Goal: Book appointment/travel/reservation

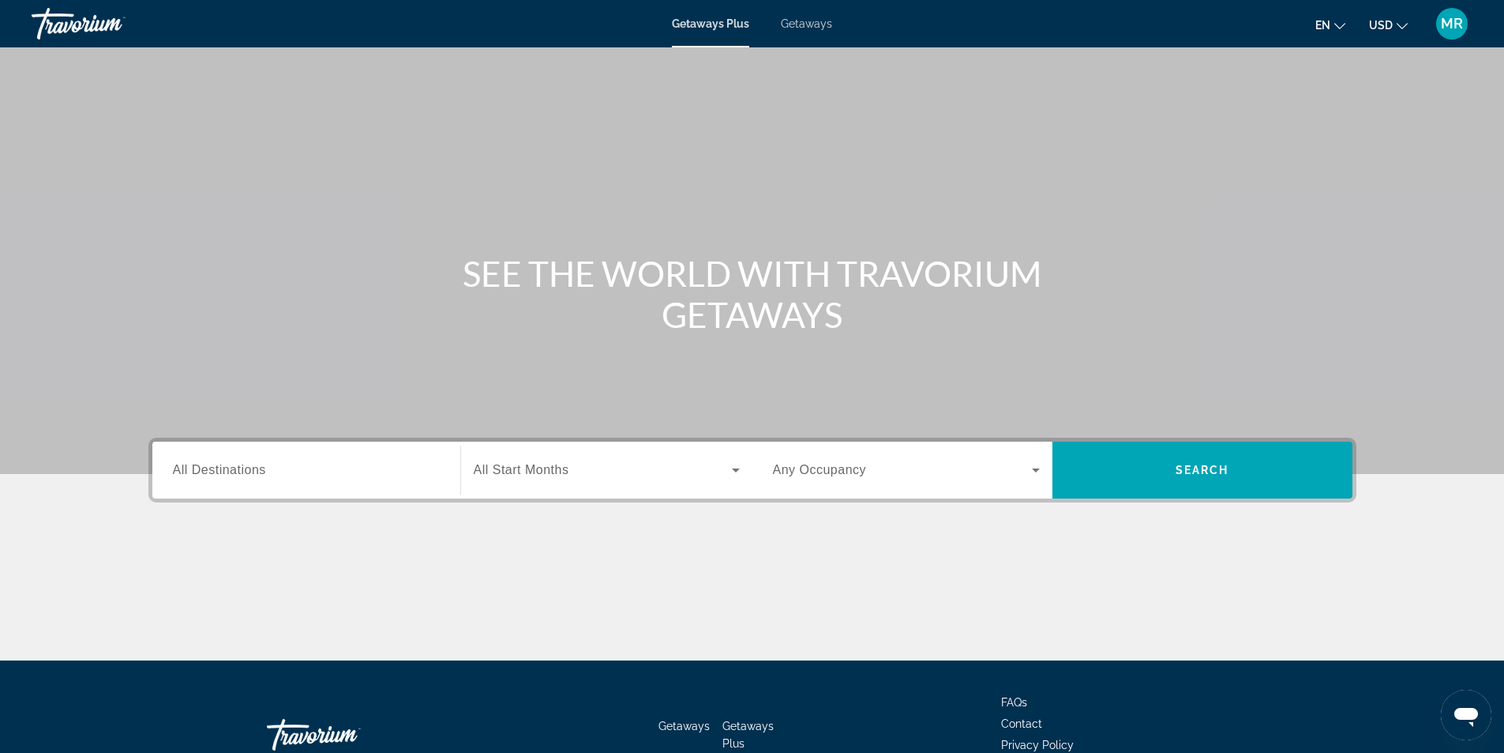
click at [800, 25] on span "Getaways" at bounding box center [806, 23] width 51 height 13
click at [370, 462] on input "Destination All Destinations" at bounding box center [306, 470] width 267 height 19
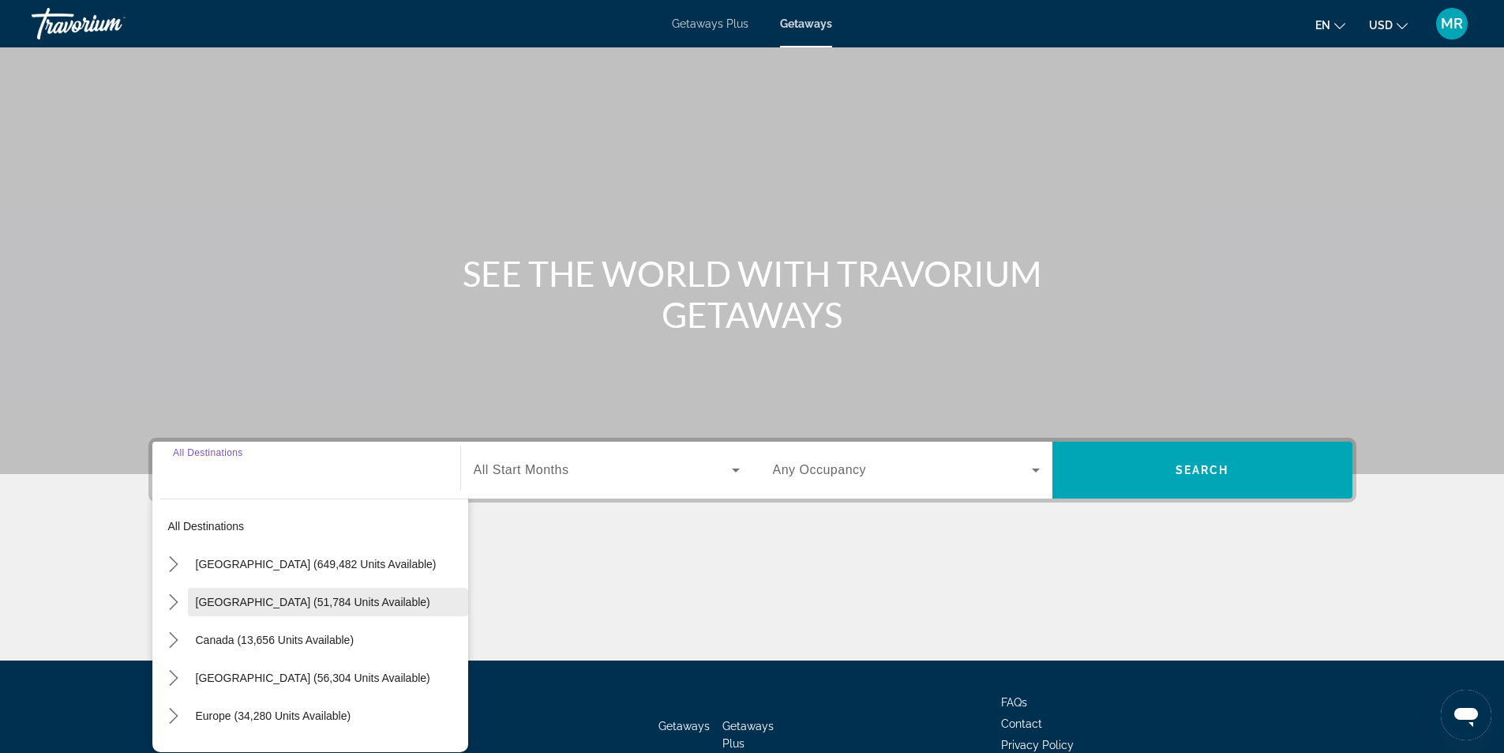
scroll to position [101, 0]
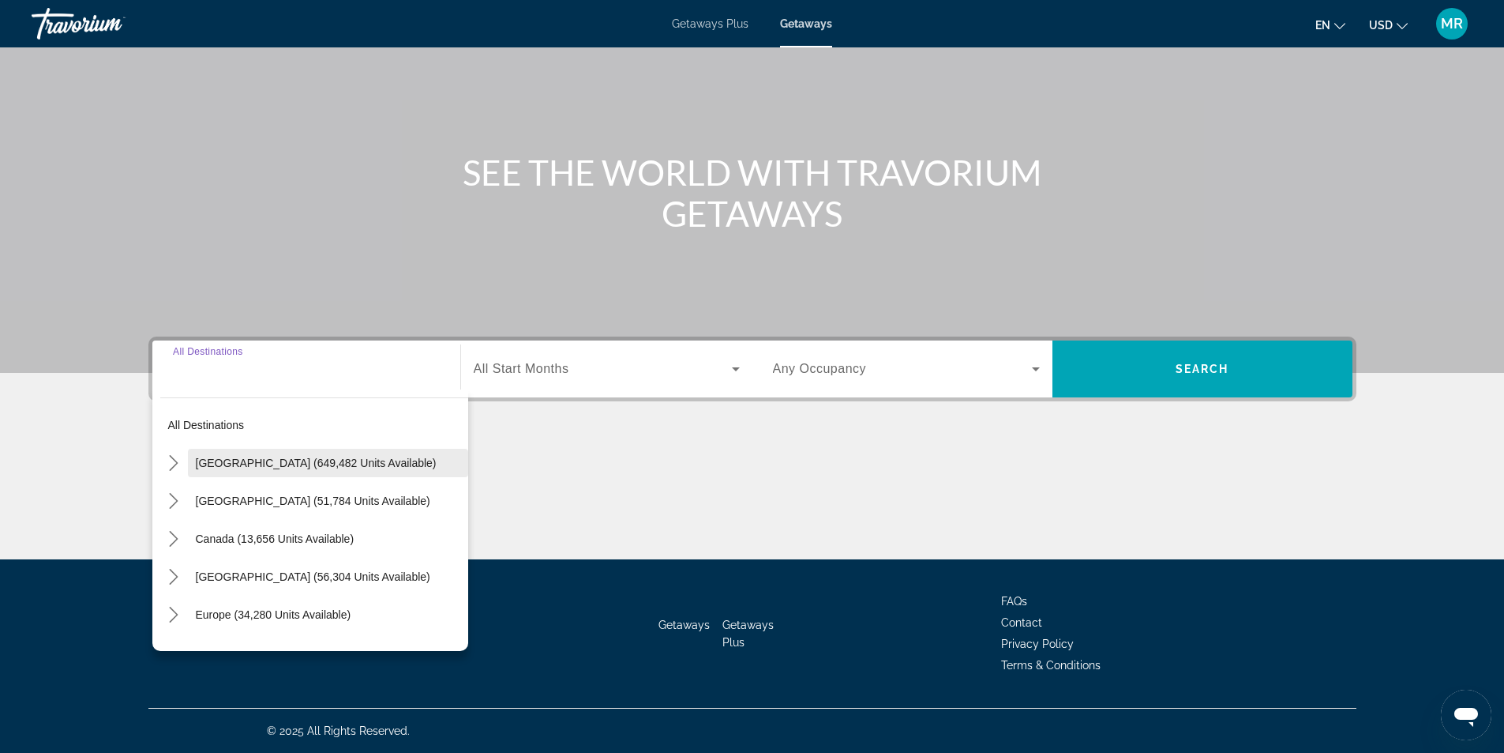
click at [306, 465] on span "[GEOGRAPHIC_DATA] (649,482 units available)" at bounding box center [316, 462] width 241 height 13
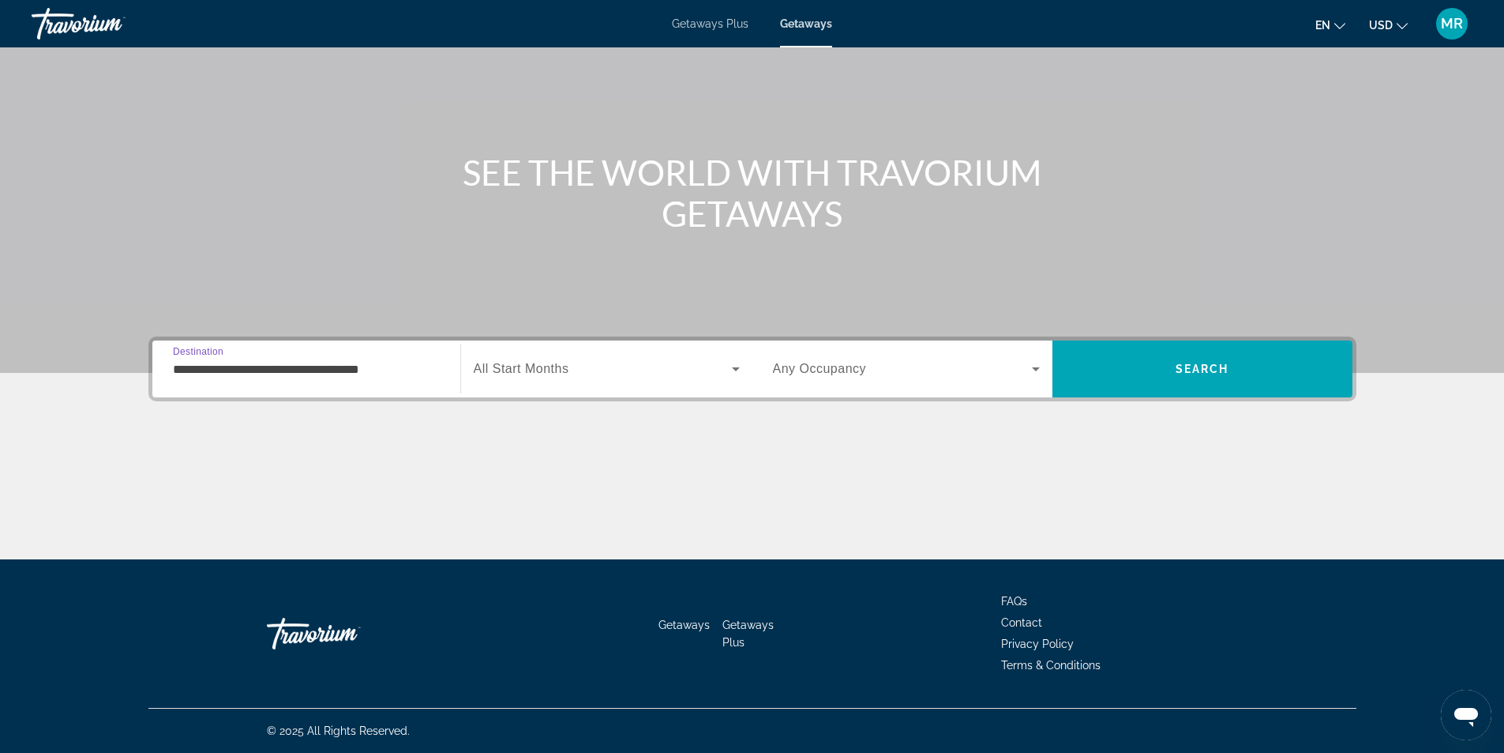
click at [378, 370] on input "**********" at bounding box center [306, 369] width 267 height 19
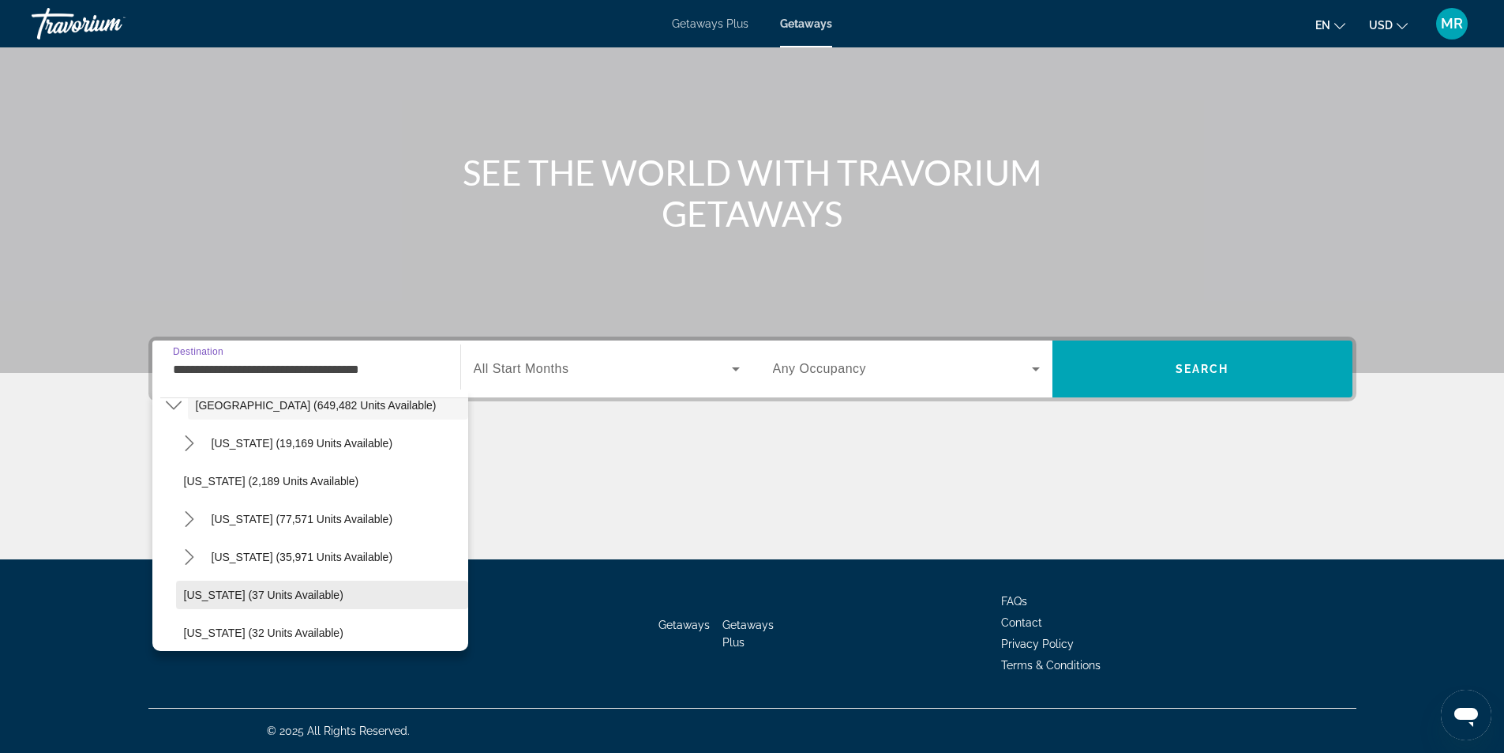
scroll to position [158, 0]
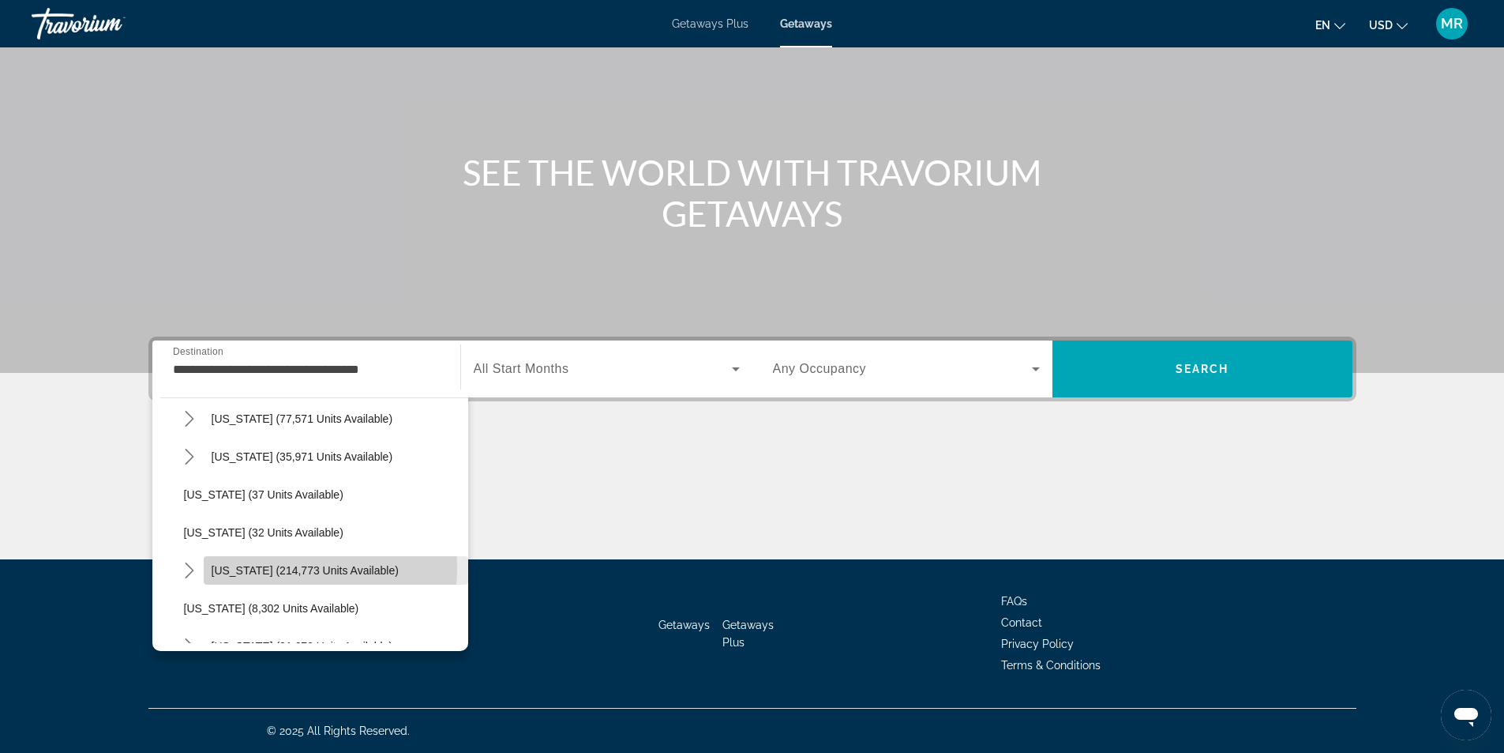
click at [265, 567] on span "[US_STATE] (214,773 units available)" at bounding box center [305, 570] width 187 height 13
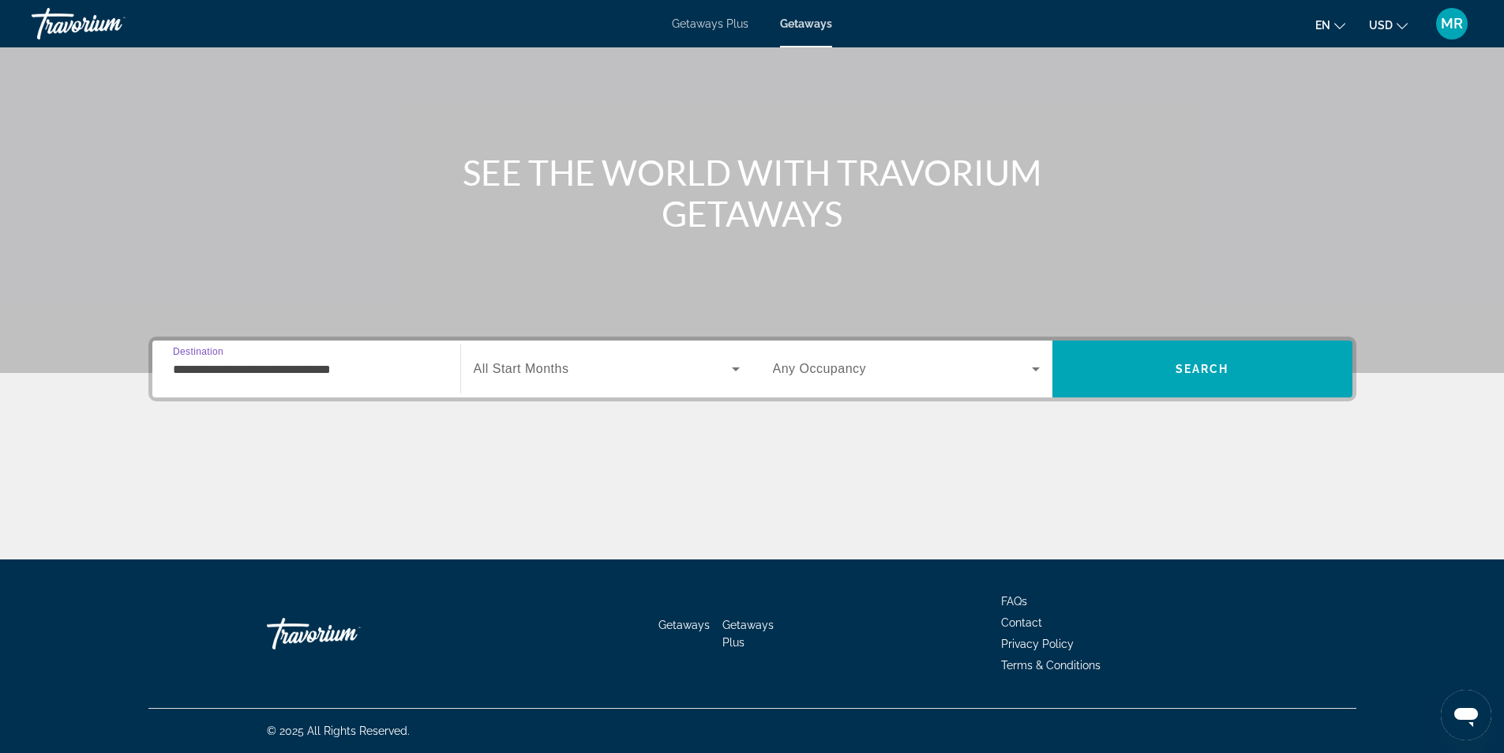
click at [250, 366] on input "**********" at bounding box center [306, 369] width 267 height 19
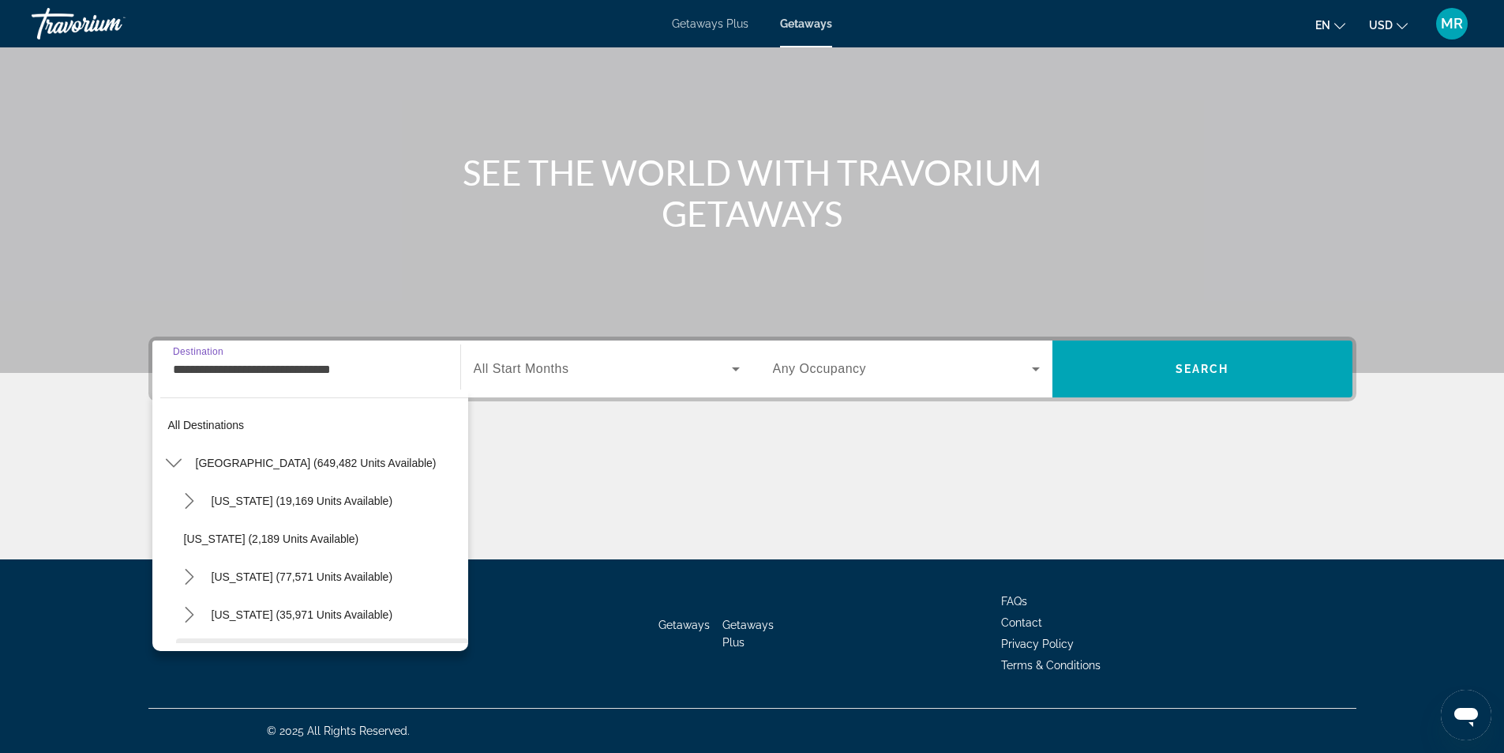
scroll to position [208, 0]
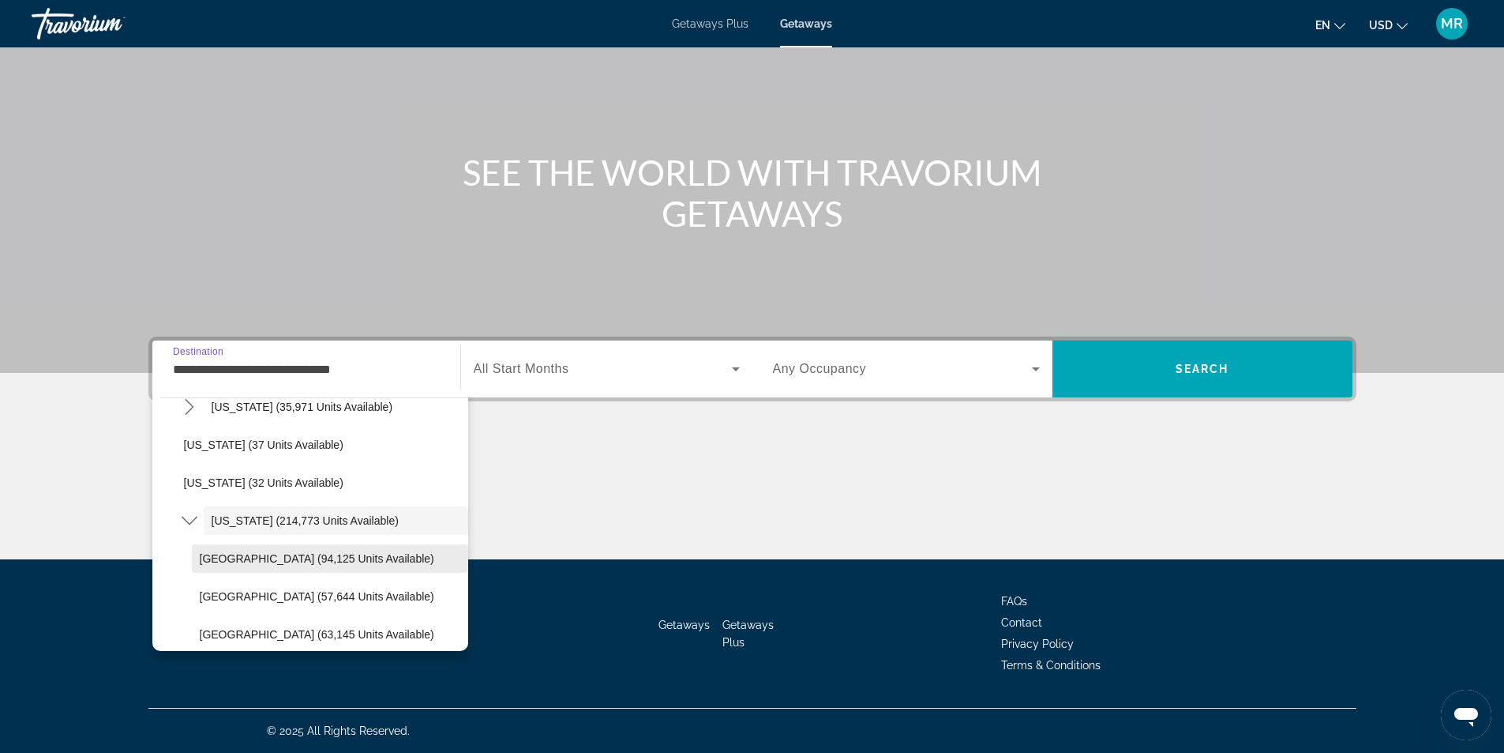
click at [271, 554] on span "[GEOGRAPHIC_DATA] (94,125 units available)" at bounding box center [317, 558] width 235 height 13
type input "**********"
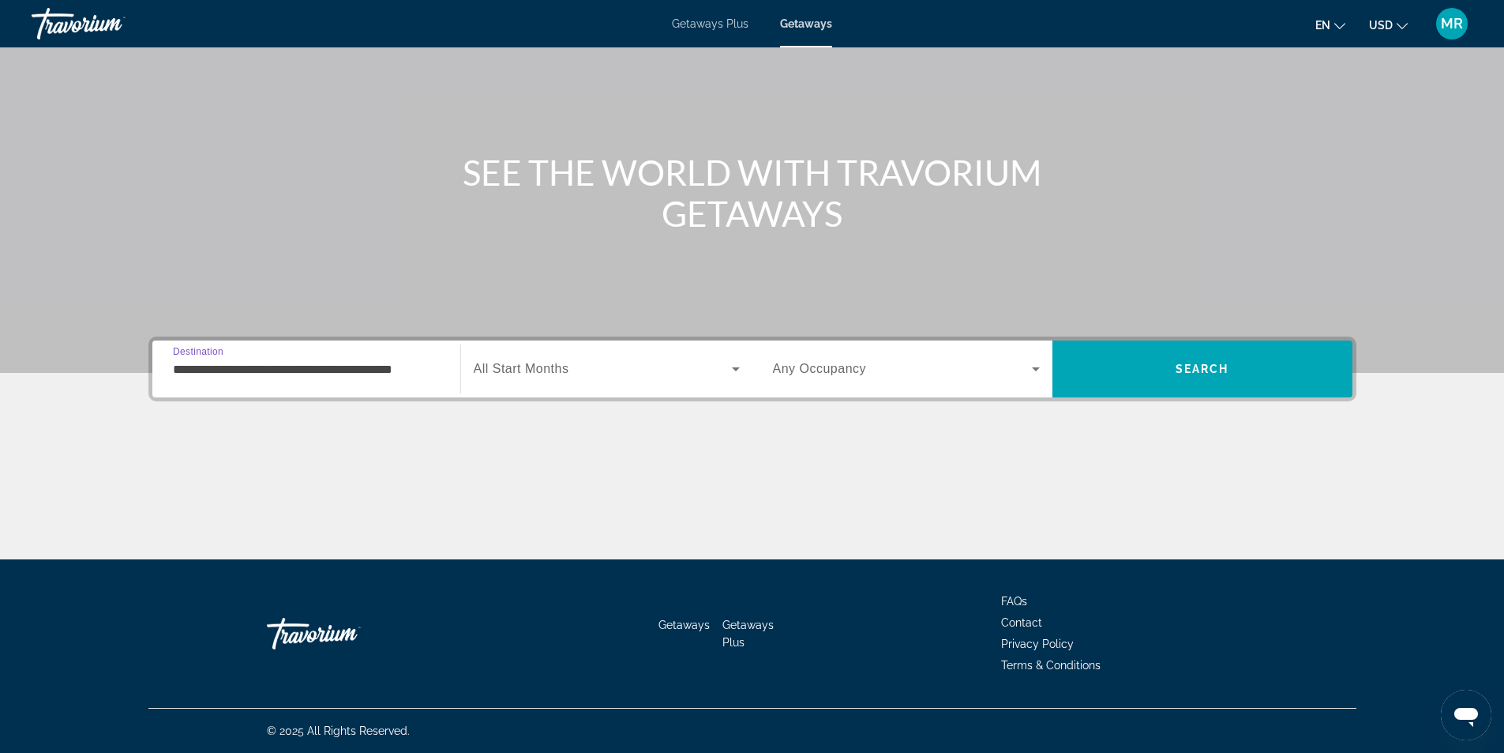
click at [539, 371] on span "All Start Months" at bounding box center [522, 368] width 96 height 13
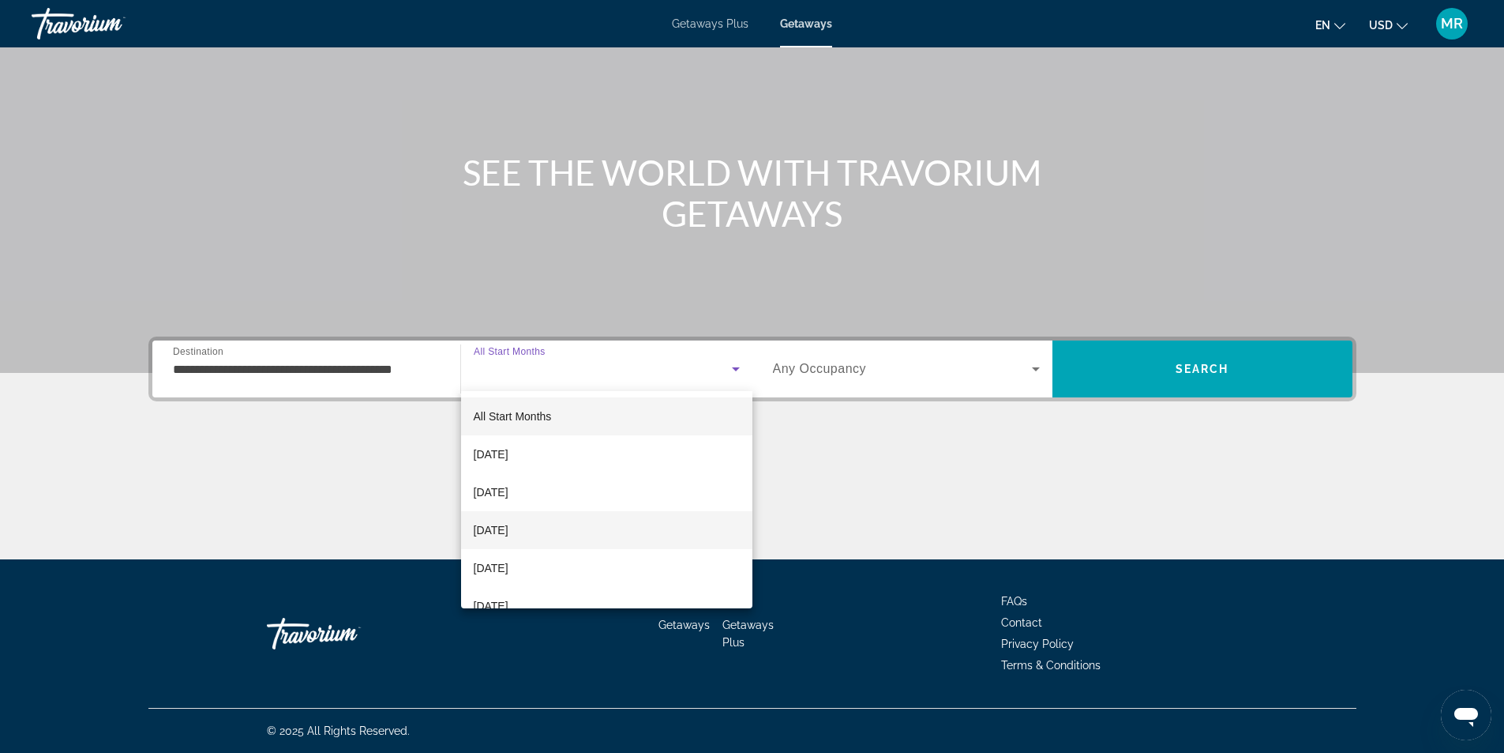
click at [509, 532] on span "[DATE]" at bounding box center [491, 529] width 35 height 19
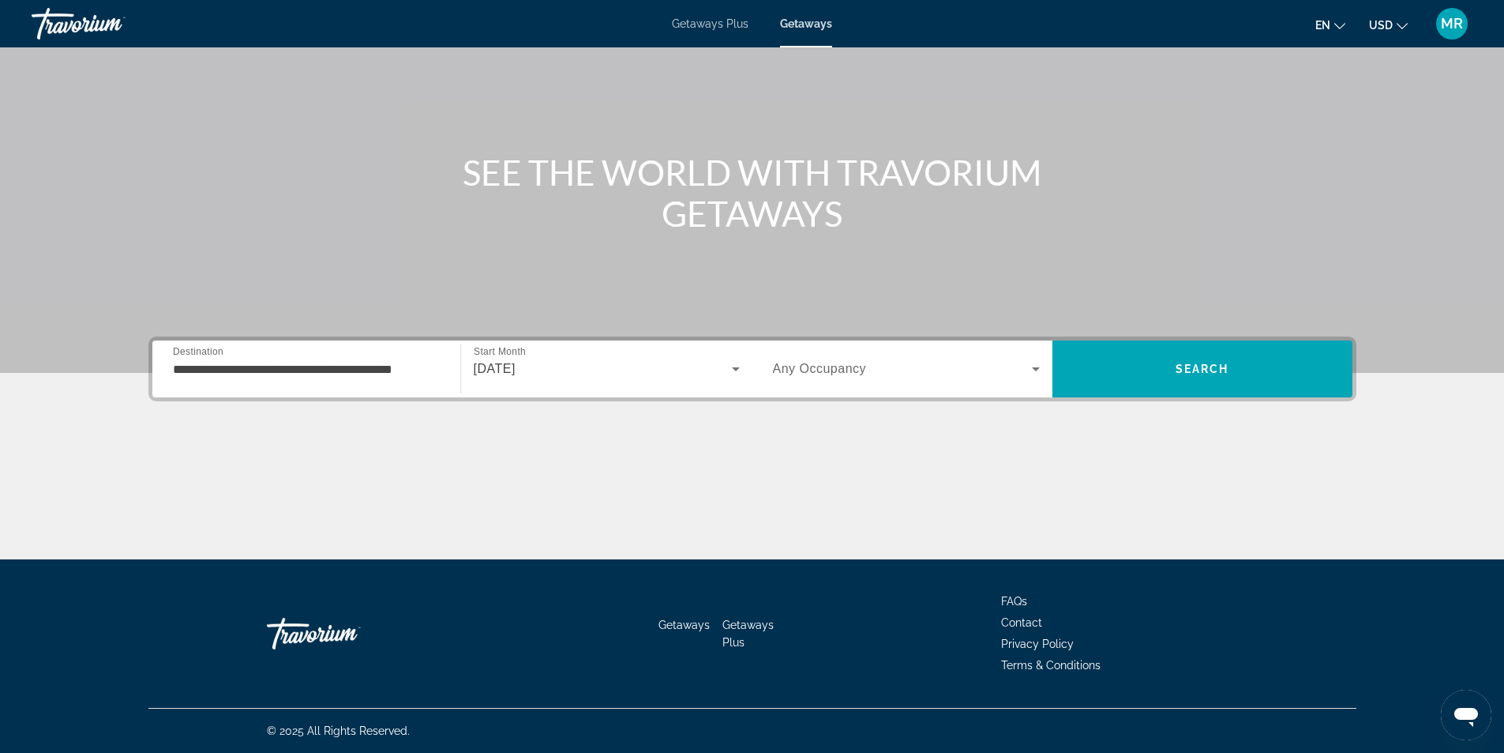
click at [804, 366] on span "Any Occupancy" at bounding box center [820, 368] width 94 height 13
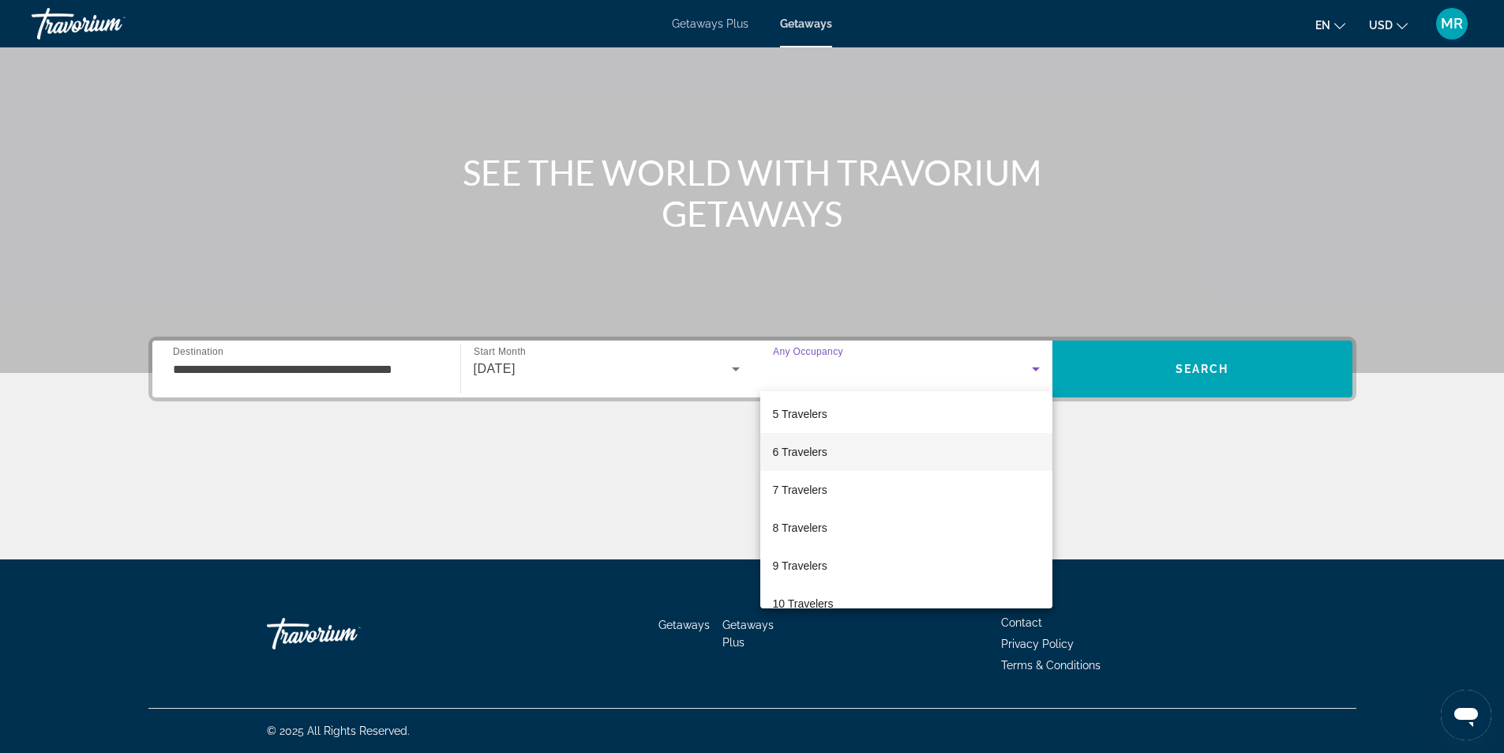
scroll to position [158, 0]
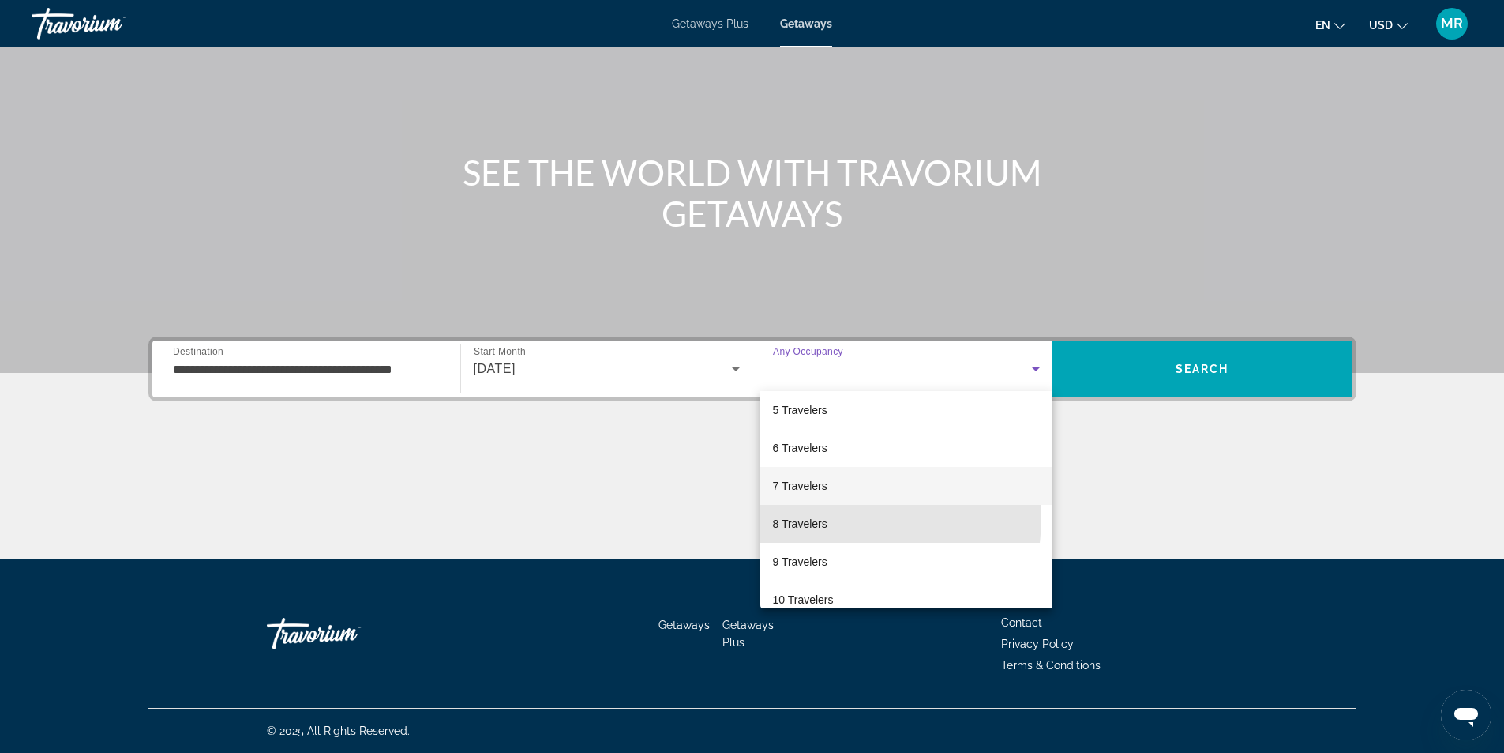
drag, startPoint x: 785, startPoint y: 515, endPoint x: 810, endPoint y: 503, distance: 27.9
click at [785, 516] on span "8 Travelers" at bounding box center [800, 523] width 54 height 19
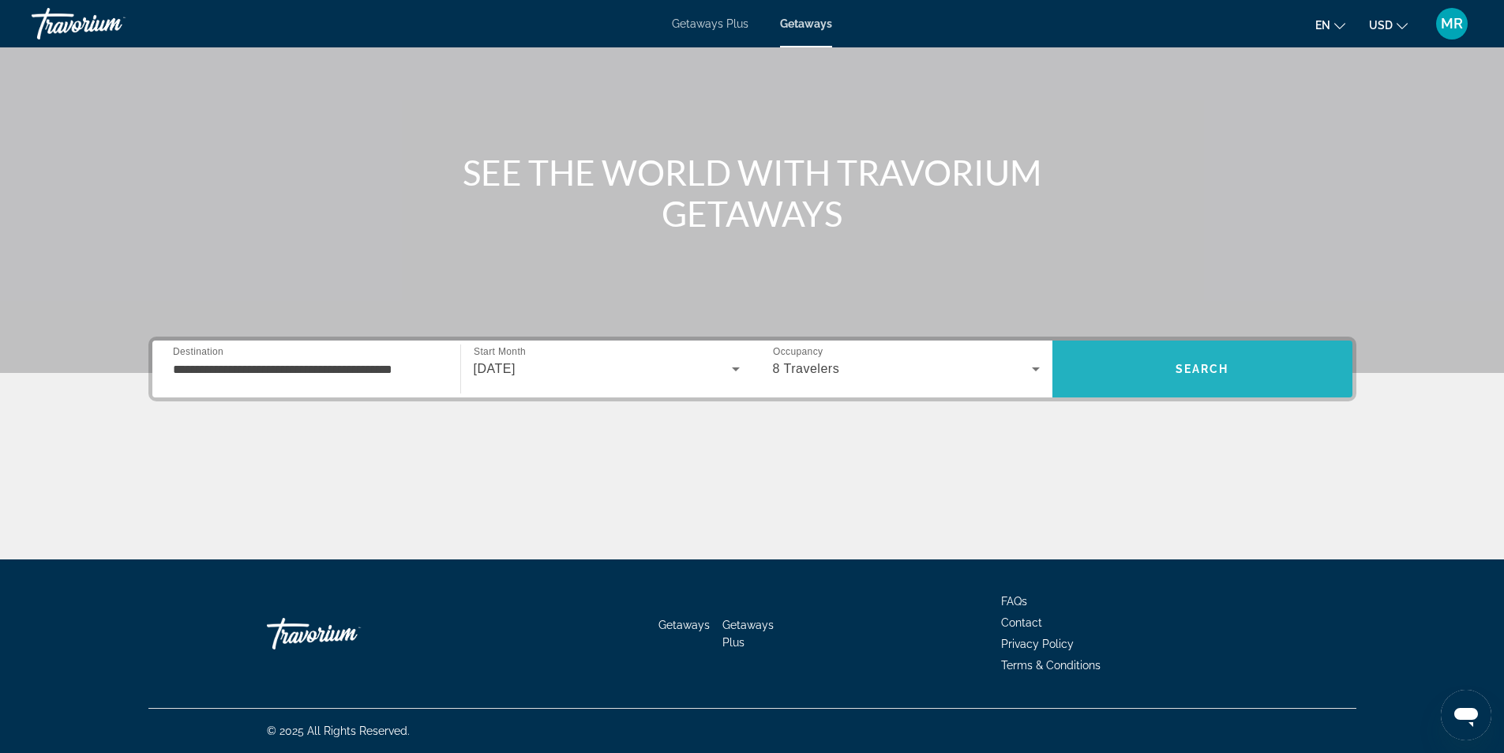
click at [1231, 365] on span "Search" at bounding box center [1203, 369] width 300 height 38
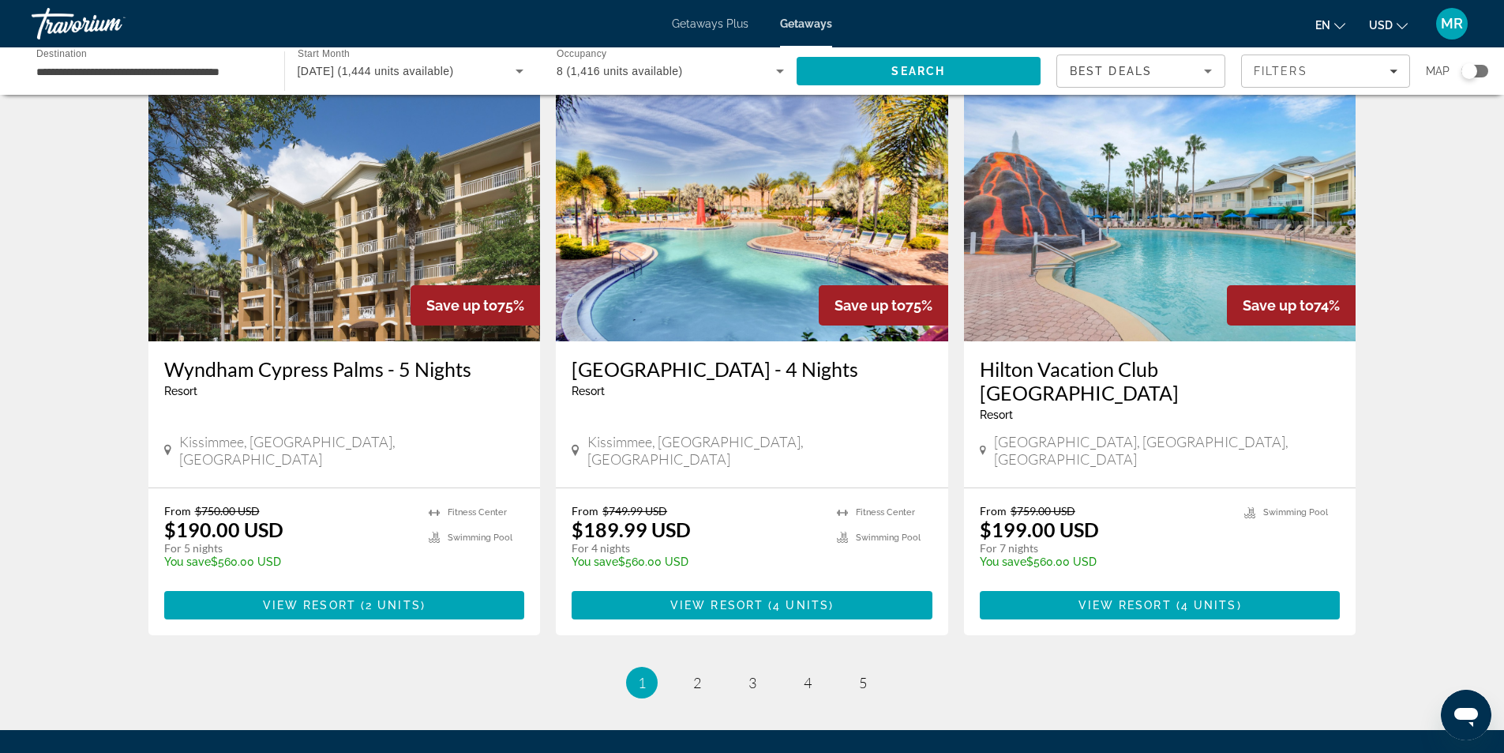
scroll to position [1636, 0]
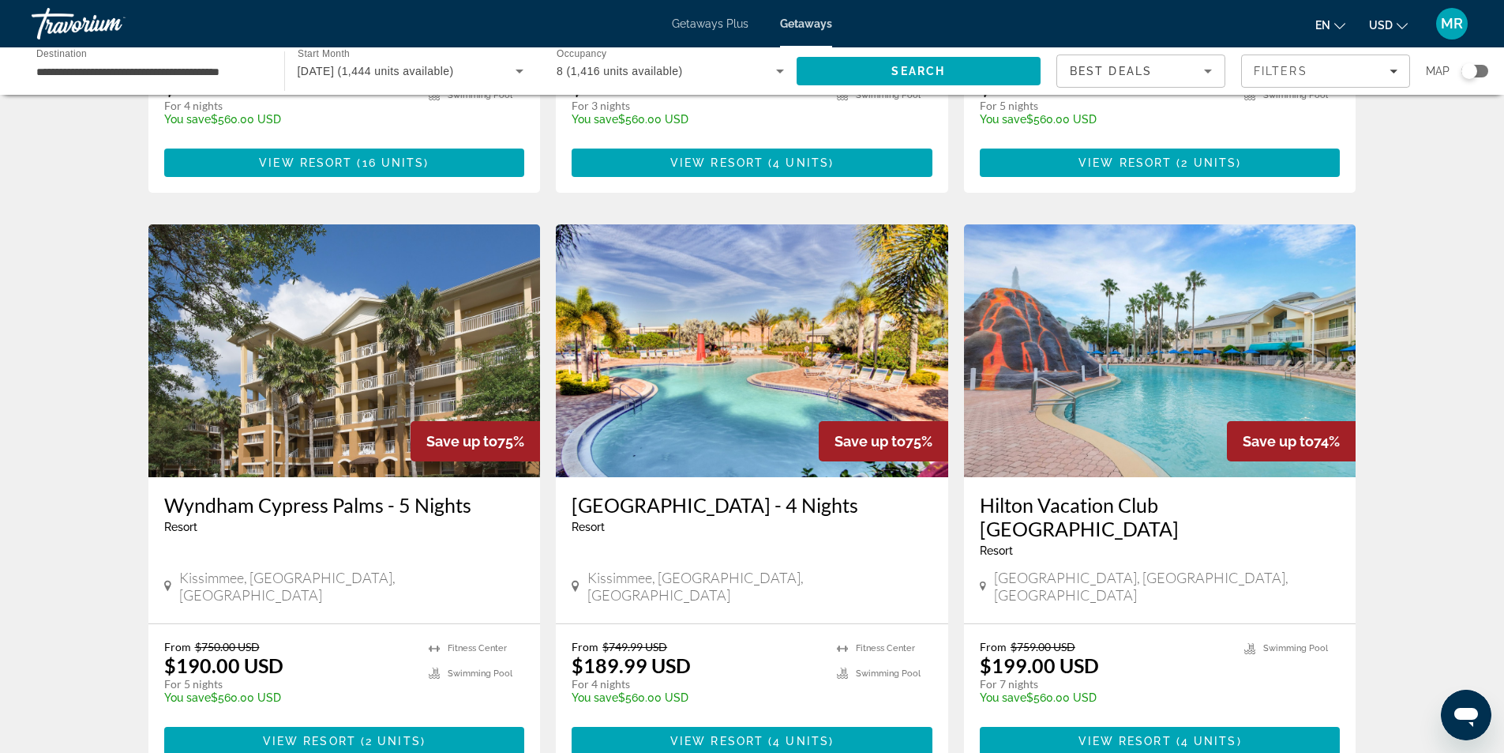
click at [1092, 365] on img "Main content" at bounding box center [1160, 350] width 392 height 253
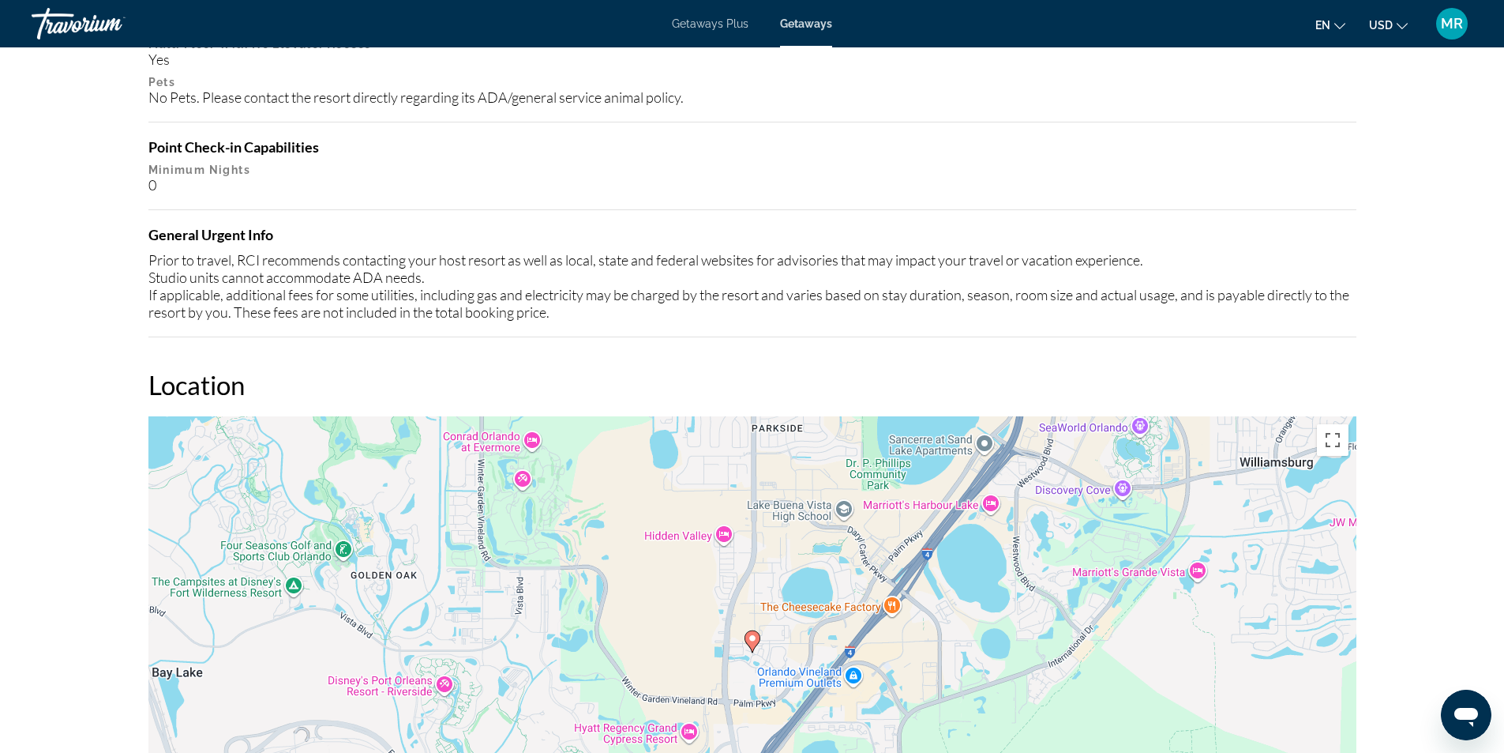
scroll to position [1609, 0]
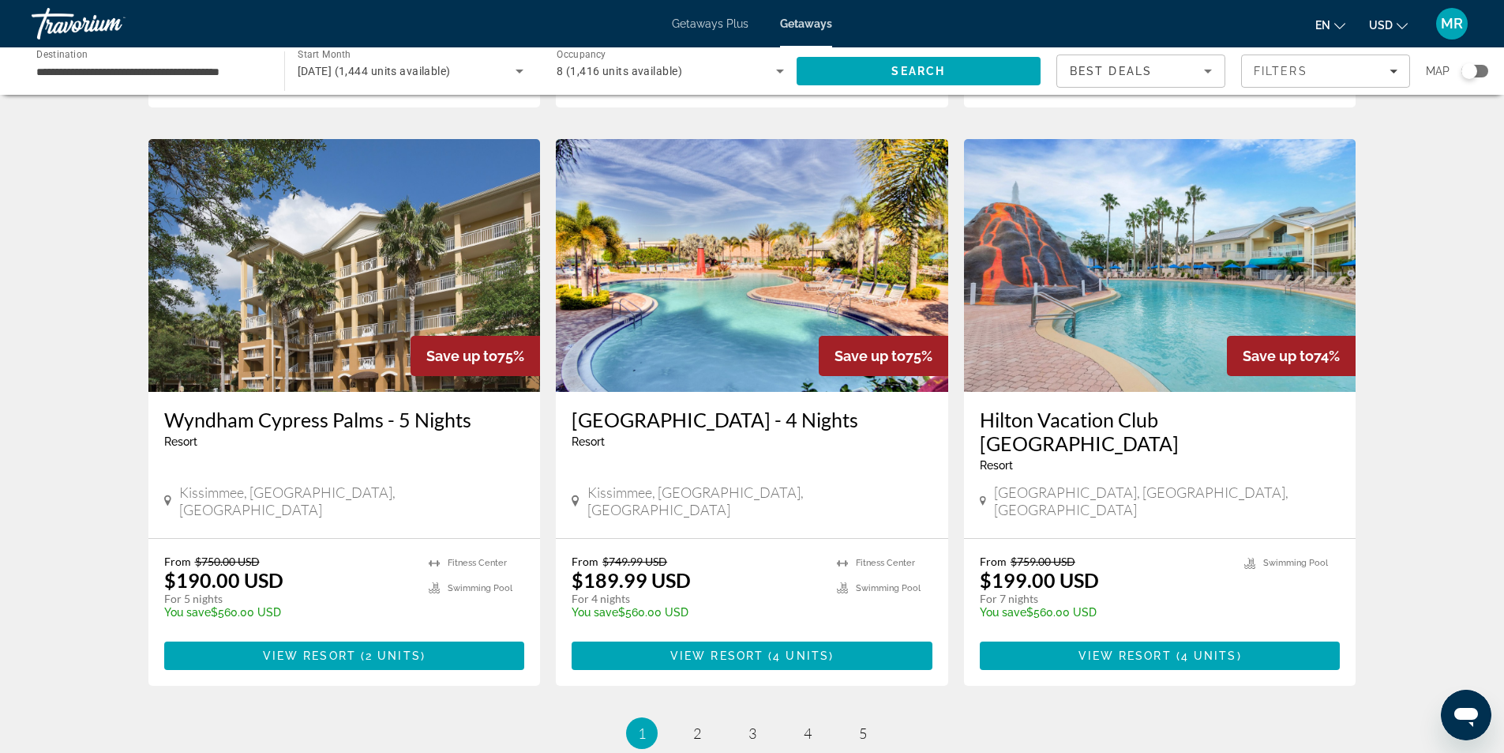
scroll to position [1873, 0]
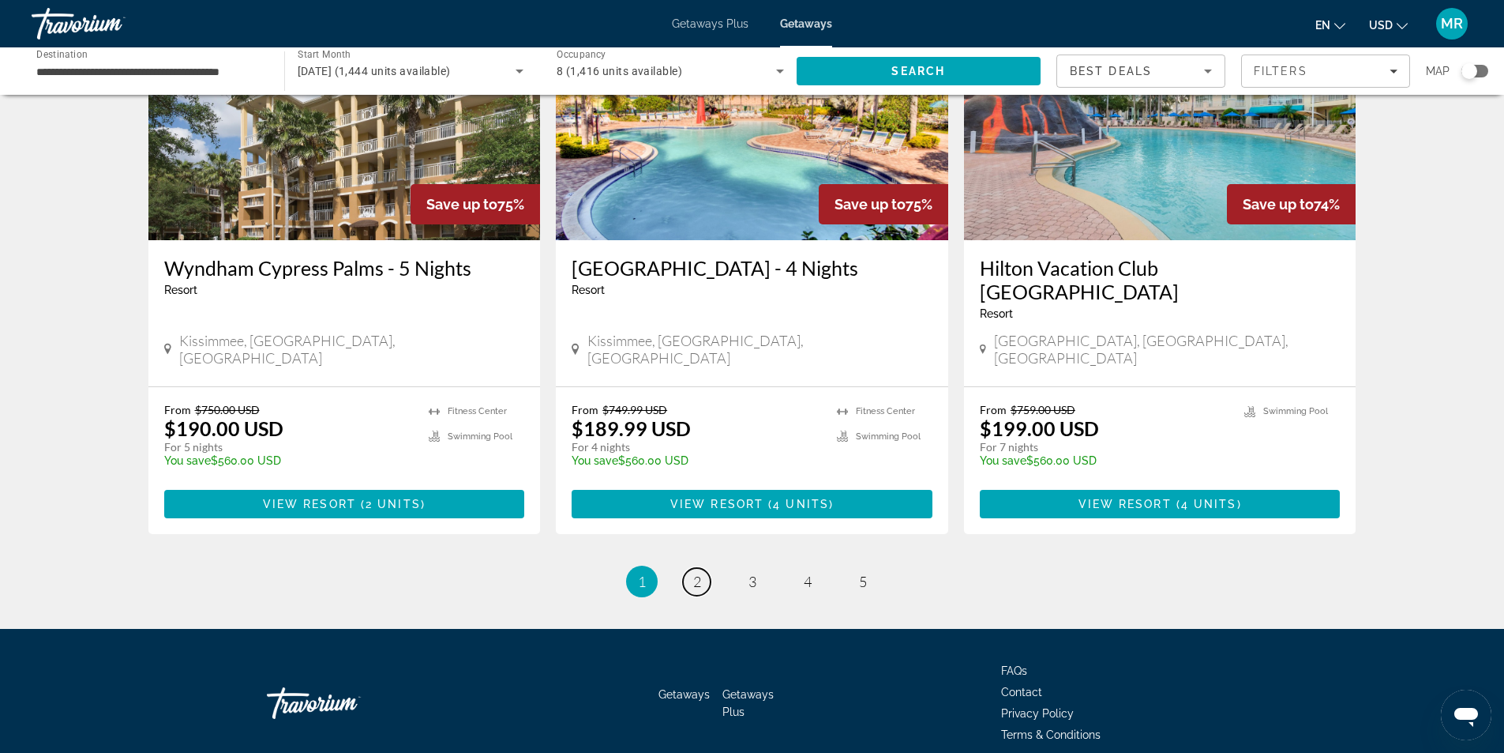
click at [693, 568] on link "page 2" at bounding box center [697, 582] width 28 height 28
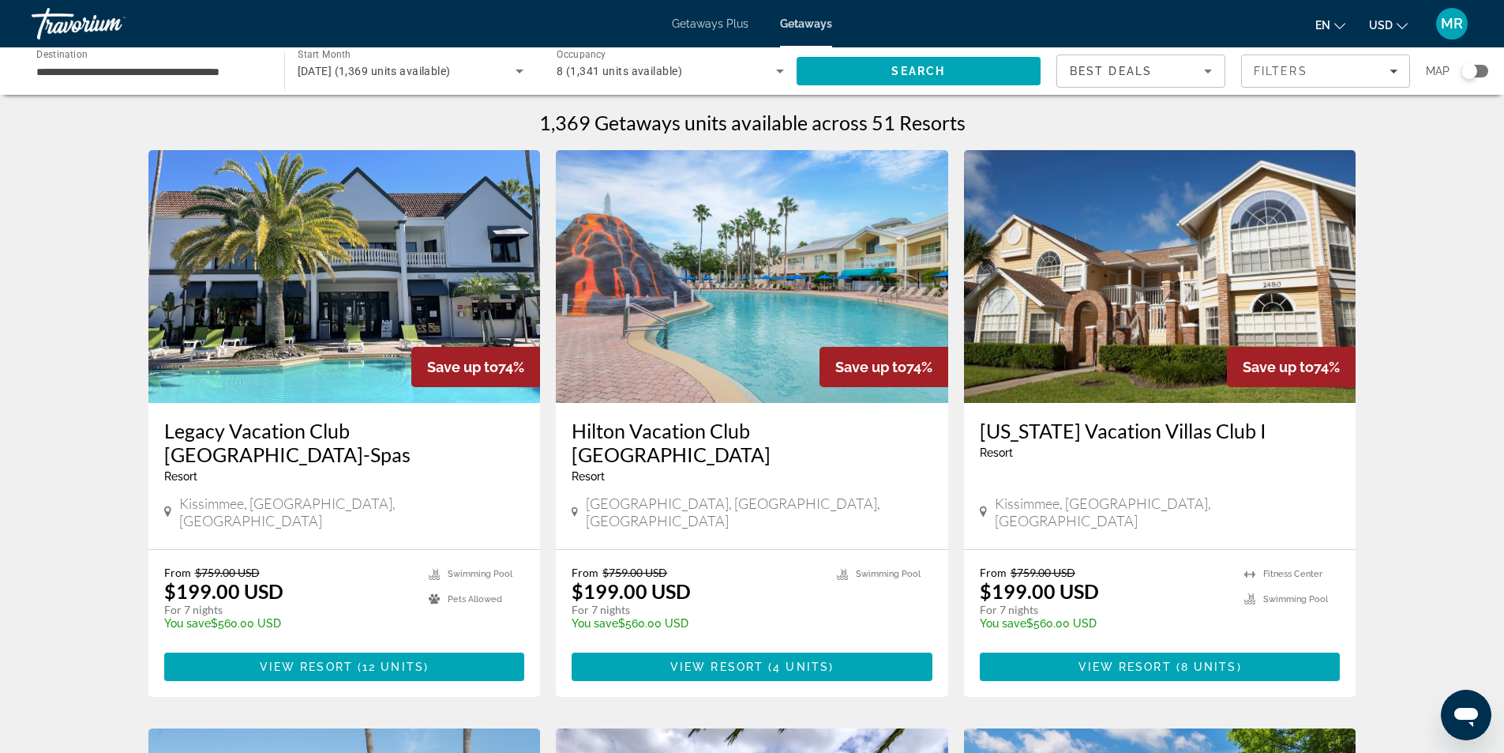
click at [352, 322] on img "Main content" at bounding box center [344, 276] width 392 height 253
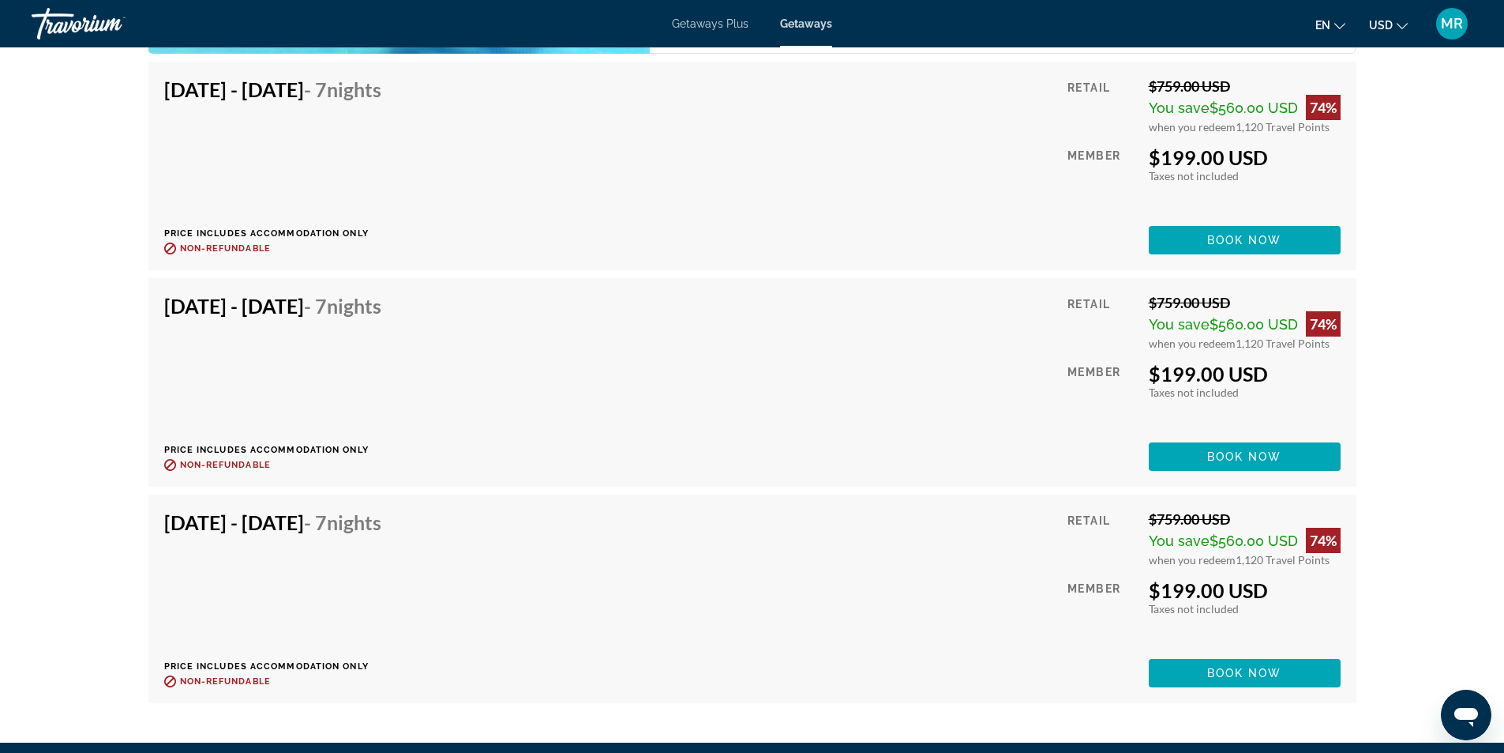
scroll to position [3636, 0]
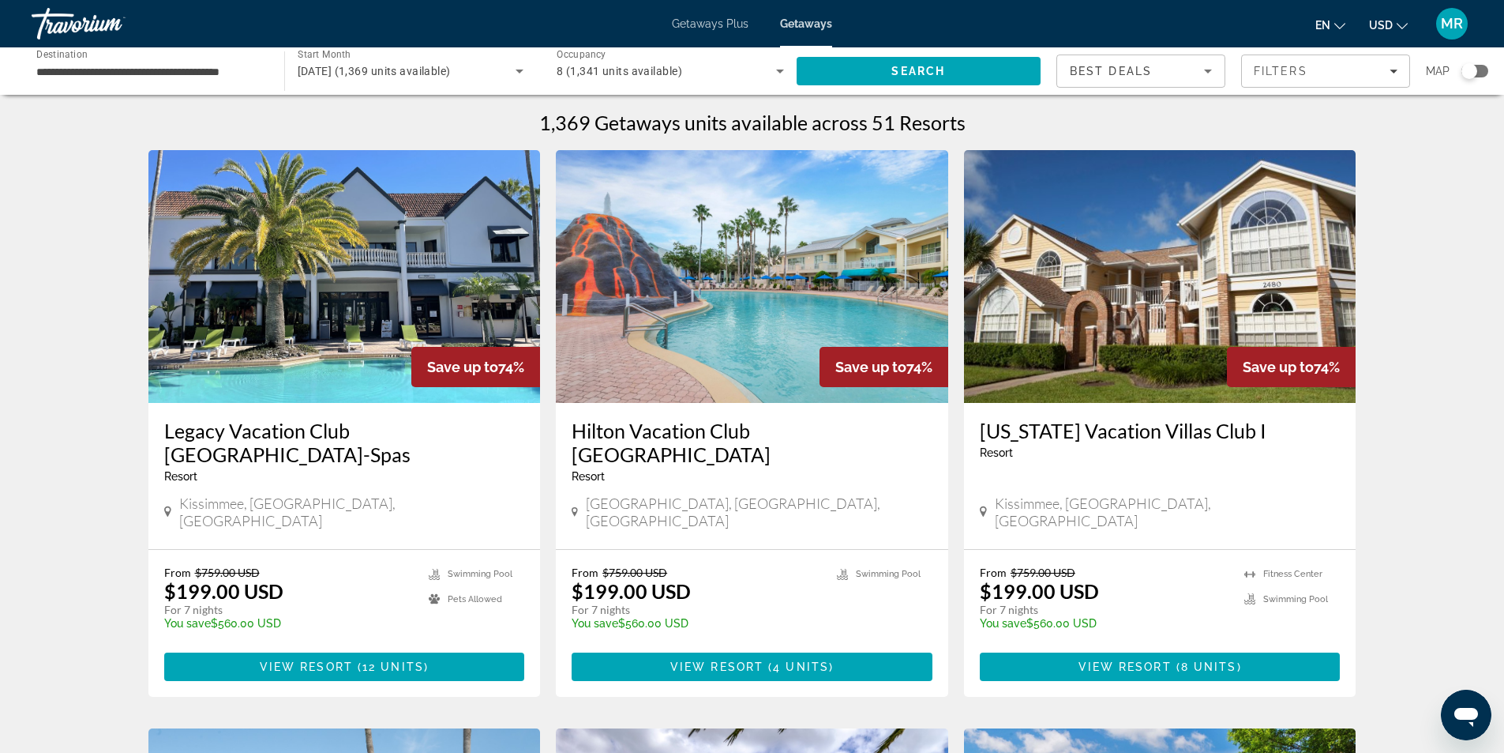
click at [903, 260] on img "Main content" at bounding box center [752, 276] width 392 height 253
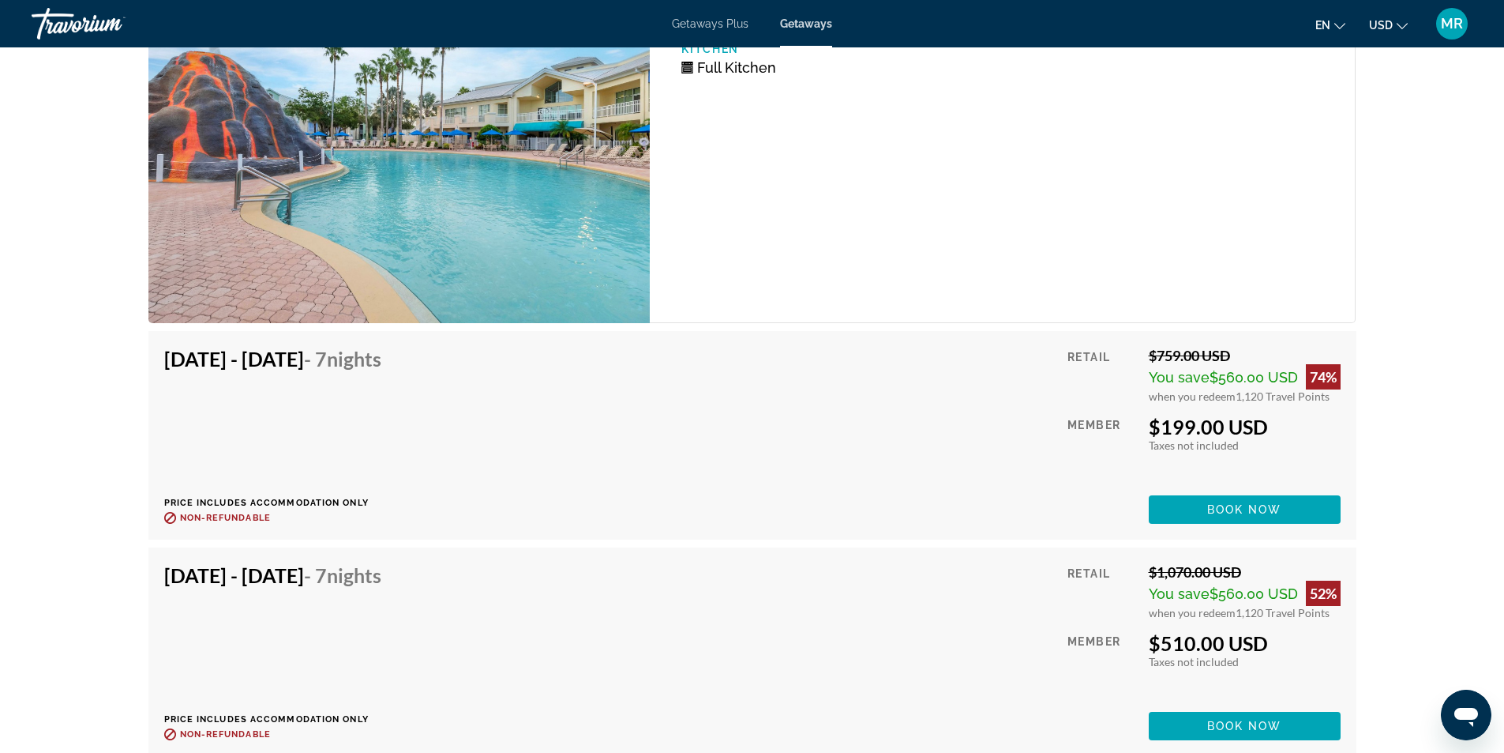
scroll to position [2951, 0]
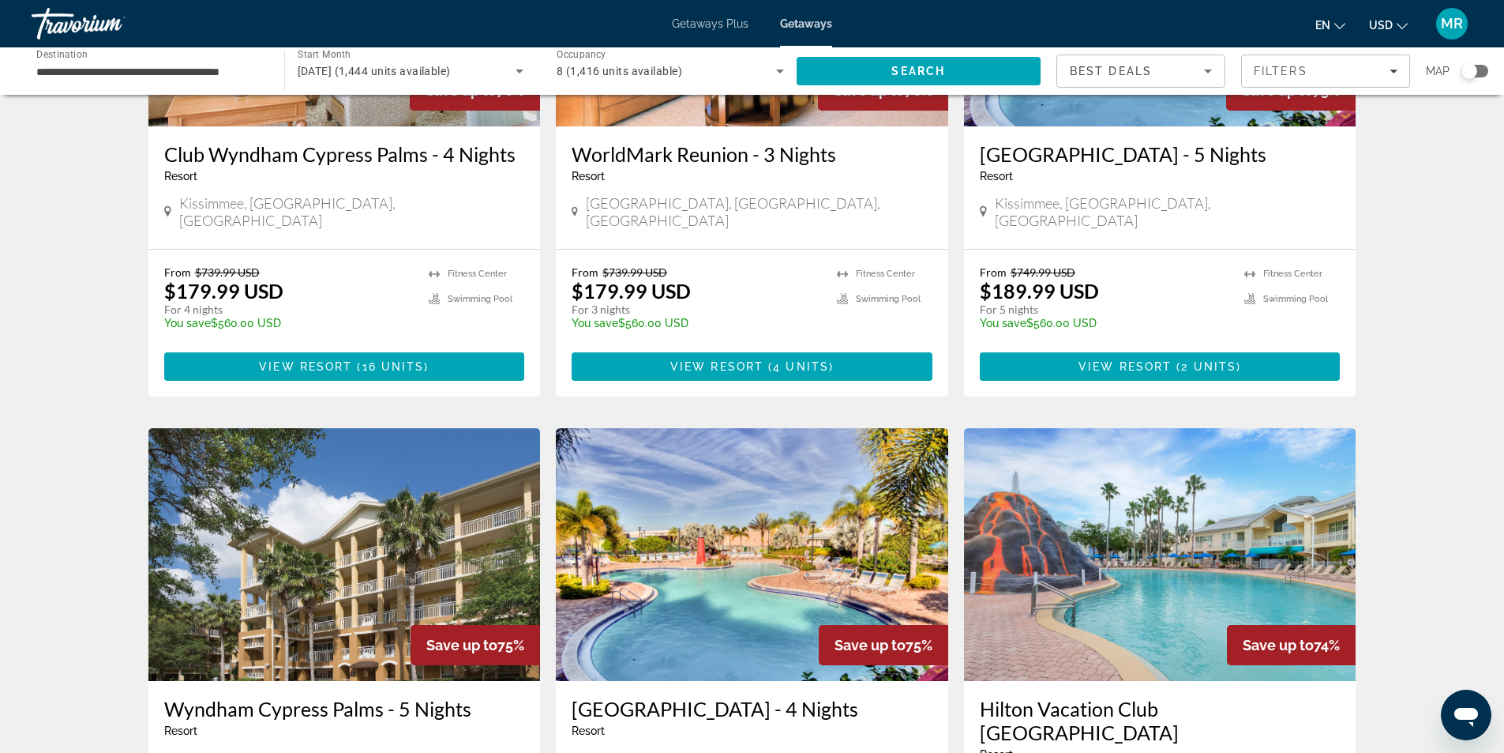
scroll to position [1873, 0]
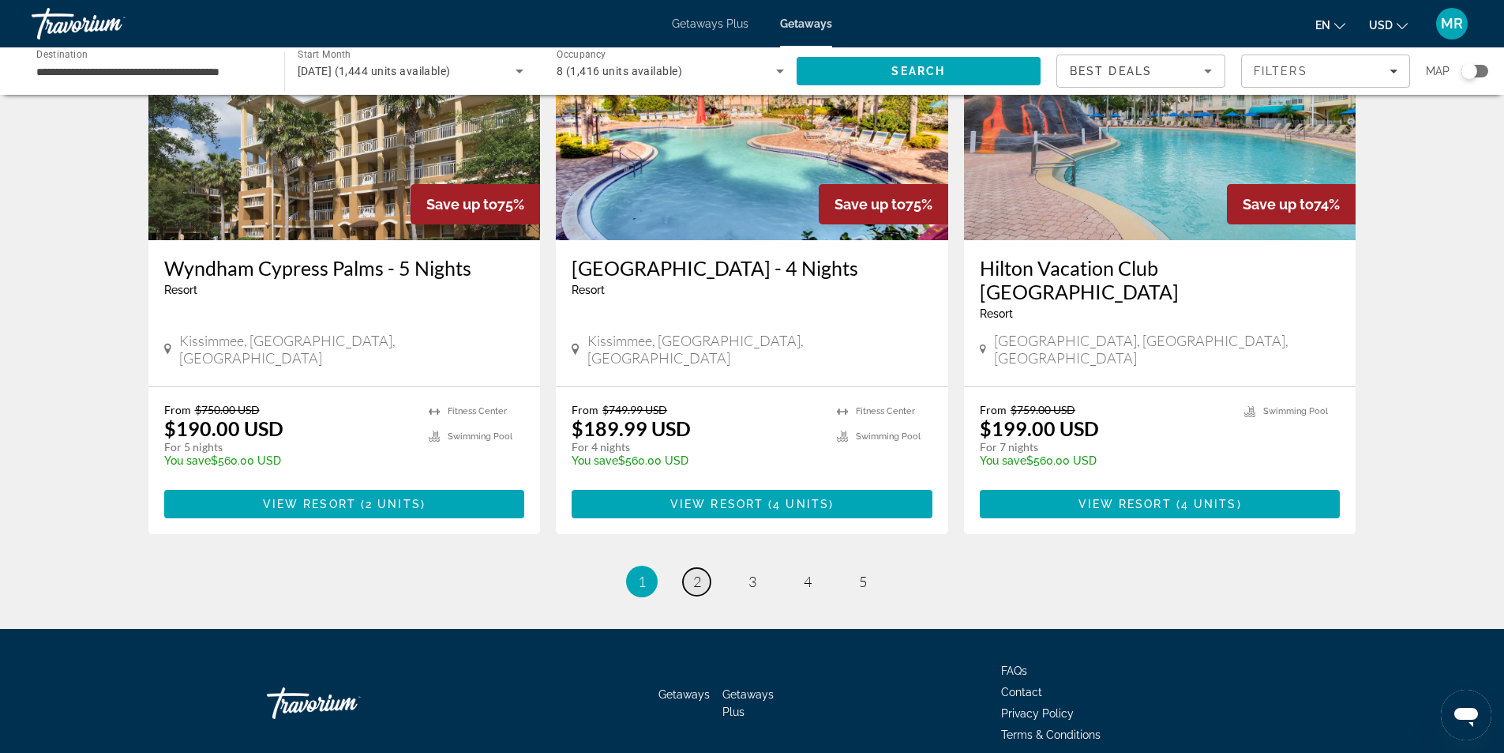
click at [704, 568] on link "page 2" at bounding box center [697, 582] width 28 height 28
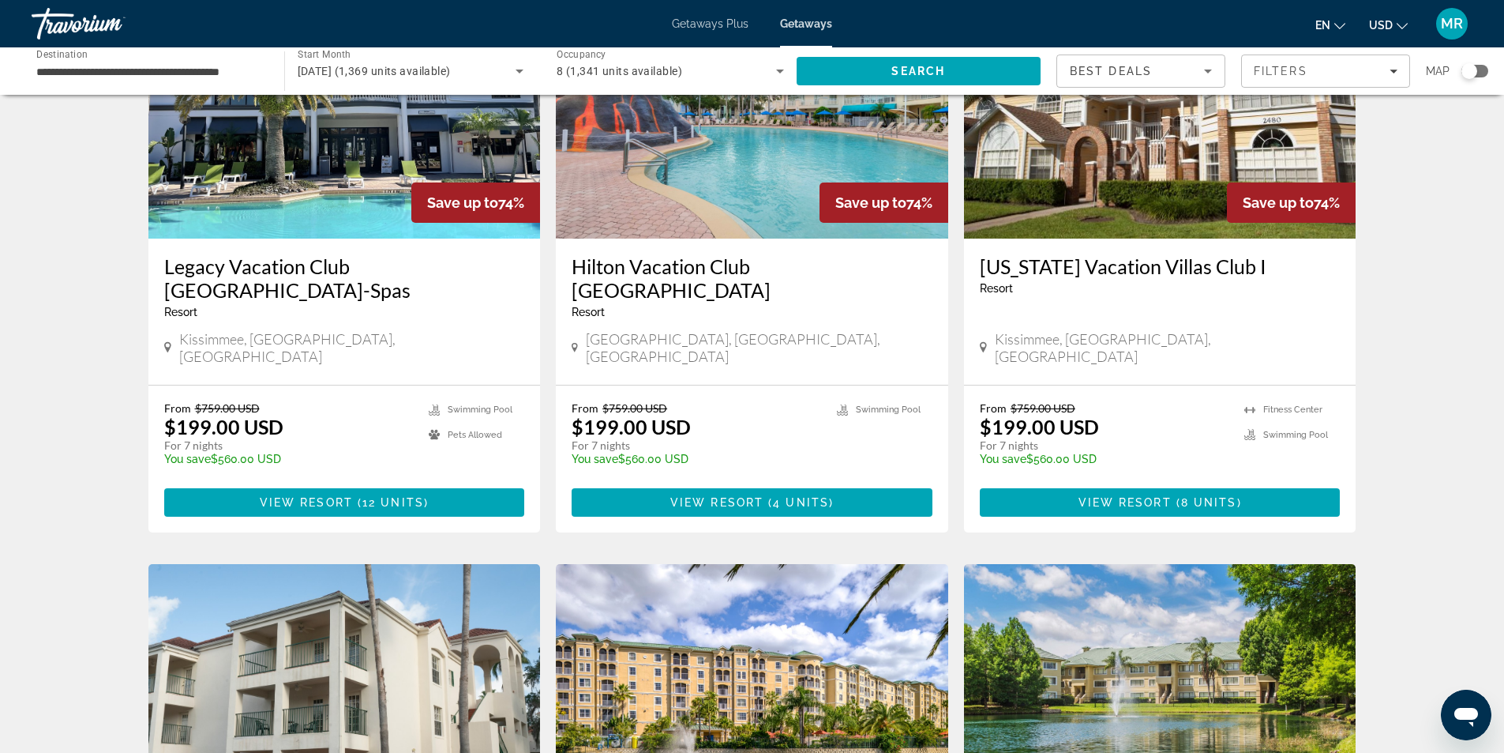
scroll to position [237, 0]
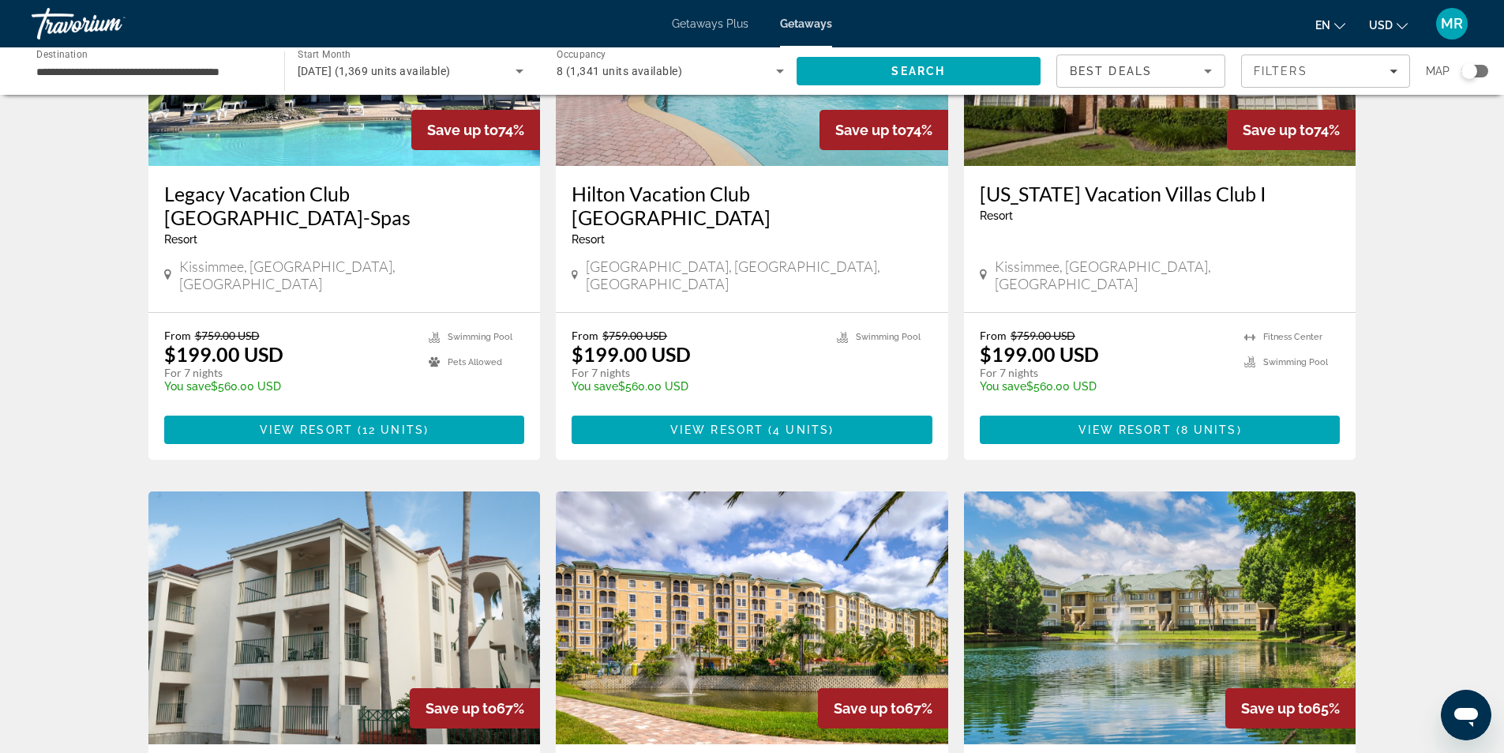
click at [1128, 121] on img "Main content" at bounding box center [1160, 39] width 392 height 253
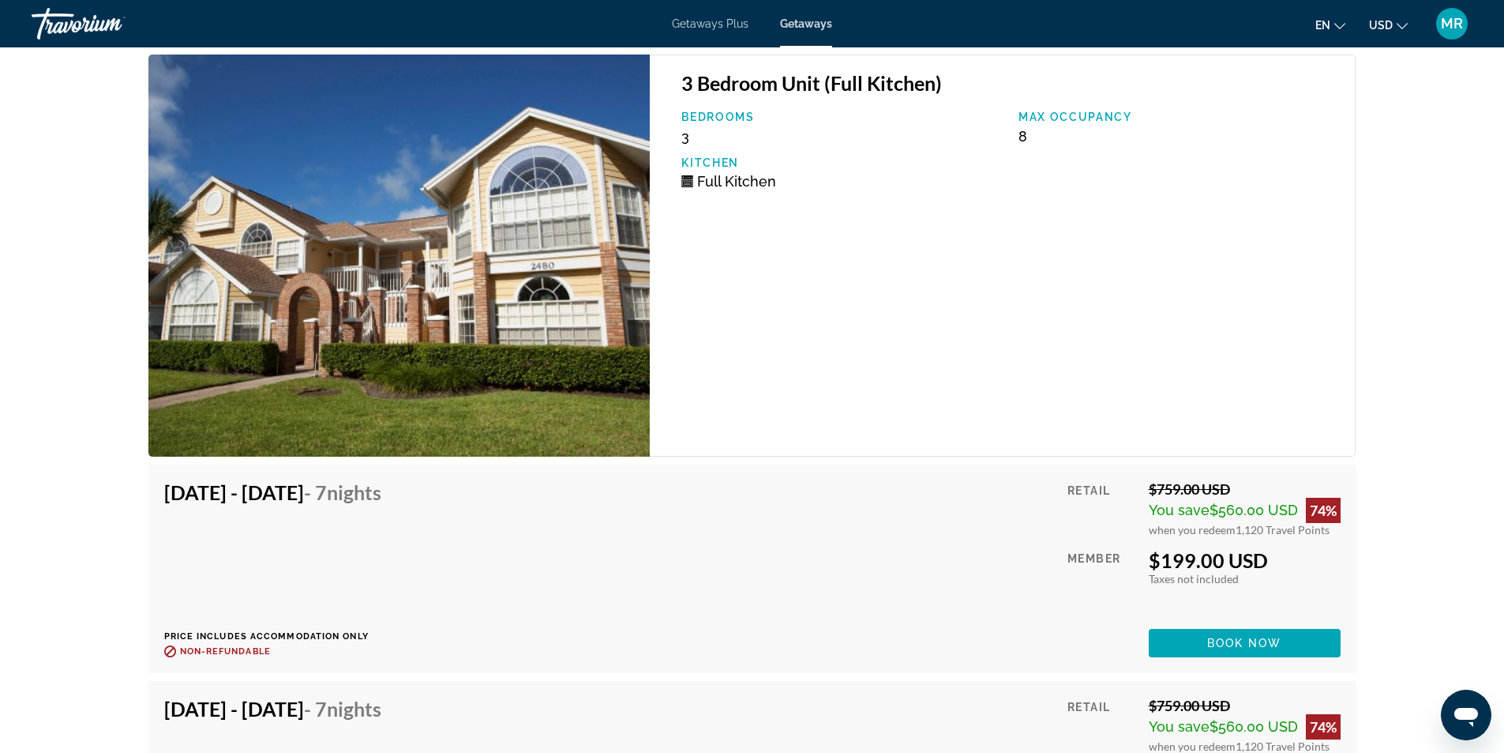
scroll to position [3396, 0]
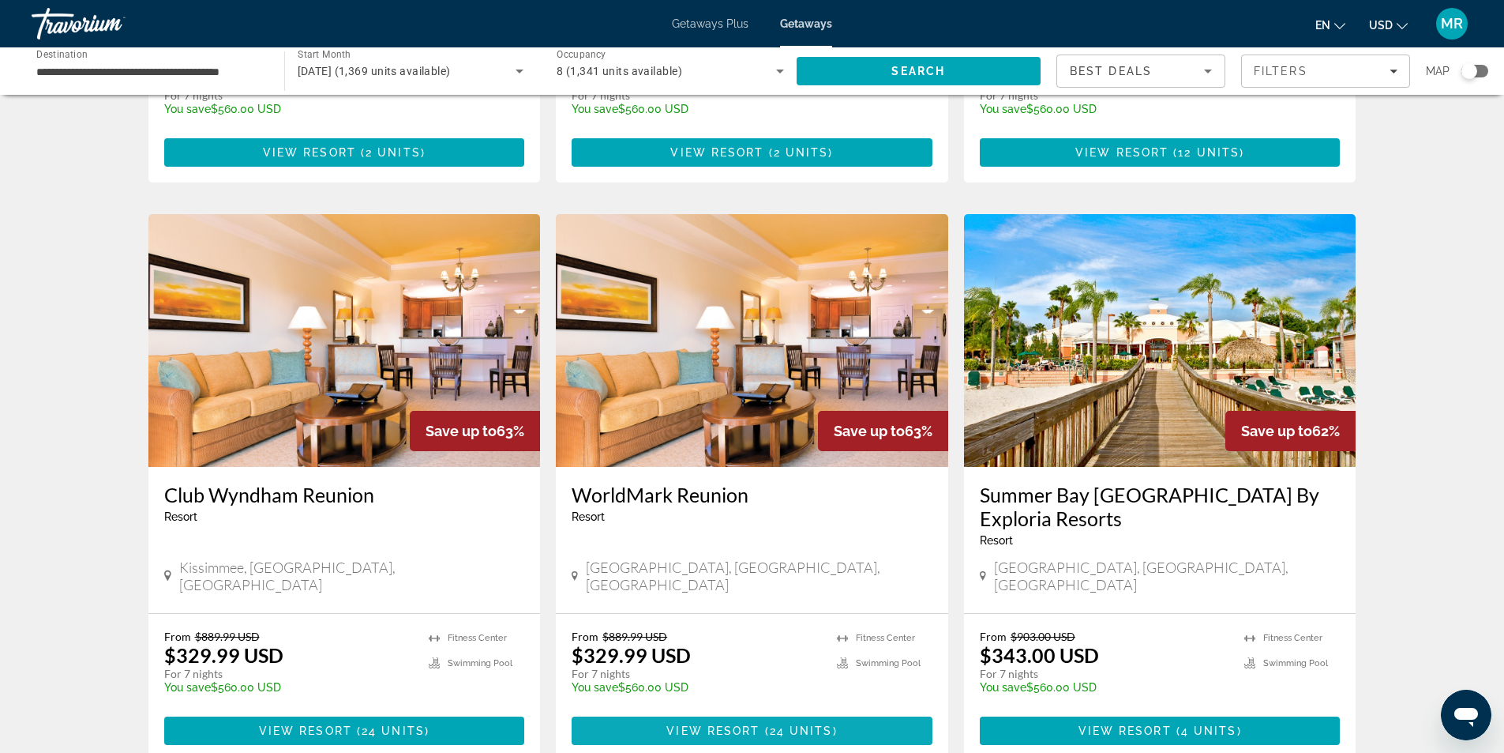
scroll to position [1510, 0]
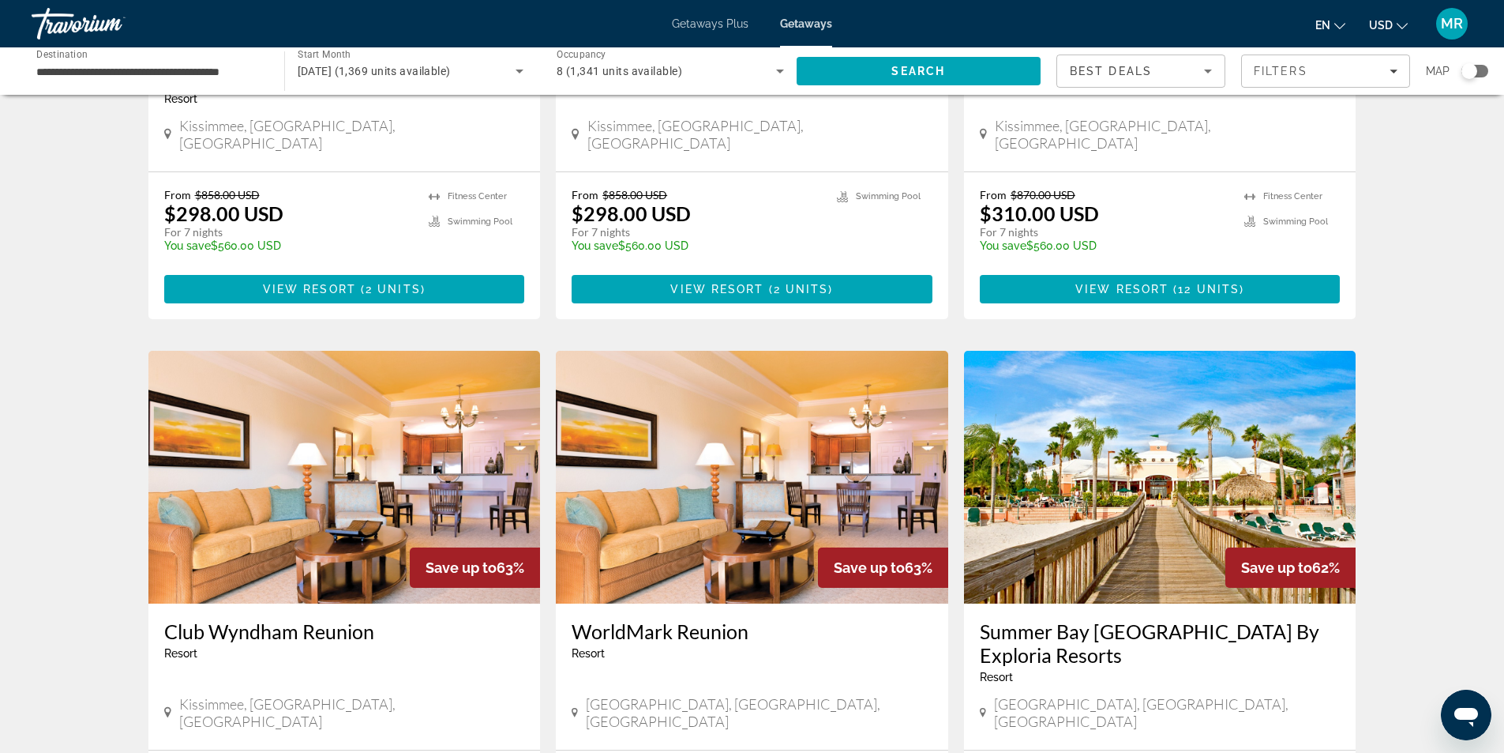
click at [226, 366] on img "Main content" at bounding box center [344, 477] width 392 height 253
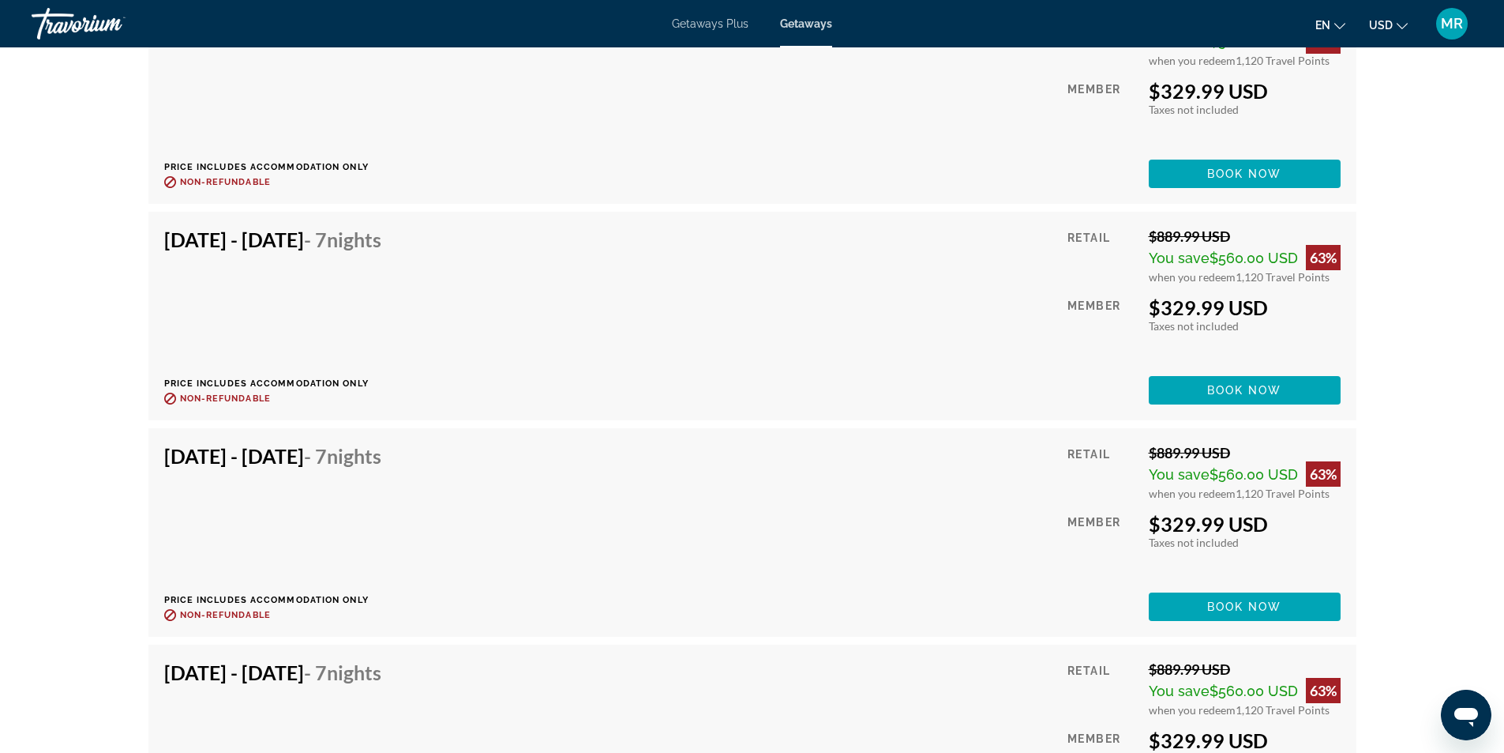
scroll to position [3160, 0]
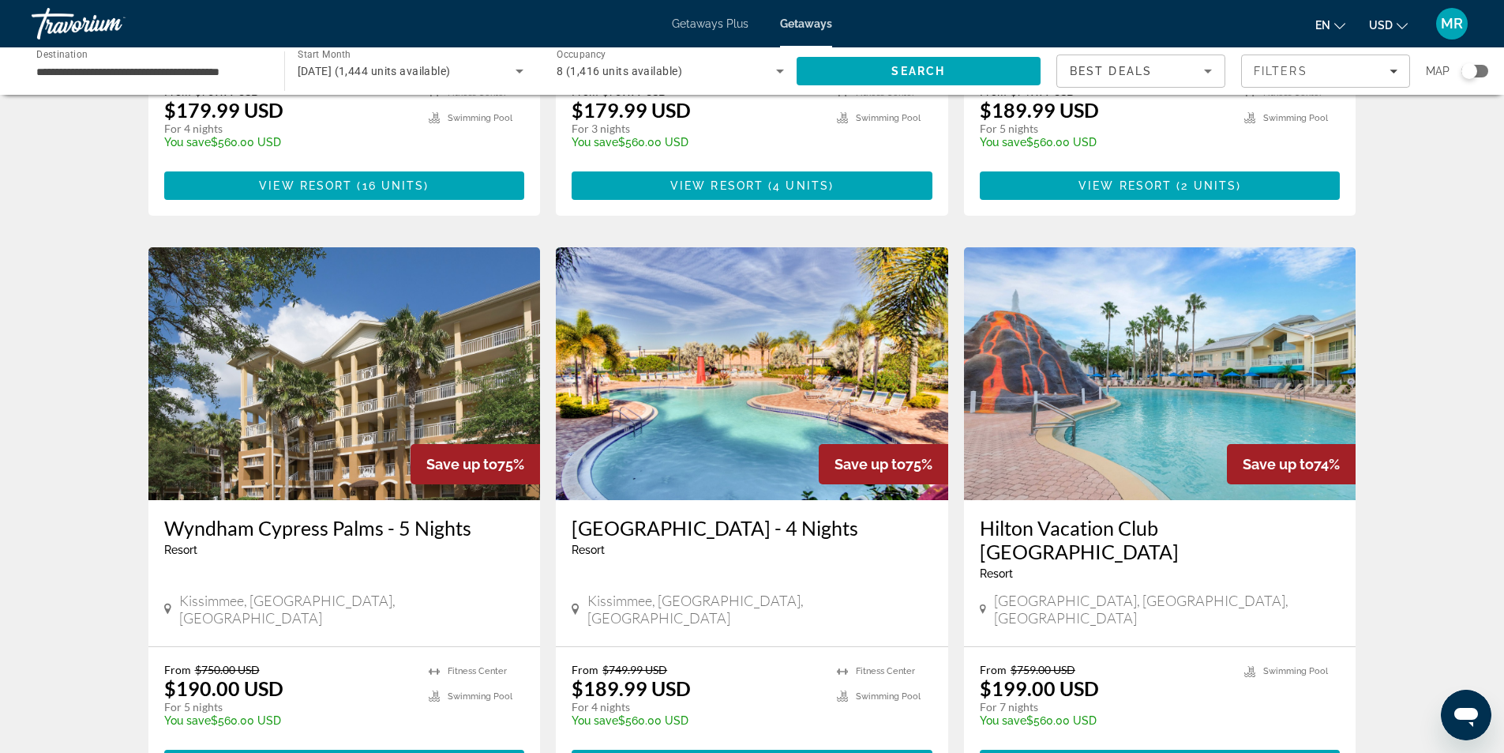
scroll to position [1873, 0]
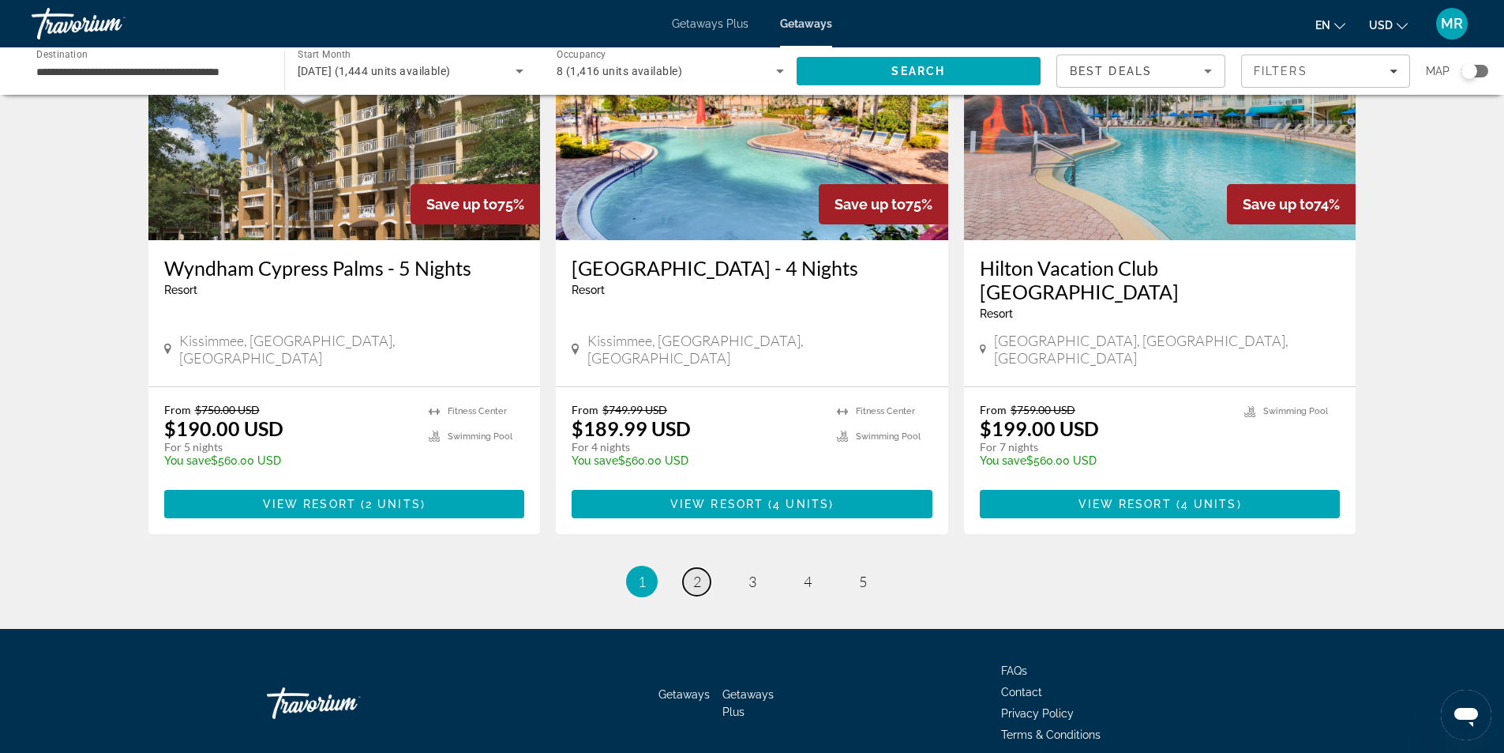
click at [700, 573] on span "2" at bounding box center [697, 581] width 8 height 17
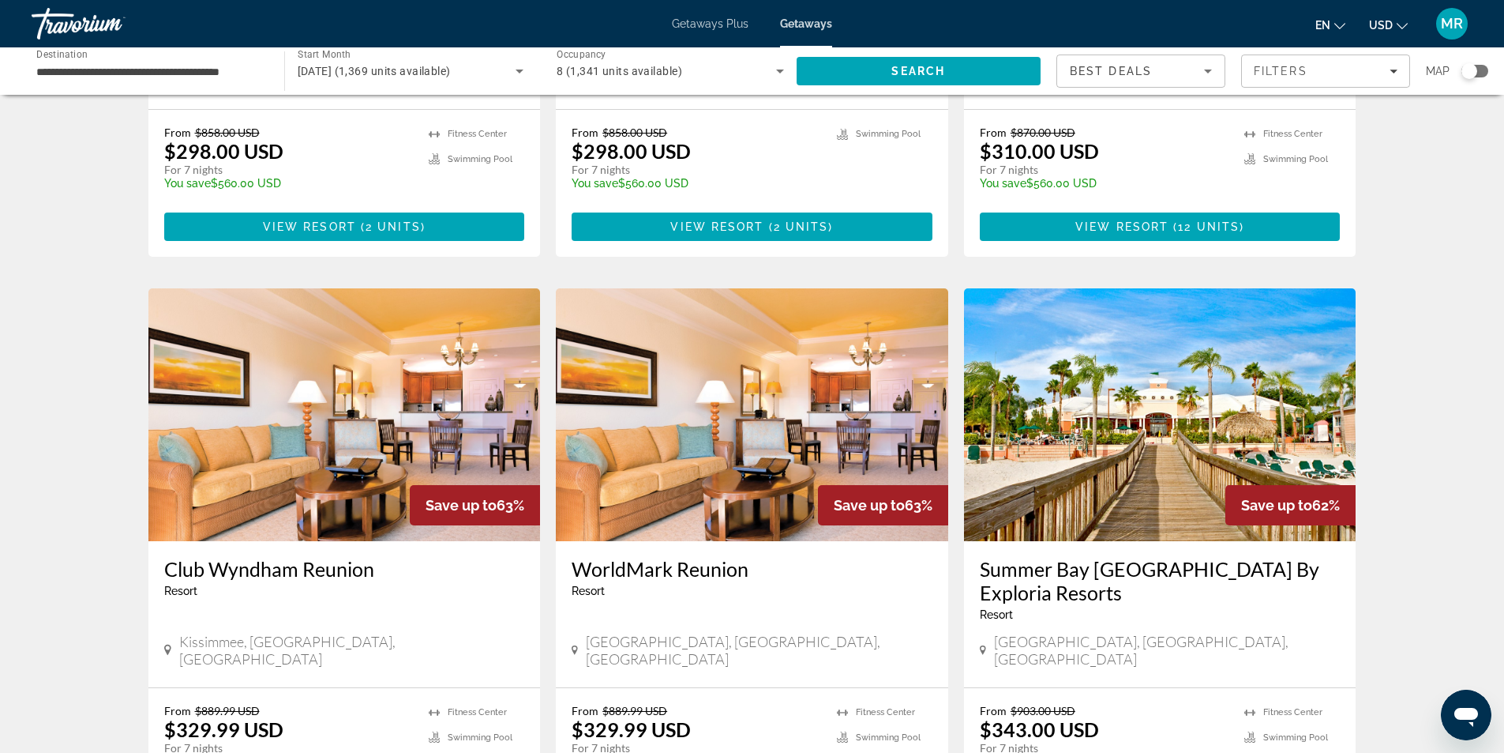
scroll to position [1579, 0]
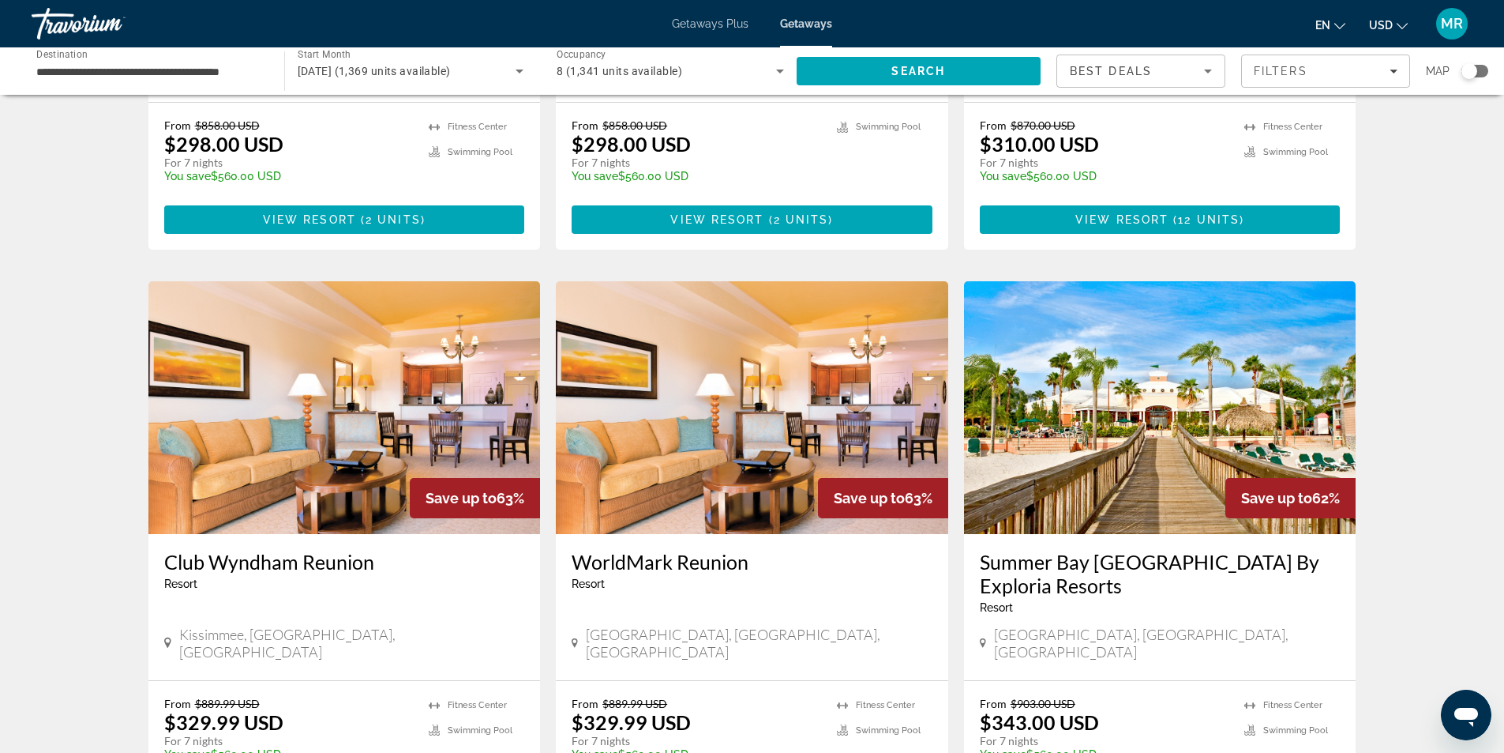
click at [753, 389] on img "Main content" at bounding box center [752, 407] width 392 height 253
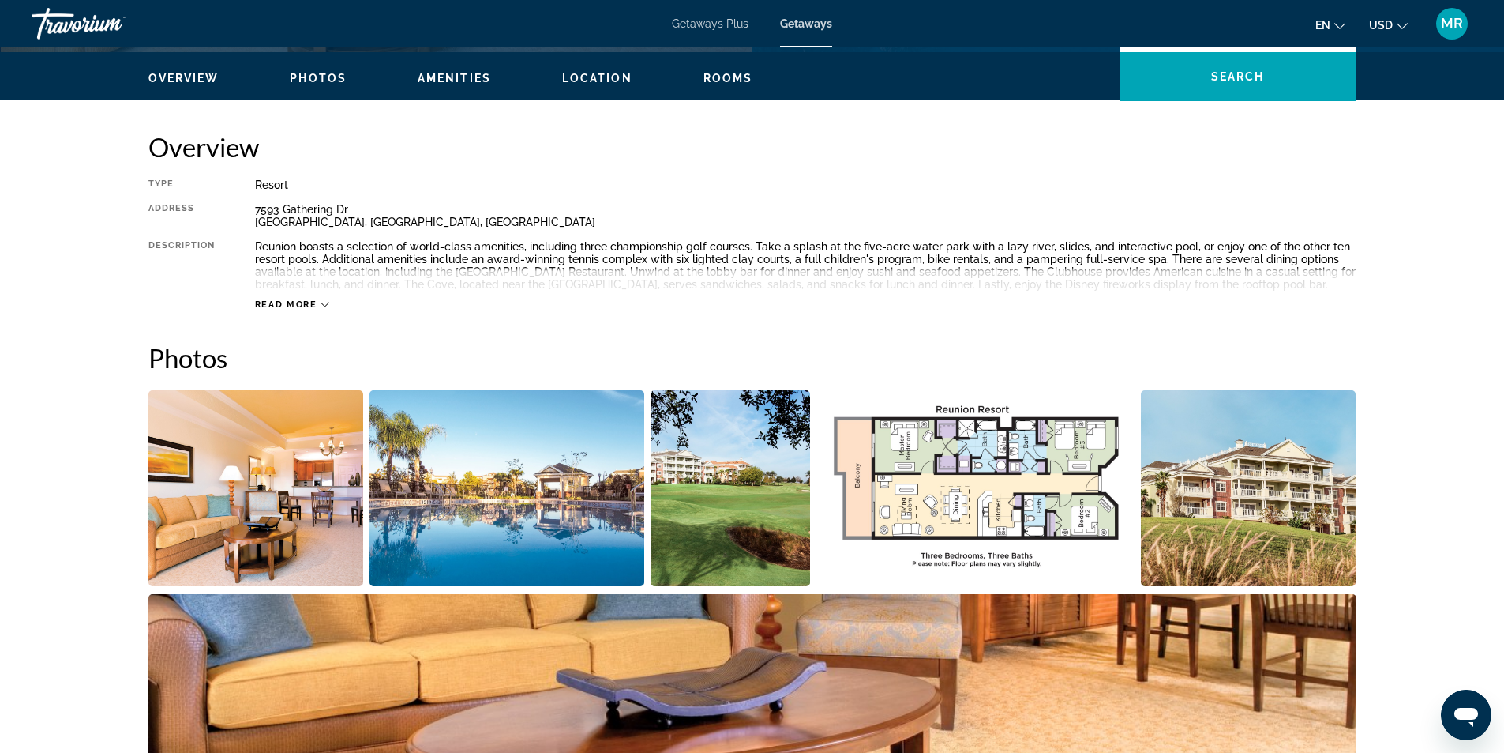
scroll to position [79, 0]
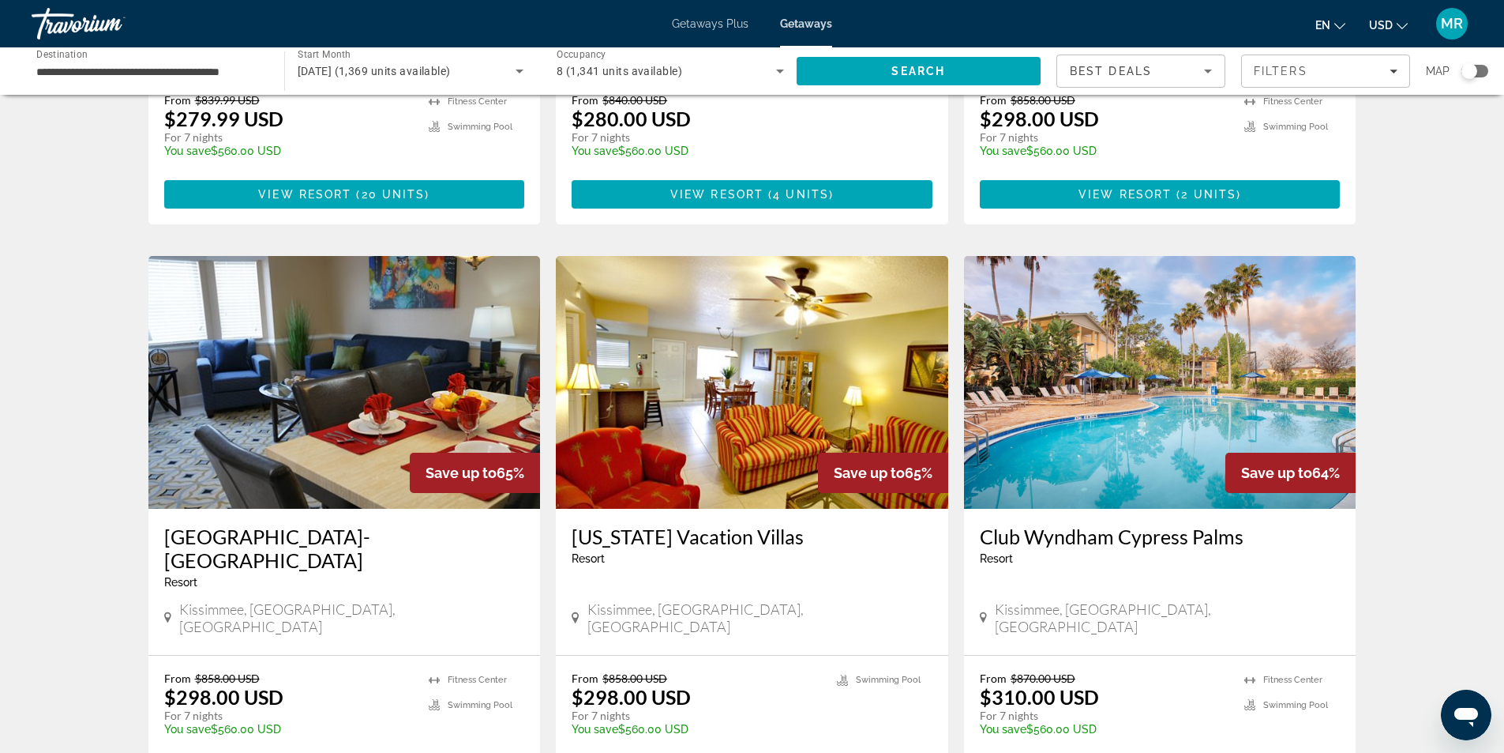
scroll to position [948, 0]
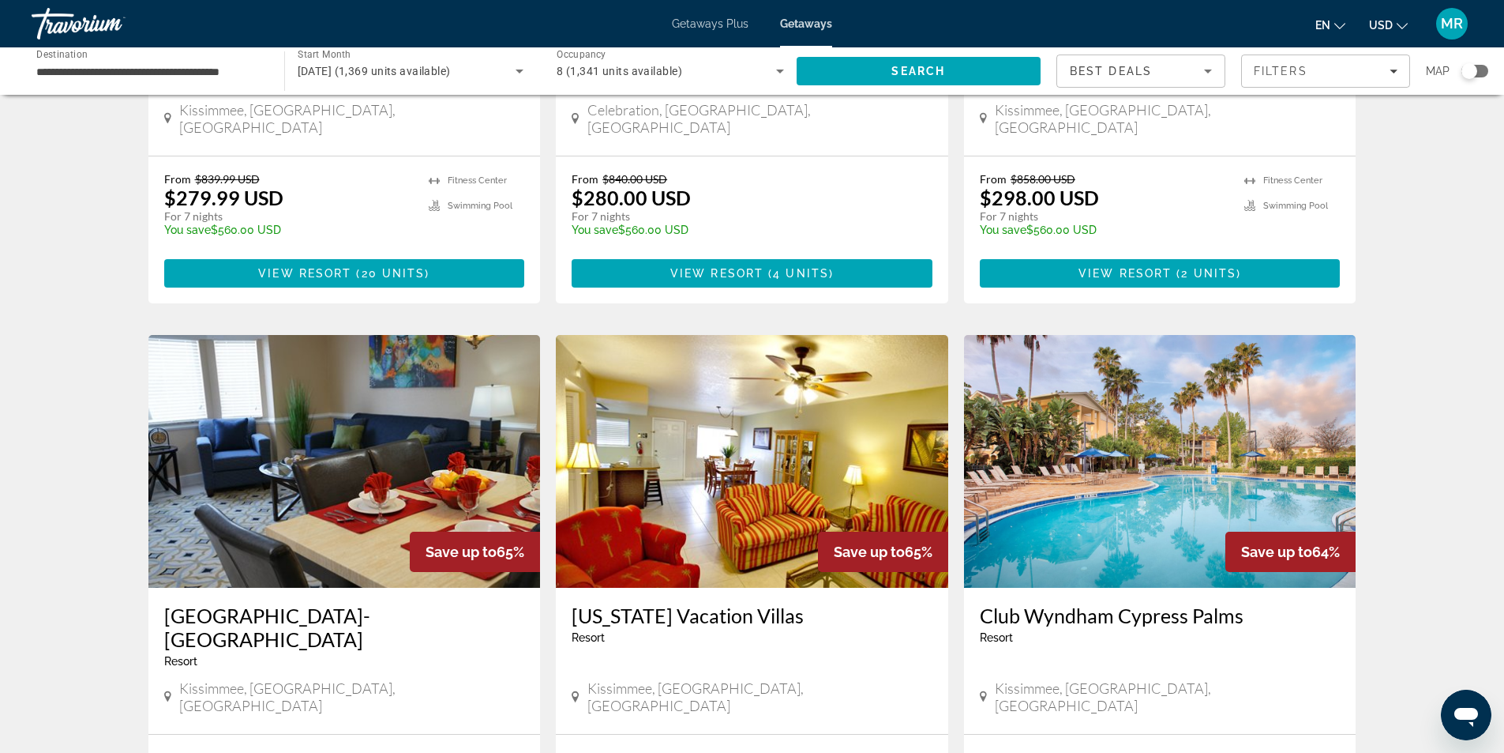
click at [1022, 415] on img "Main content" at bounding box center [1160, 461] width 392 height 253
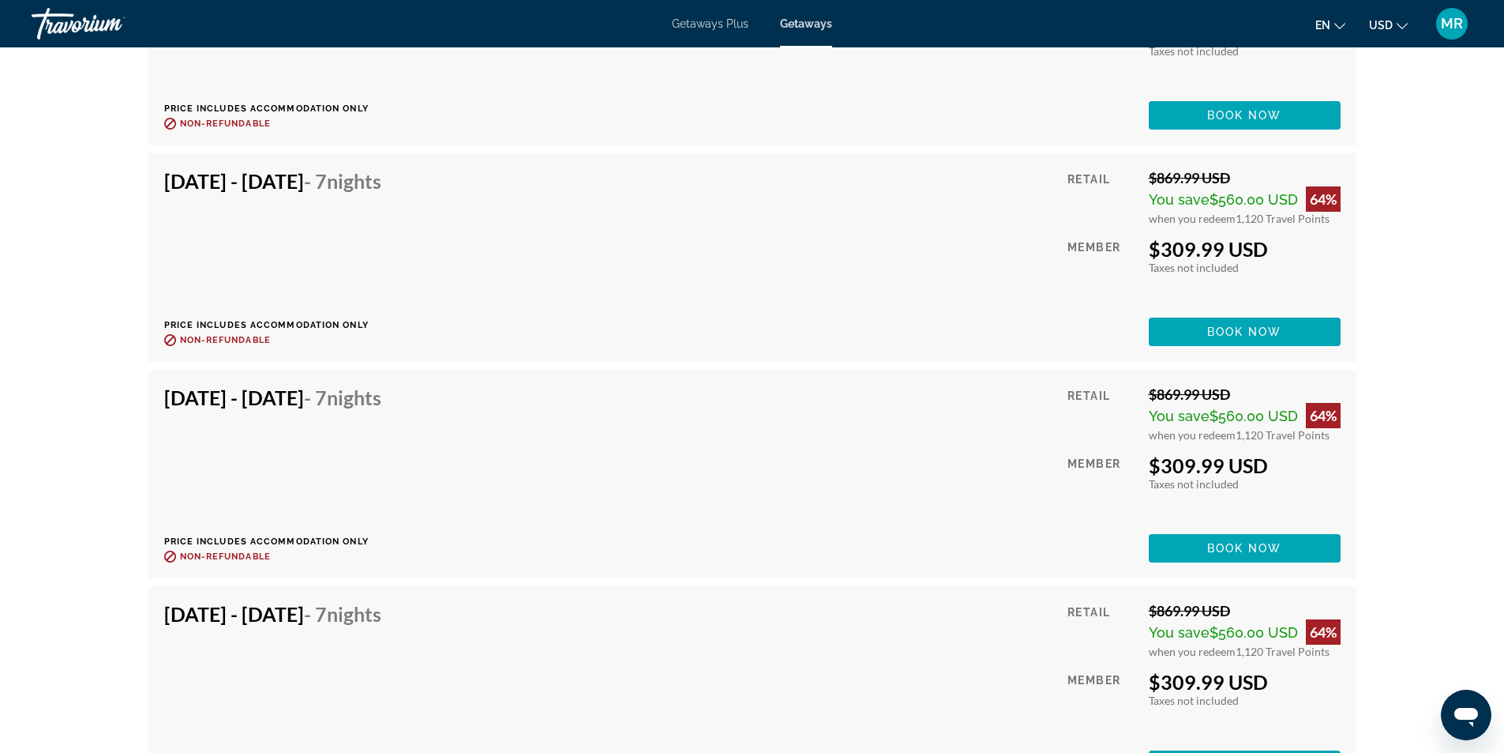
scroll to position [3284, 0]
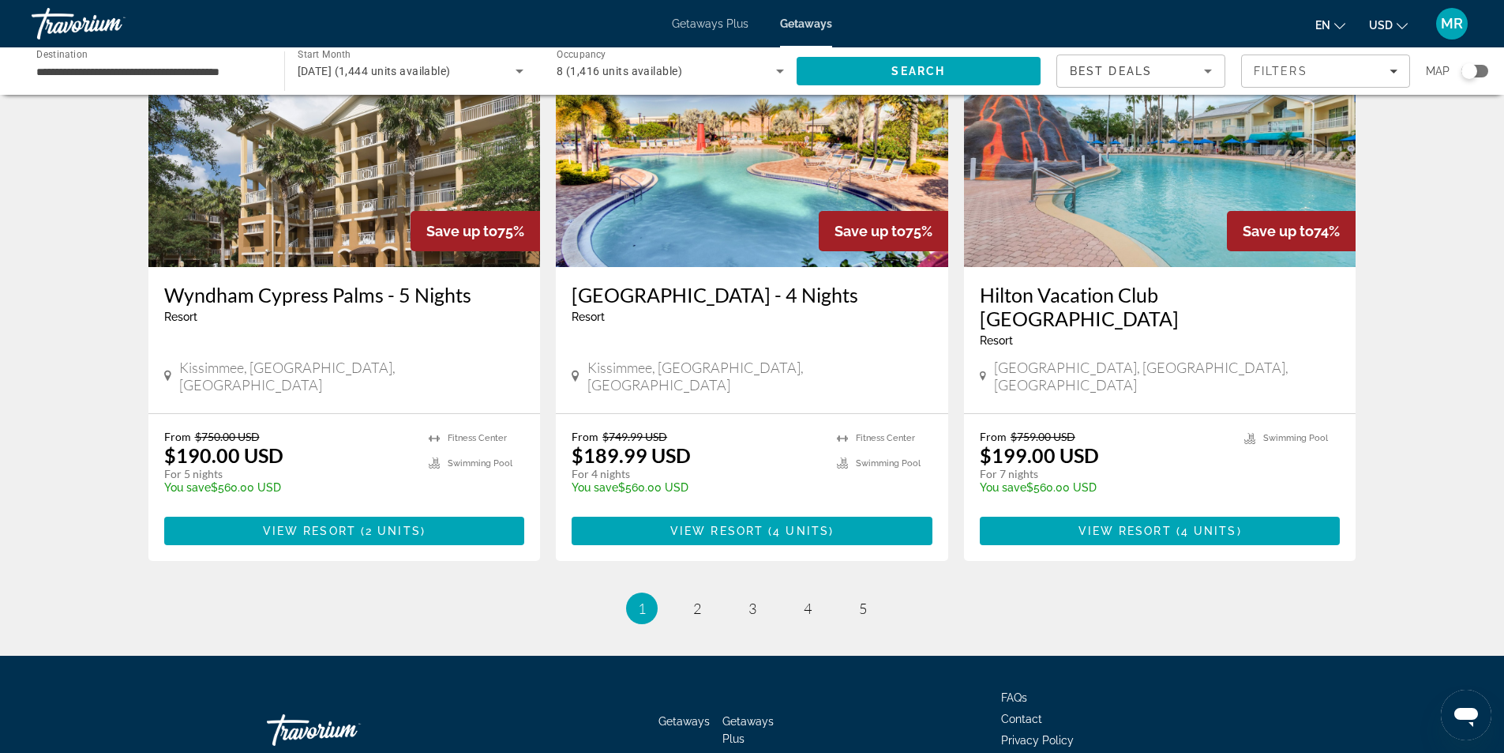
scroll to position [1873, 0]
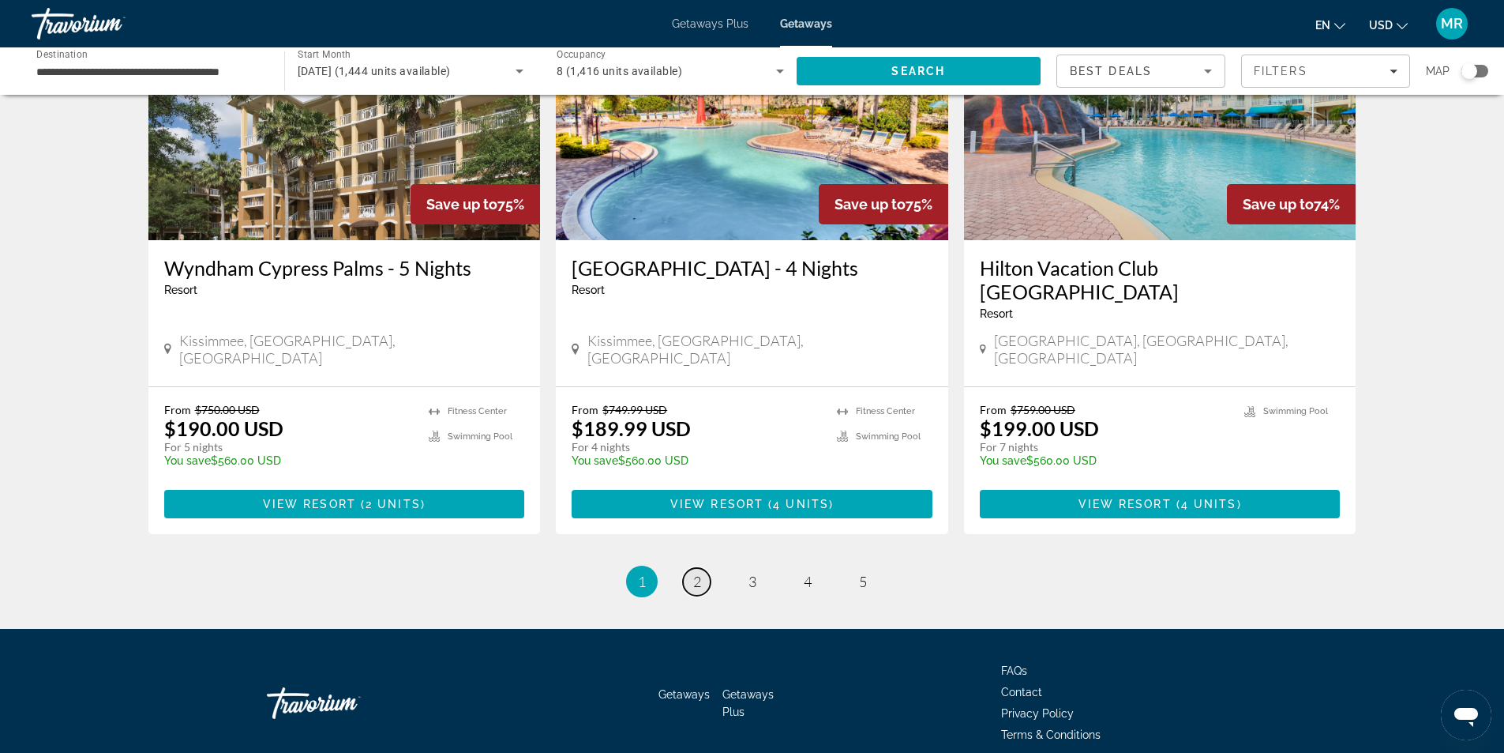
click at [700, 573] on span "2" at bounding box center [697, 581] width 8 height 17
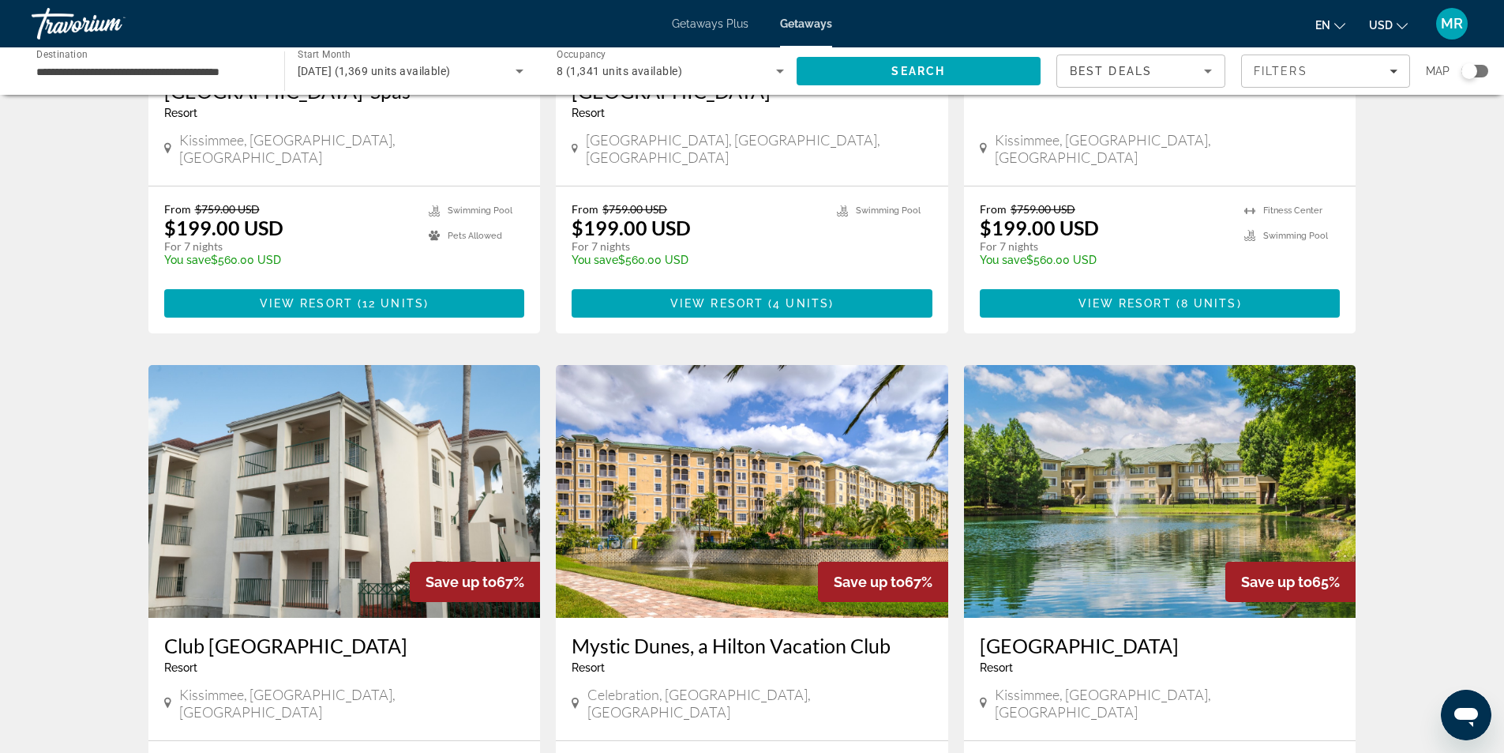
scroll to position [395, 0]
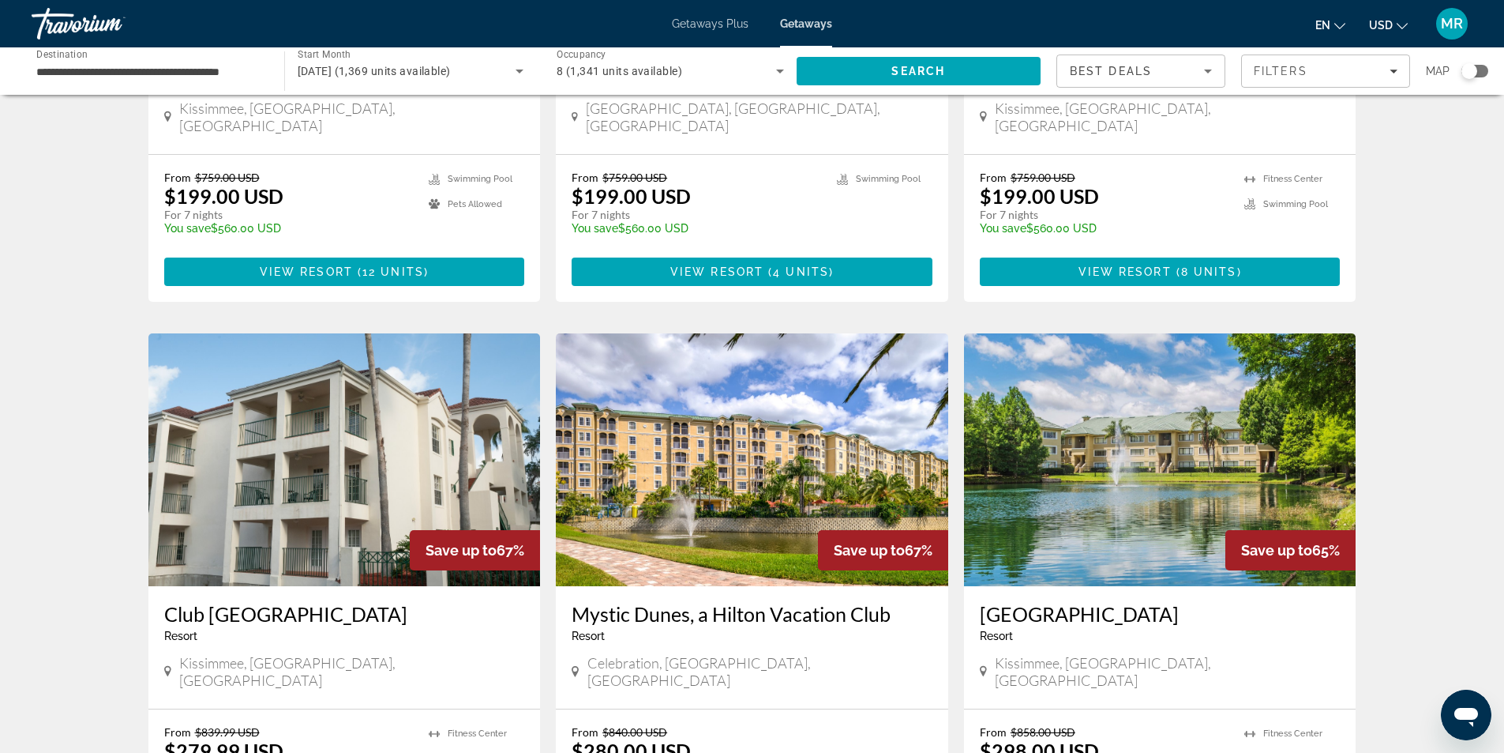
click at [261, 406] on img "Main content" at bounding box center [344, 459] width 392 height 253
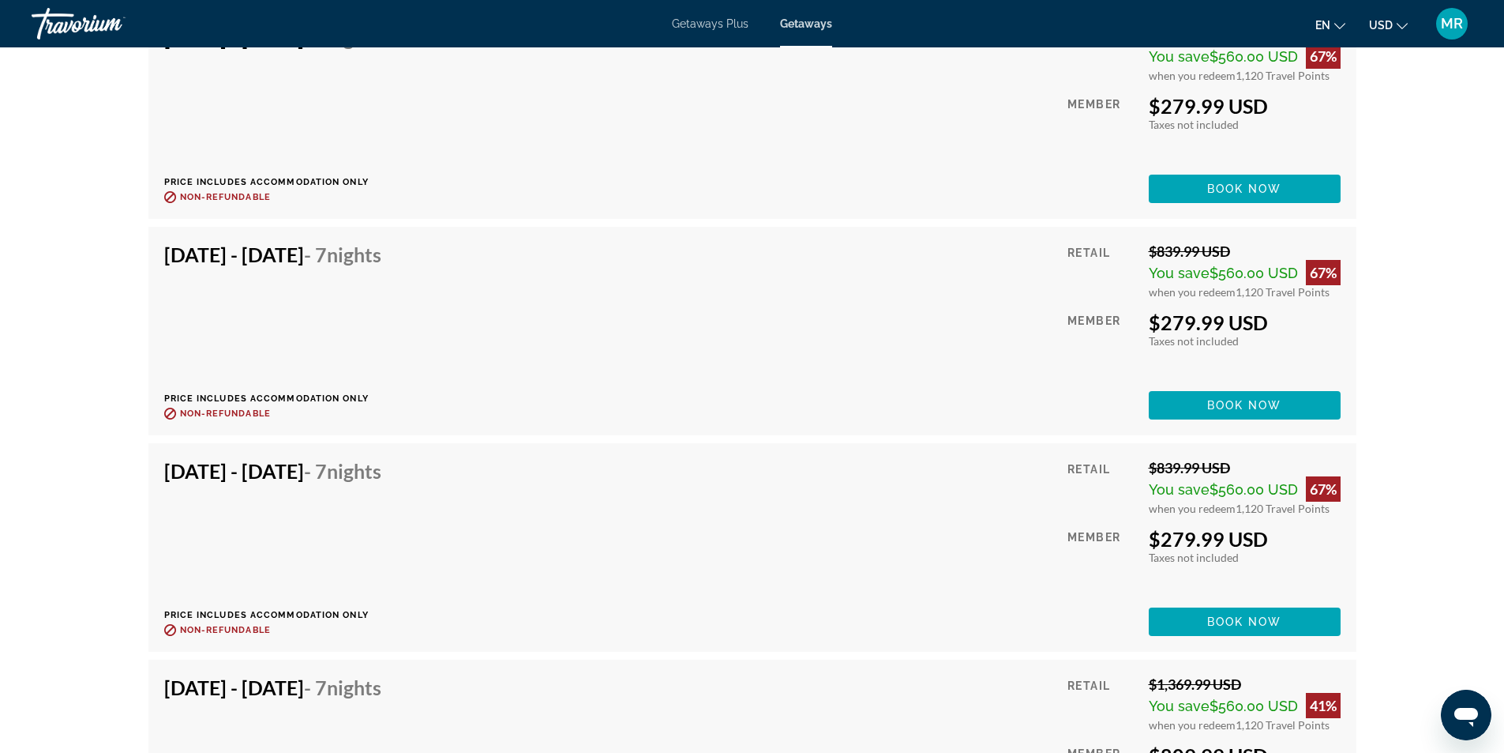
scroll to position [3633, 0]
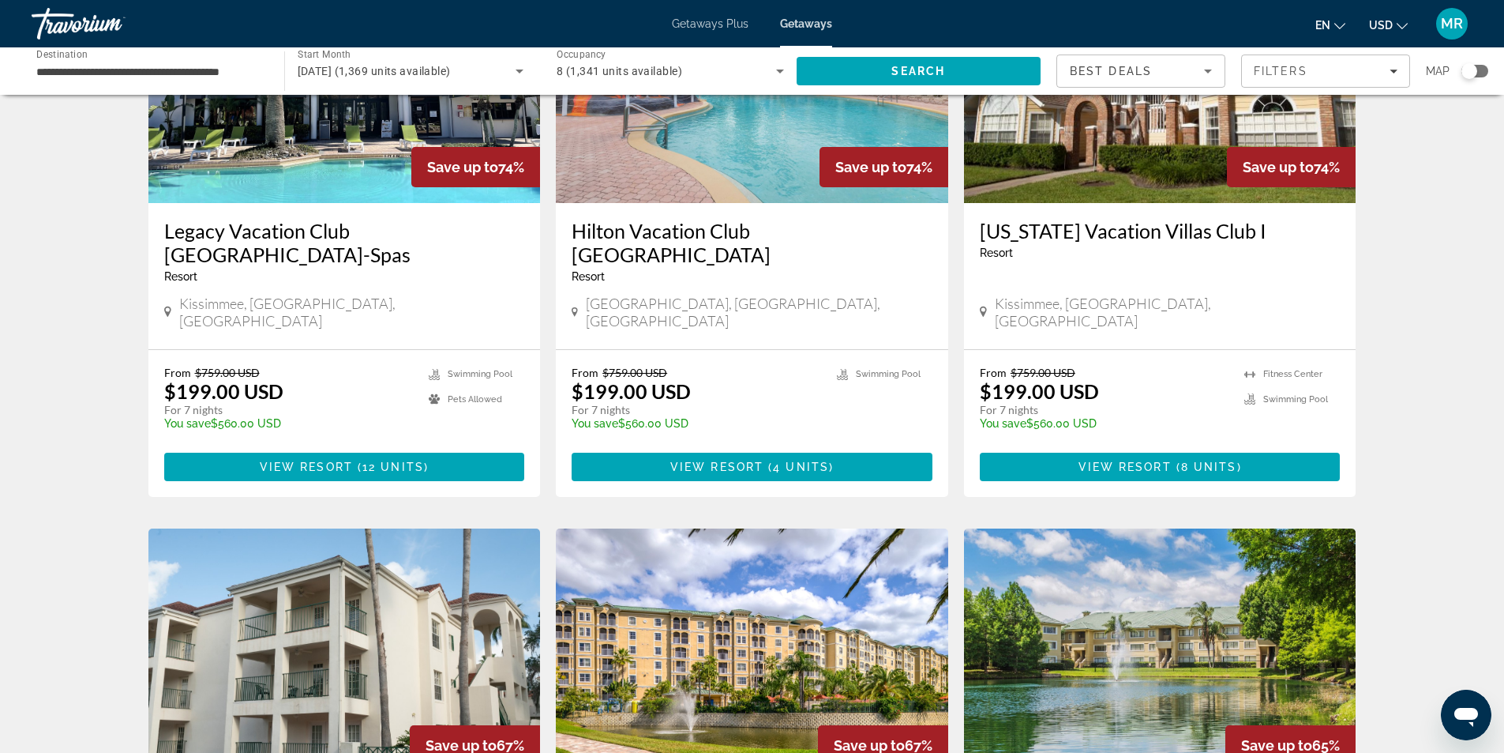
scroll to position [483, 0]
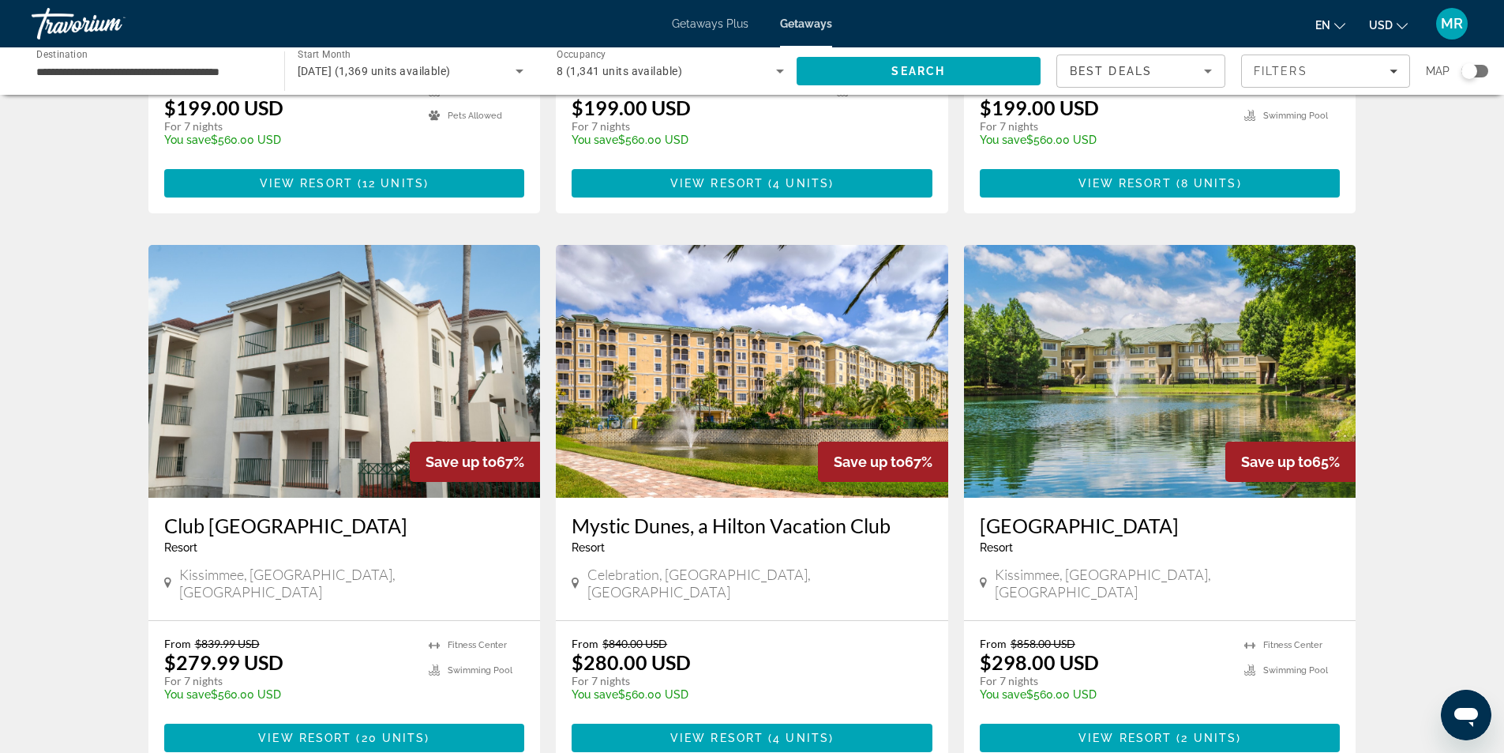
click at [742, 398] on img "Main content" at bounding box center [752, 371] width 392 height 253
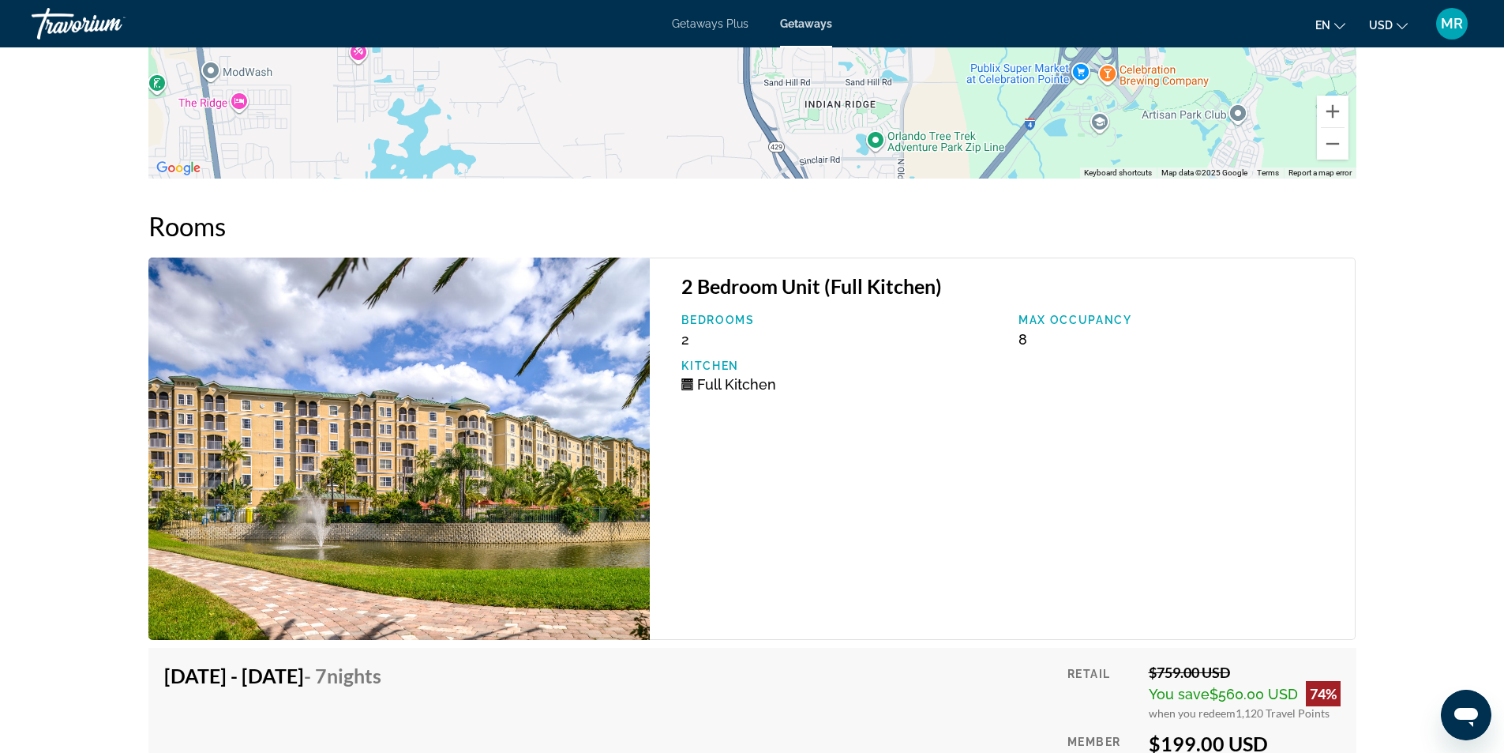
scroll to position [1628, 0]
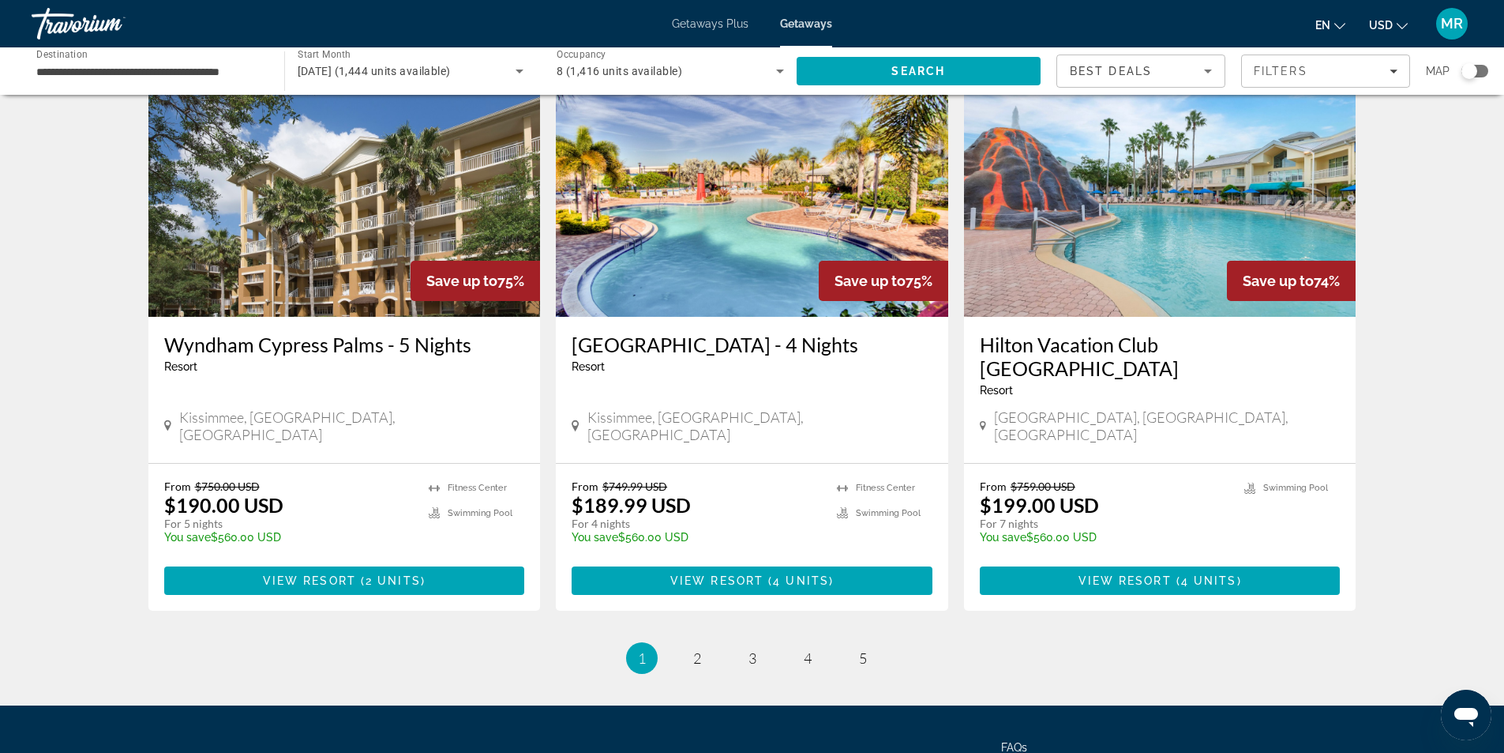
scroll to position [1873, 0]
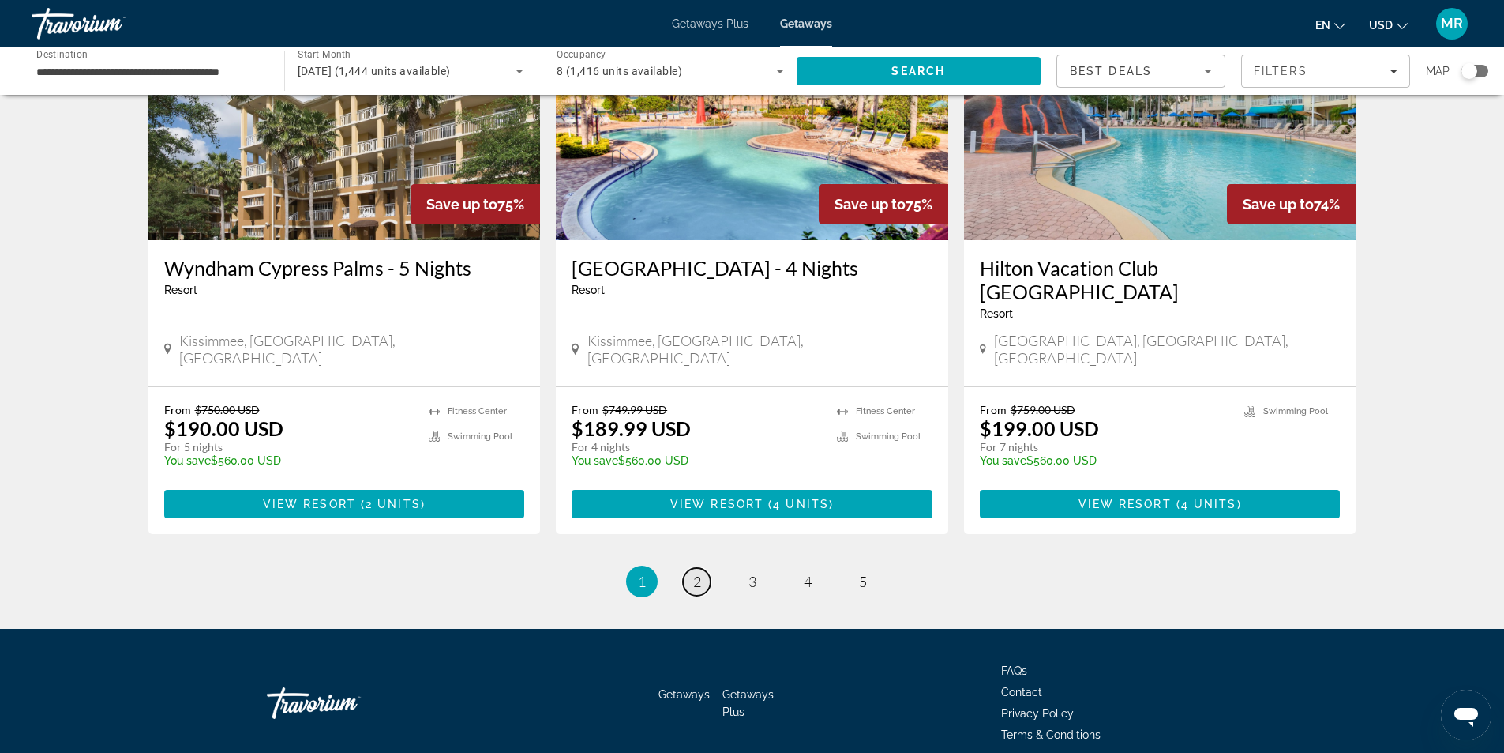
click at [695, 573] on span "2" at bounding box center [697, 581] width 8 height 17
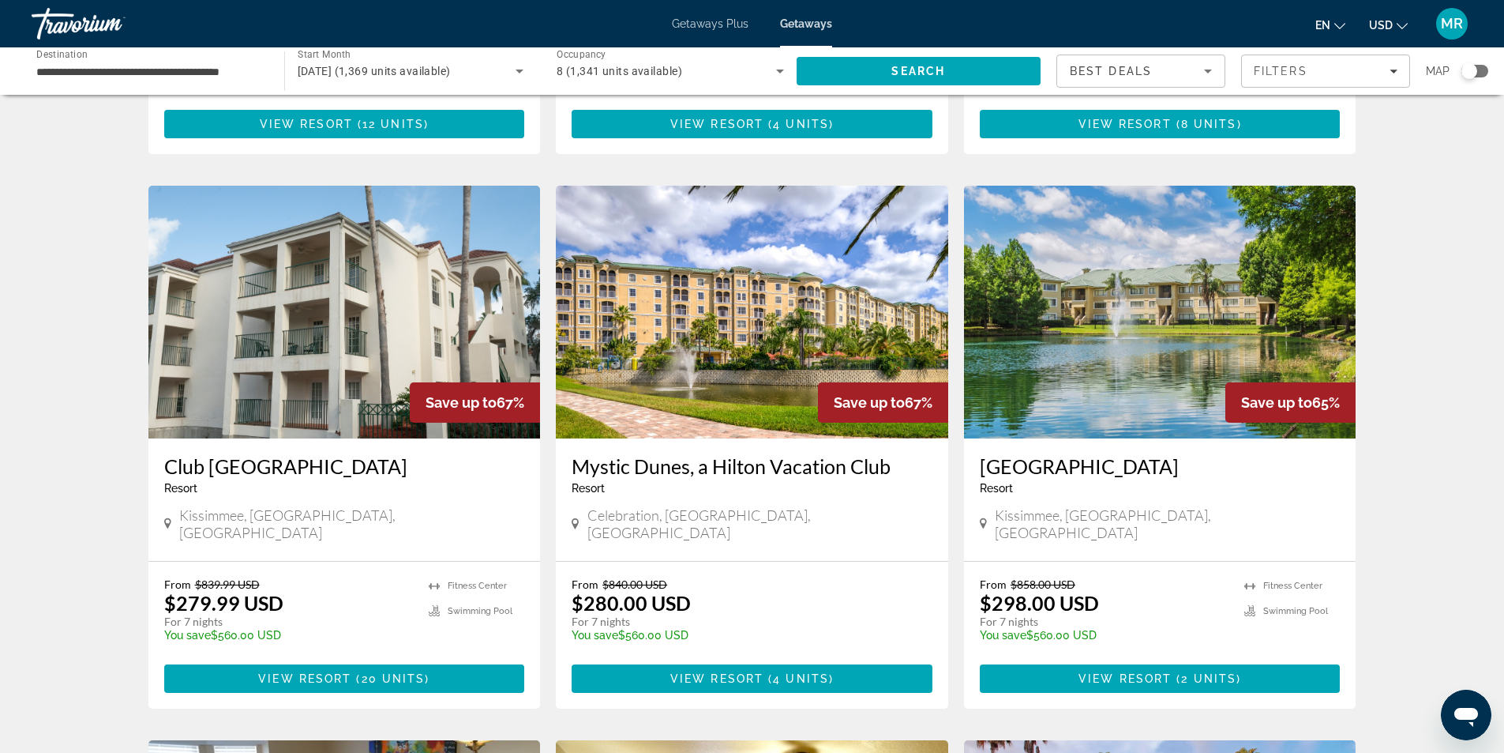
scroll to position [553, 0]
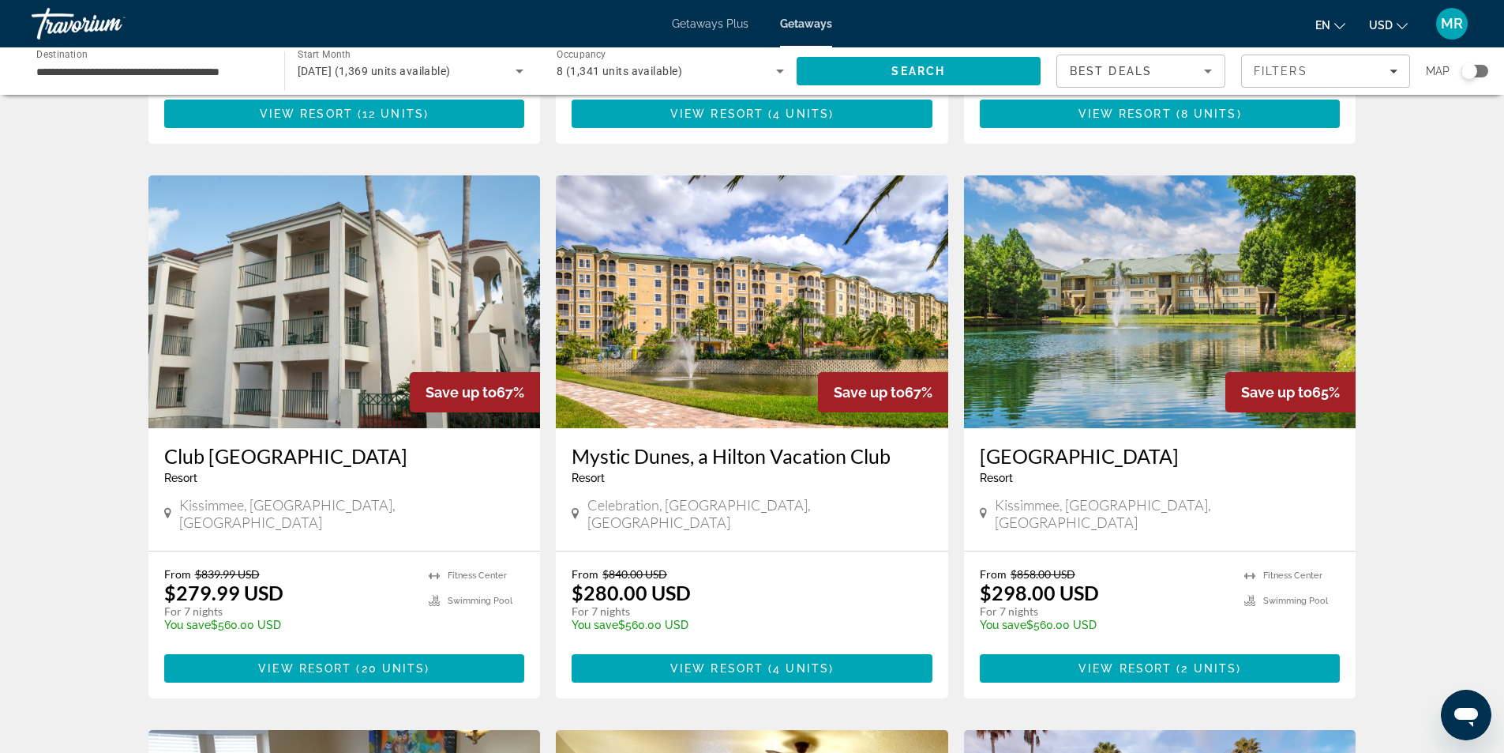
click at [1143, 286] on img "Main content" at bounding box center [1160, 301] width 392 height 253
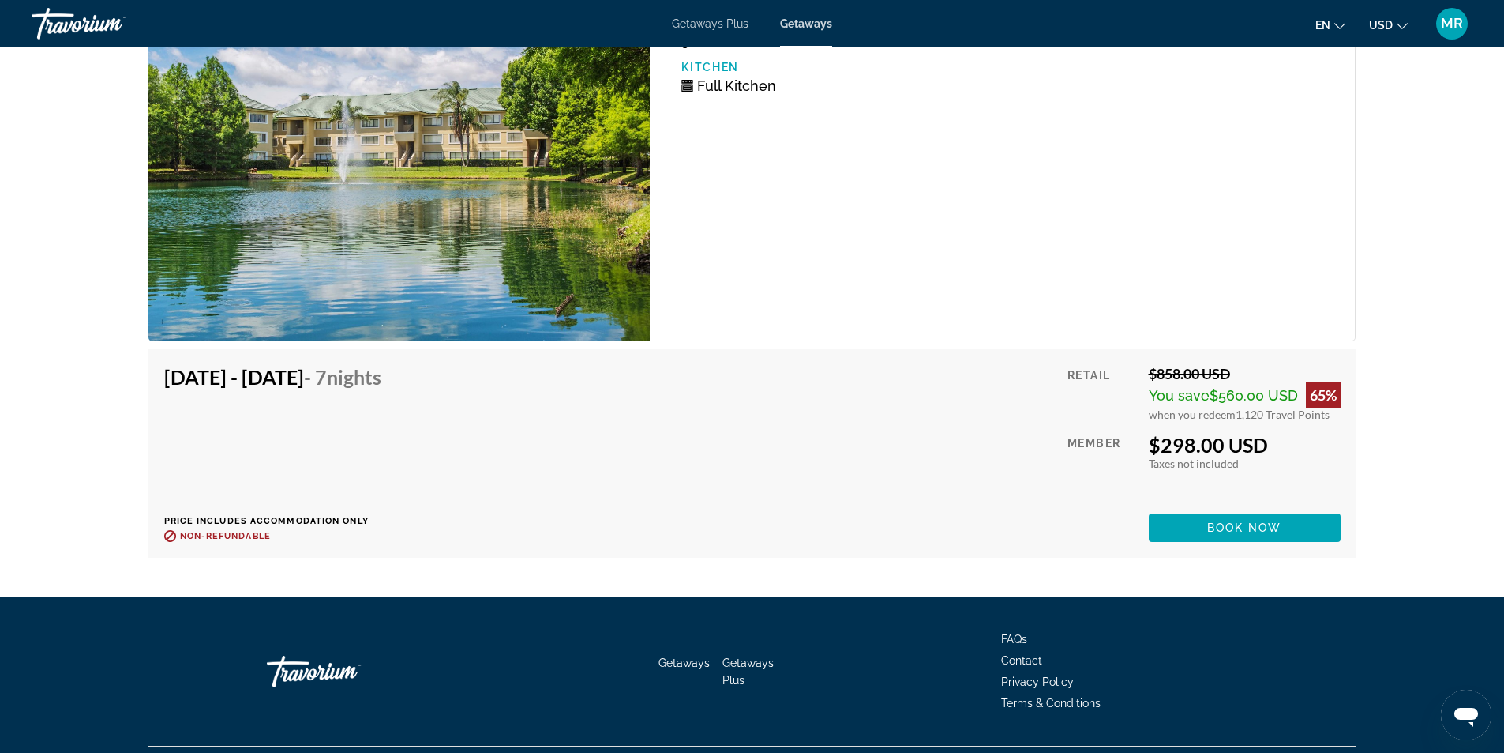
scroll to position [3260, 0]
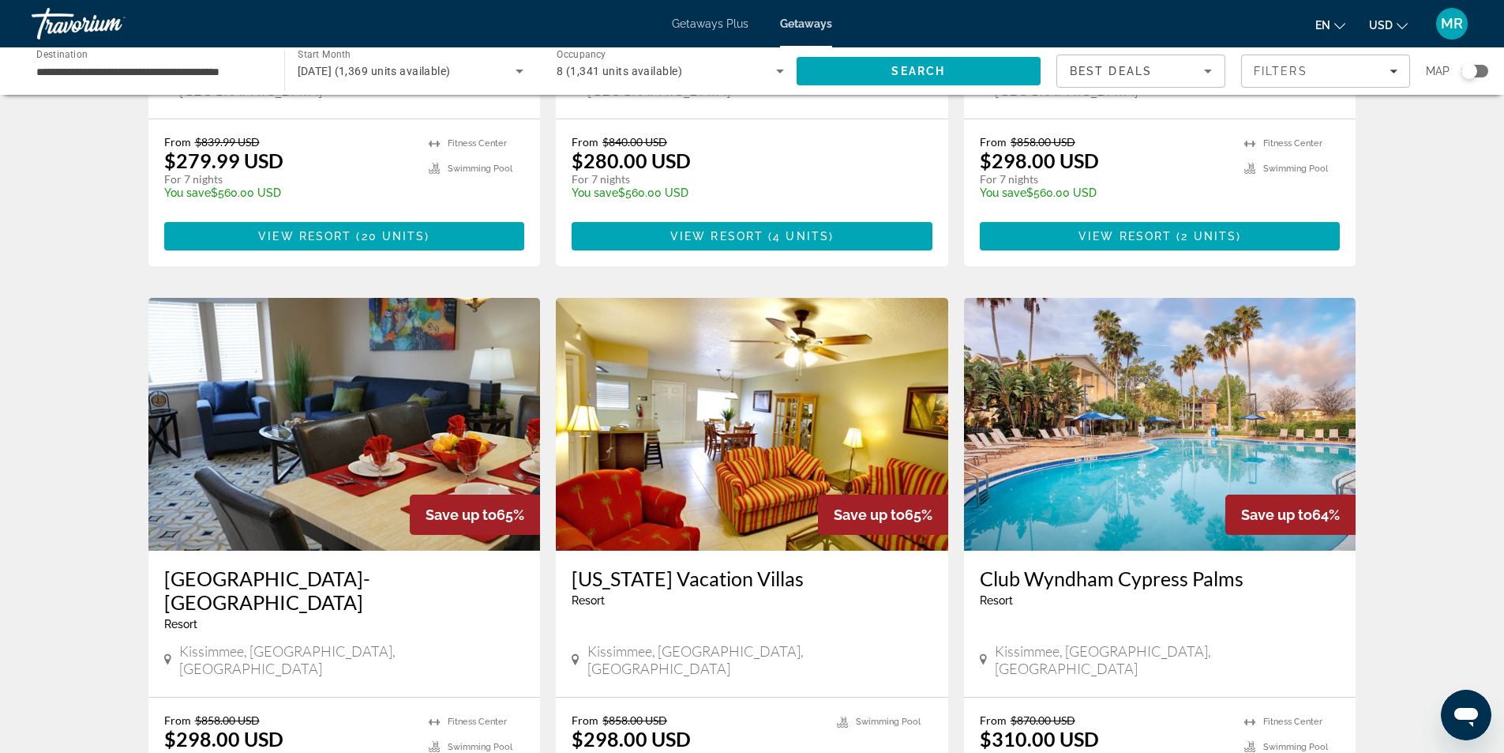
scroll to position [1027, 0]
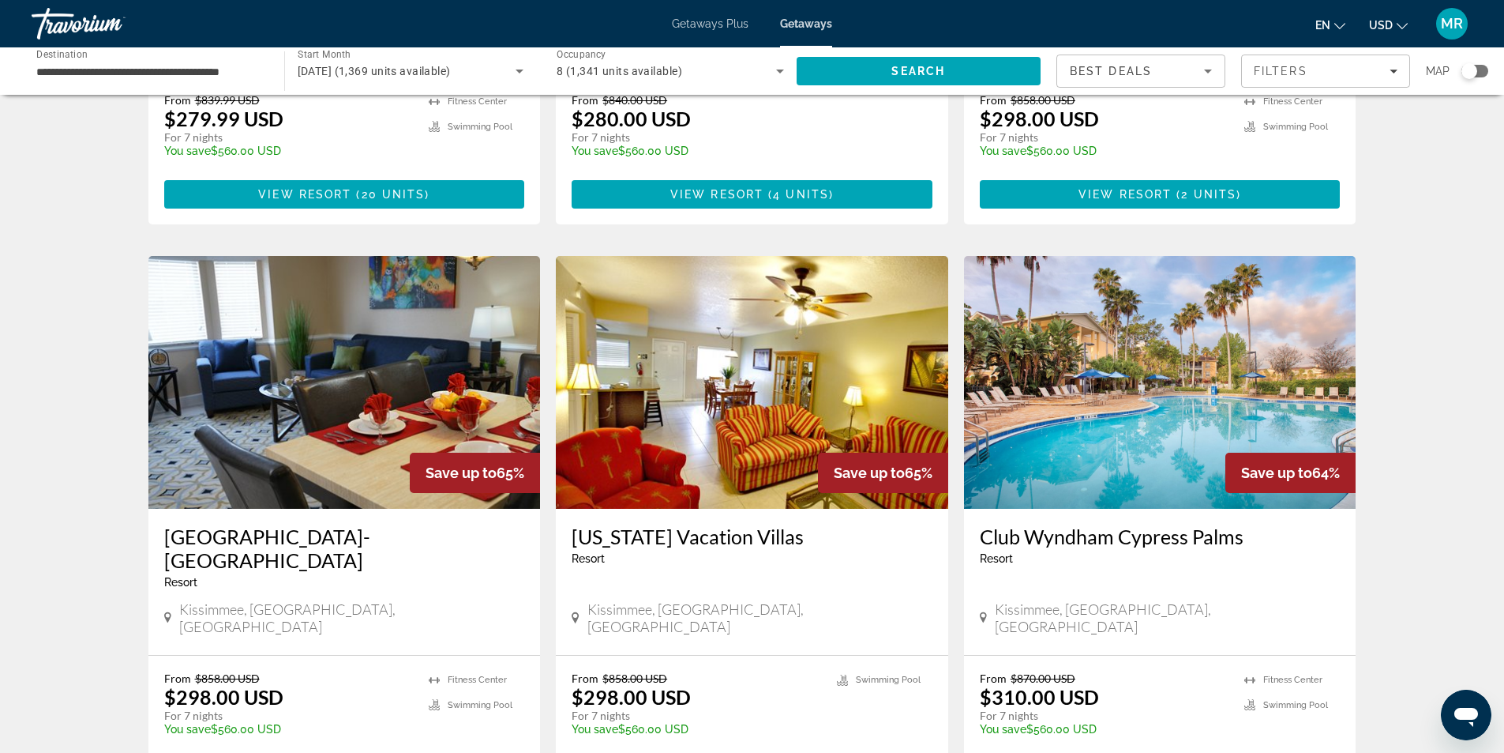
click at [272, 329] on img "Main content" at bounding box center [344, 382] width 392 height 253
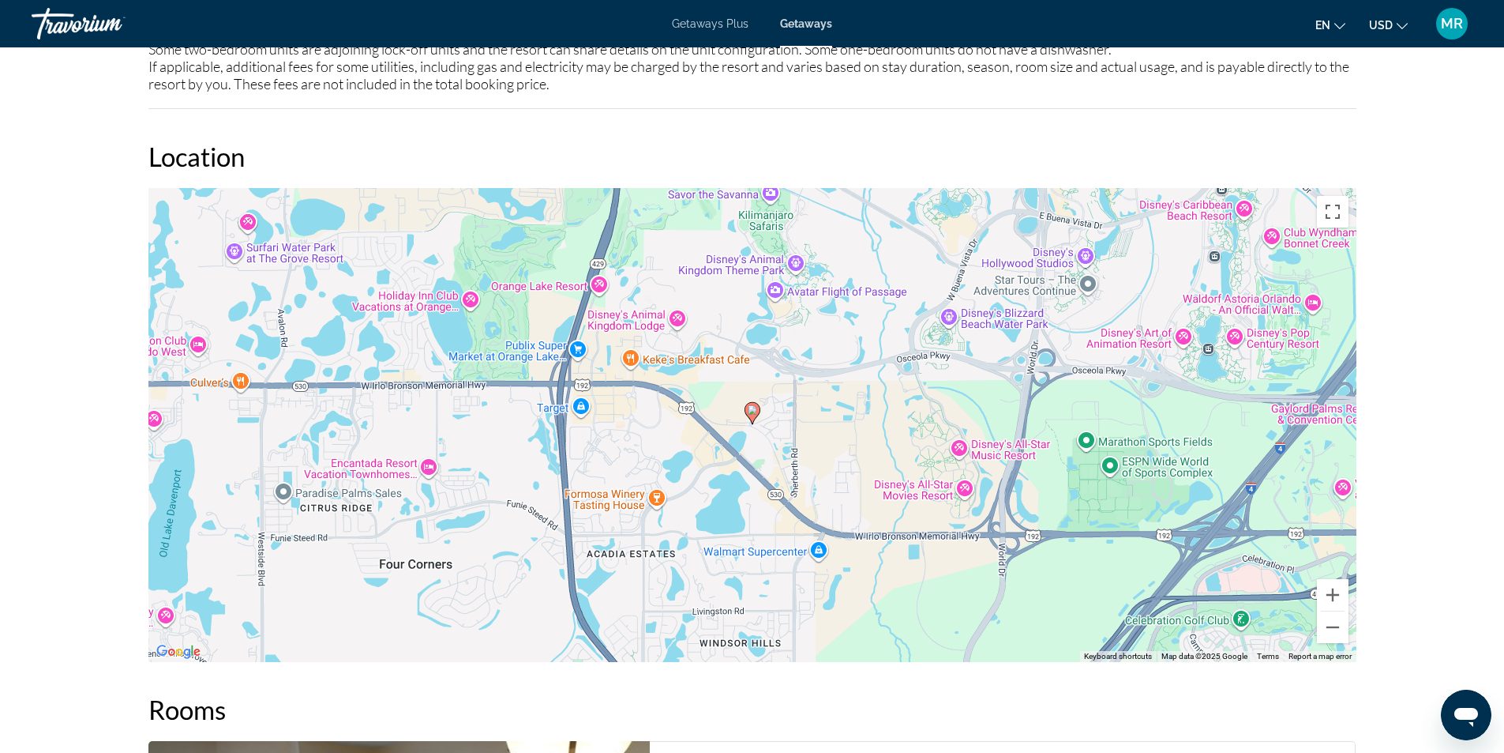
scroll to position [1955, 0]
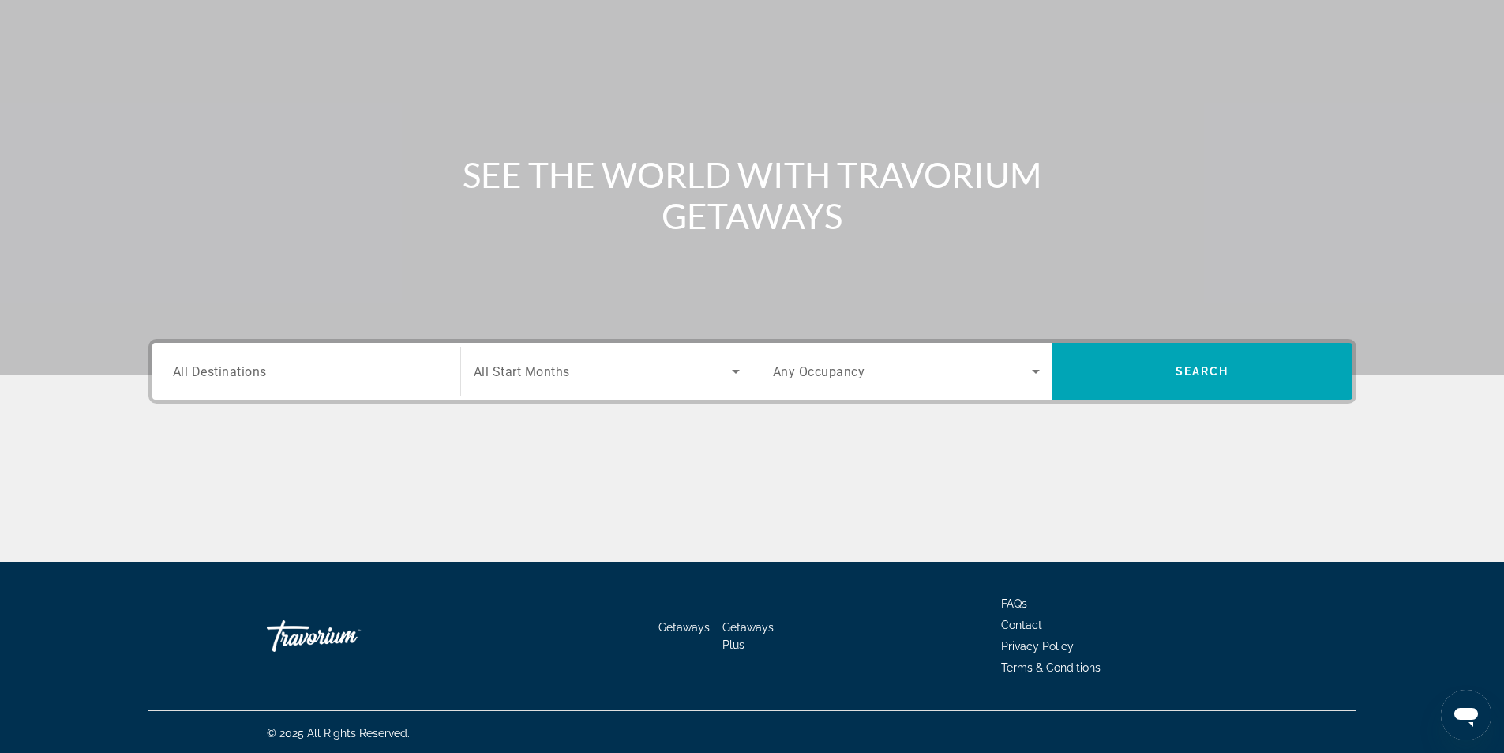
scroll to position [101, 0]
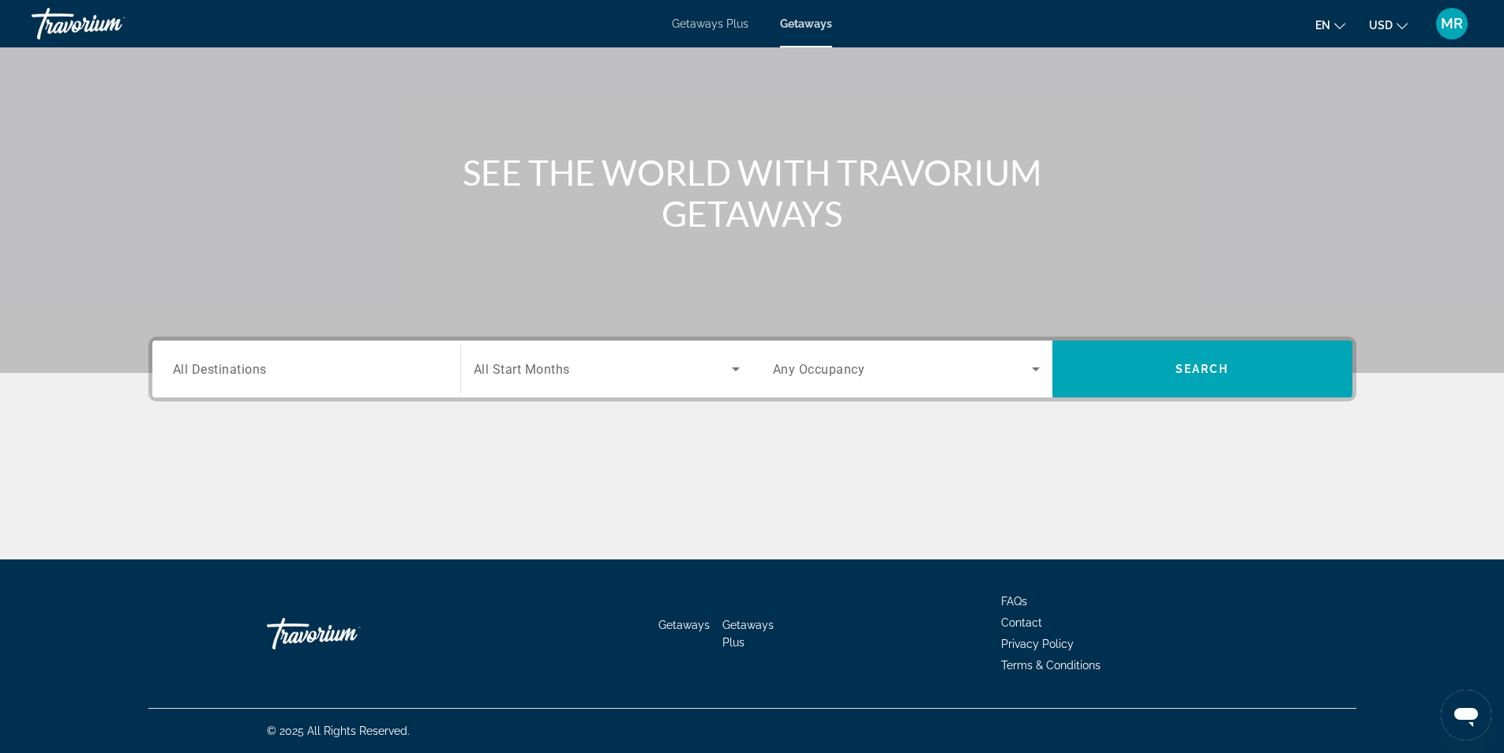
click at [200, 385] on div "Search widget" at bounding box center [306, 369] width 267 height 45
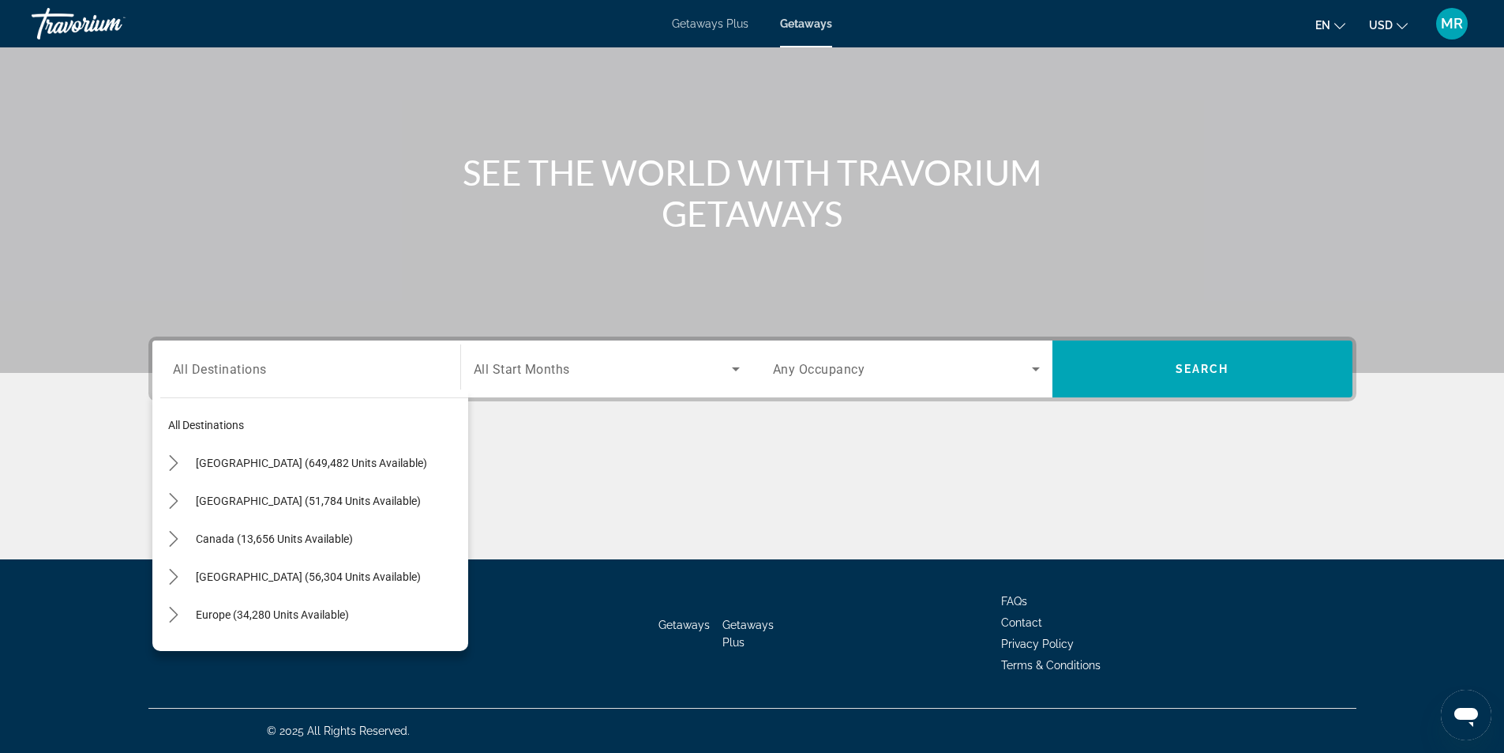
click at [200, 380] on div "Search widget" at bounding box center [306, 369] width 267 height 45
click at [237, 456] on span "[GEOGRAPHIC_DATA] (649,482 units available)" at bounding box center [311, 462] width 231 height 13
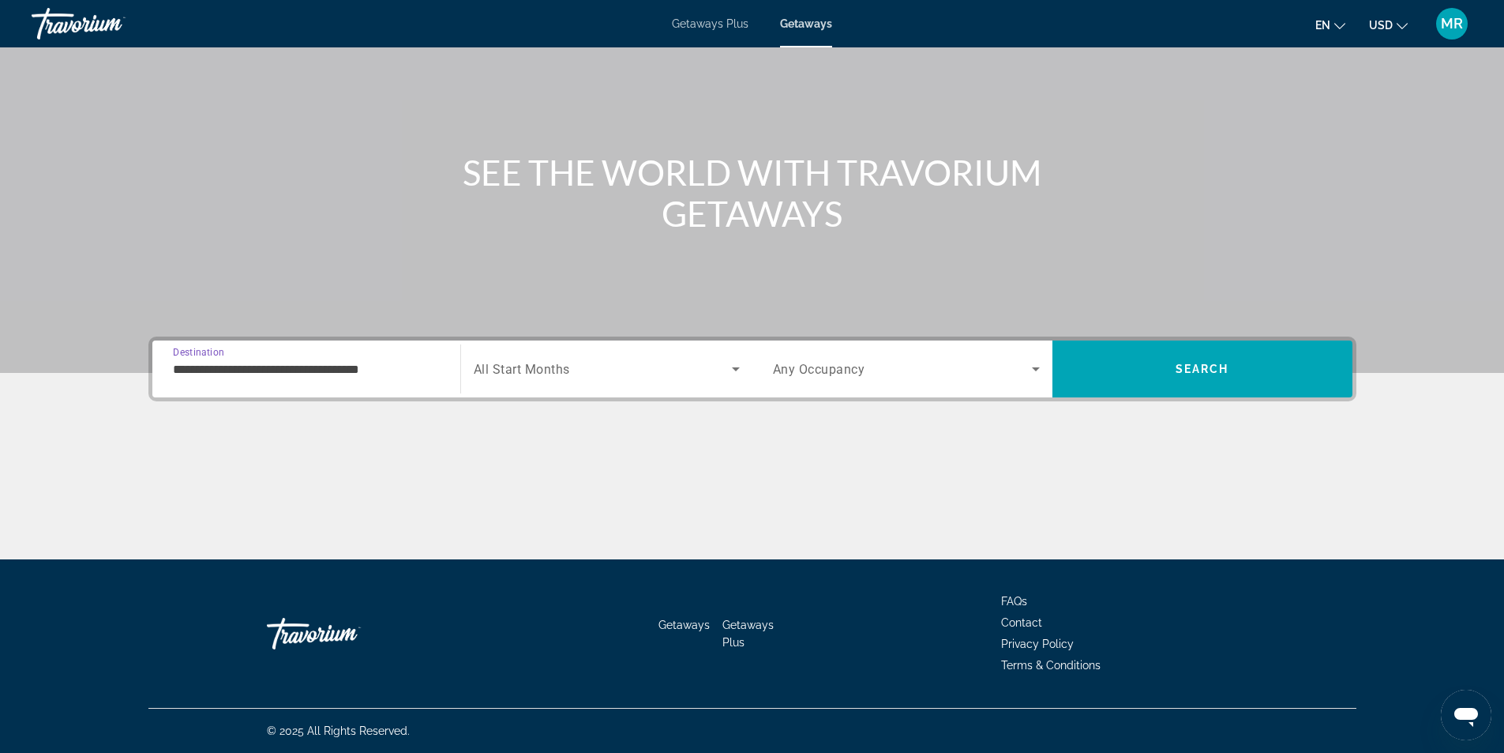
click at [261, 372] on input "**********" at bounding box center [306, 369] width 267 height 19
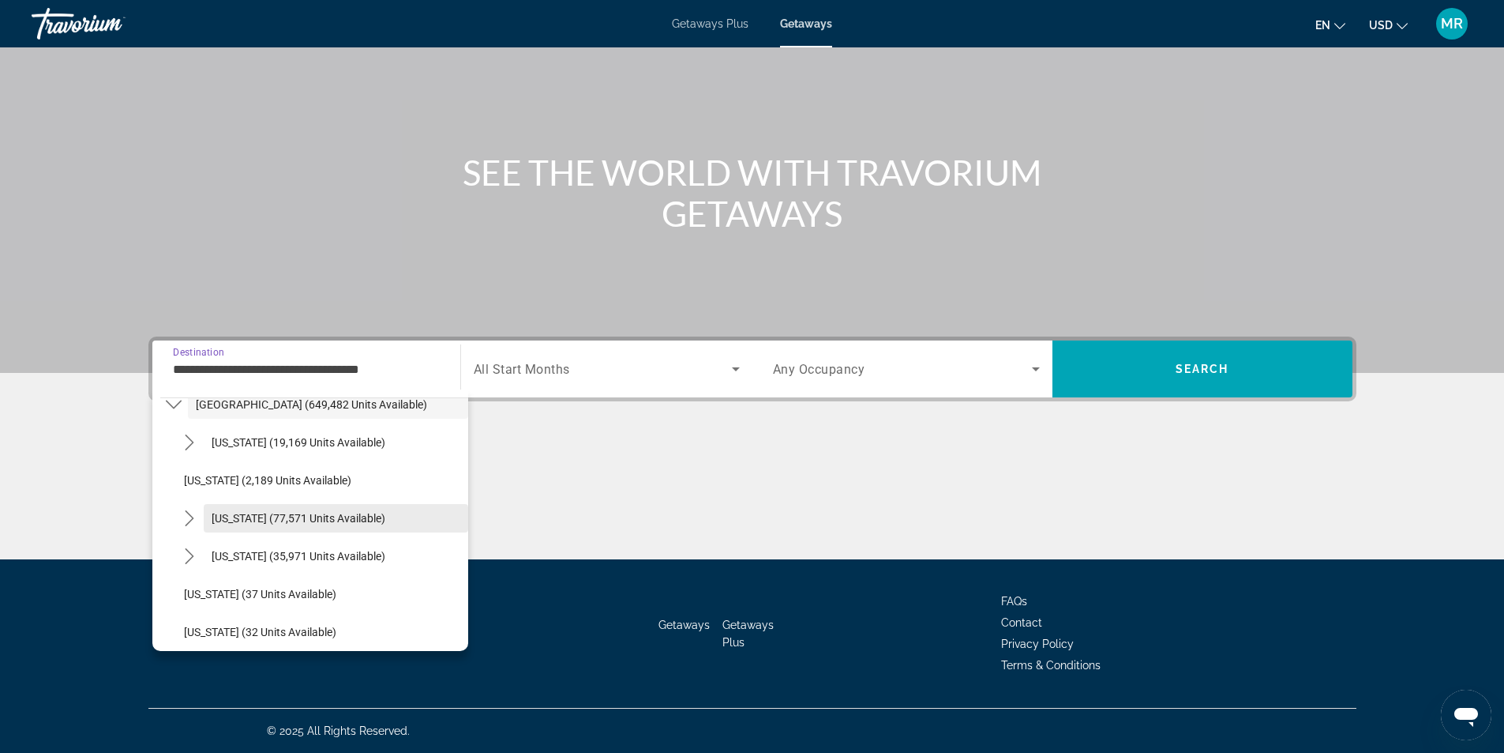
scroll to position [237, 0]
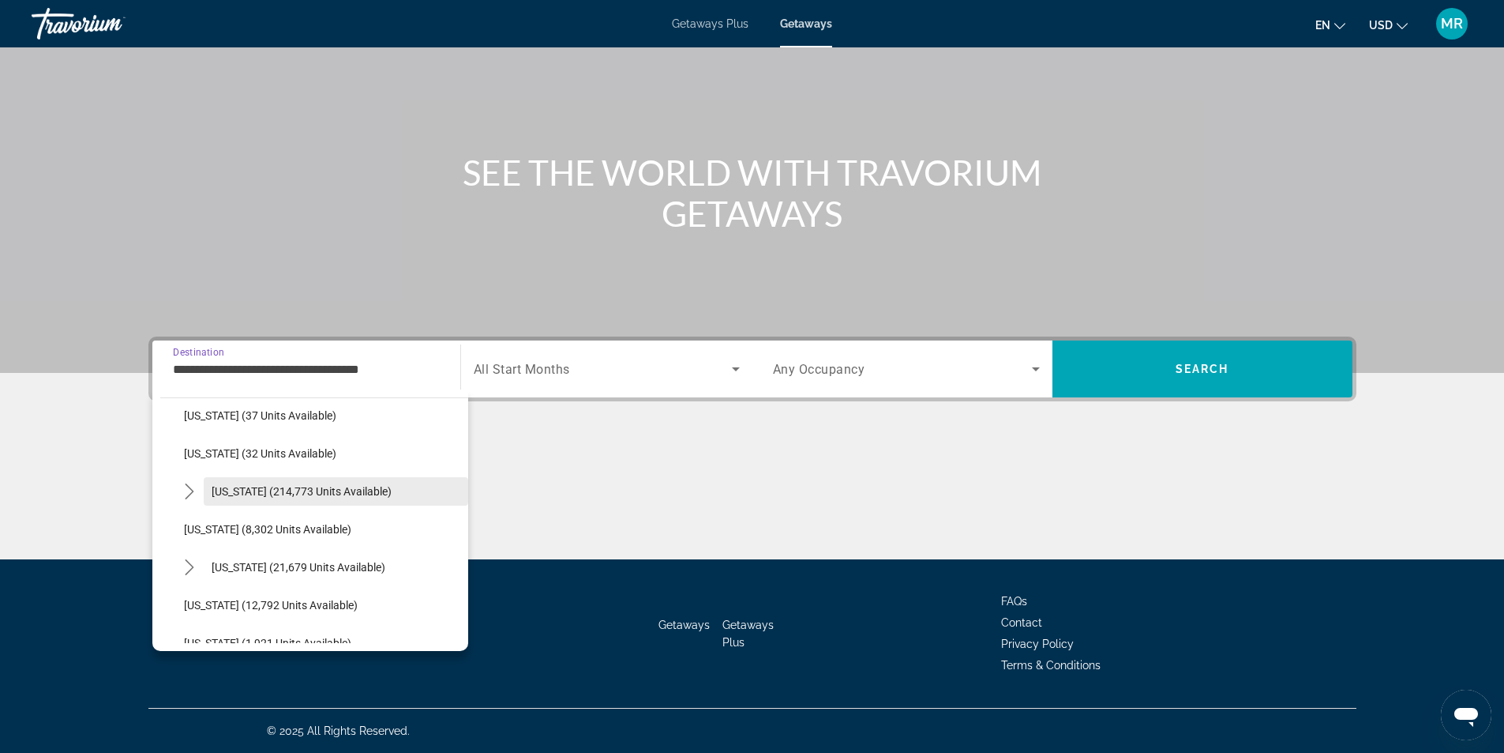
click at [291, 494] on span "[US_STATE] (214,773 units available)" at bounding box center [302, 491] width 180 height 13
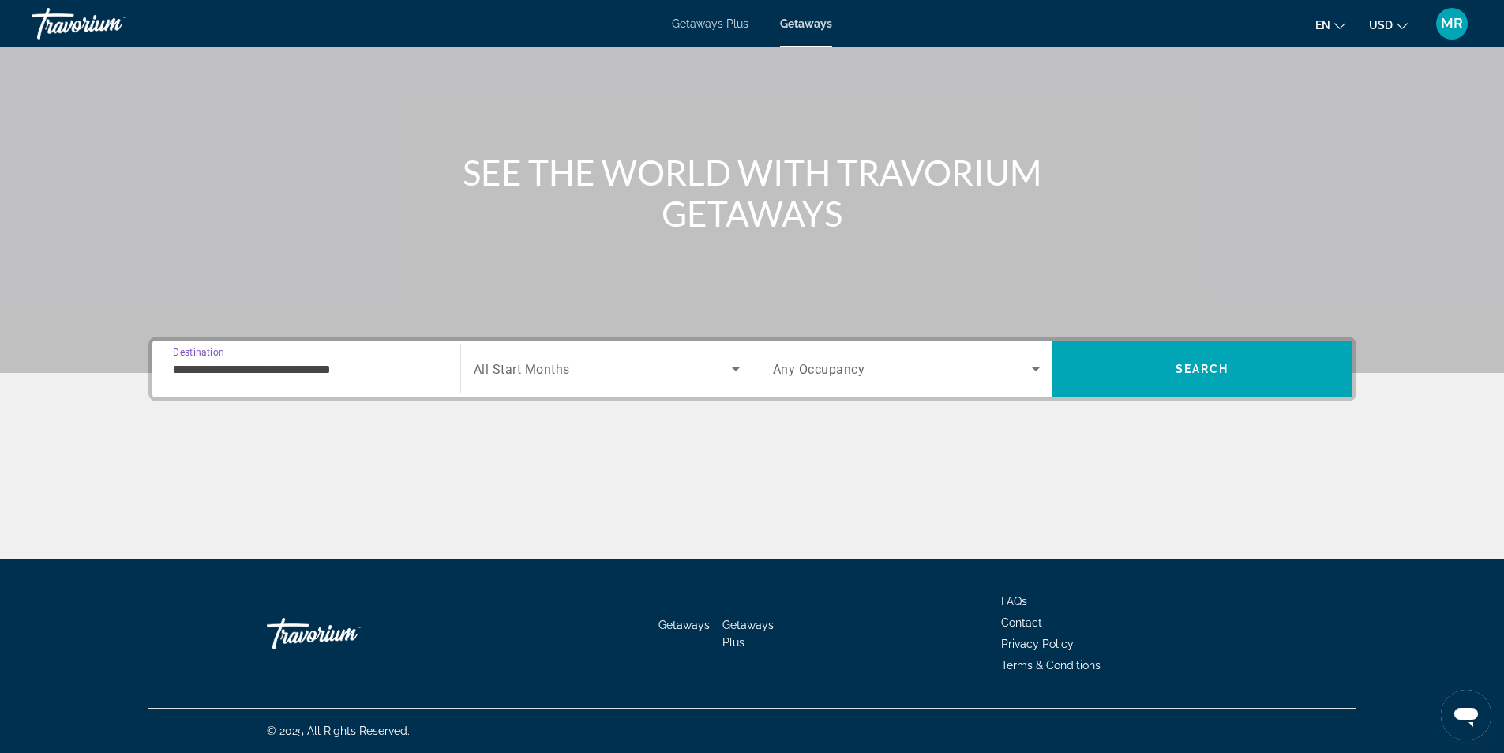
click at [282, 370] on input "**********" at bounding box center [306, 369] width 267 height 19
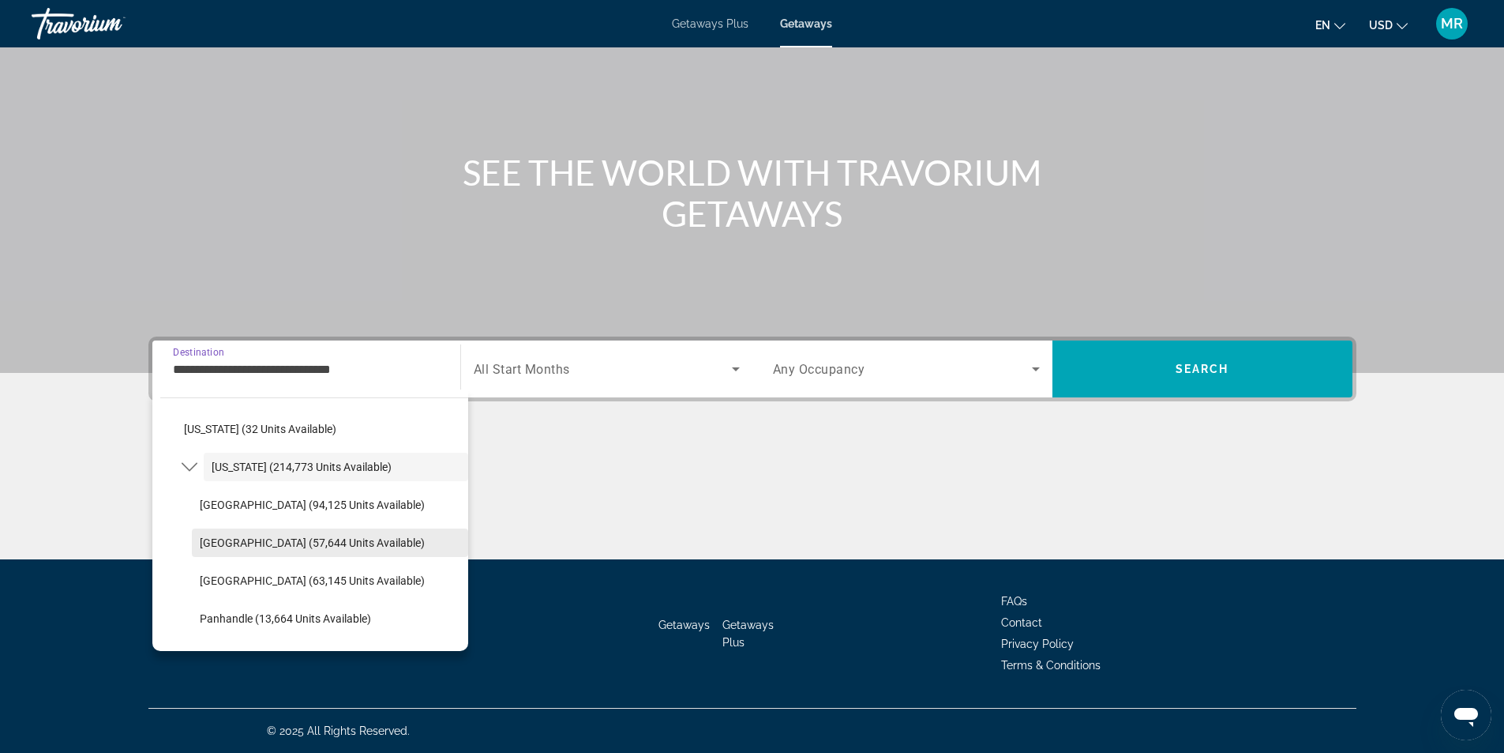
scroll to position [287, 0]
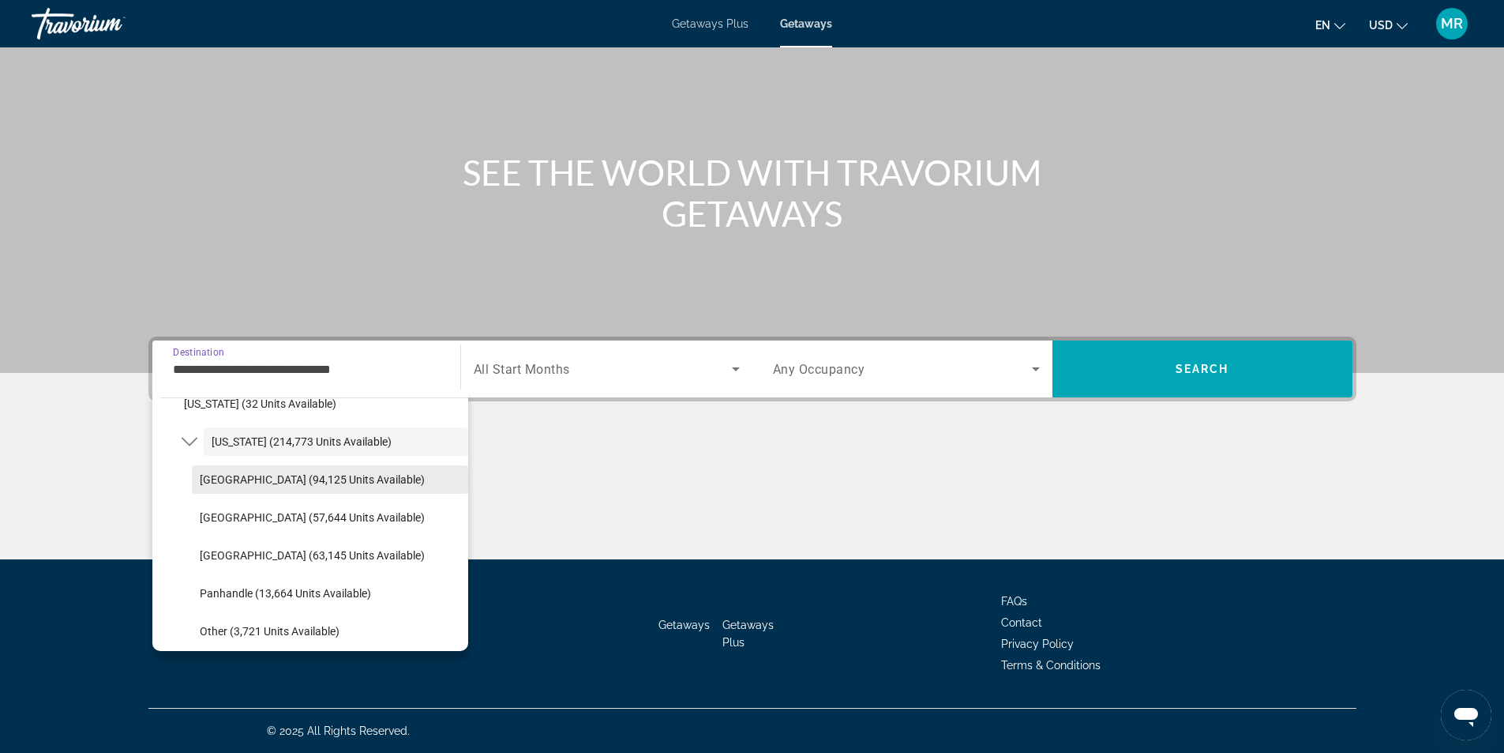
click at [308, 481] on span "[GEOGRAPHIC_DATA] (94,125 units available)" at bounding box center [312, 479] width 225 height 13
type input "**********"
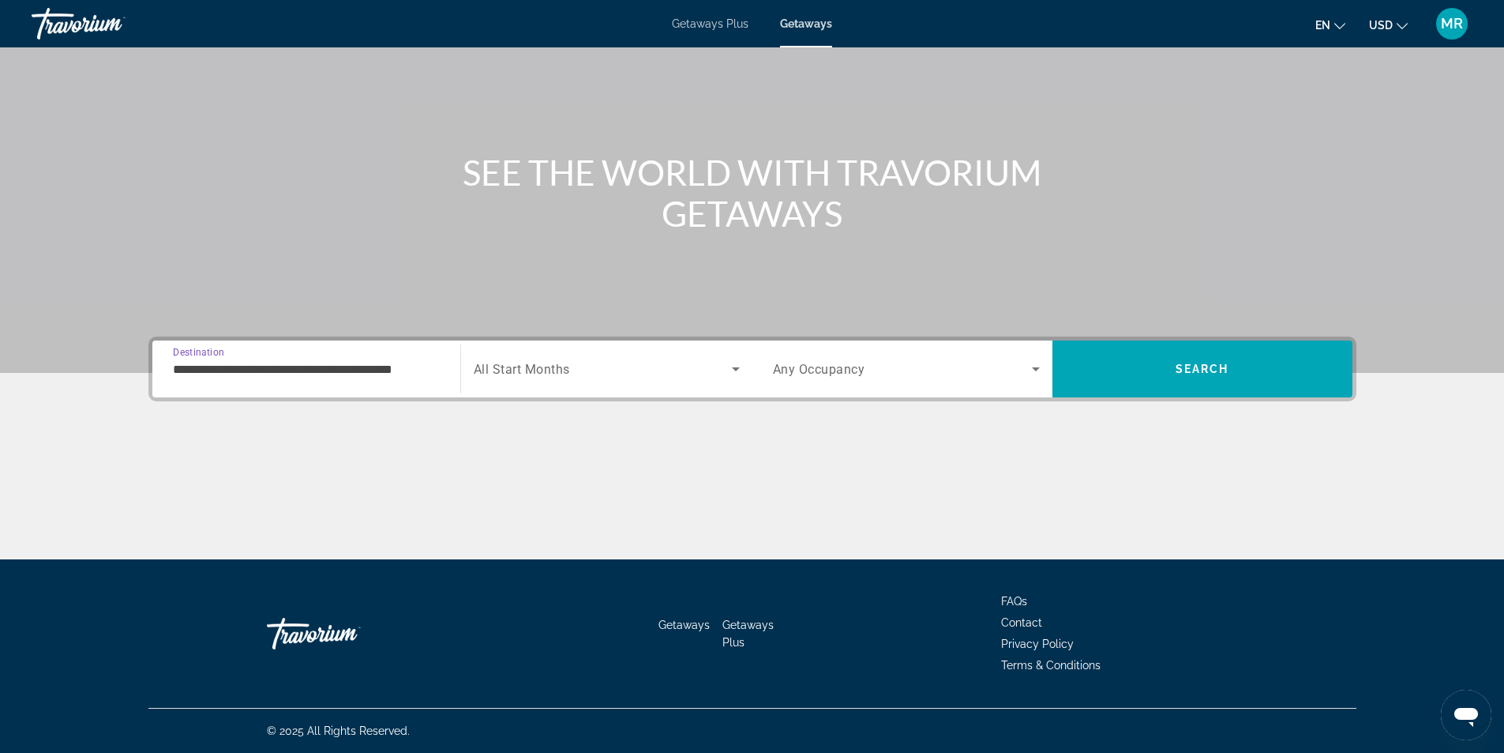
click at [595, 370] on span "Search widget" at bounding box center [603, 368] width 258 height 19
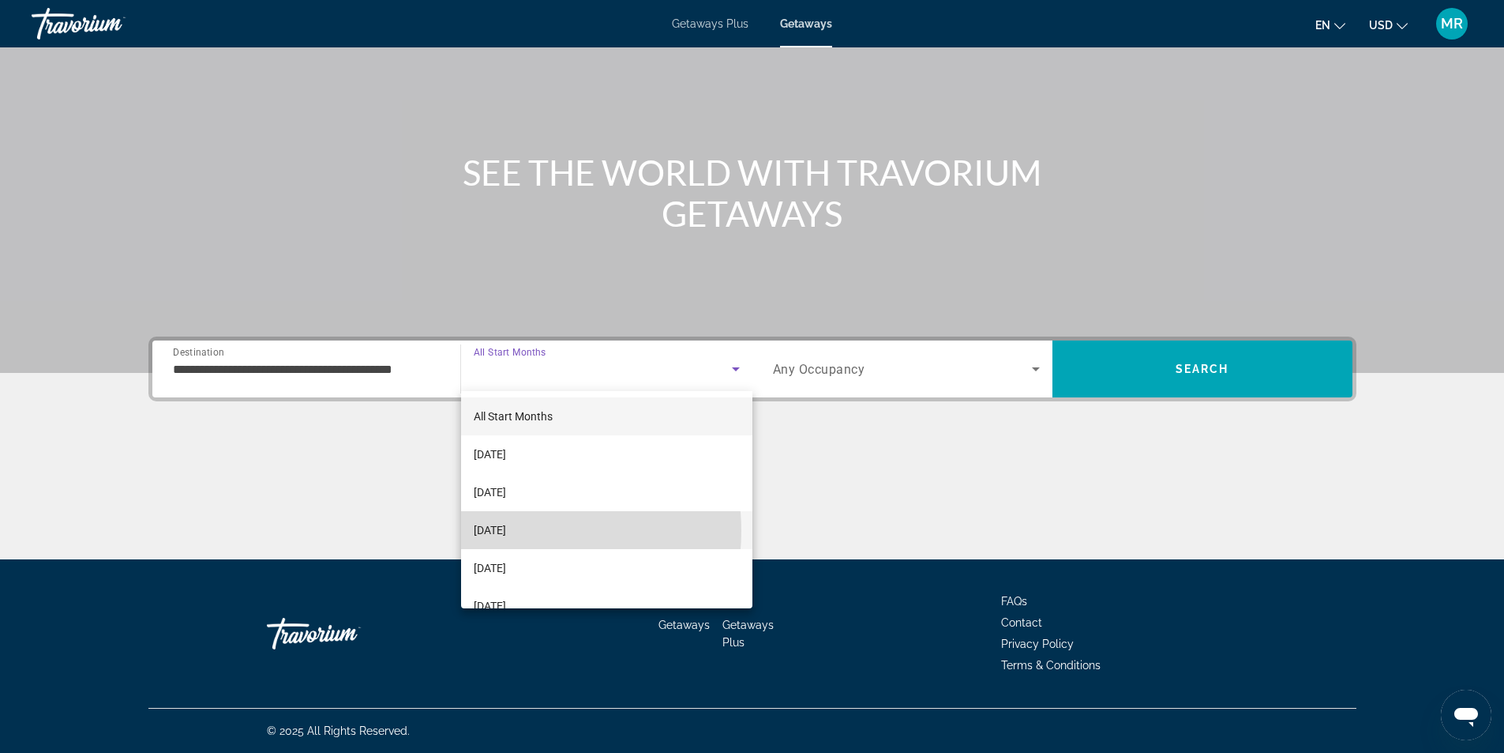
click at [506, 531] on span "[DATE]" at bounding box center [490, 529] width 32 height 19
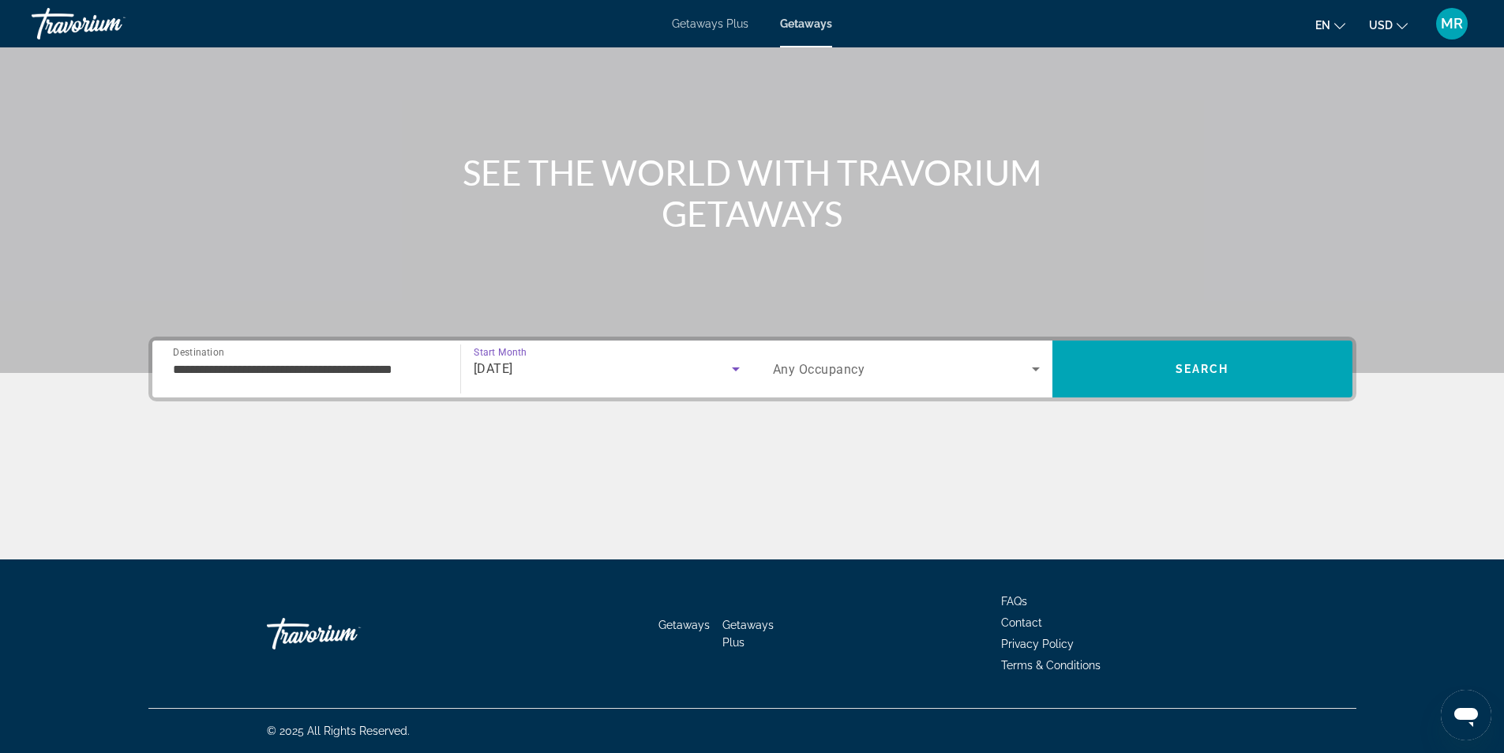
click at [823, 371] on span "Any Occupancy" at bounding box center [819, 369] width 92 height 15
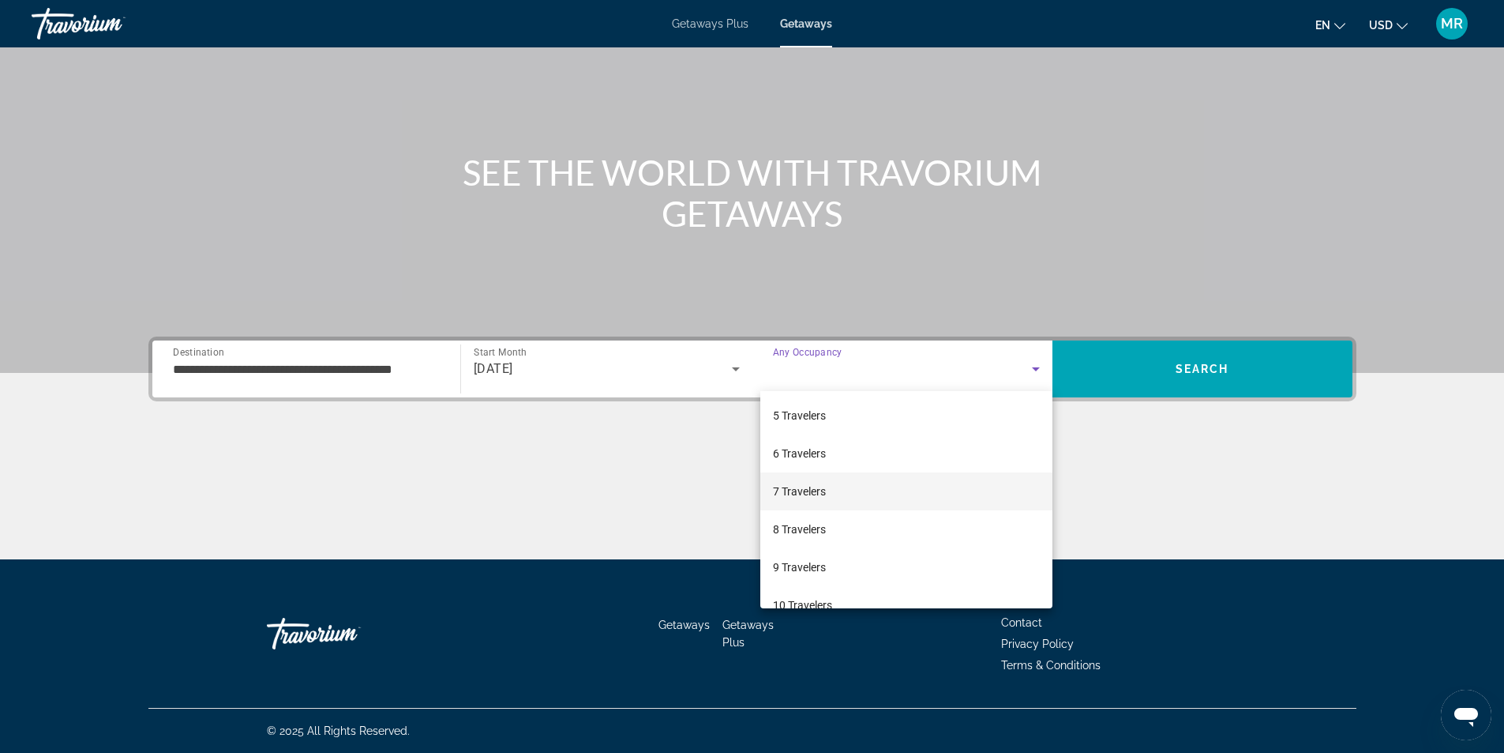
scroll to position [158, 0]
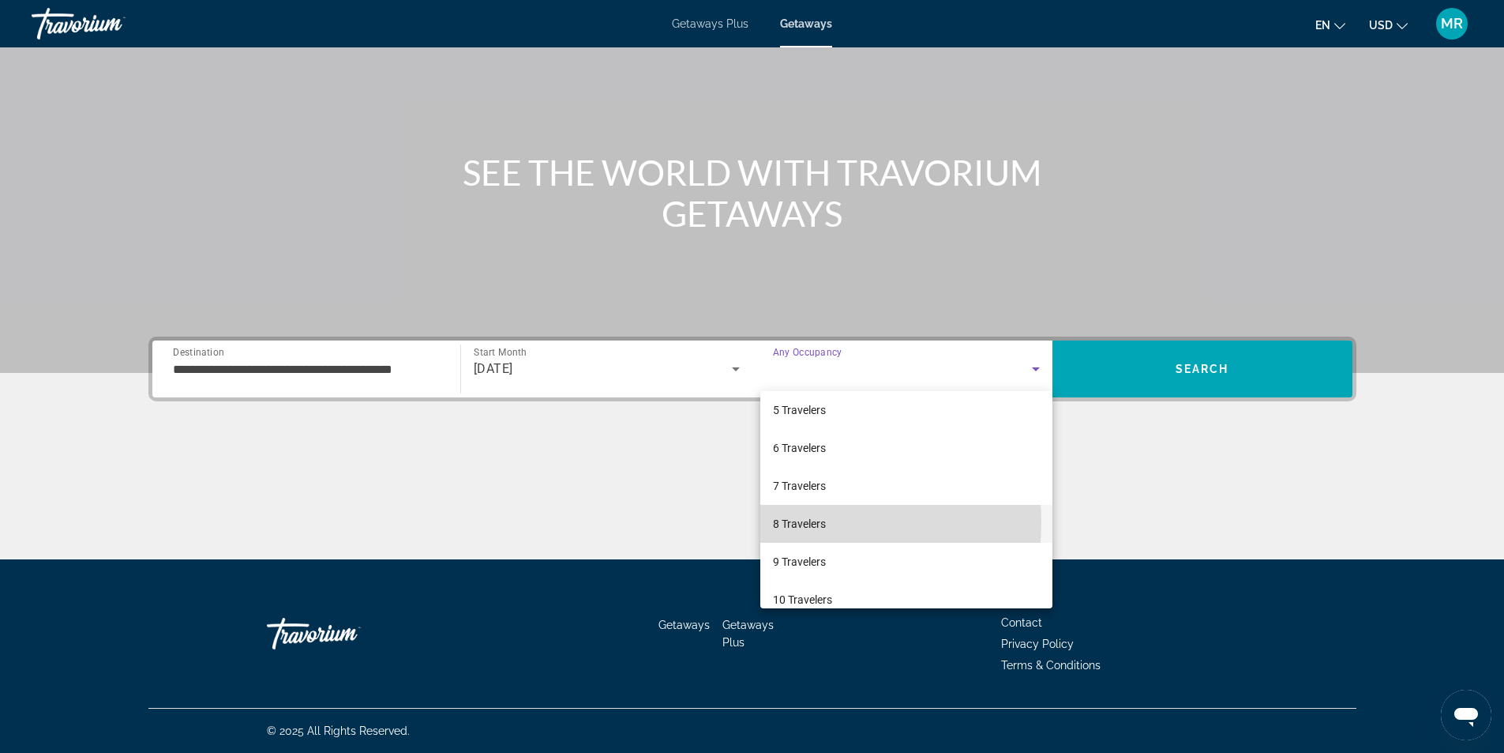
click at [788, 522] on span "8 Travelers" at bounding box center [799, 523] width 53 height 19
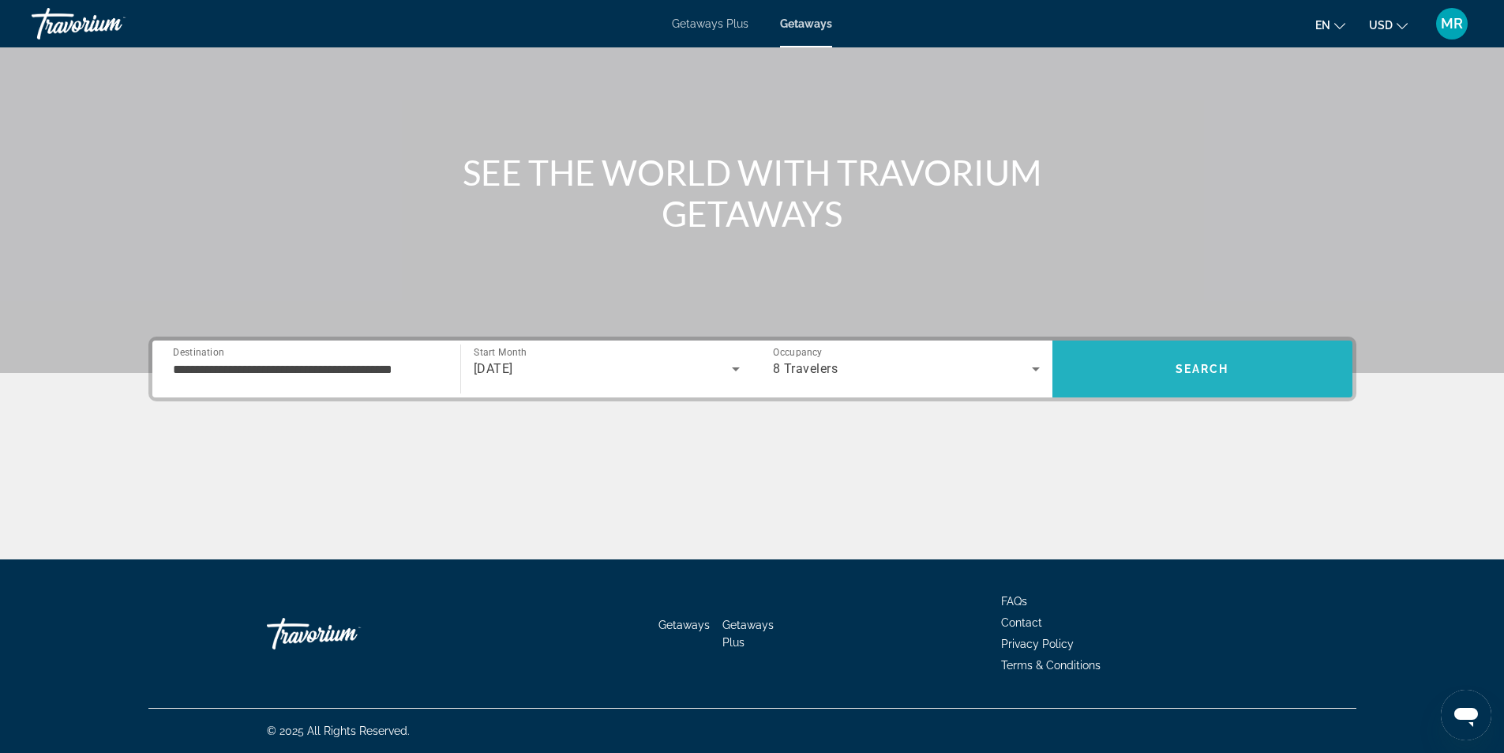
click at [1245, 371] on span "Search" at bounding box center [1203, 369] width 300 height 38
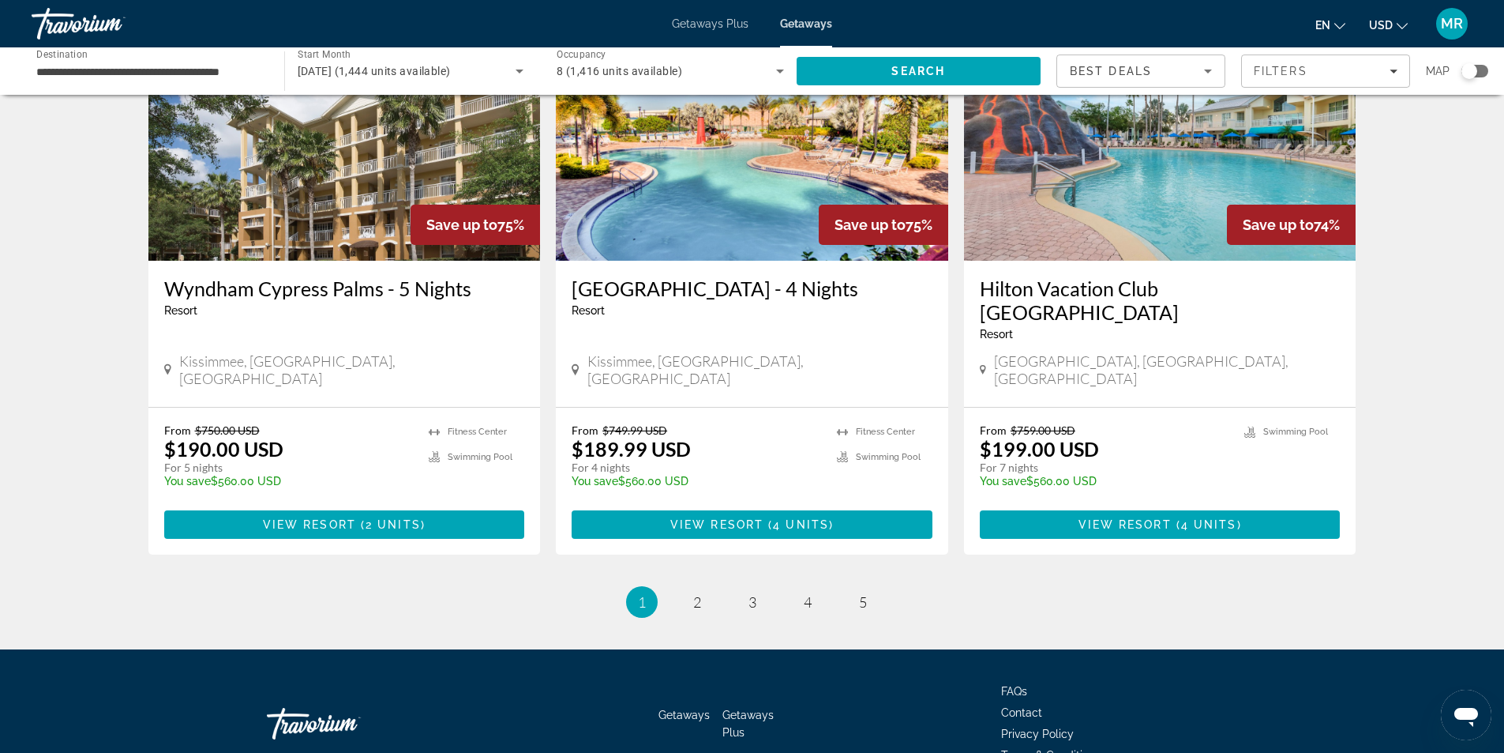
scroll to position [1873, 0]
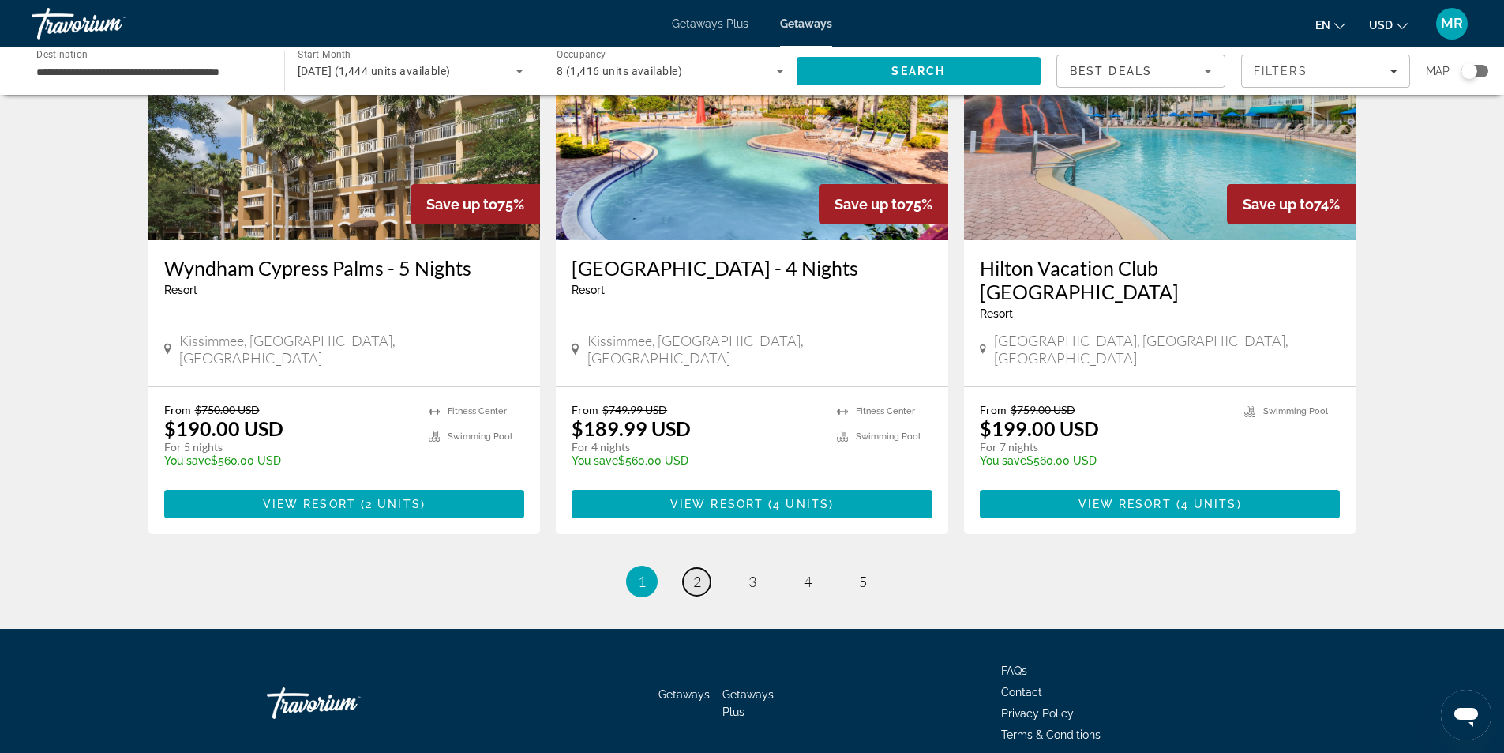
click at [690, 568] on link "page 2" at bounding box center [697, 582] width 28 height 28
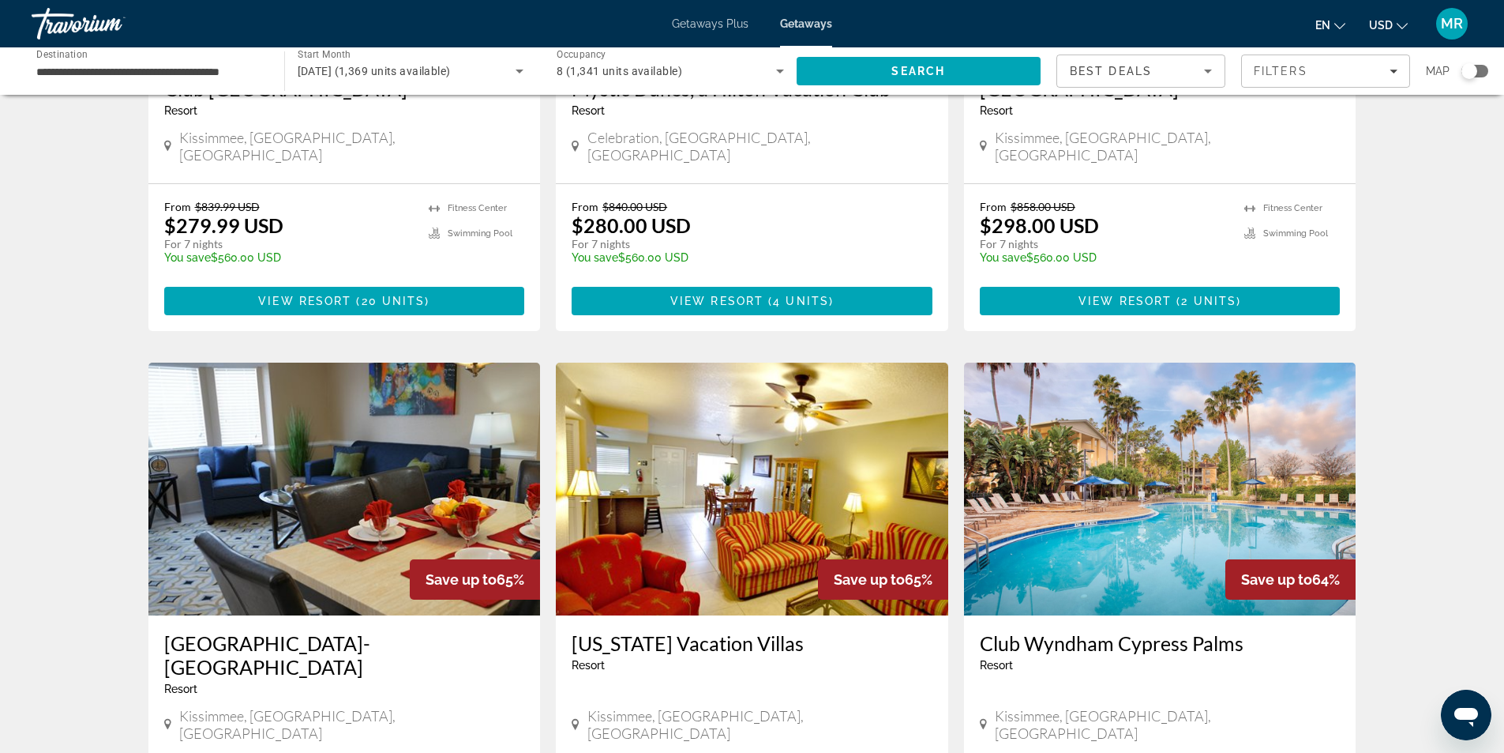
scroll to position [948, 0]
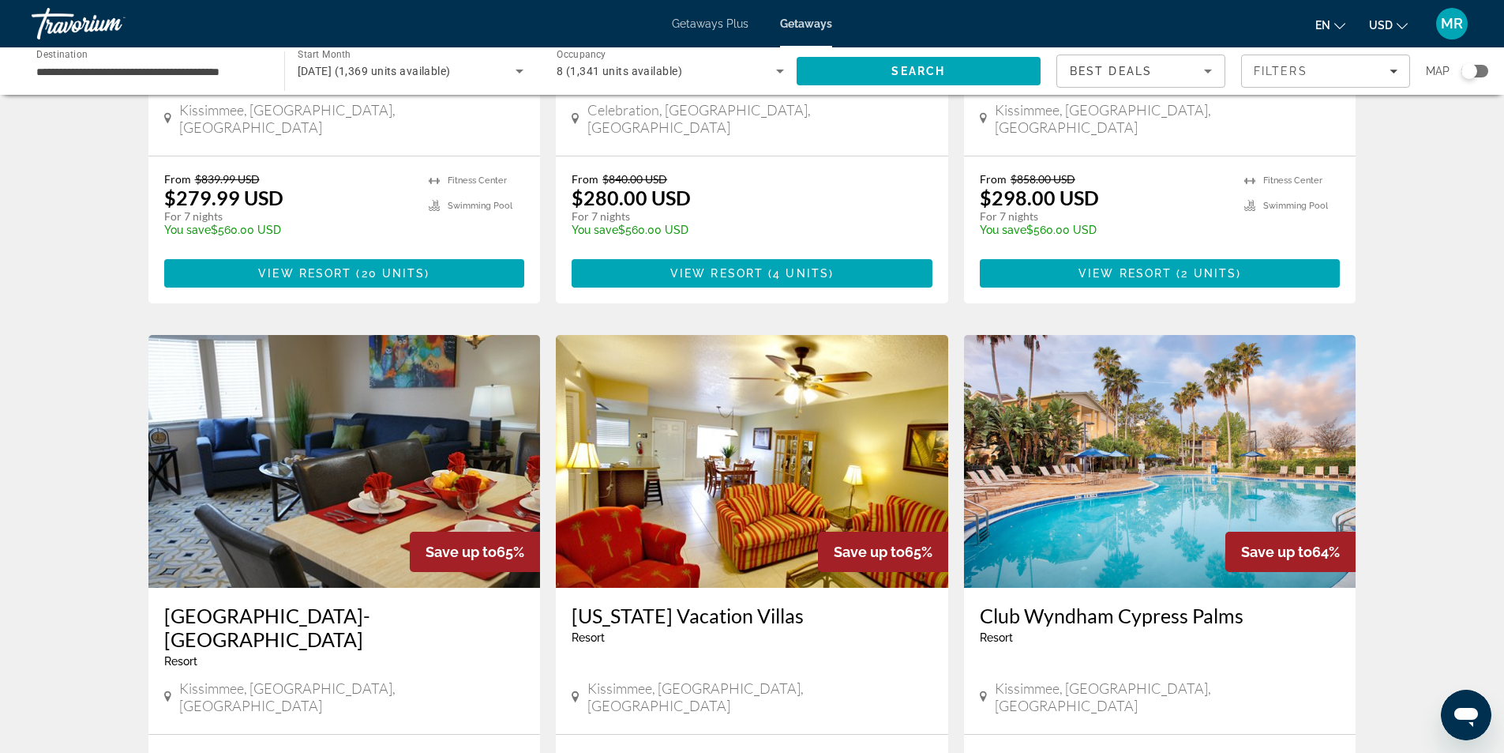
click at [801, 477] on img "Main content" at bounding box center [752, 461] width 392 height 253
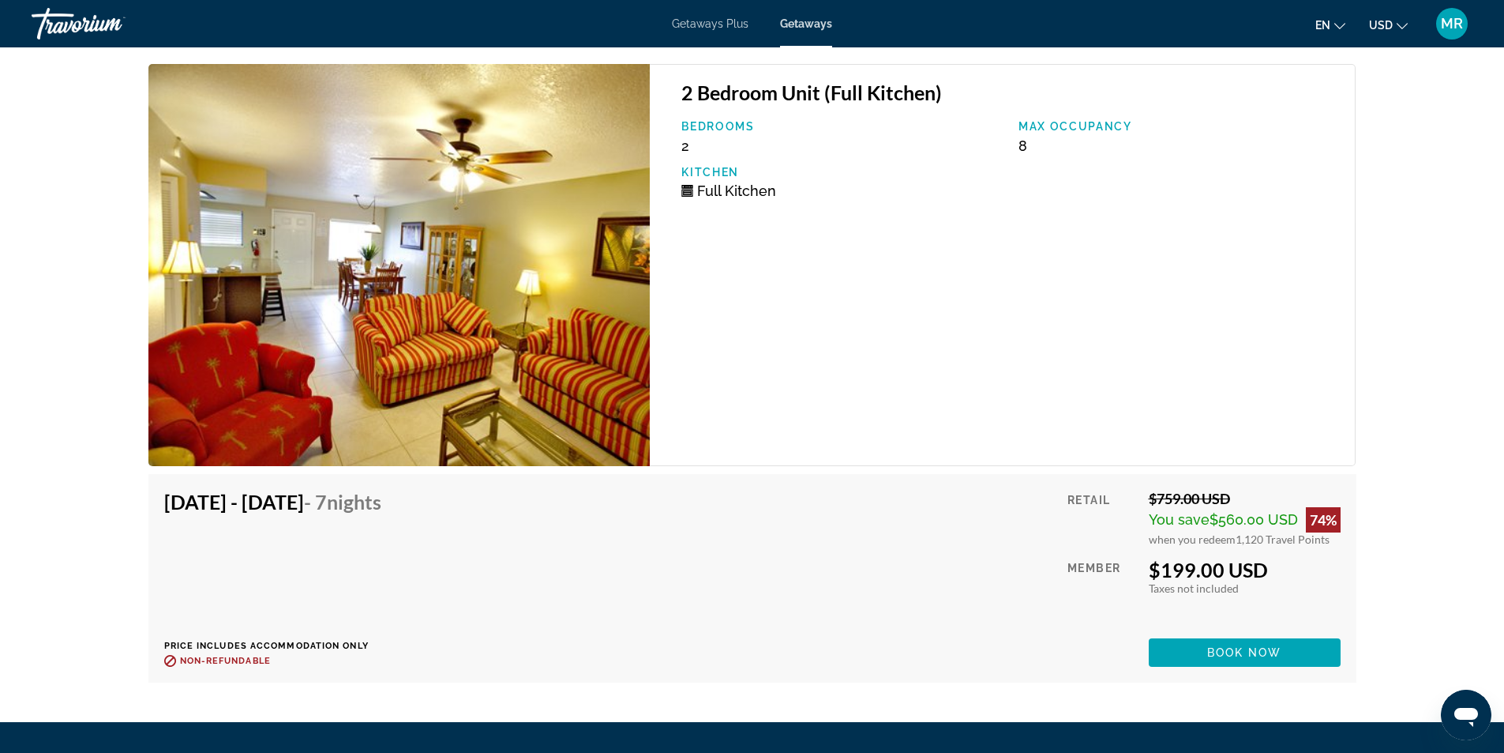
scroll to position [2732, 0]
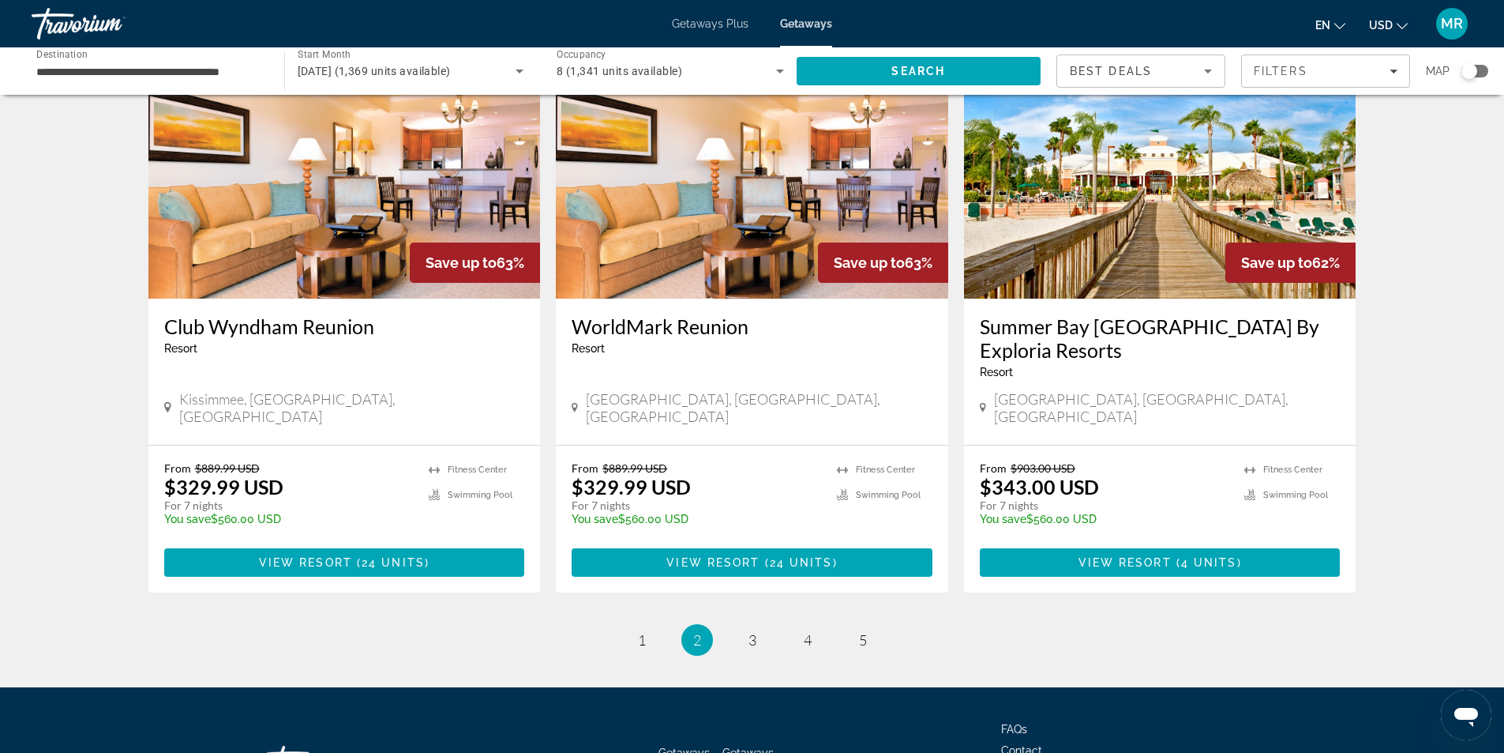
scroll to position [1826, 0]
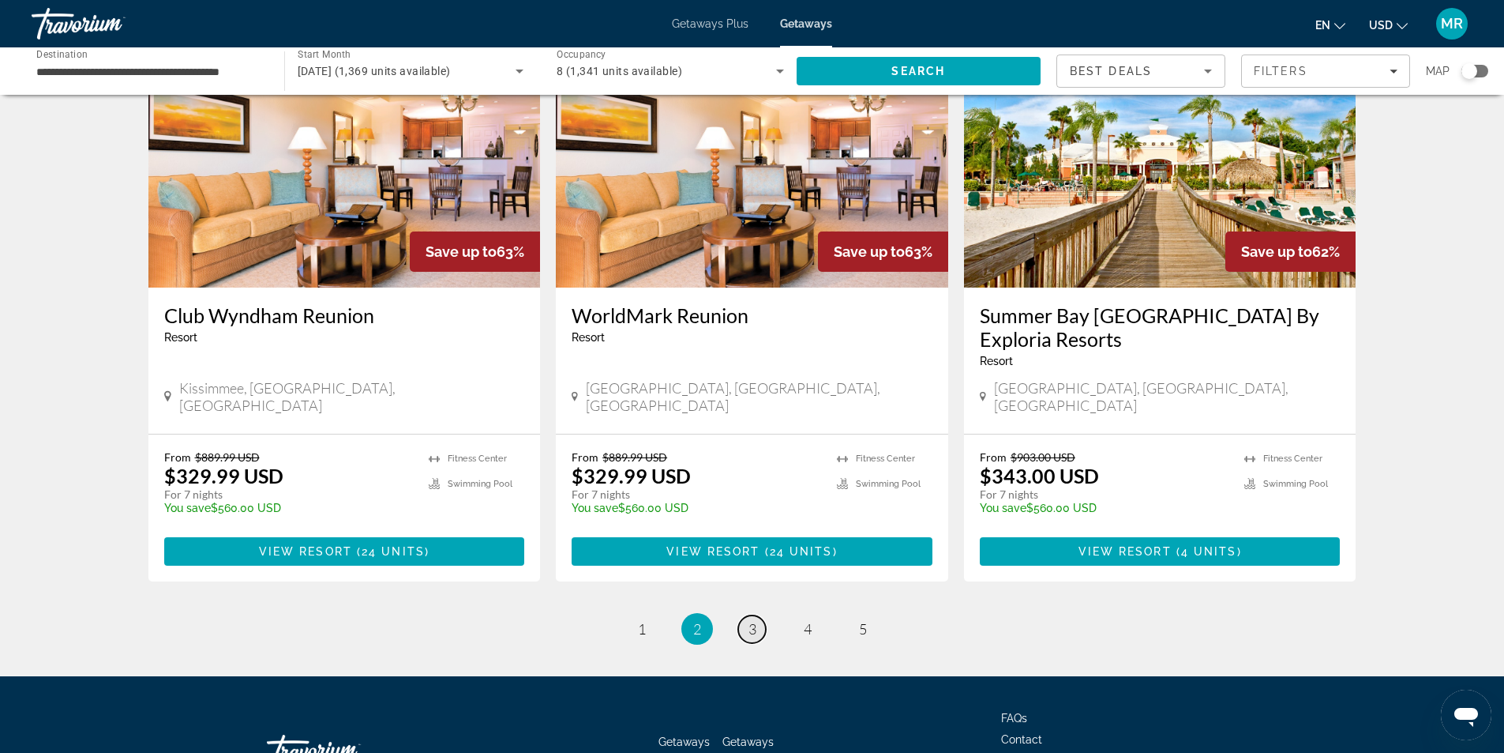
click at [755, 620] on span "3" at bounding box center [753, 628] width 8 height 17
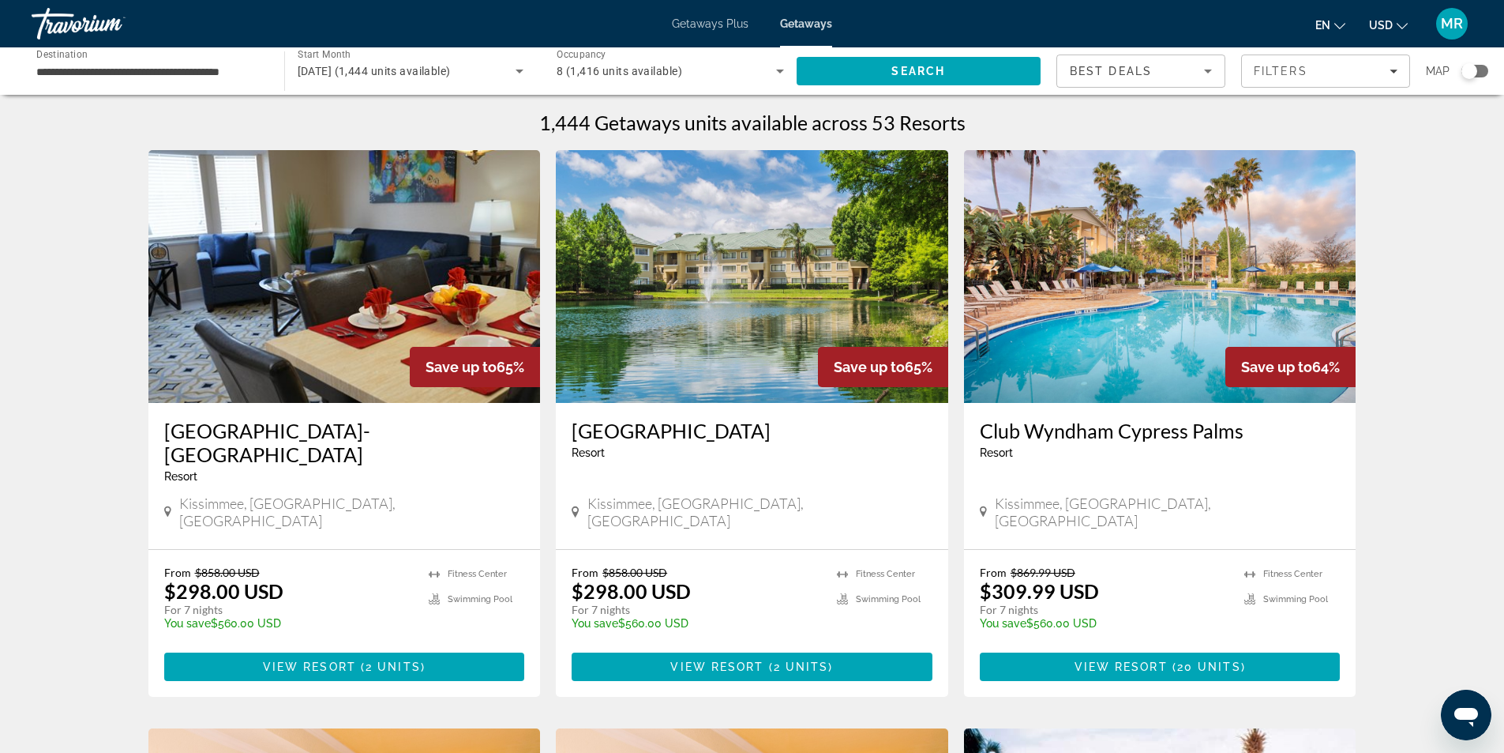
click at [259, 430] on h3 "[GEOGRAPHIC_DATA]-[GEOGRAPHIC_DATA]" at bounding box center [344, 442] width 361 height 47
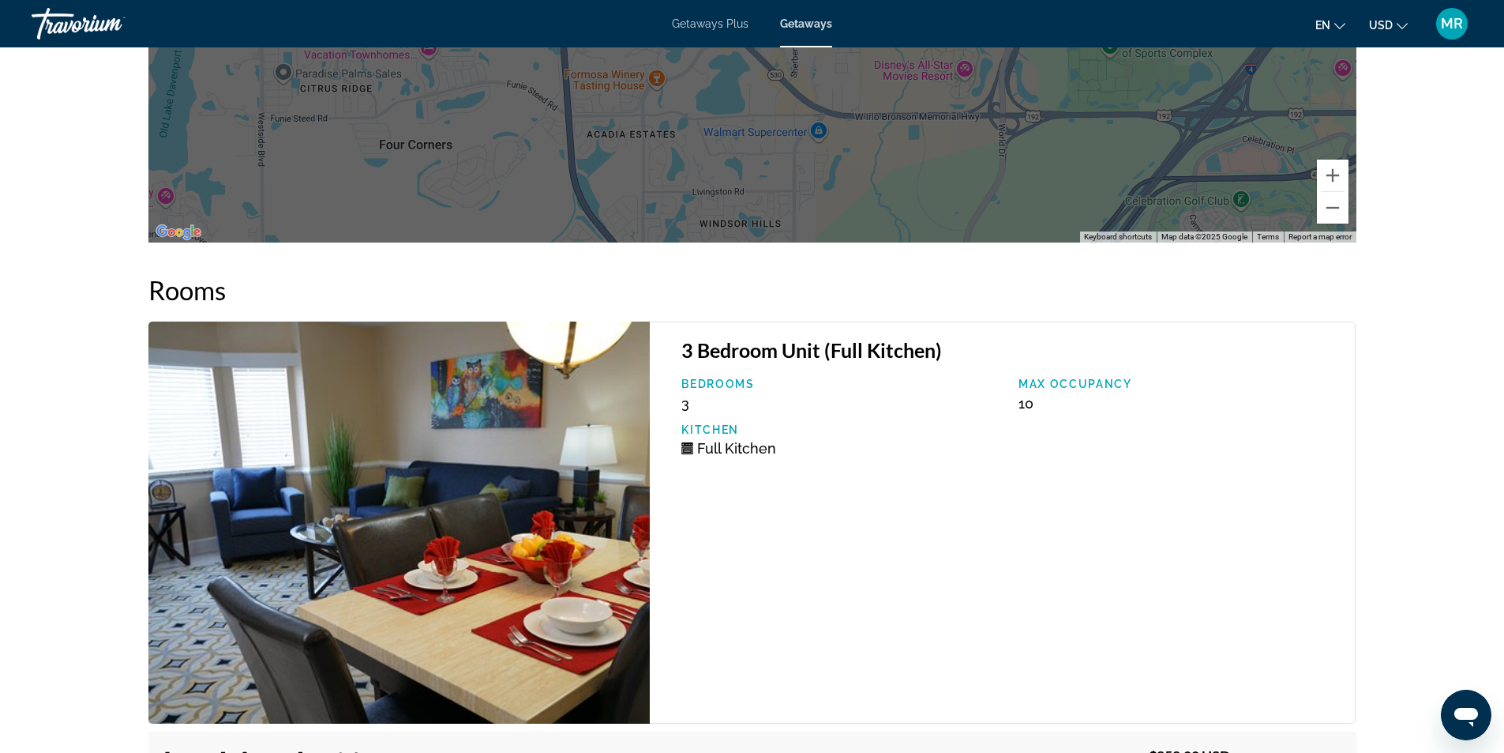
scroll to position [3080, 0]
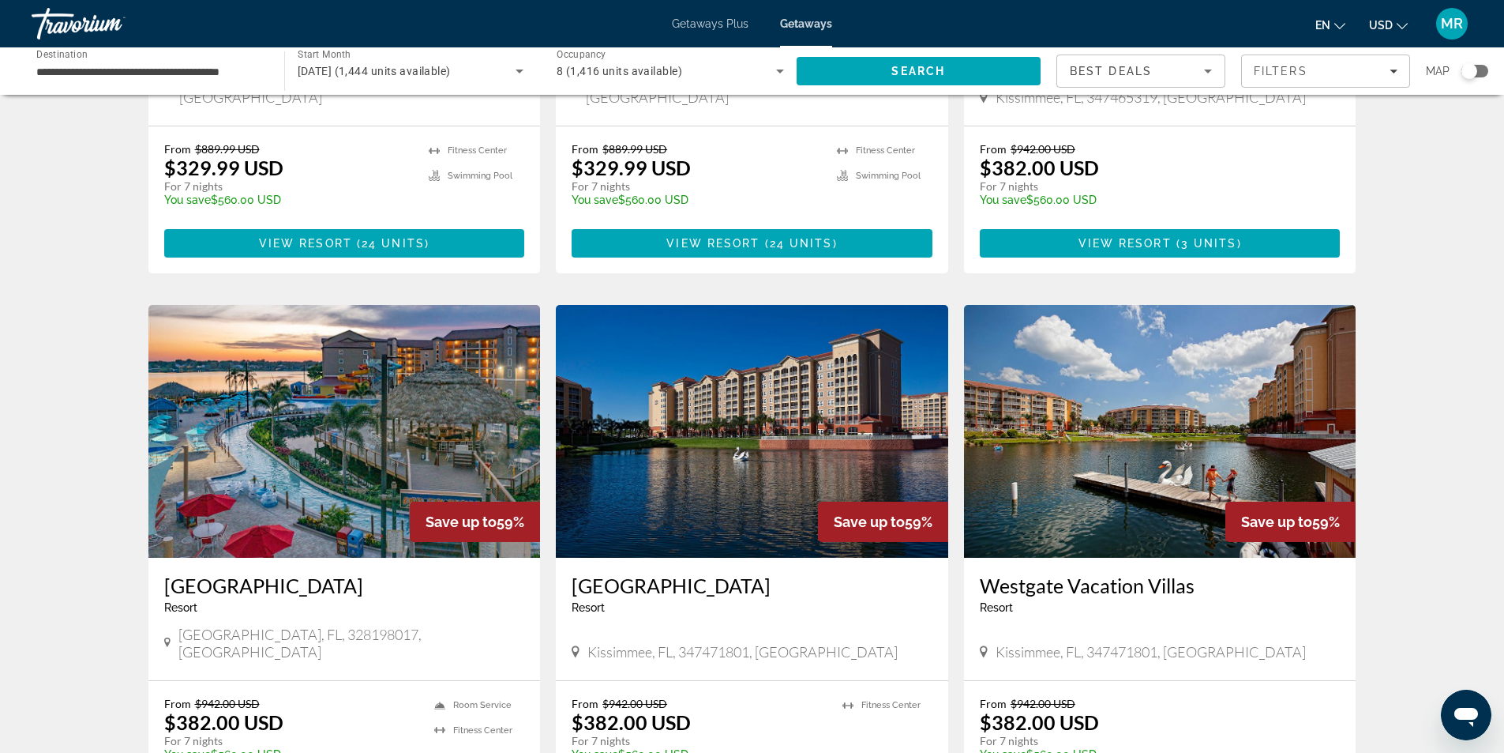
scroll to position [1106, 0]
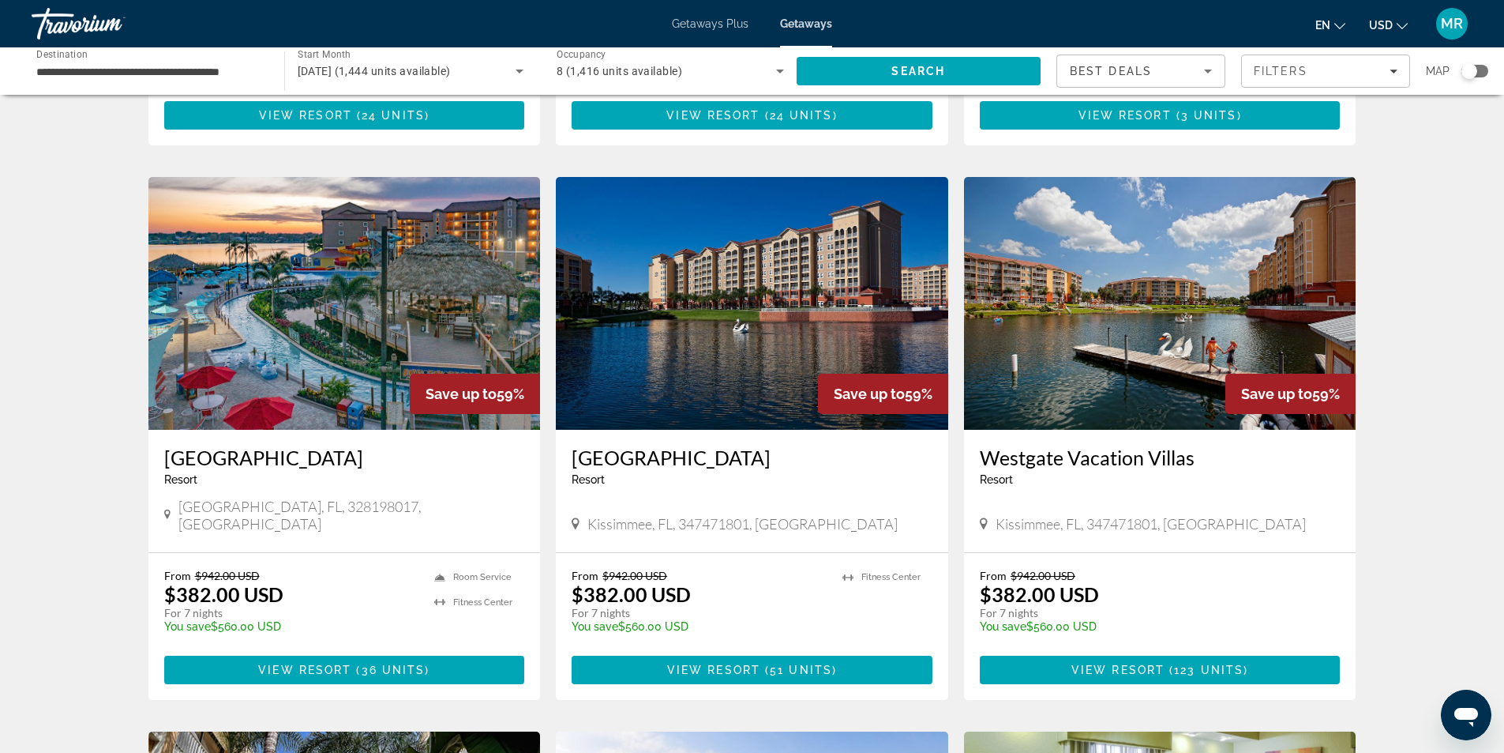
click at [357, 311] on img "Main content" at bounding box center [344, 303] width 392 height 253
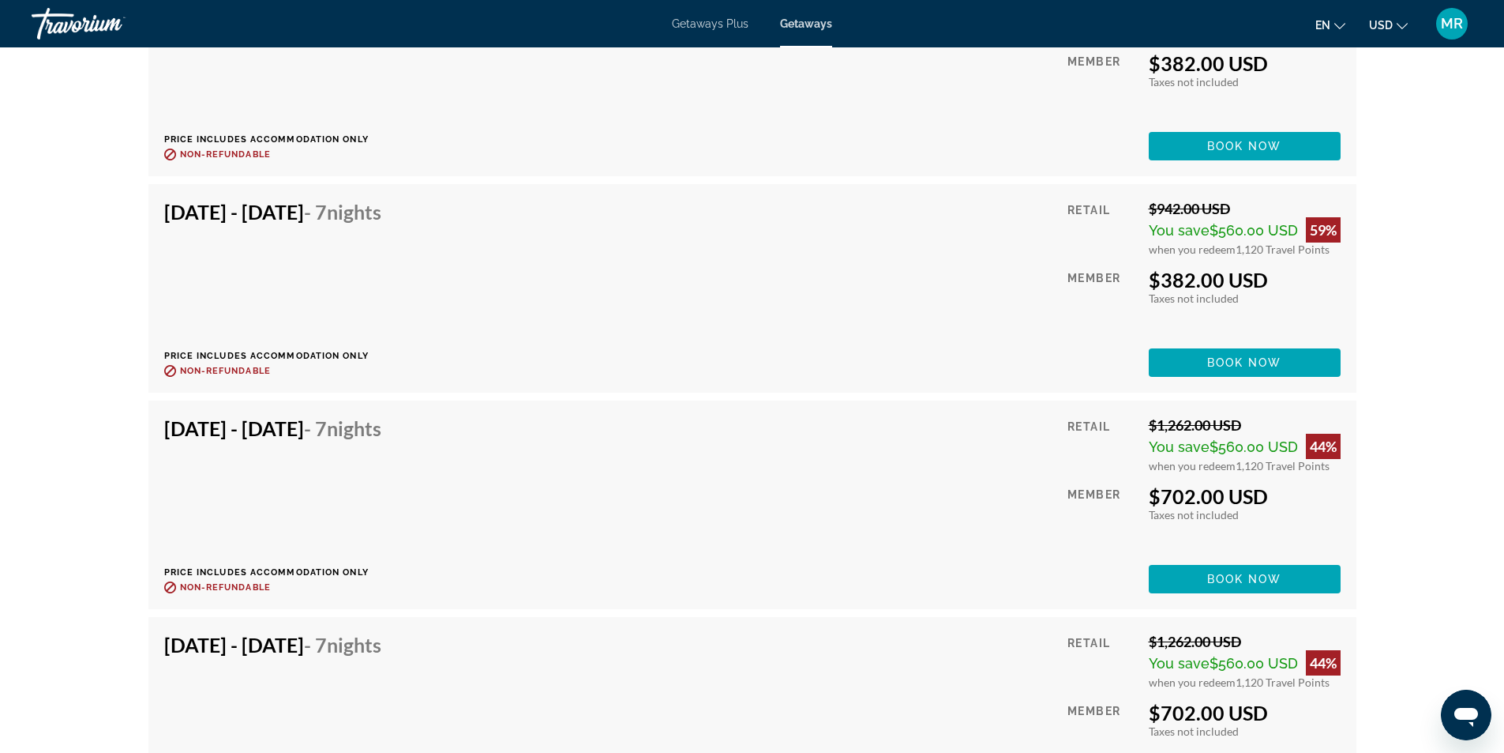
scroll to position [3236, 0]
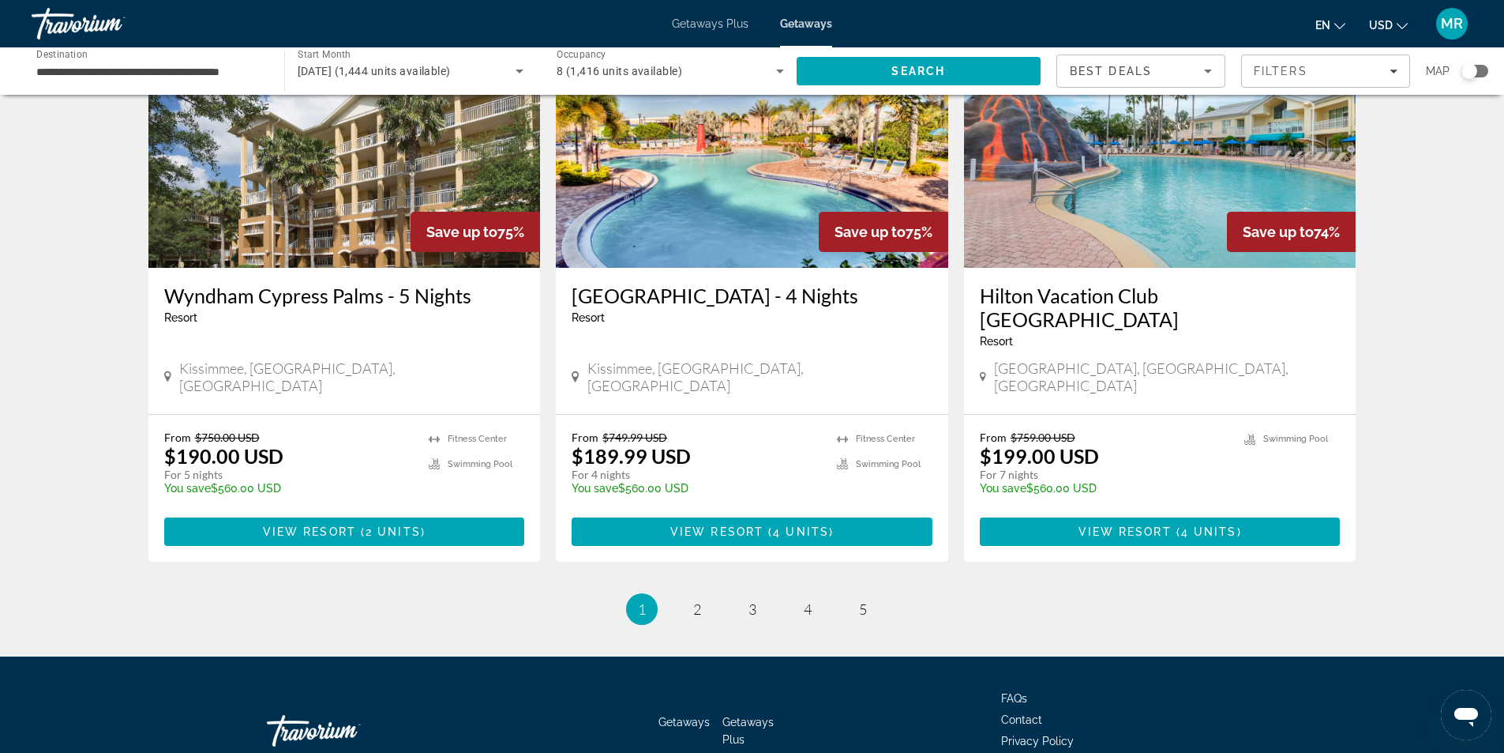
scroll to position [1873, 0]
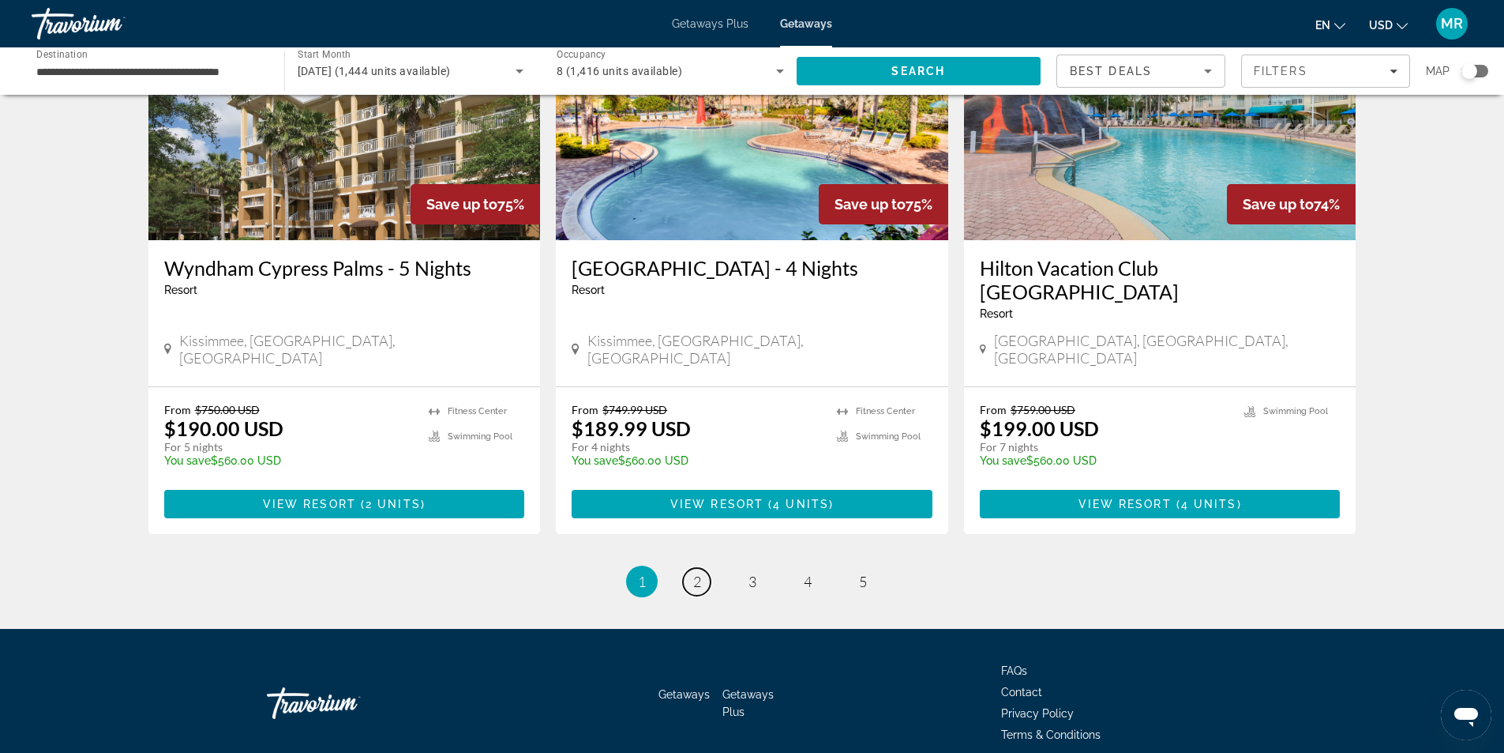
click at [699, 573] on span "2" at bounding box center [697, 581] width 8 height 17
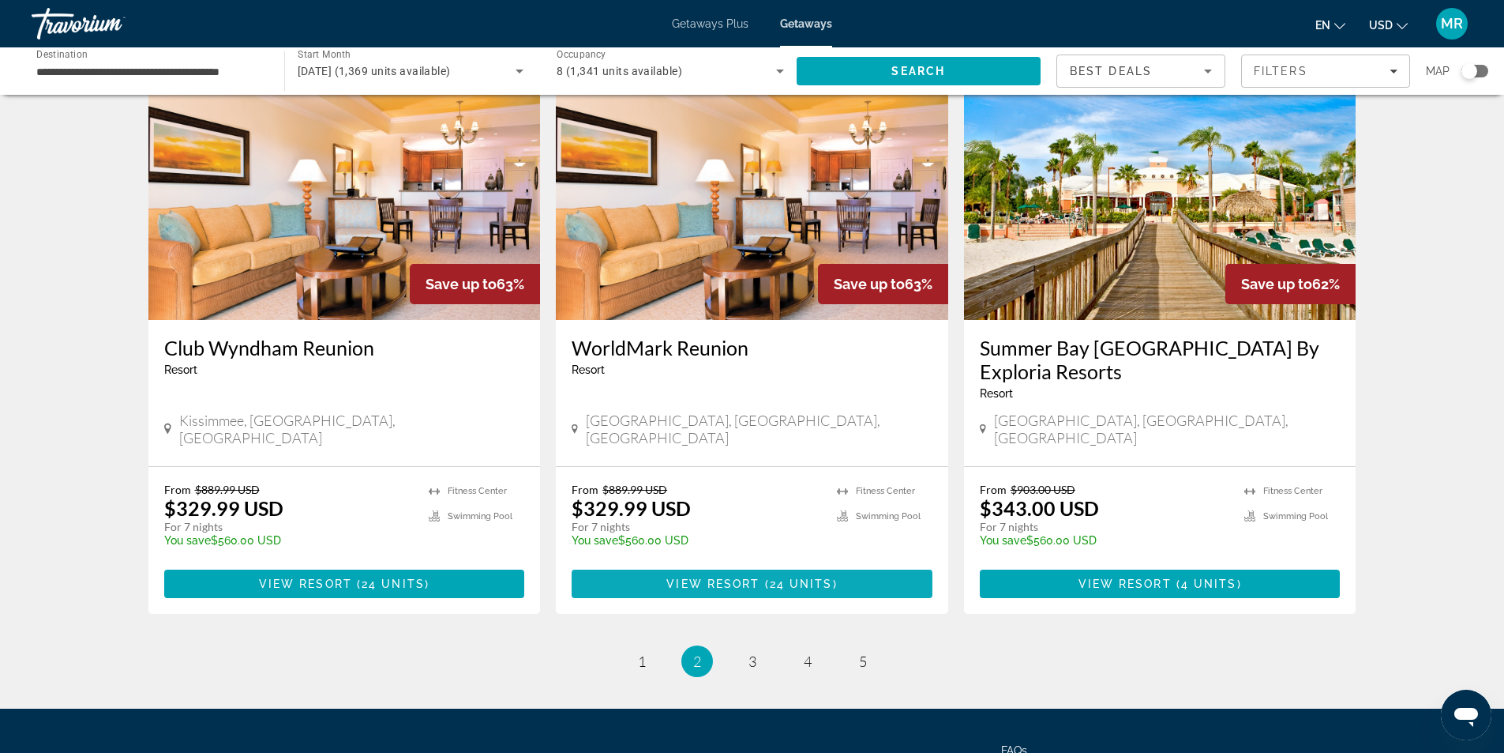
scroll to position [1826, 0]
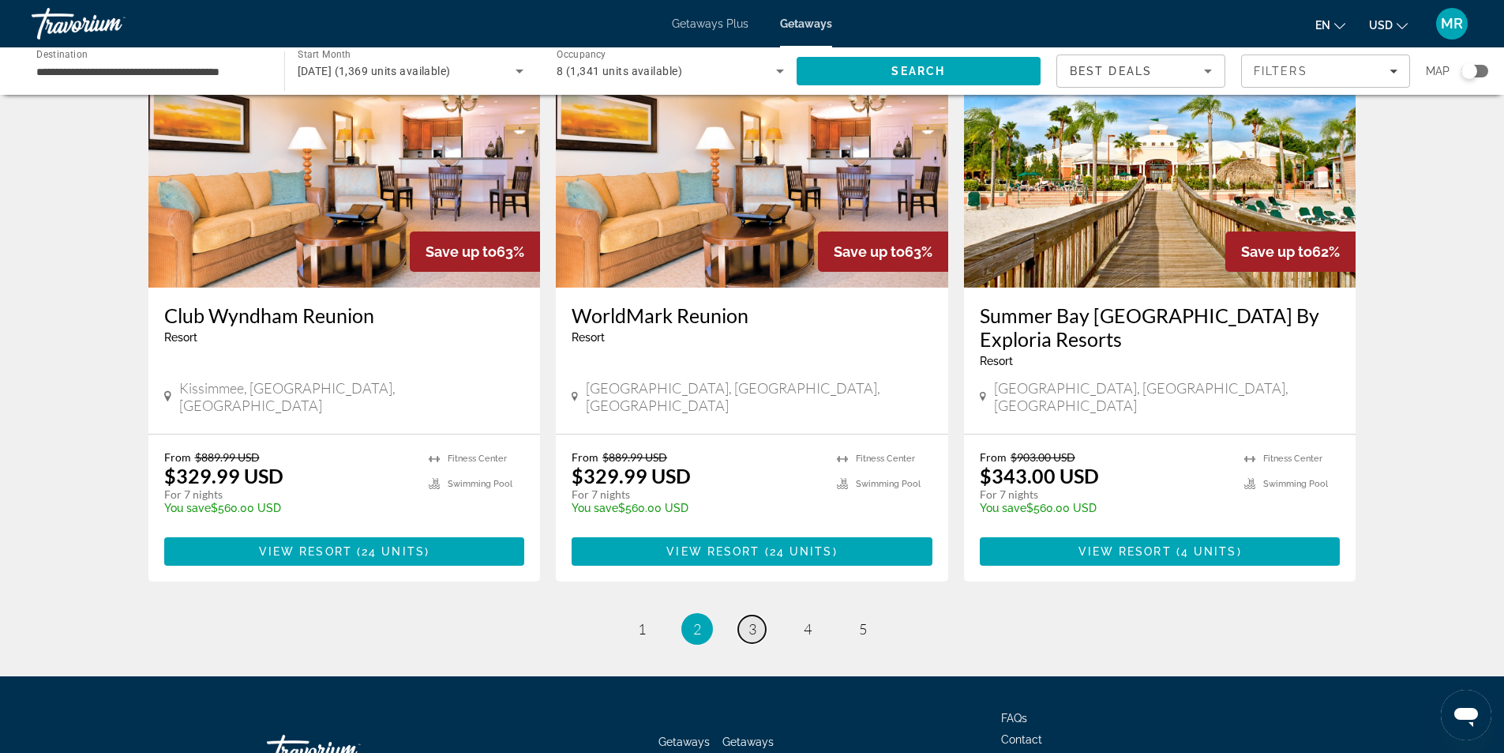
click at [759, 615] on link "page 3" at bounding box center [752, 629] width 28 height 28
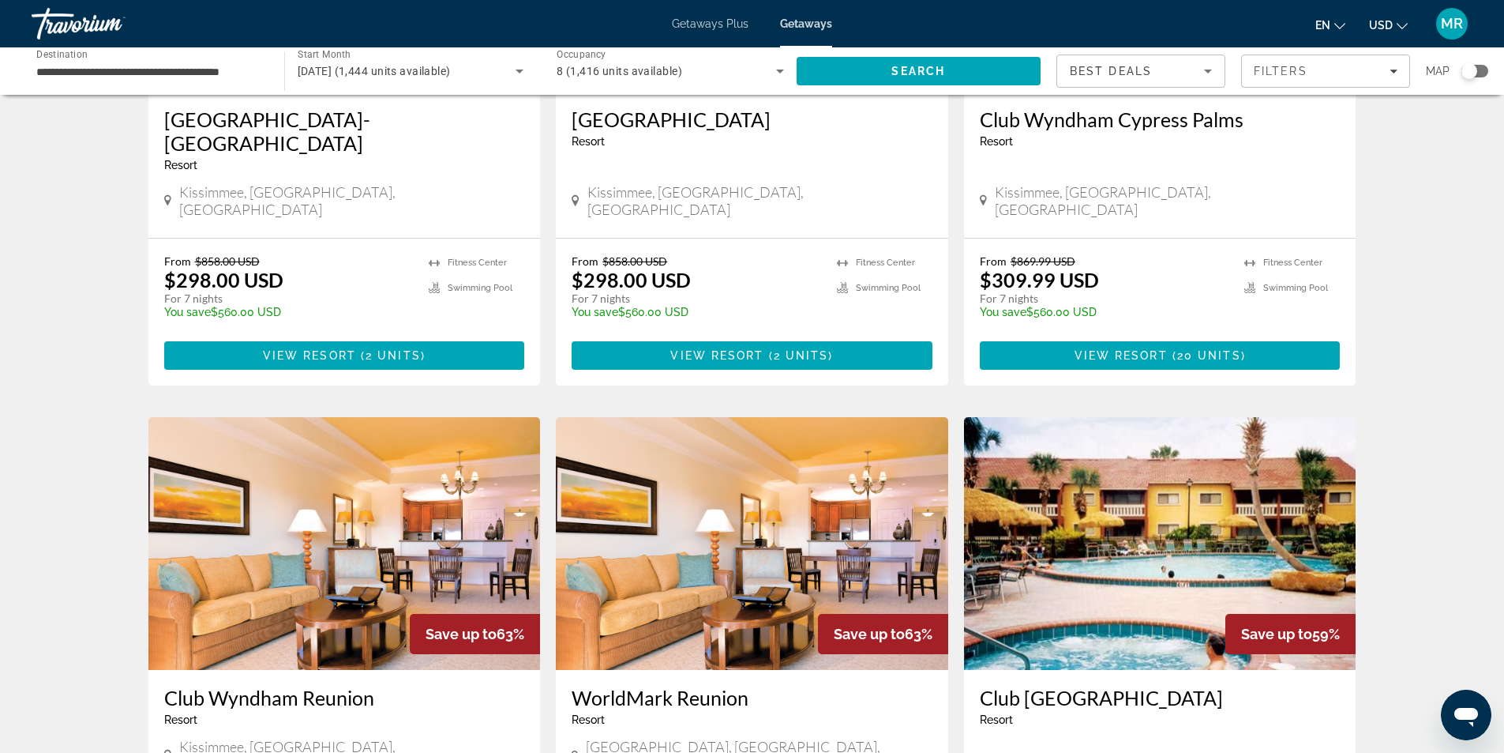
scroll to position [474, 0]
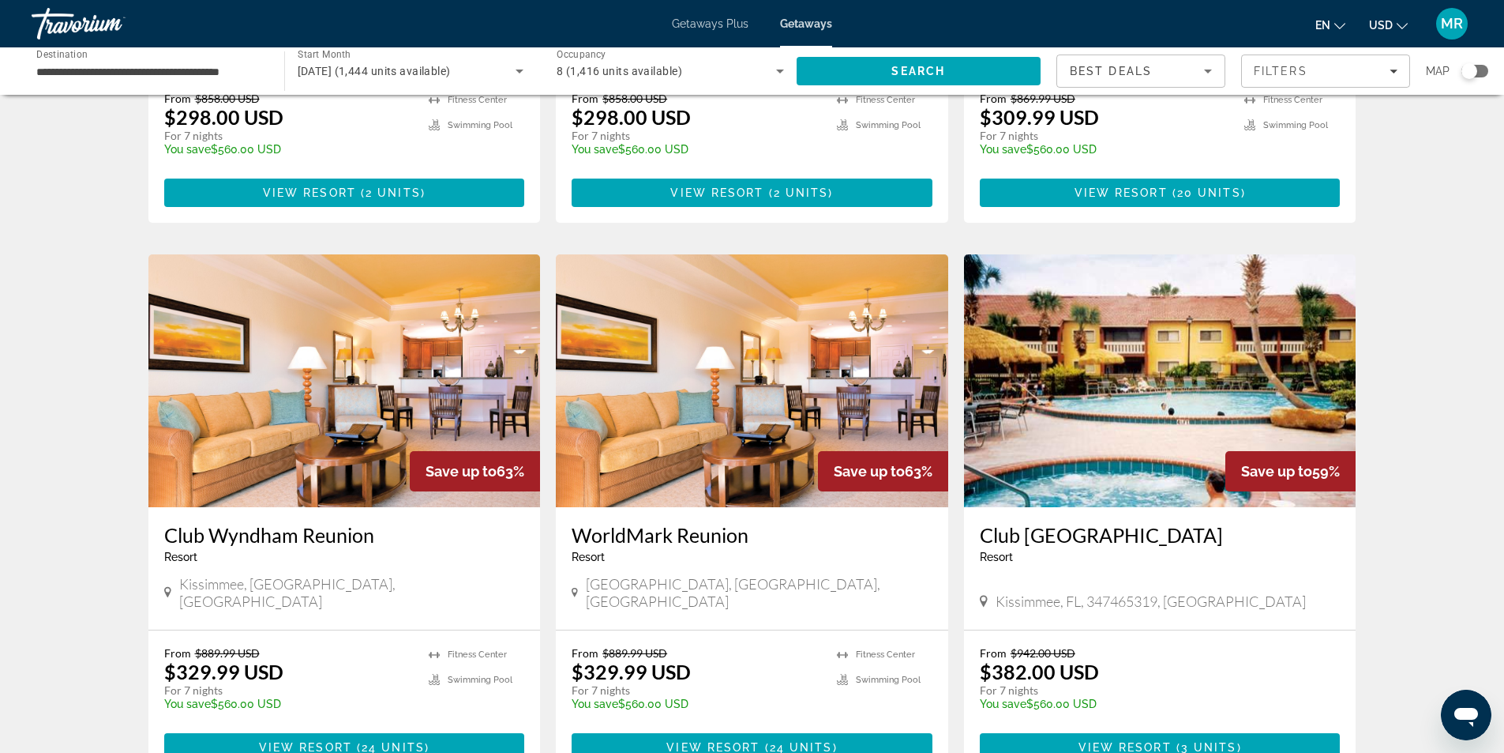
click at [257, 523] on h3 "Club Wyndham Reunion" at bounding box center [344, 535] width 361 height 24
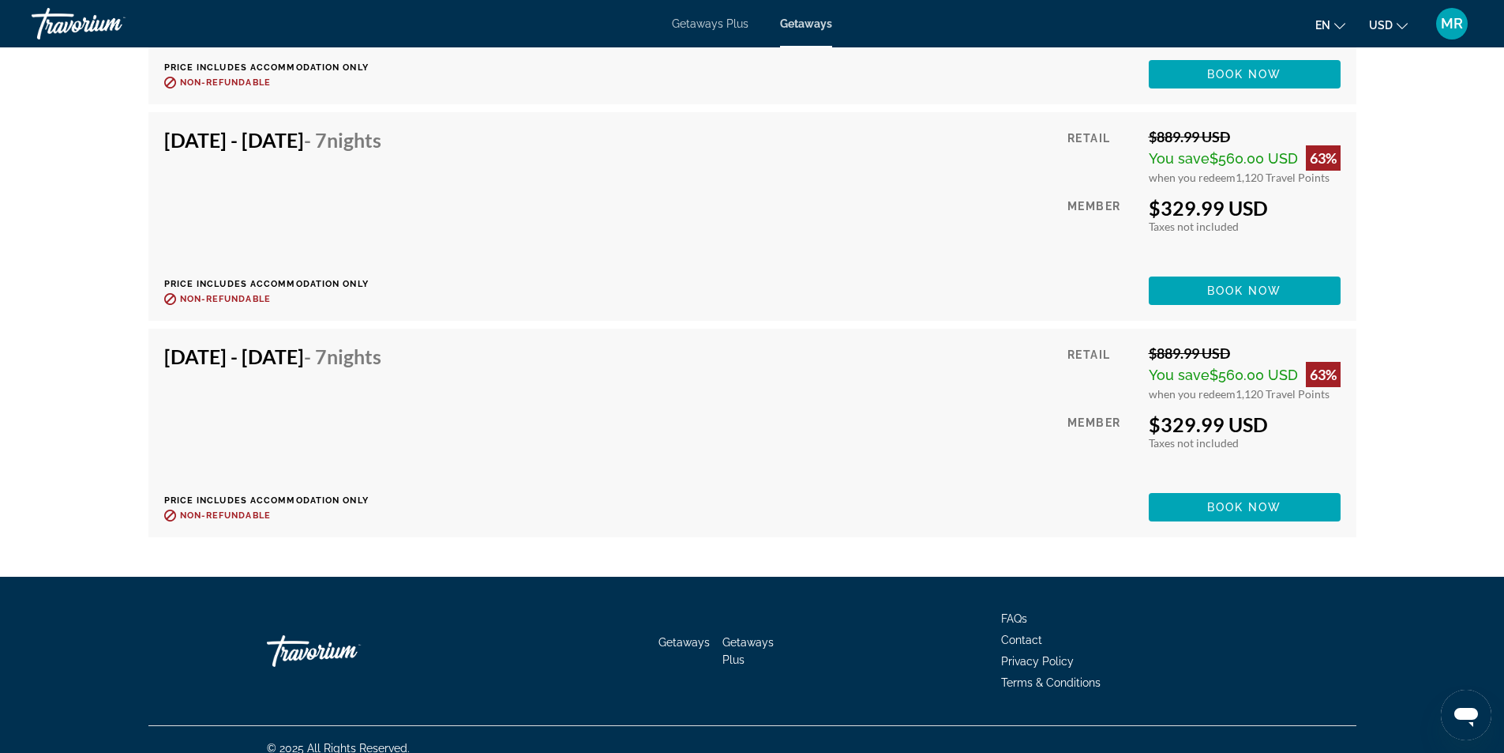
scroll to position [3713, 0]
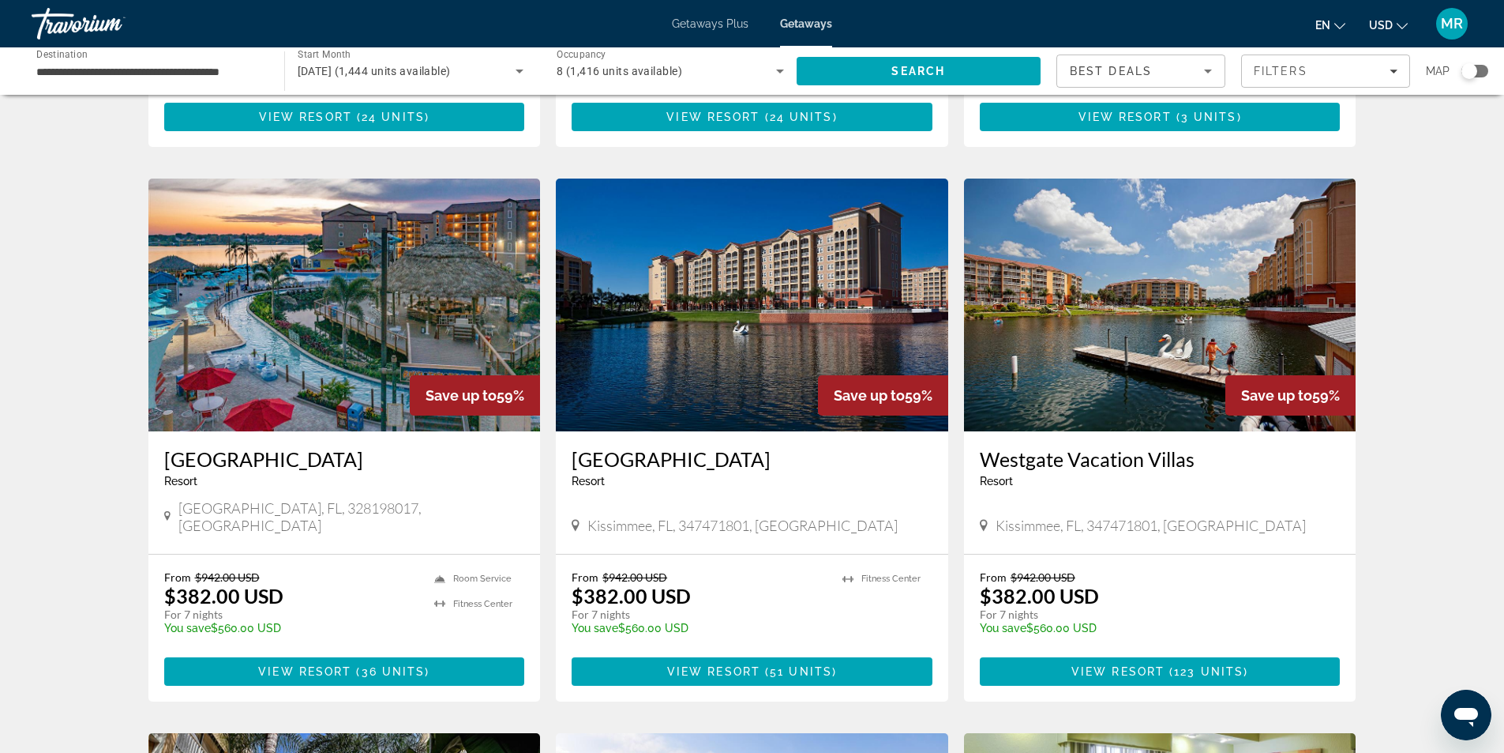
scroll to position [1106, 0]
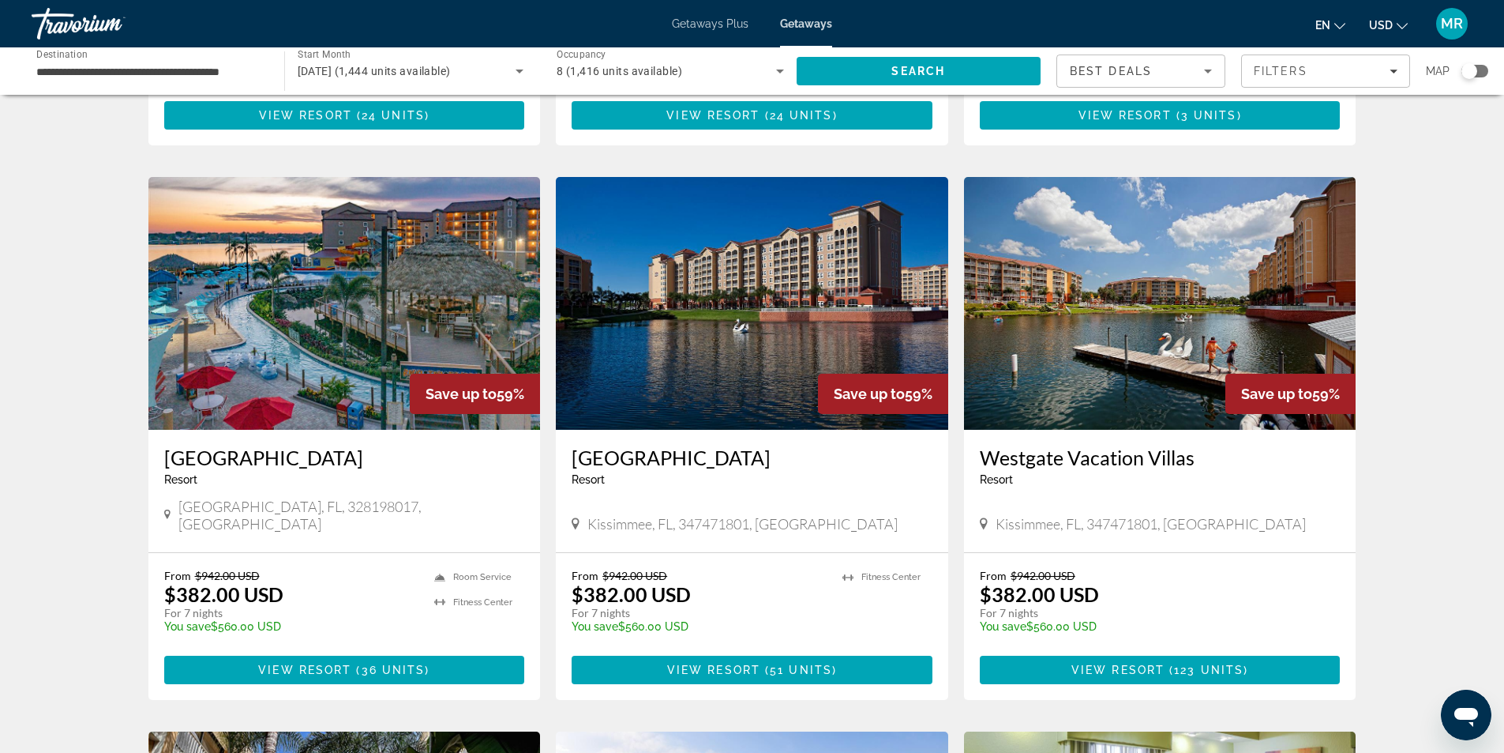
click at [422, 301] on img "Main content" at bounding box center [344, 303] width 392 height 253
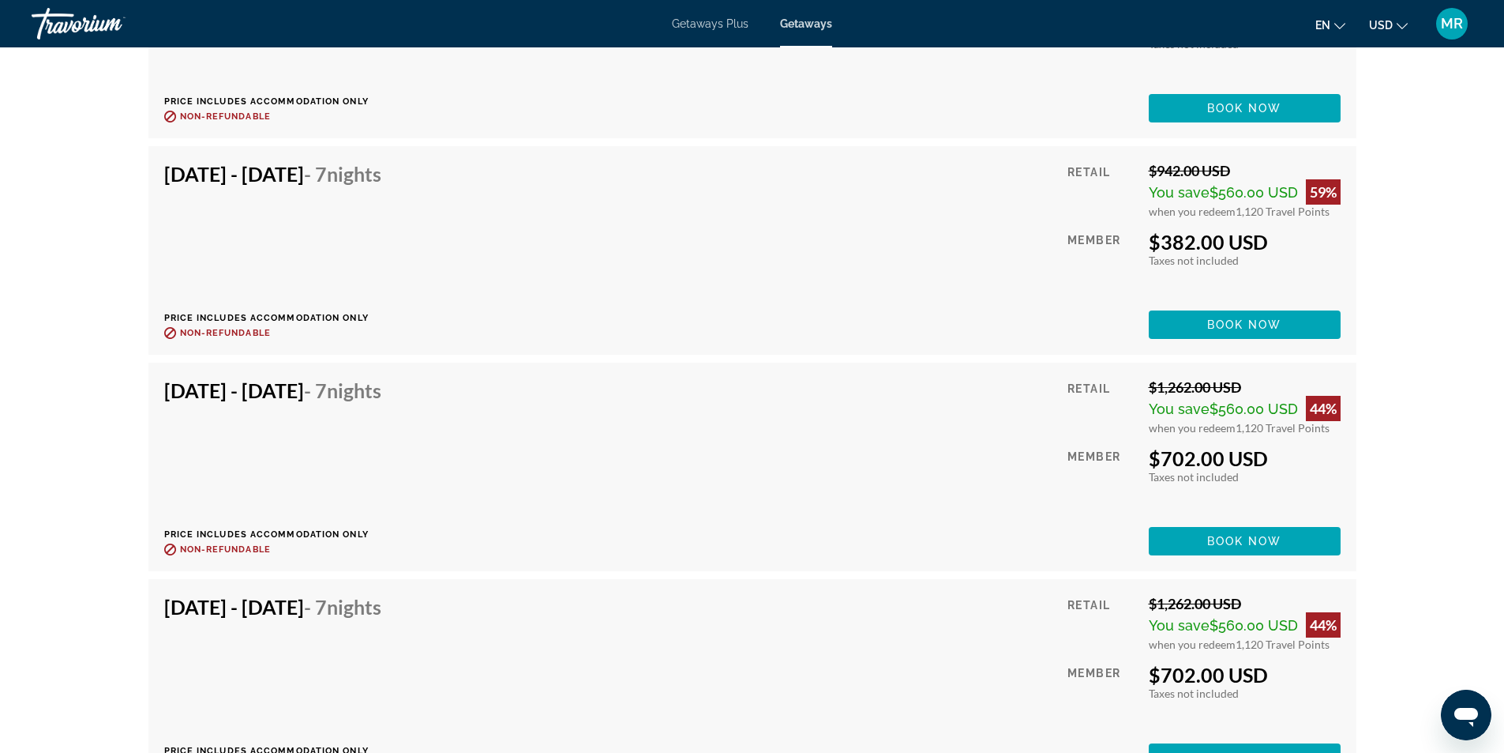
scroll to position [3475, 0]
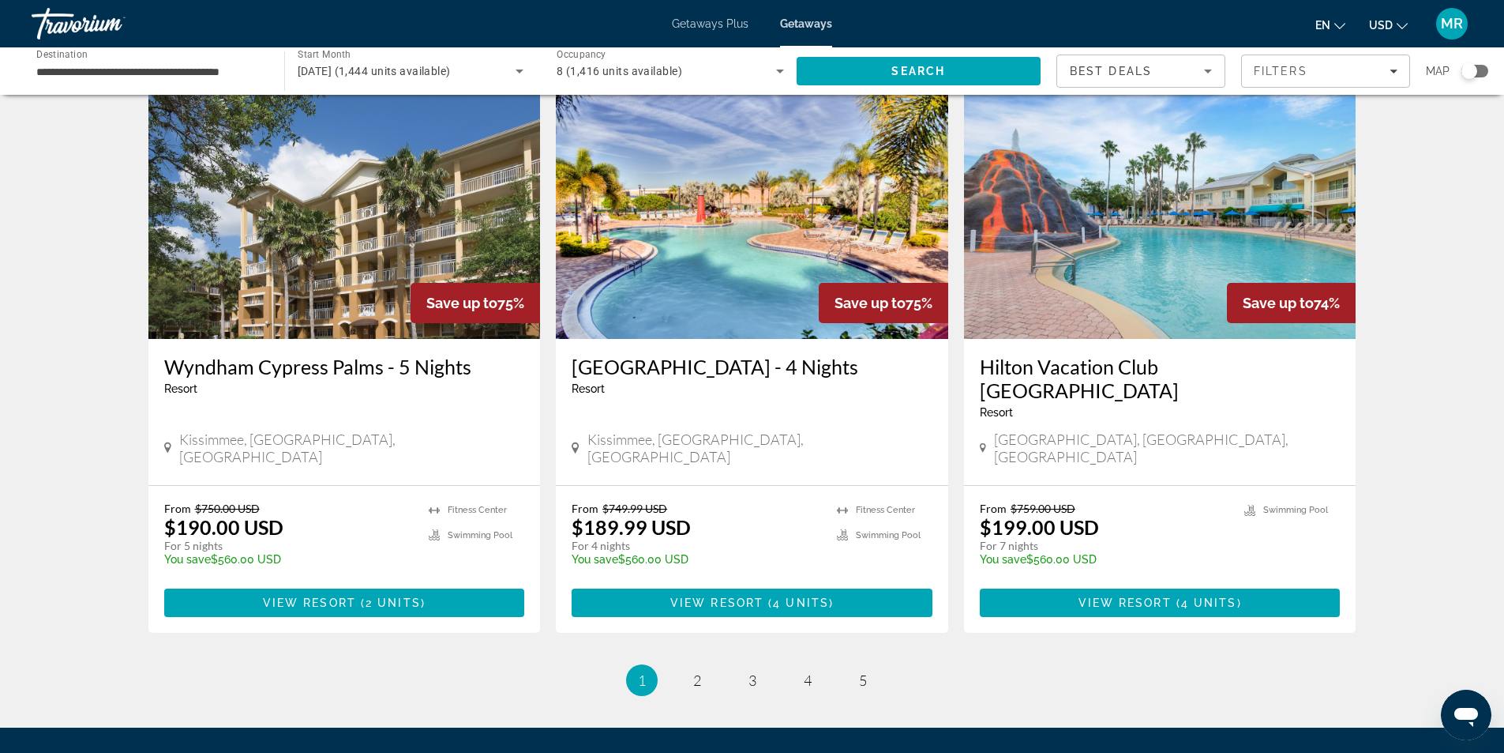
scroll to position [1873, 0]
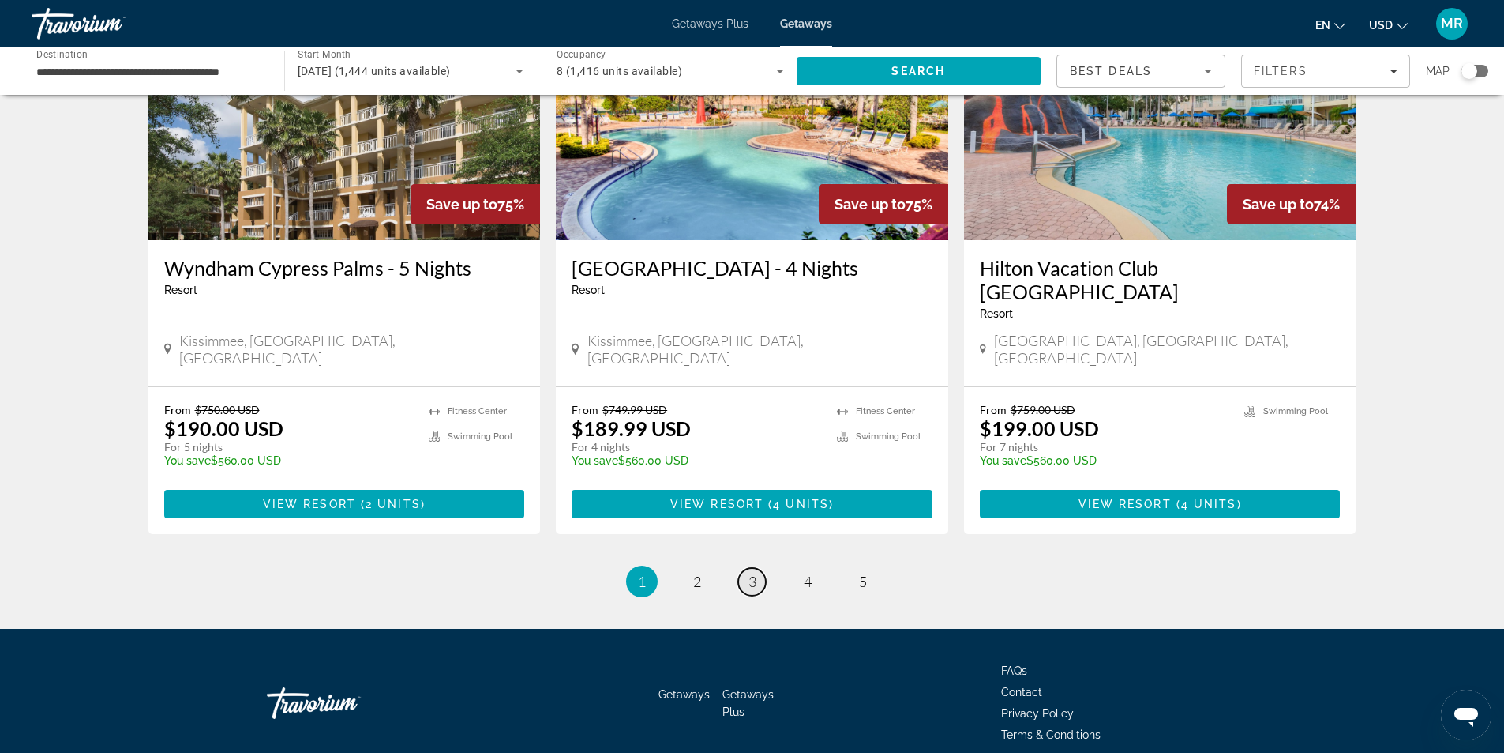
click at [758, 568] on link "page 3" at bounding box center [752, 582] width 28 height 28
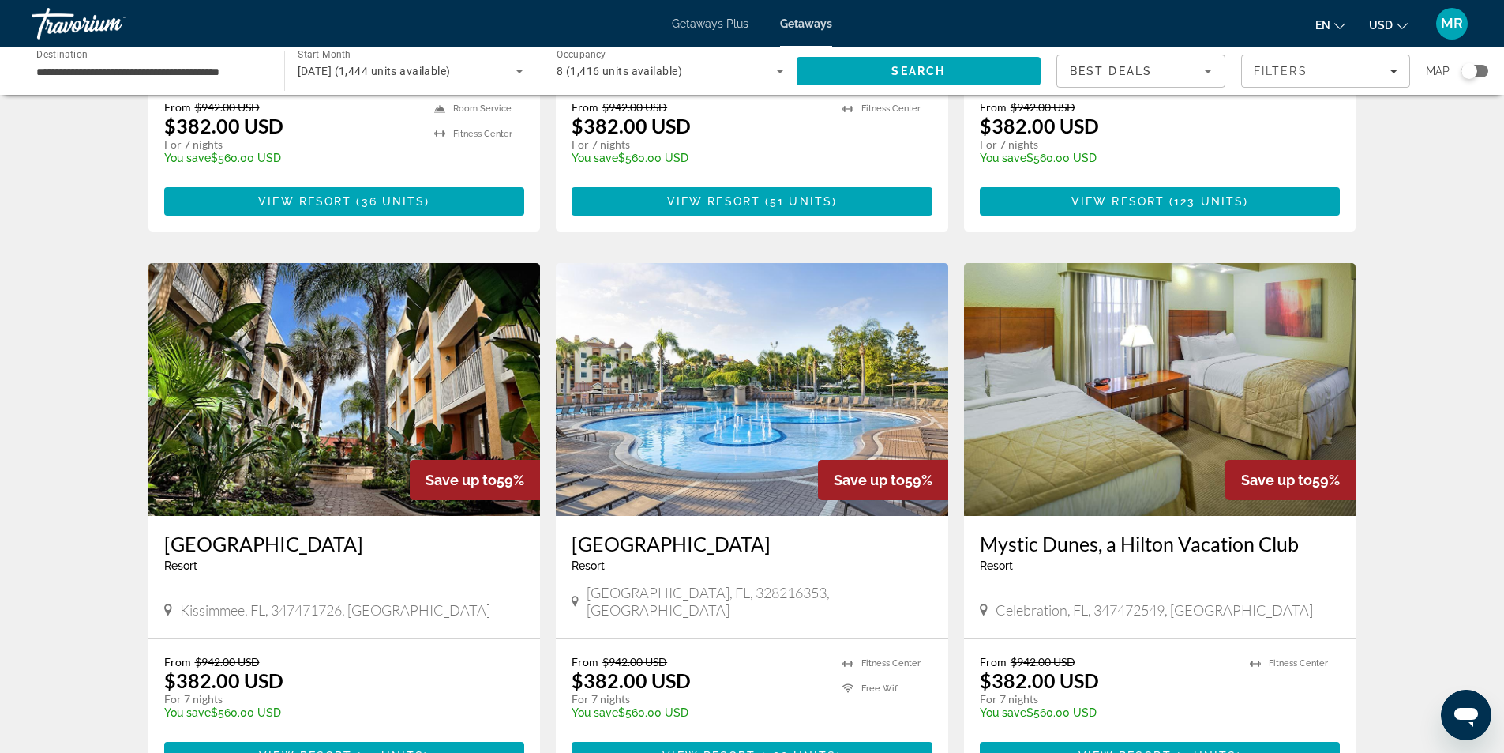
scroll to position [1579, 0]
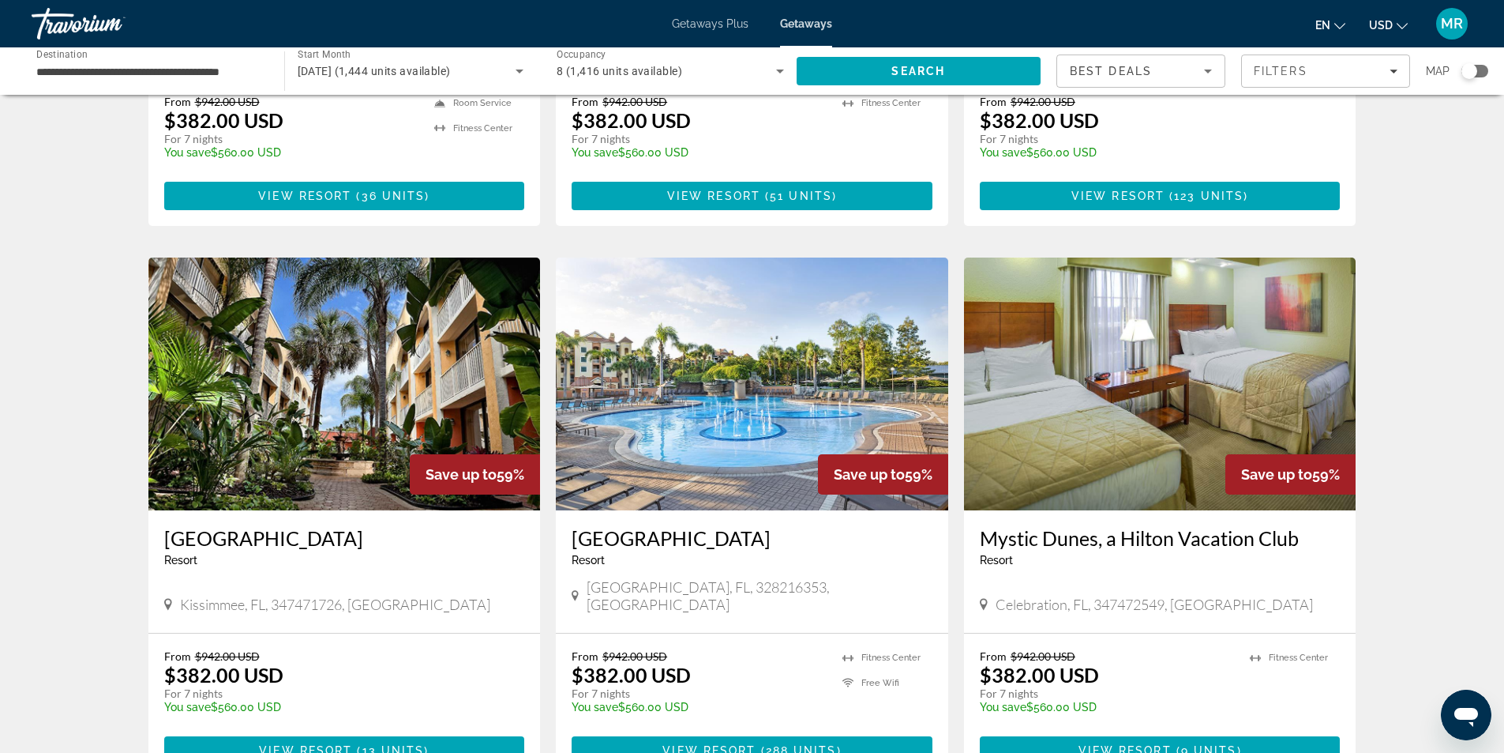
click at [695, 402] on img "Main content" at bounding box center [752, 383] width 392 height 253
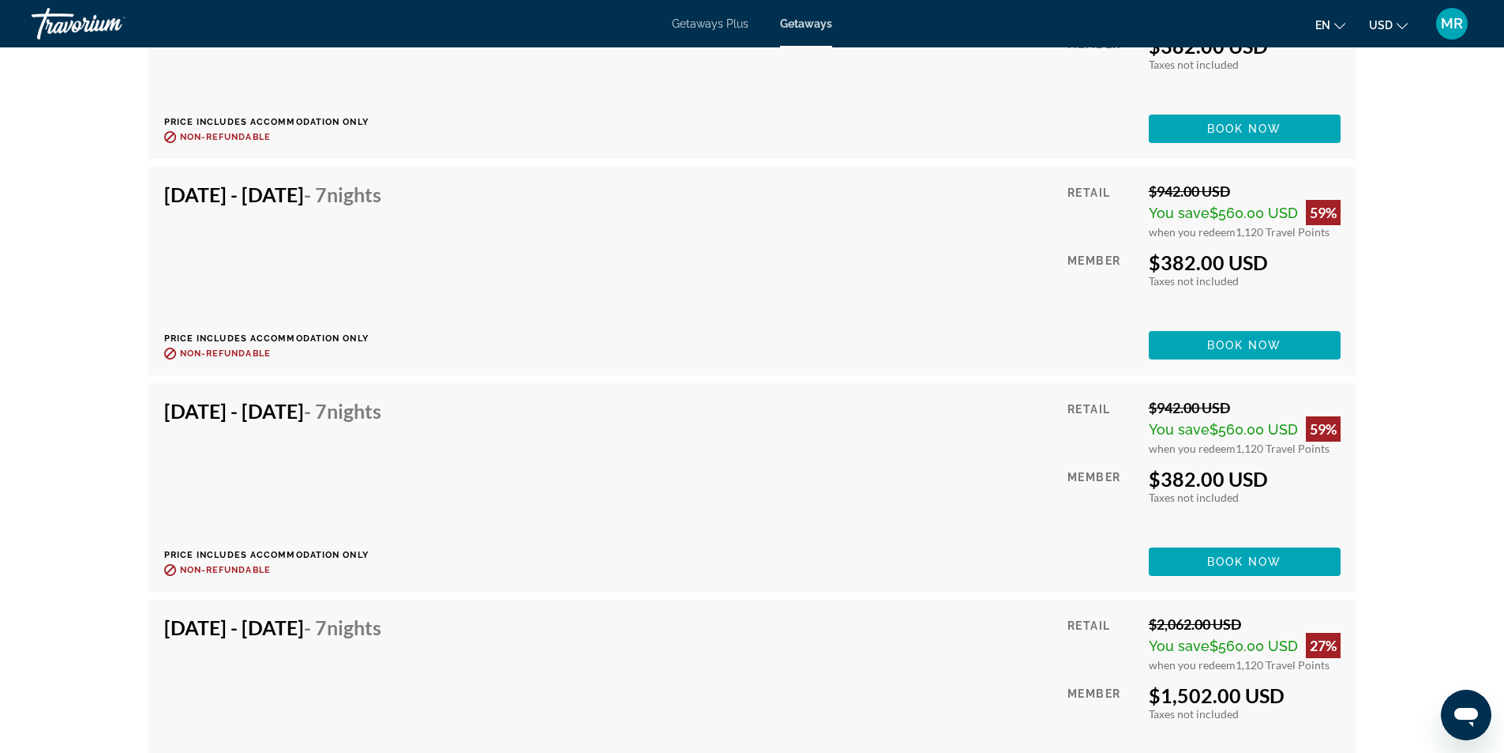
scroll to position [3842, 0]
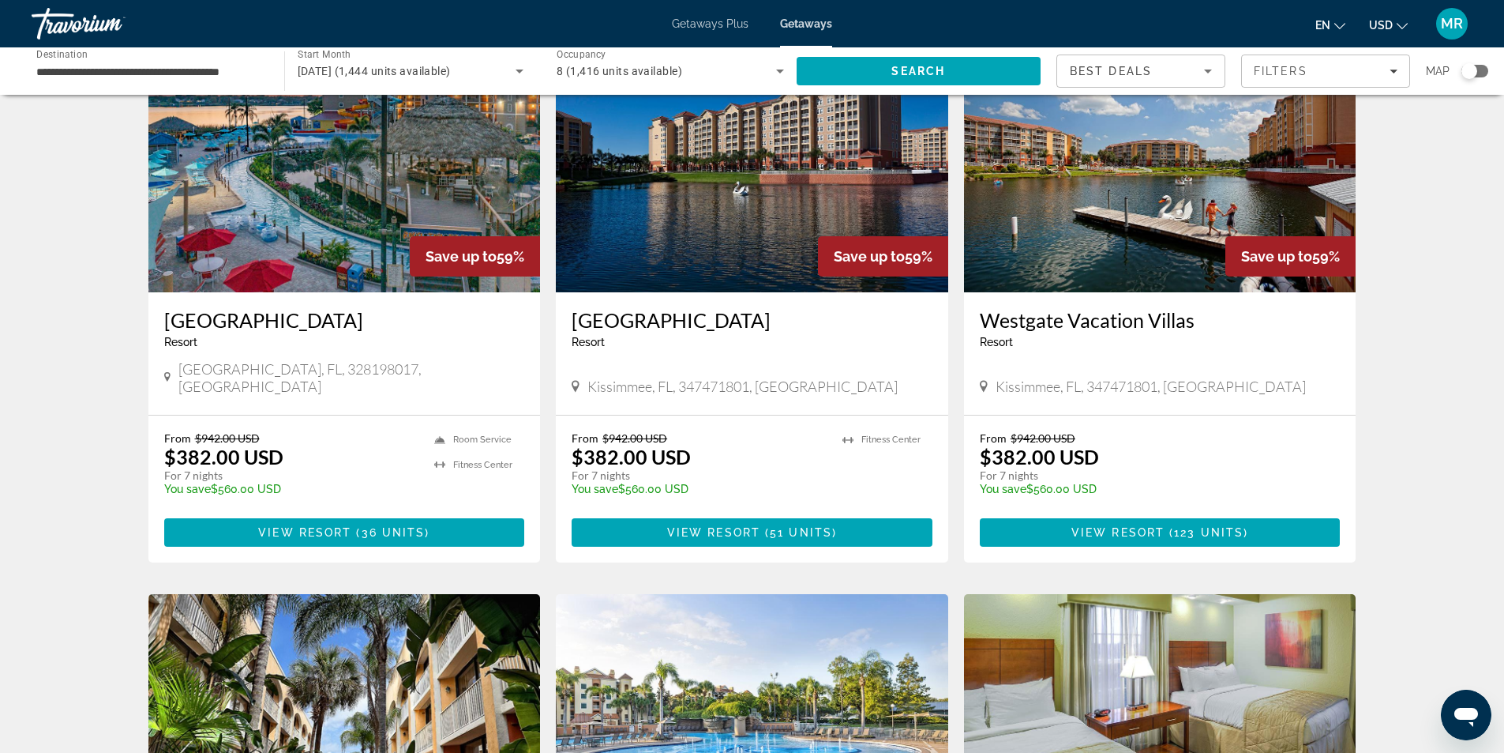
scroll to position [1027, 0]
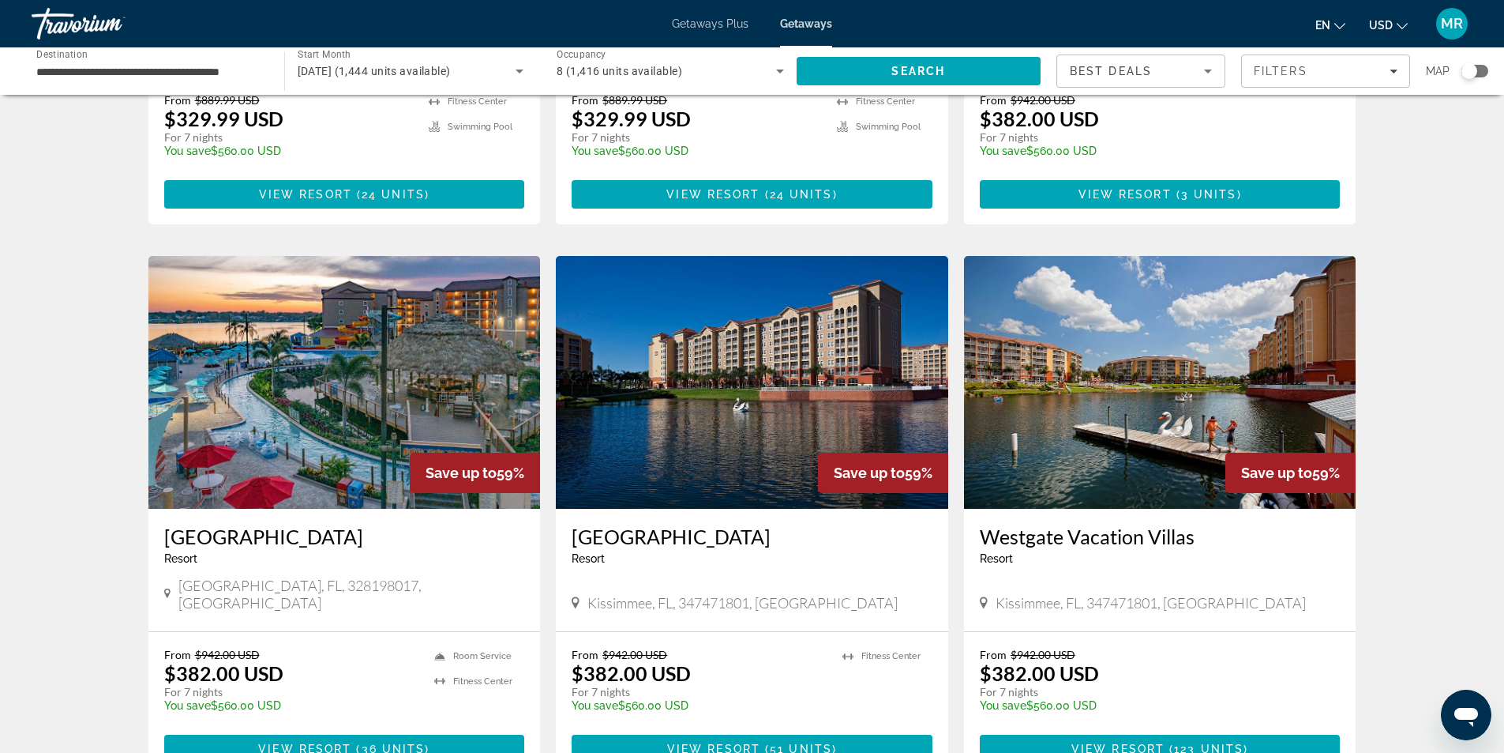
click at [768, 400] on img "Main content" at bounding box center [752, 382] width 392 height 253
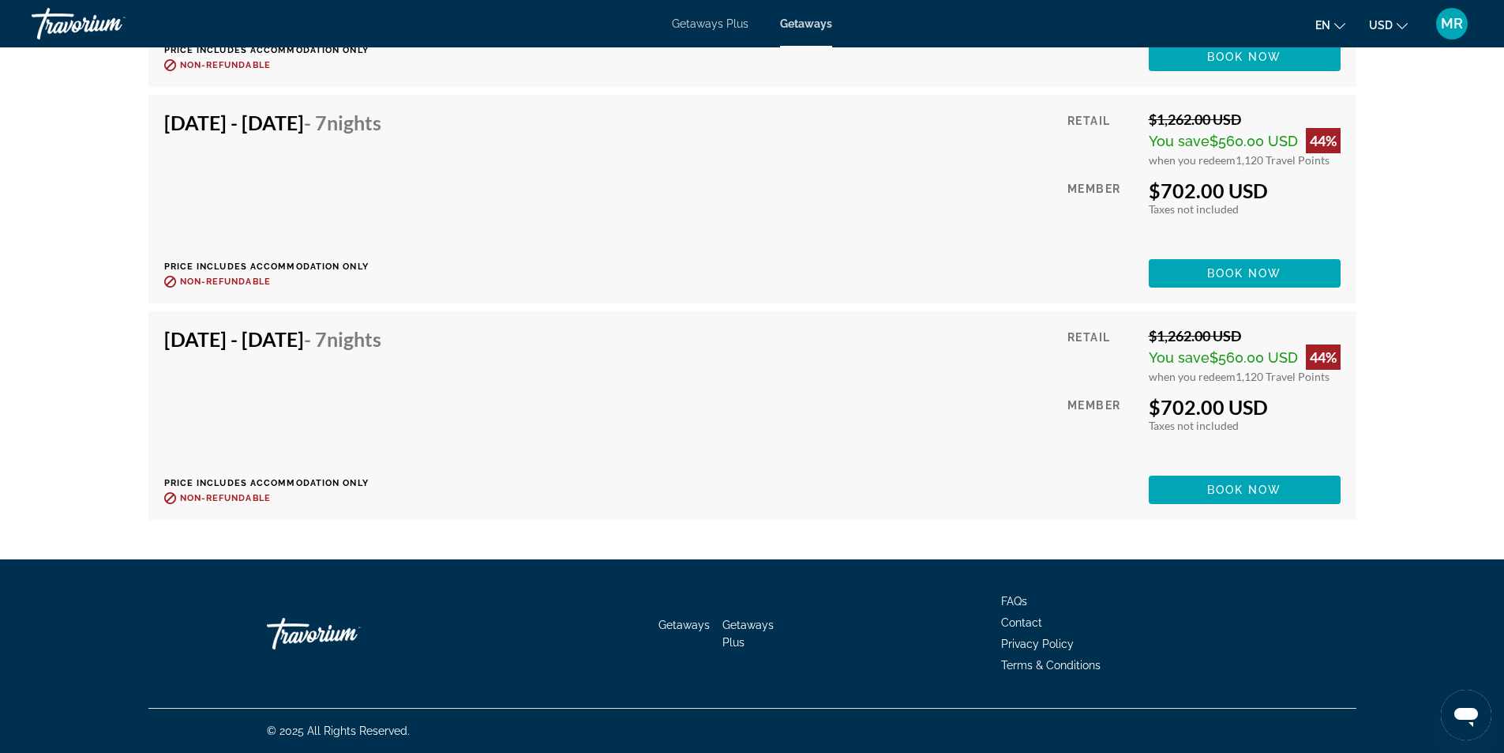
scroll to position [3845, 0]
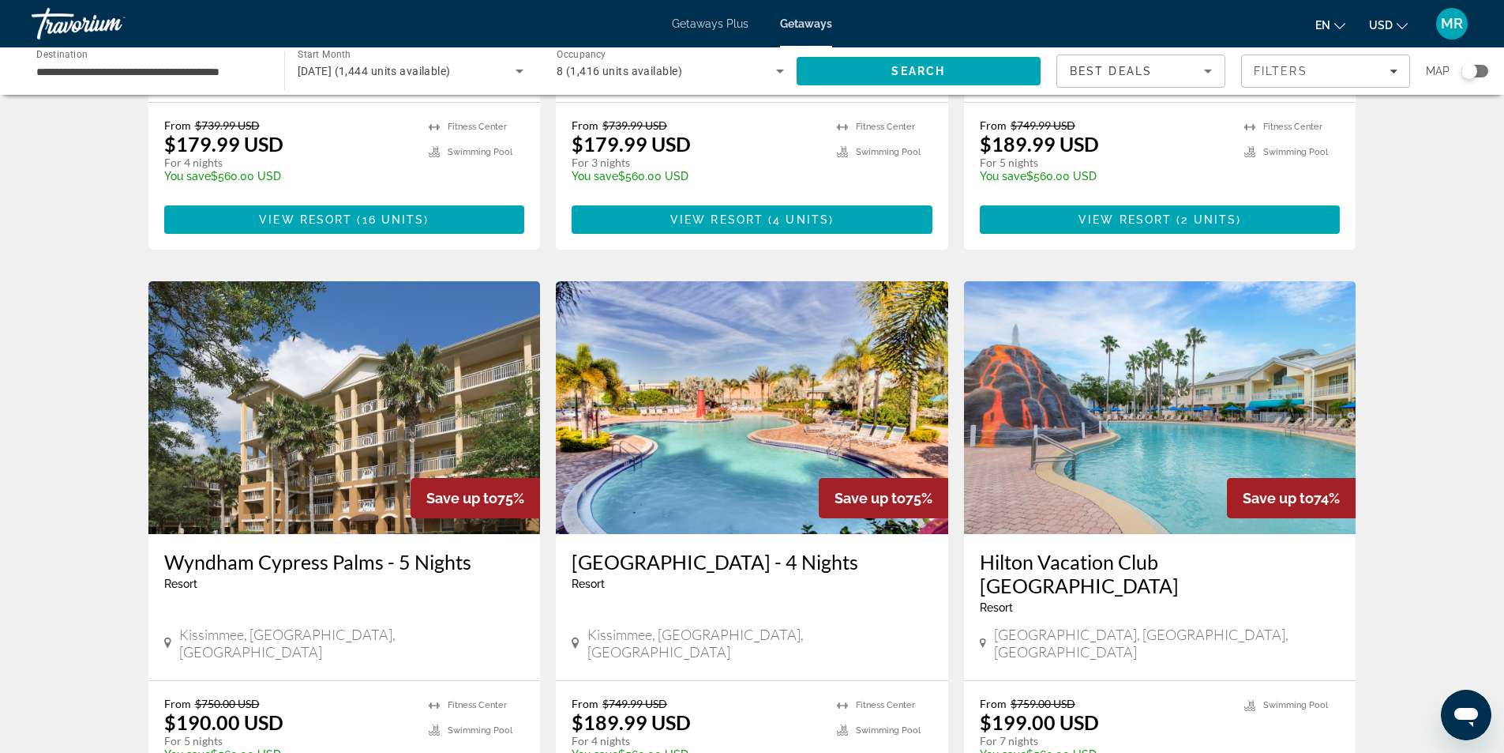
scroll to position [1873, 0]
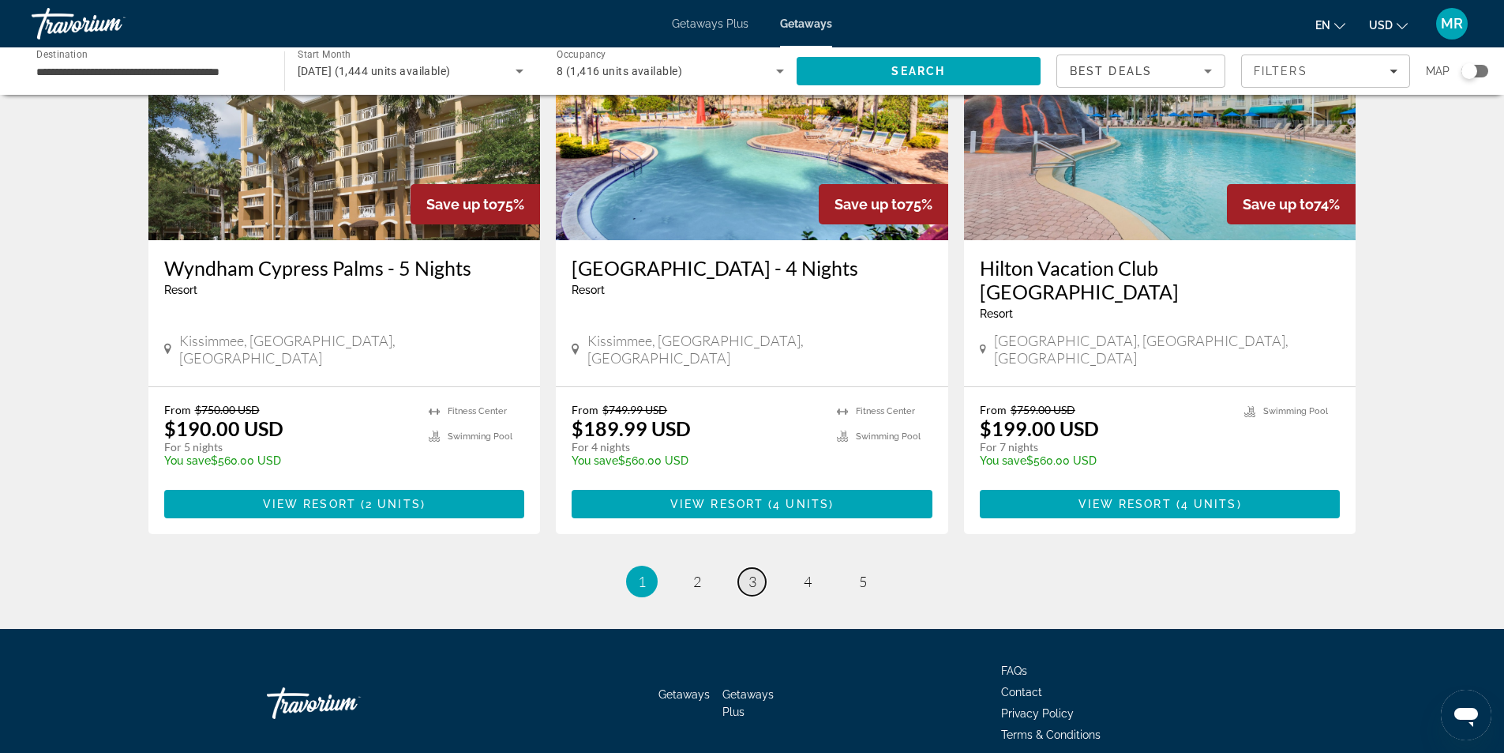
click at [738, 568] on link "page 3" at bounding box center [752, 582] width 28 height 28
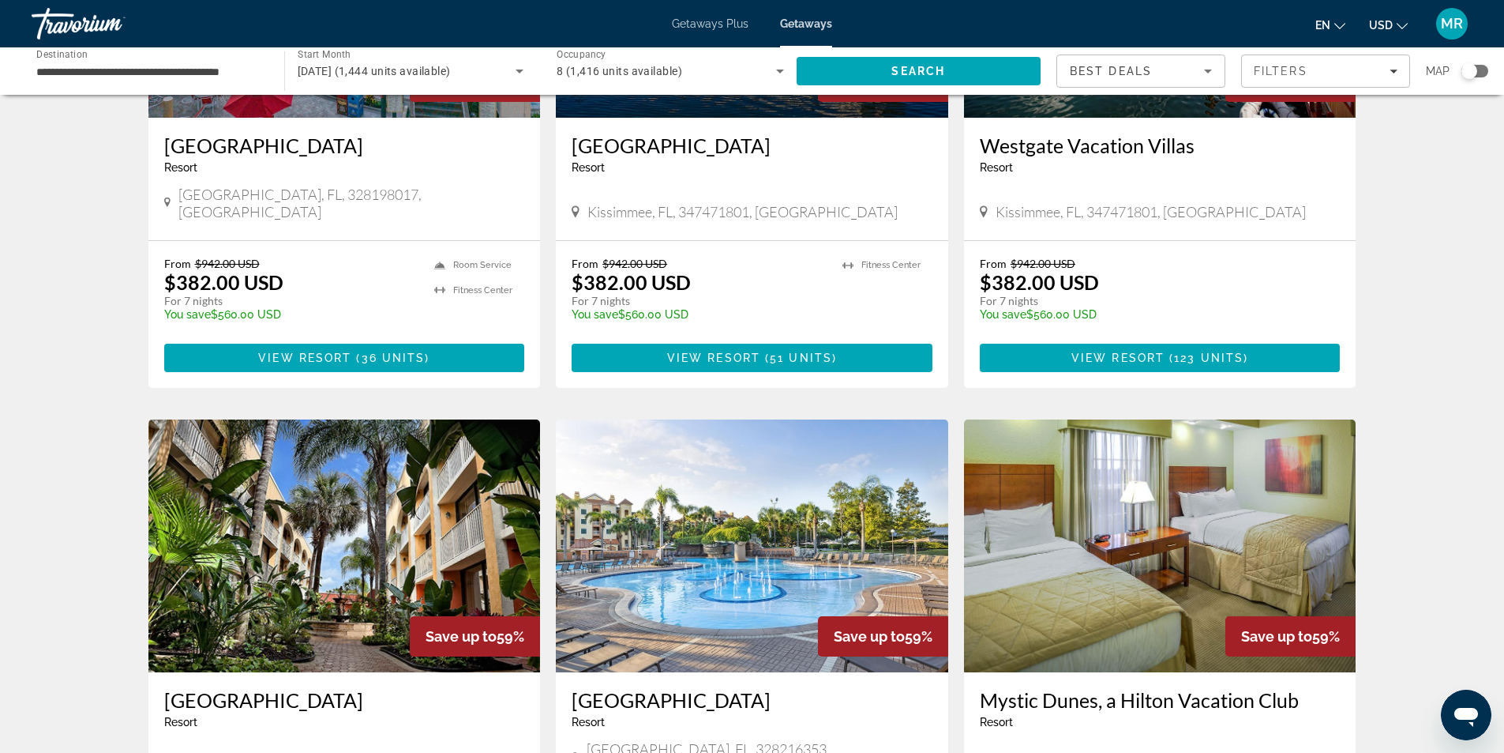
scroll to position [1421, 0]
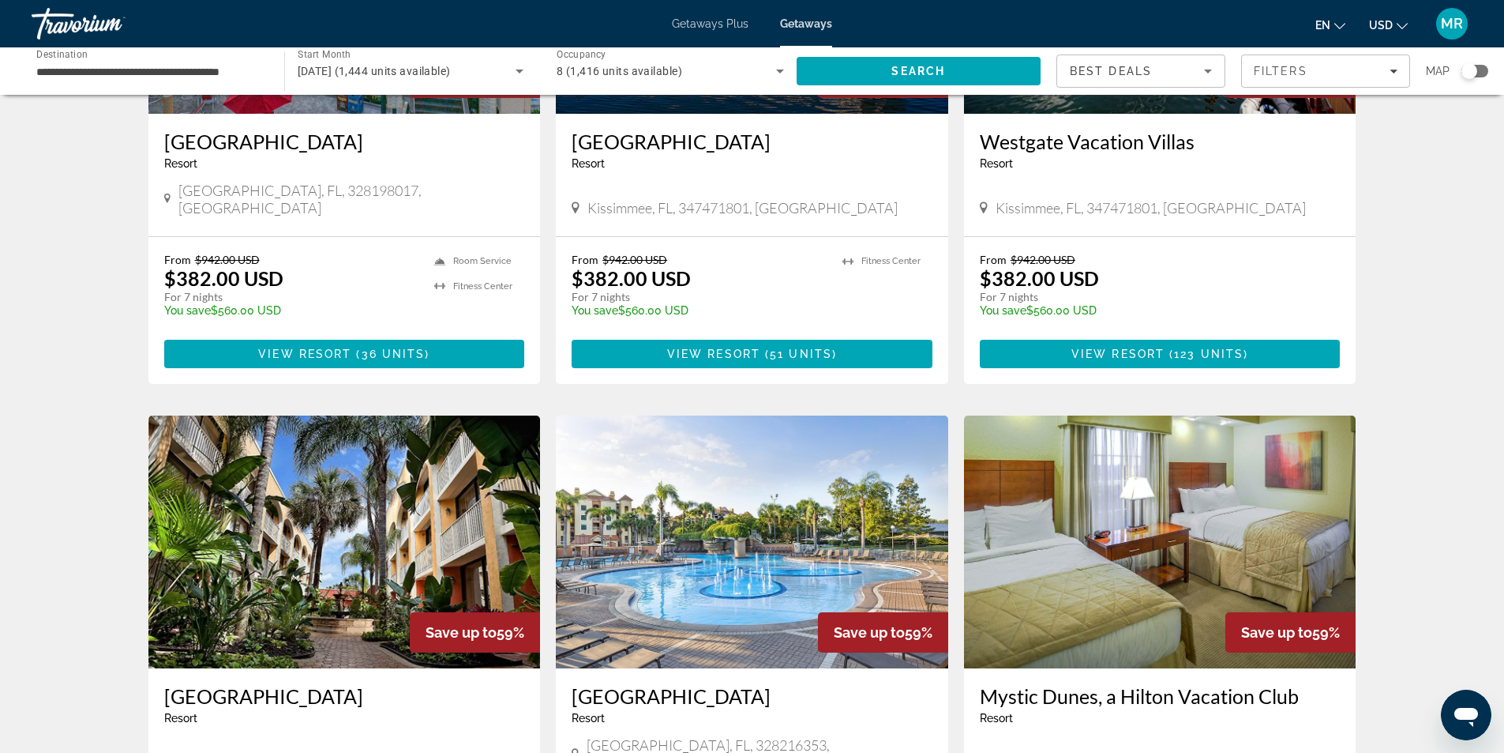
click at [350, 456] on img "Main content" at bounding box center [344, 541] width 392 height 253
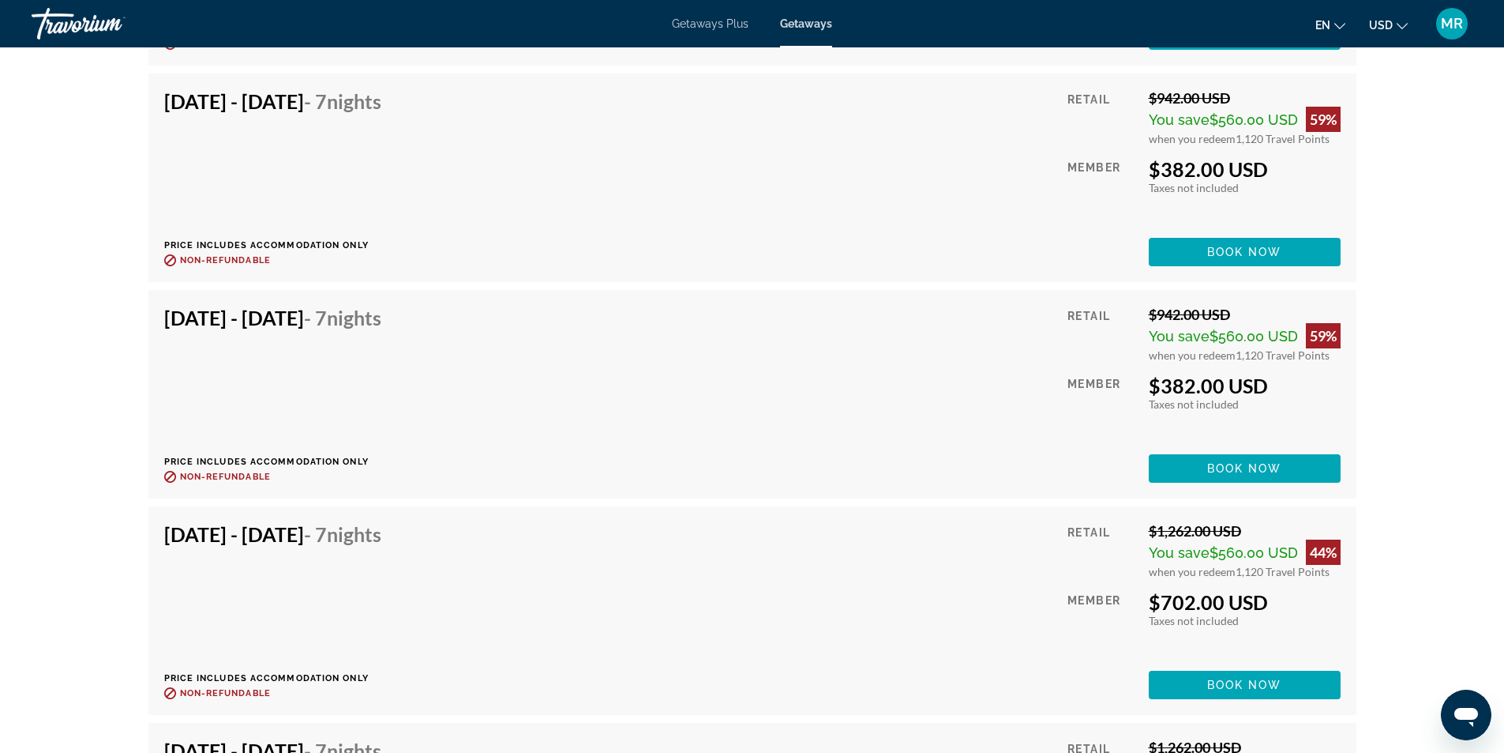
scroll to position [4360, 0]
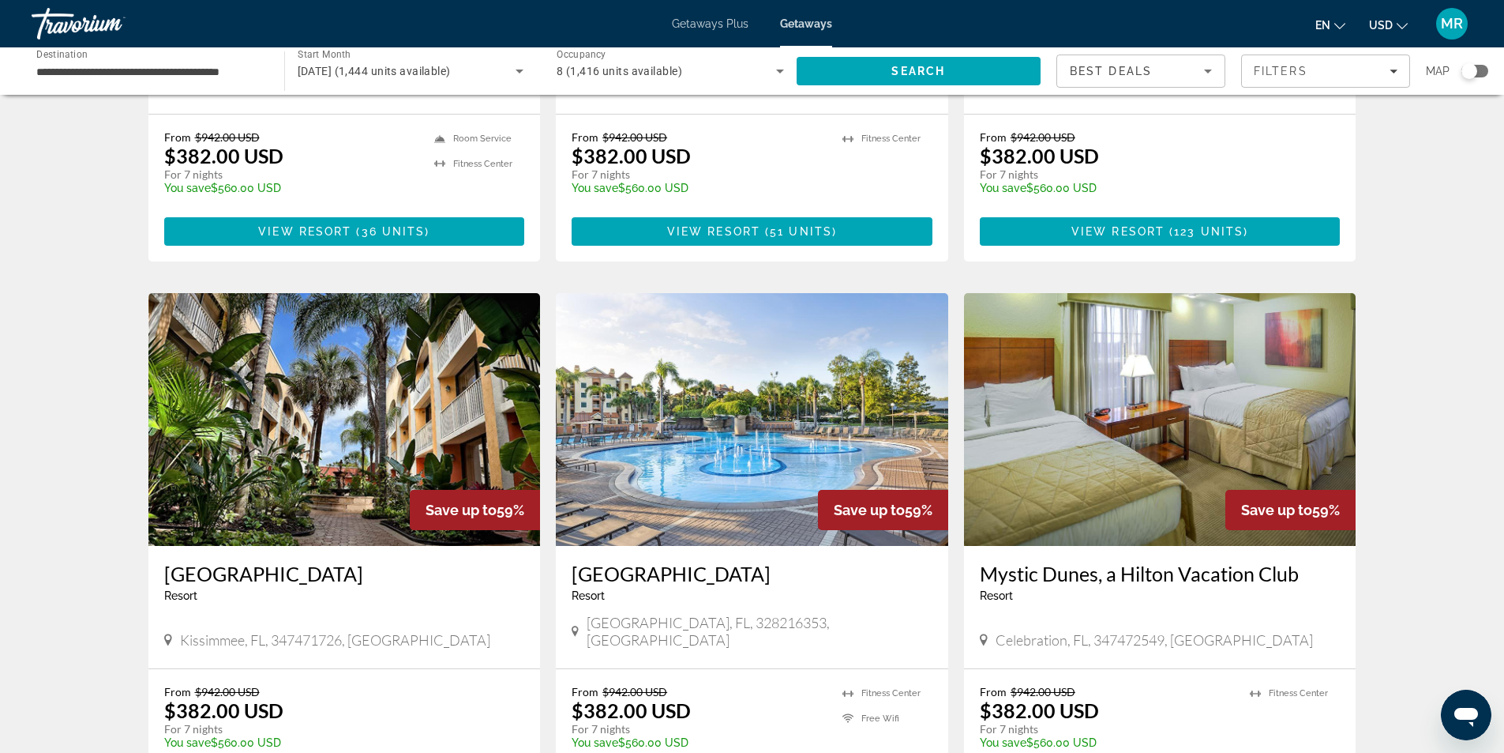
scroll to position [1486, 0]
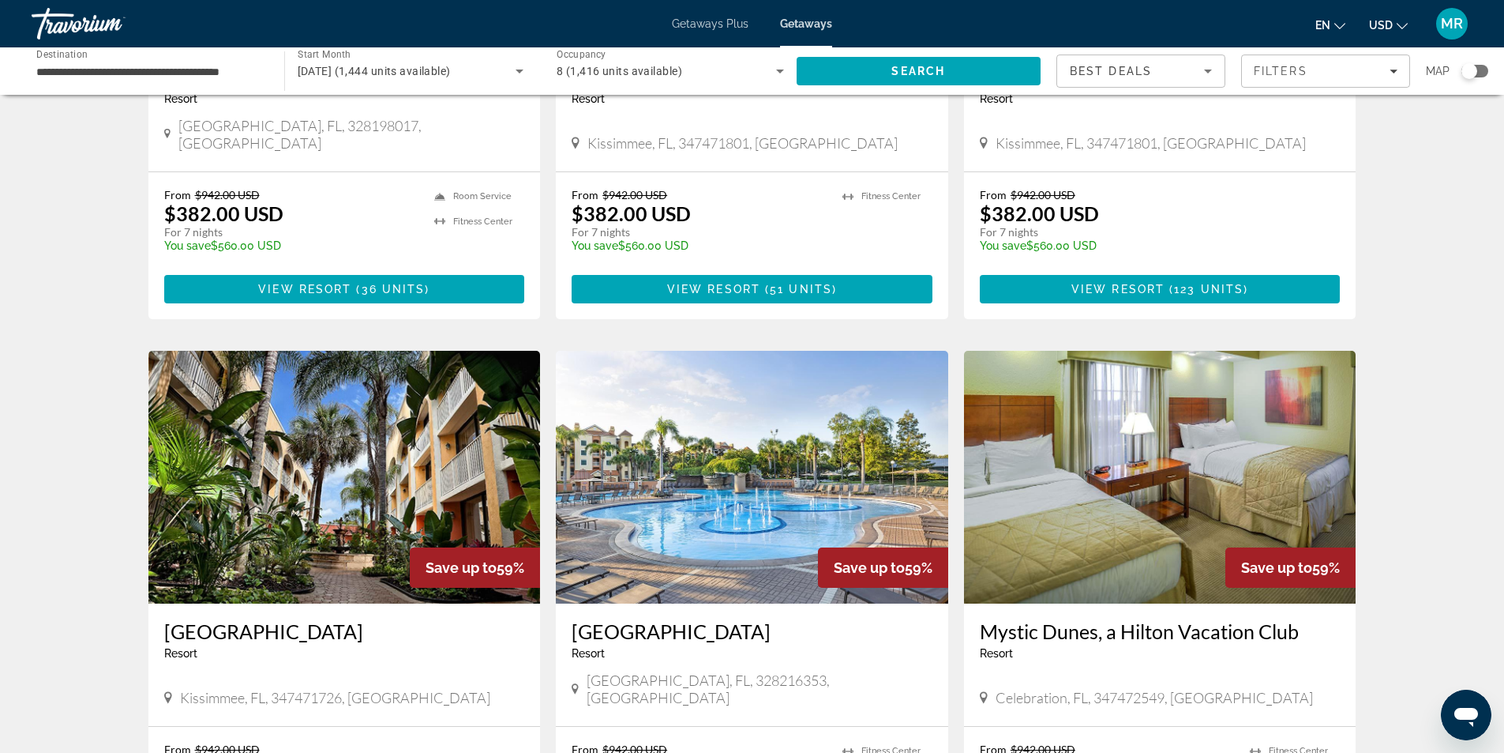
click at [1079, 408] on img "Main content" at bounding box center [1160, 477] width 392 height 253
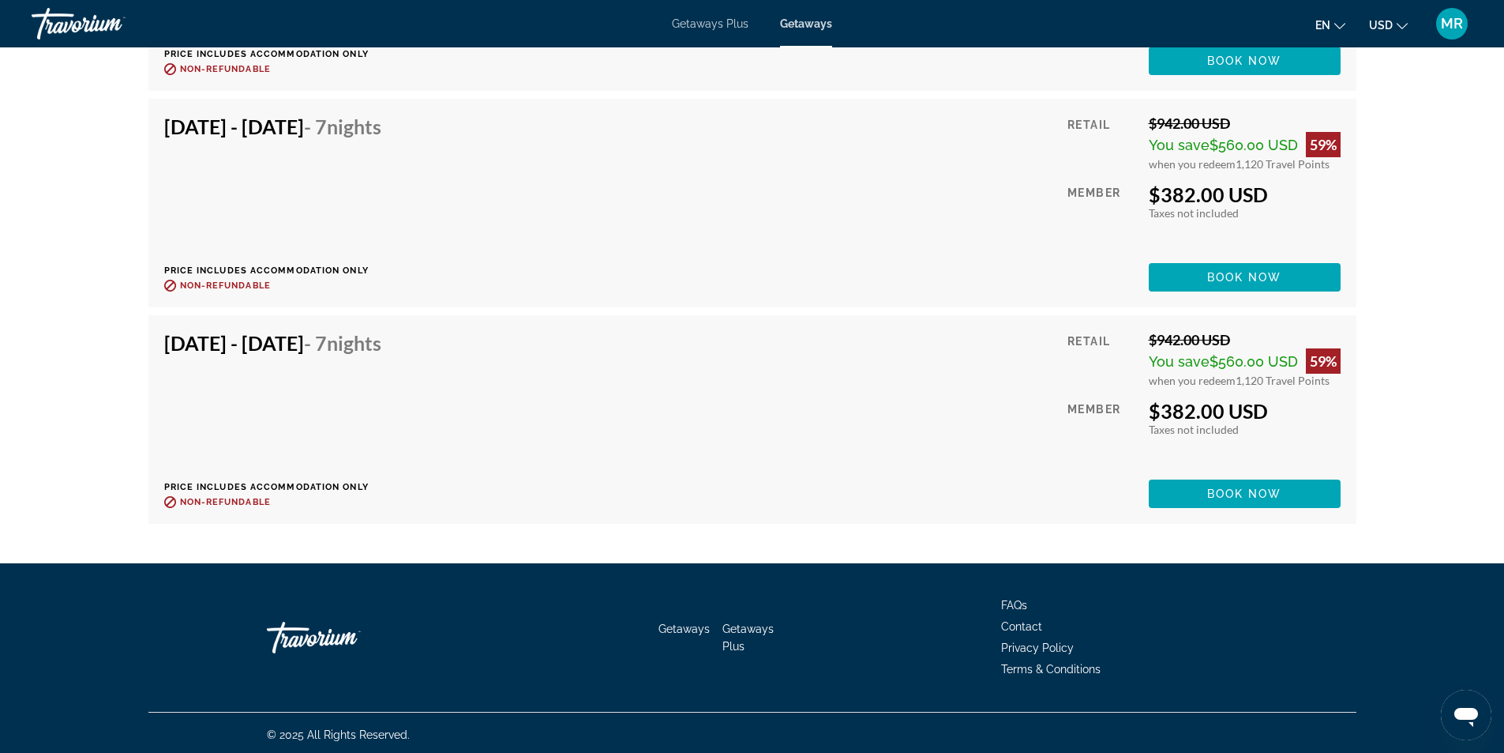
scroll to position [3712, 0]
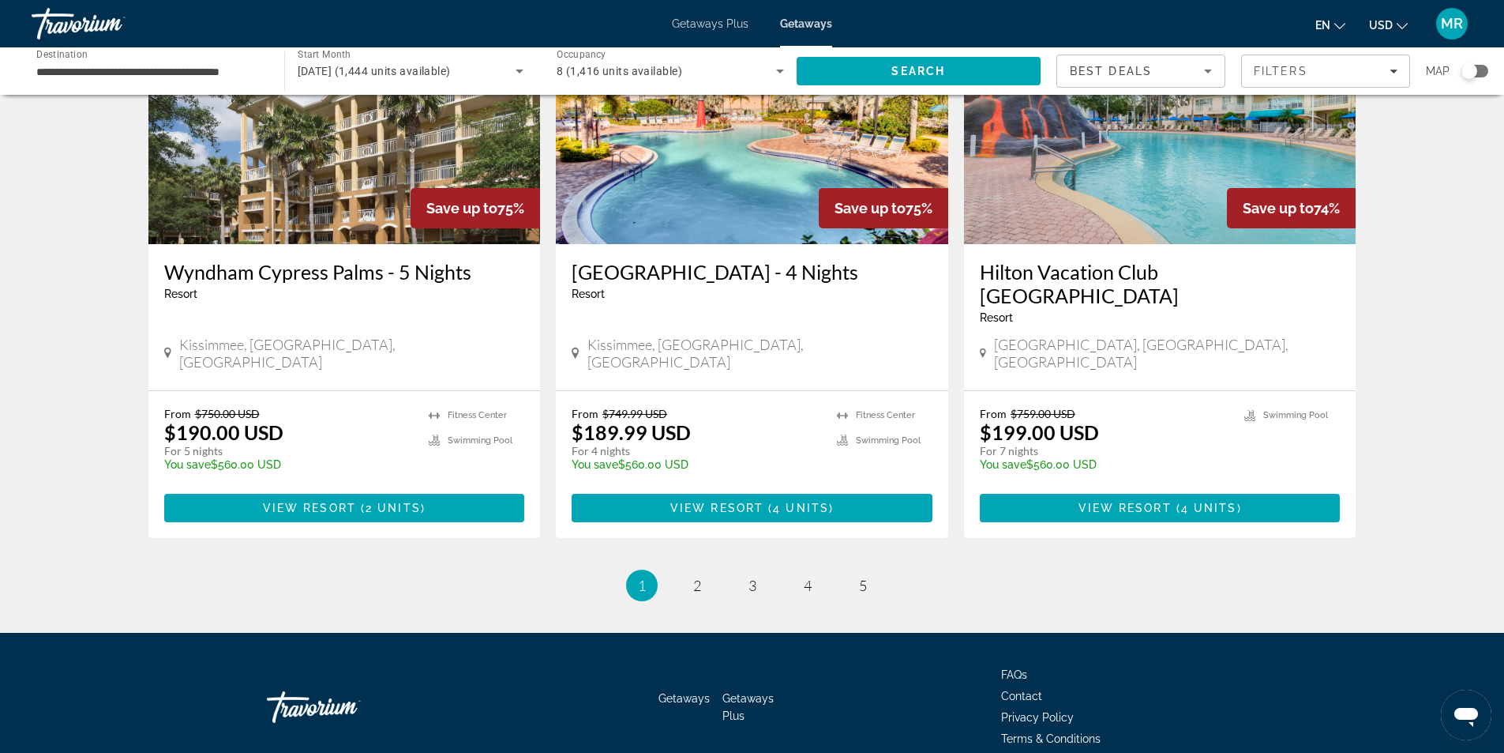
scroll to position [1873, 0]
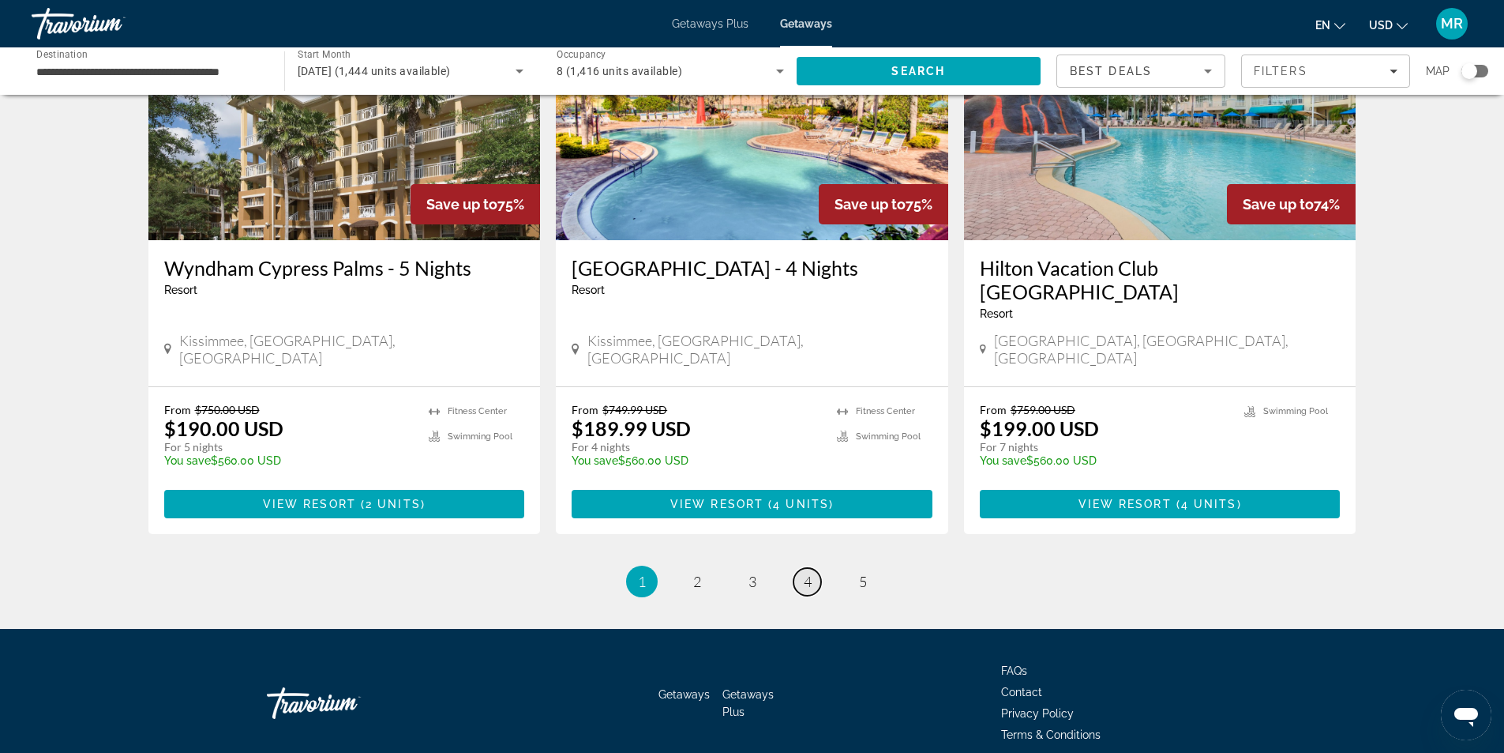
click at [814, 568] on link "page 4" at bounding box center [808, 582] width 28 height 28
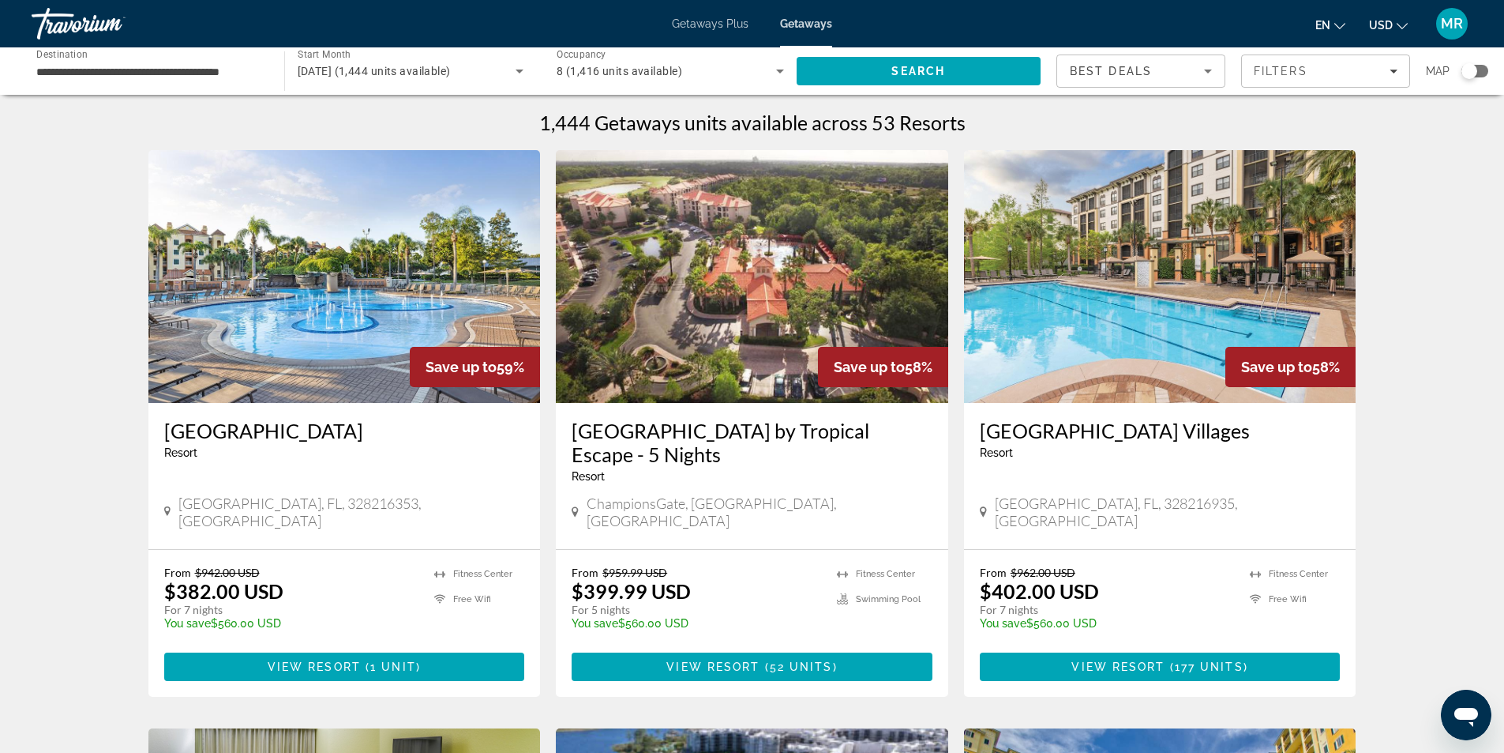
click at [809, 310] on img "Main content" at bounding box center [752, 276] width 392 height 253
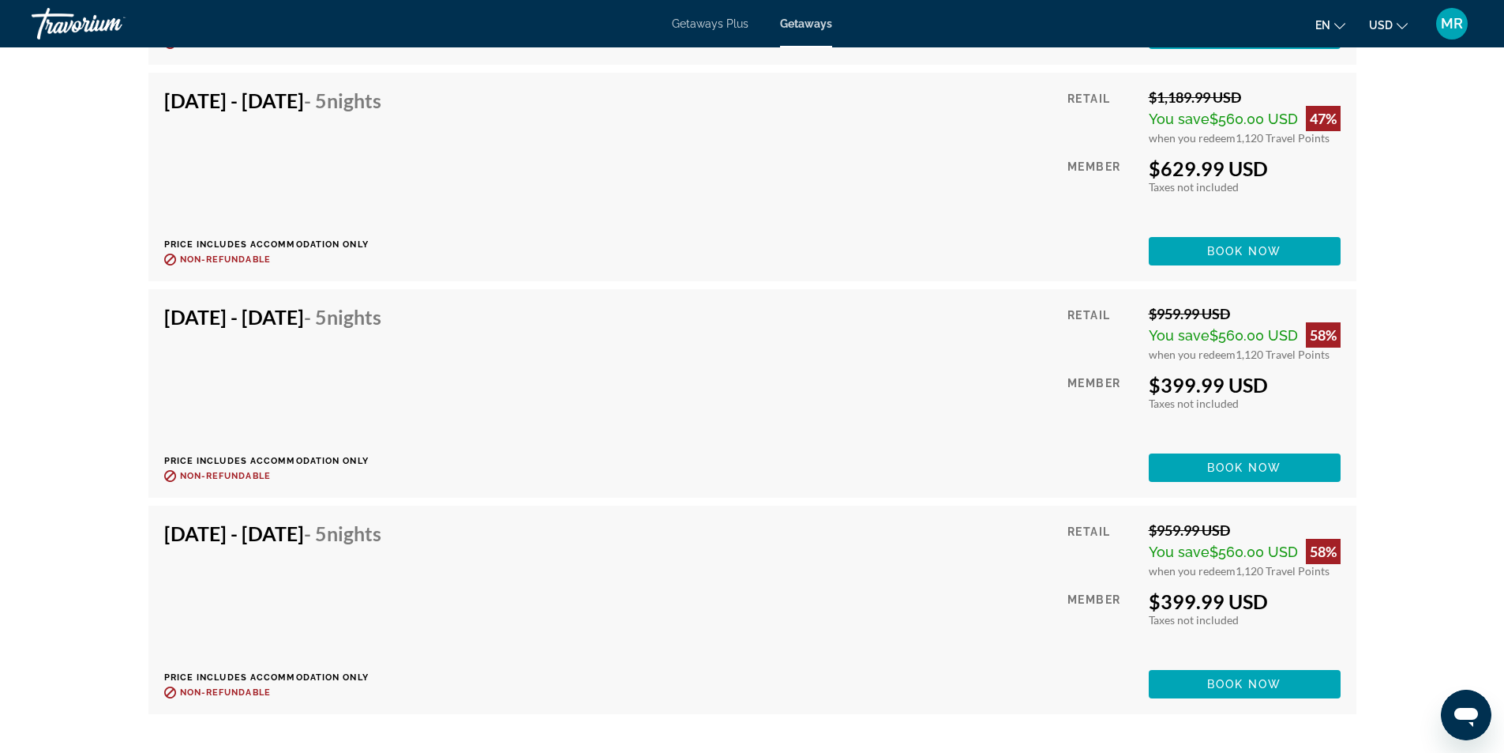
scroll to position [5124, 0]
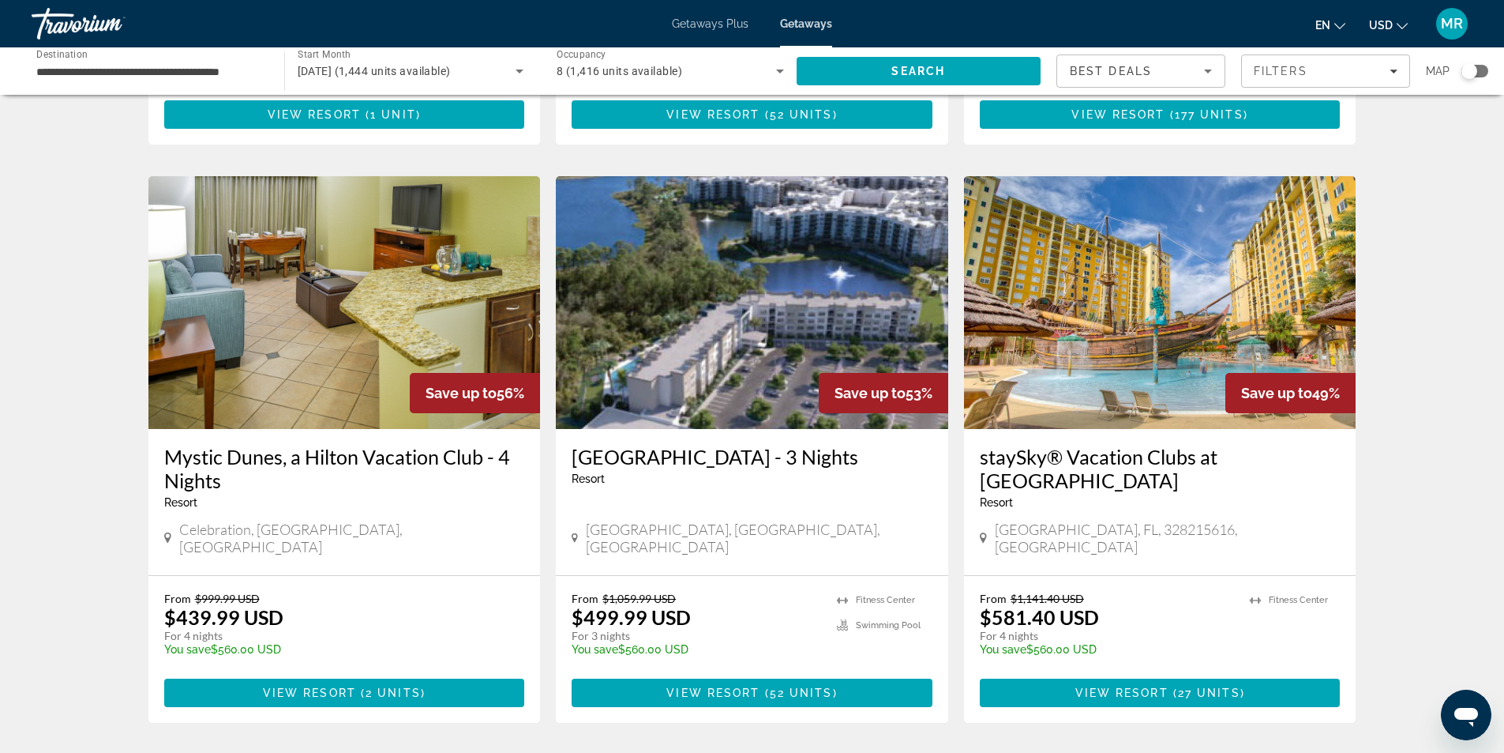
scroll to position [553, 0]
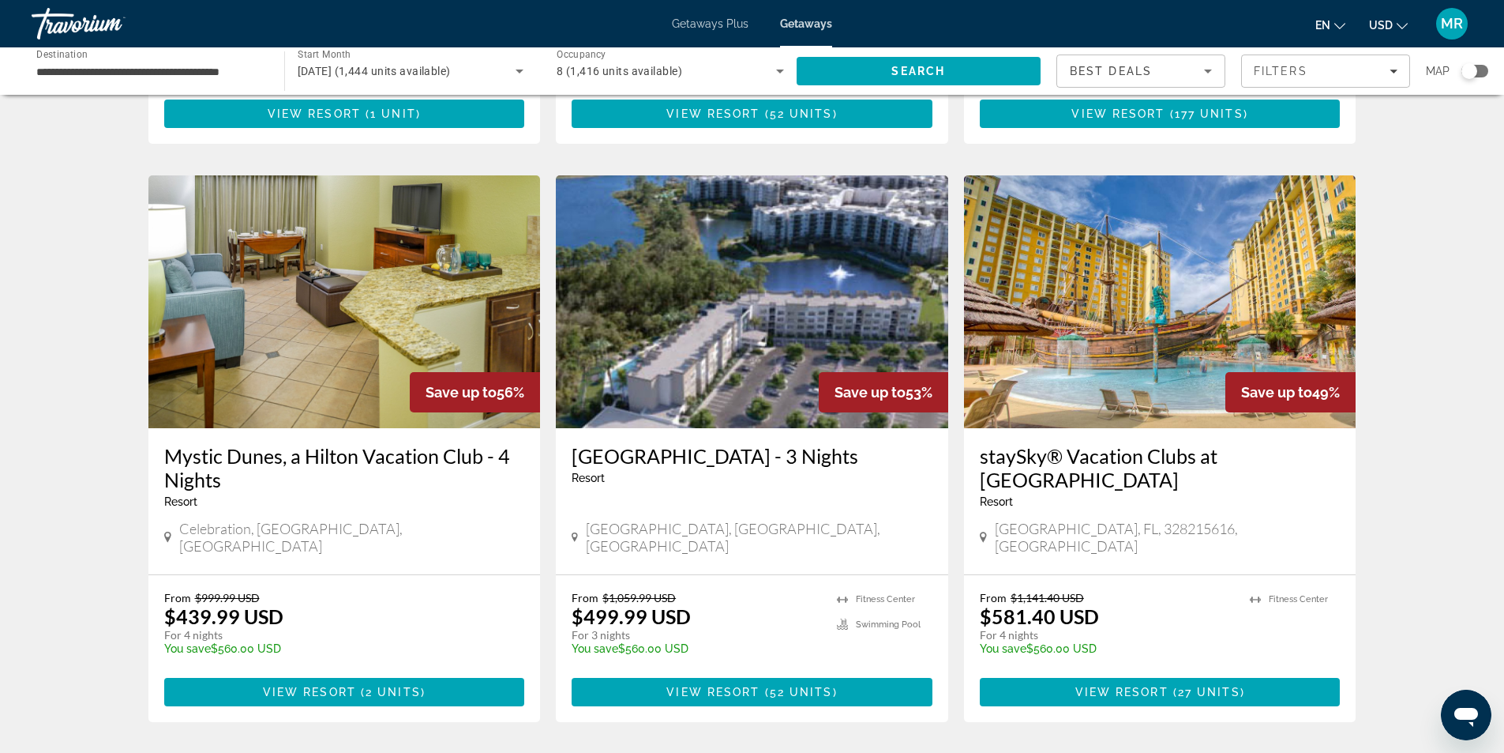
click at [1132, 445] on h3 "staySky® Vacation Clubs at [GEOGRAPHIC_DATA]" at bounding box center [1160, 467] width 361 height 47
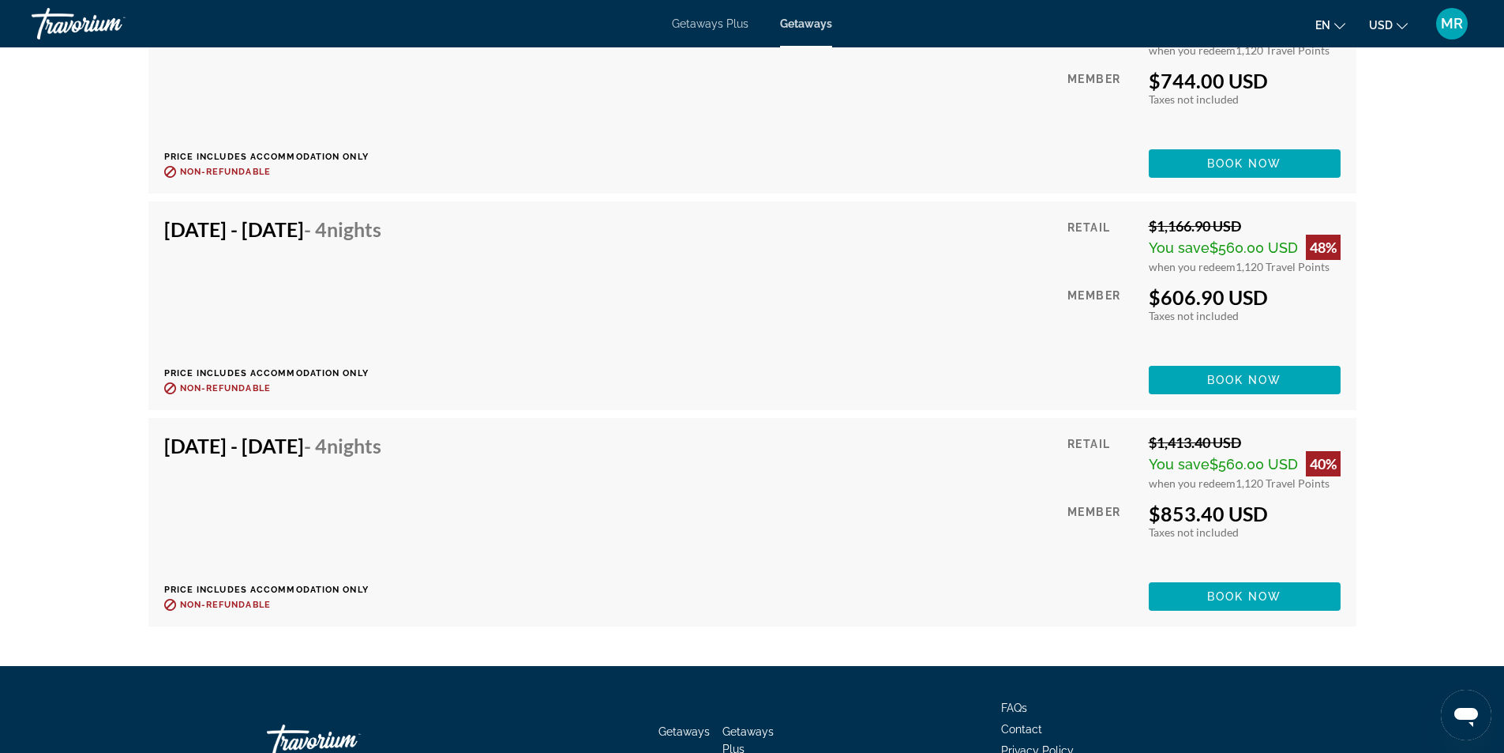
scroll to position [5338, 0]
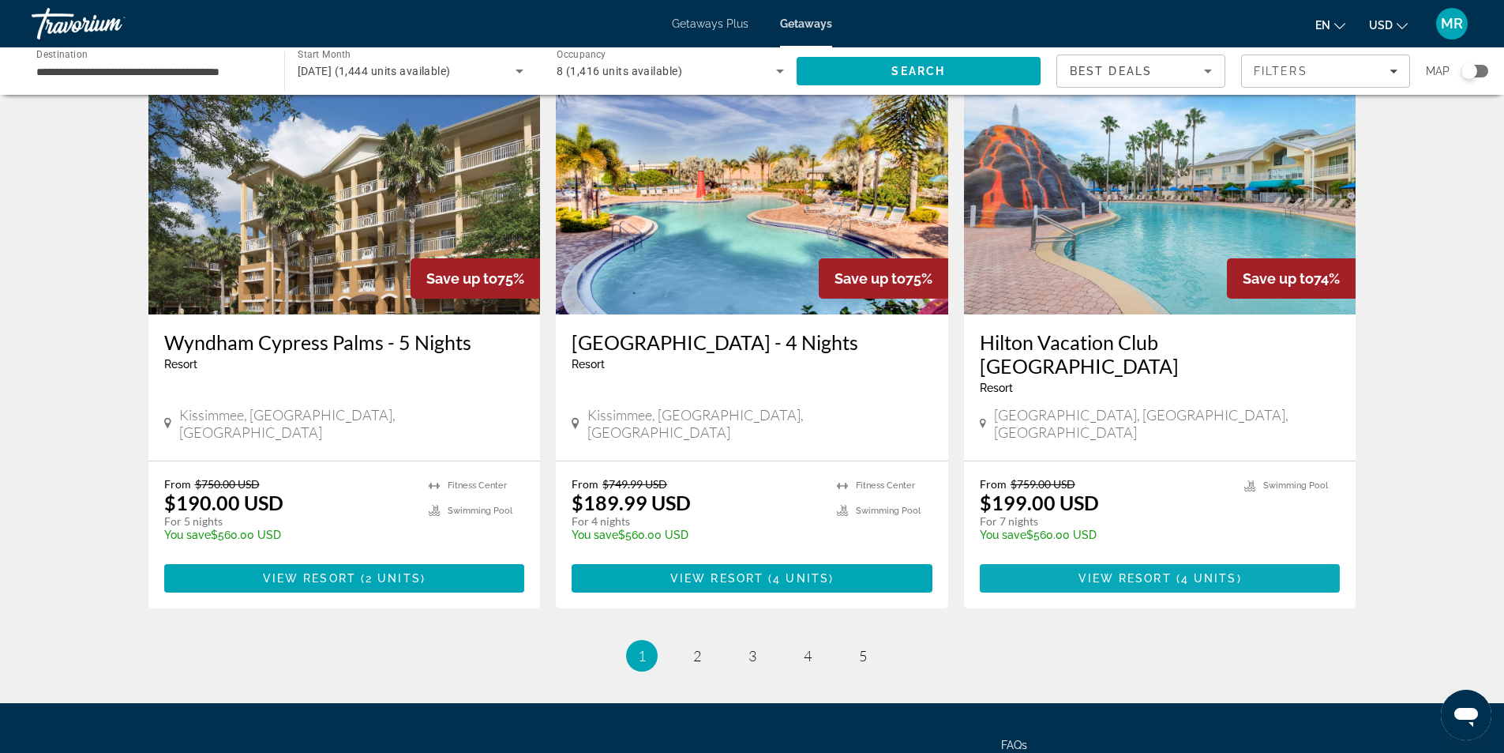
scroll to position [1873, 0]
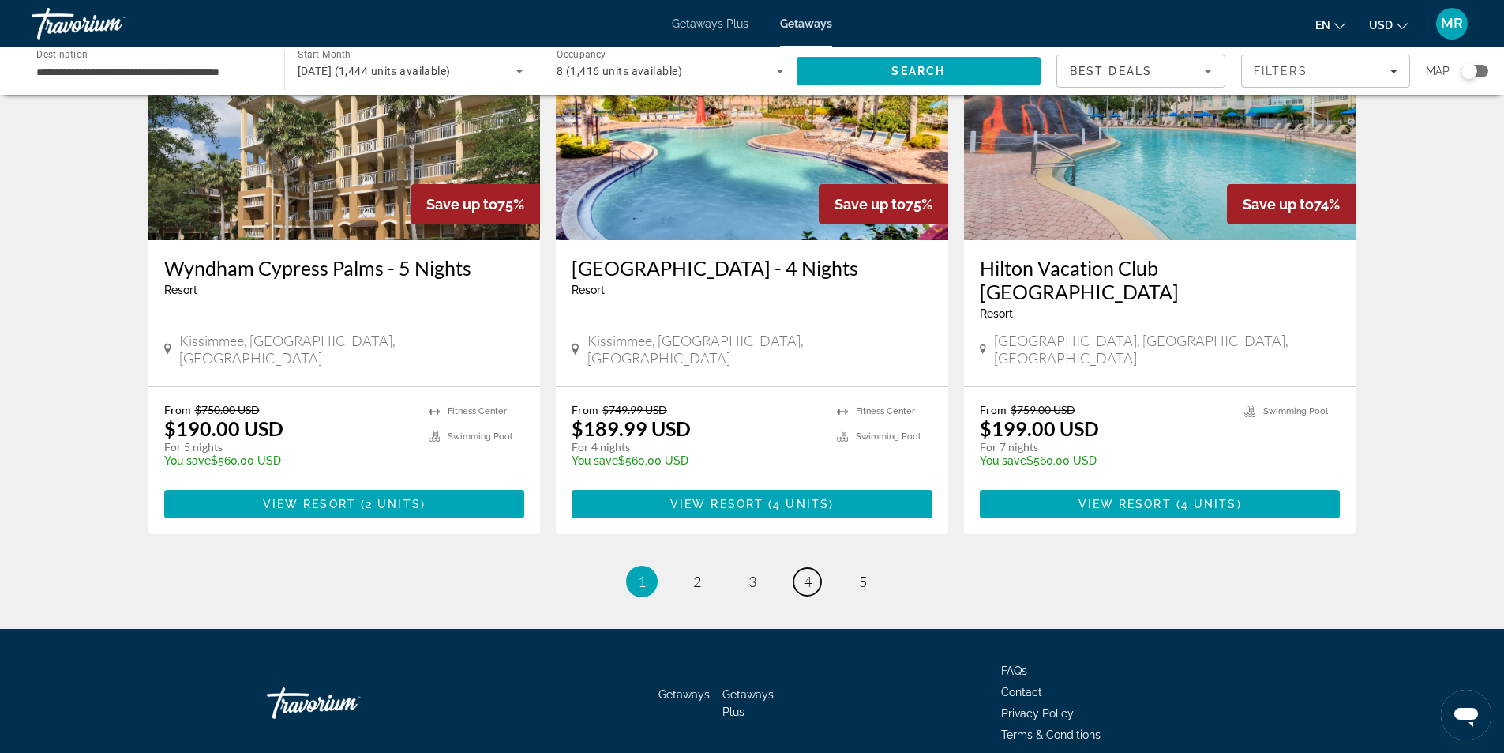
click at [803, 568] on link "page 4" at bounding box center [808, 582] width 28 height 28
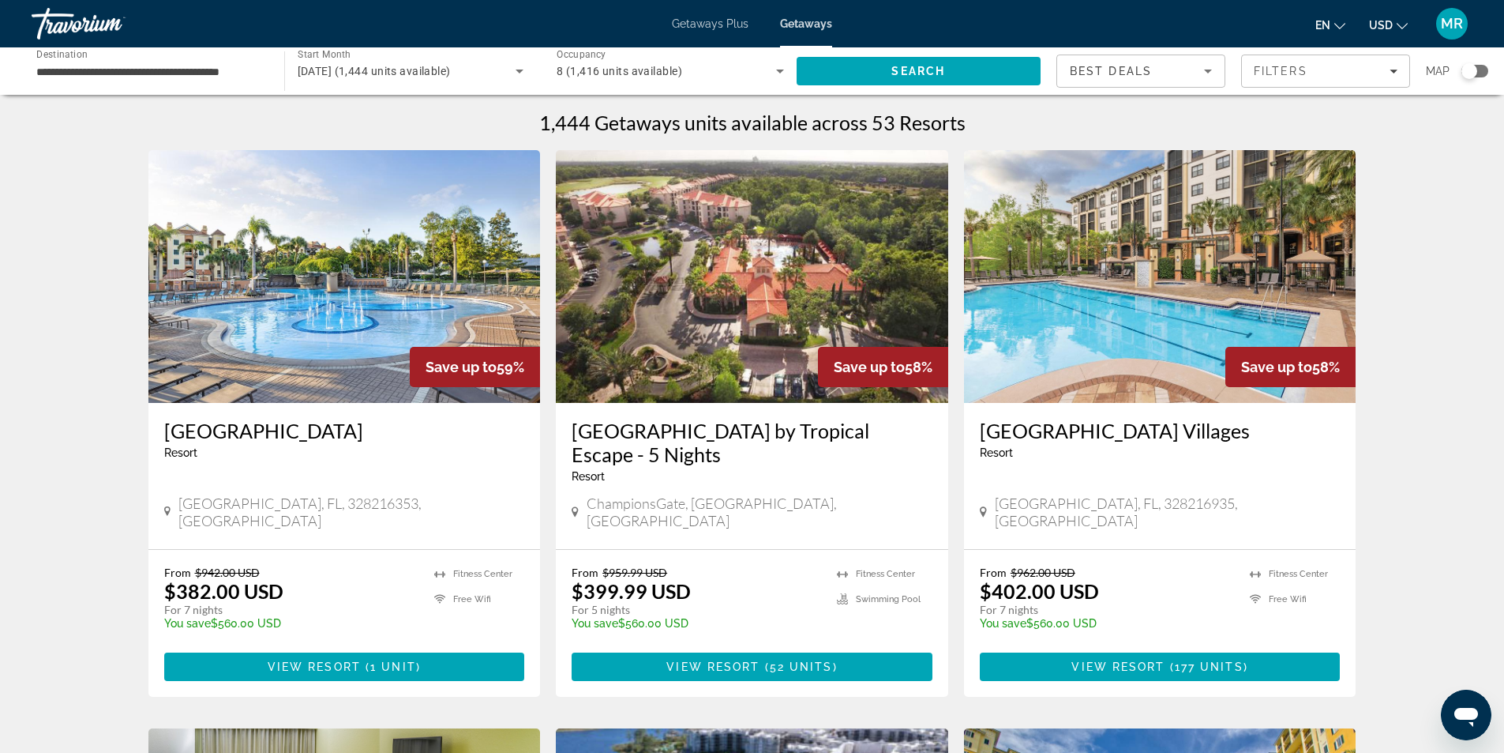
click at [996, 347] on img "Main content" at bounding box center [1160, 276] width 392 height 253
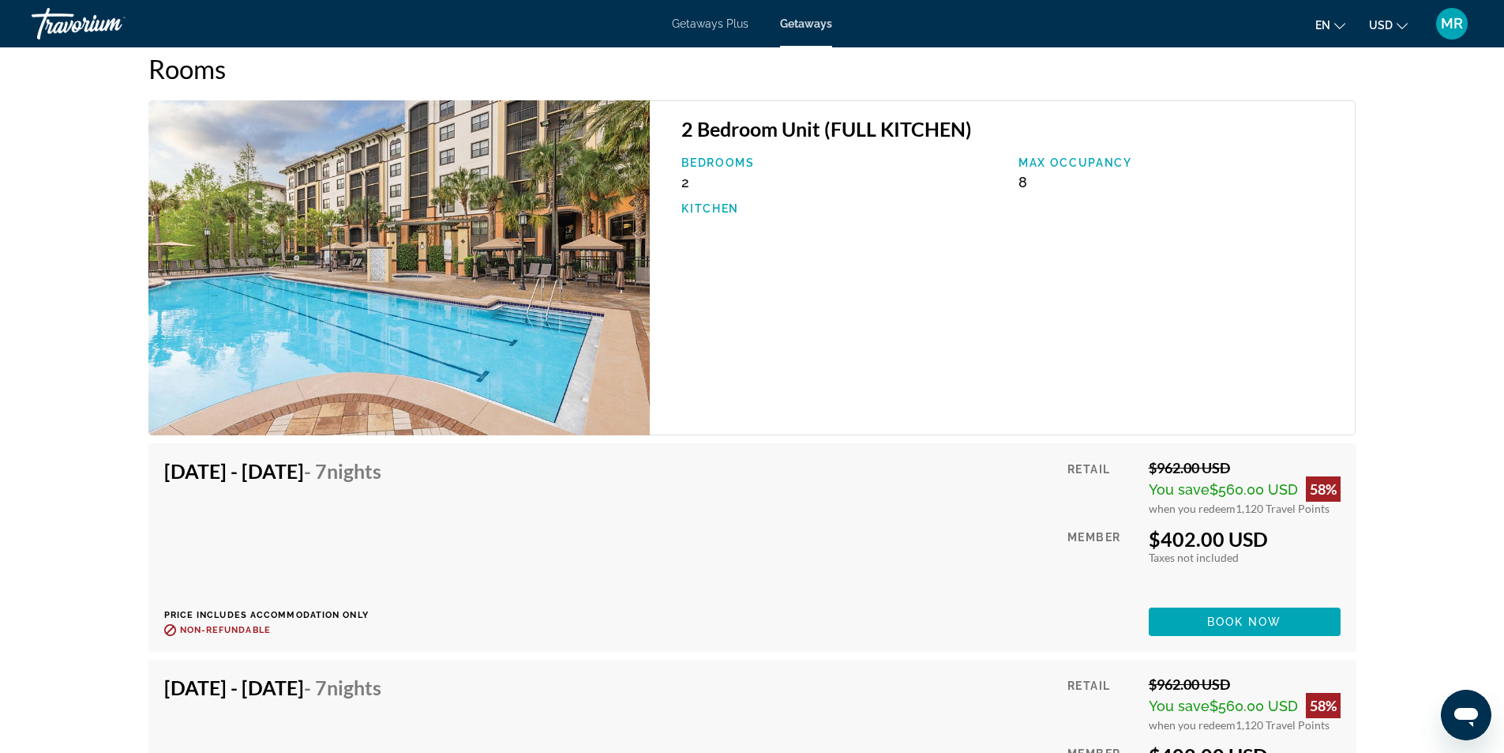
scroll to position [2379, 0]
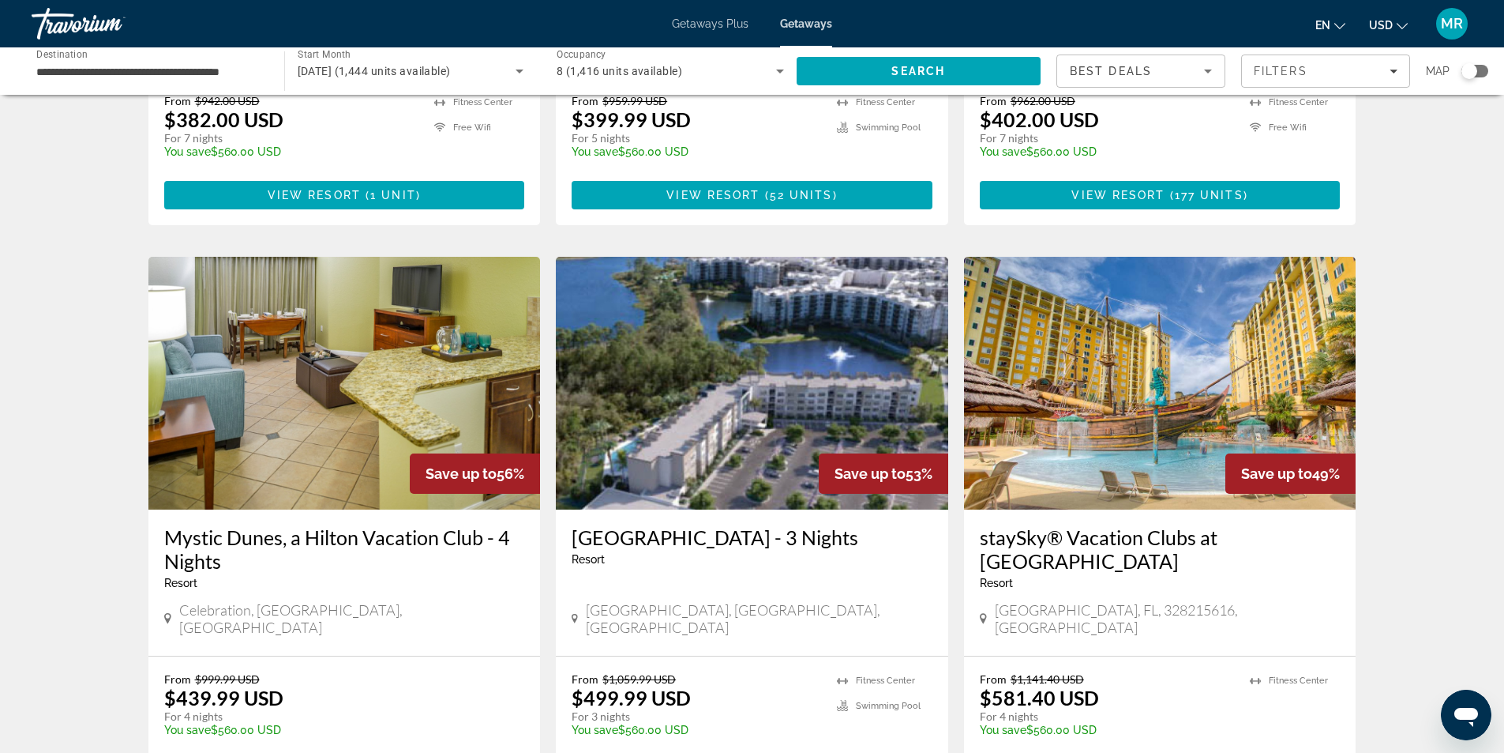
scroll to position [474, 0]
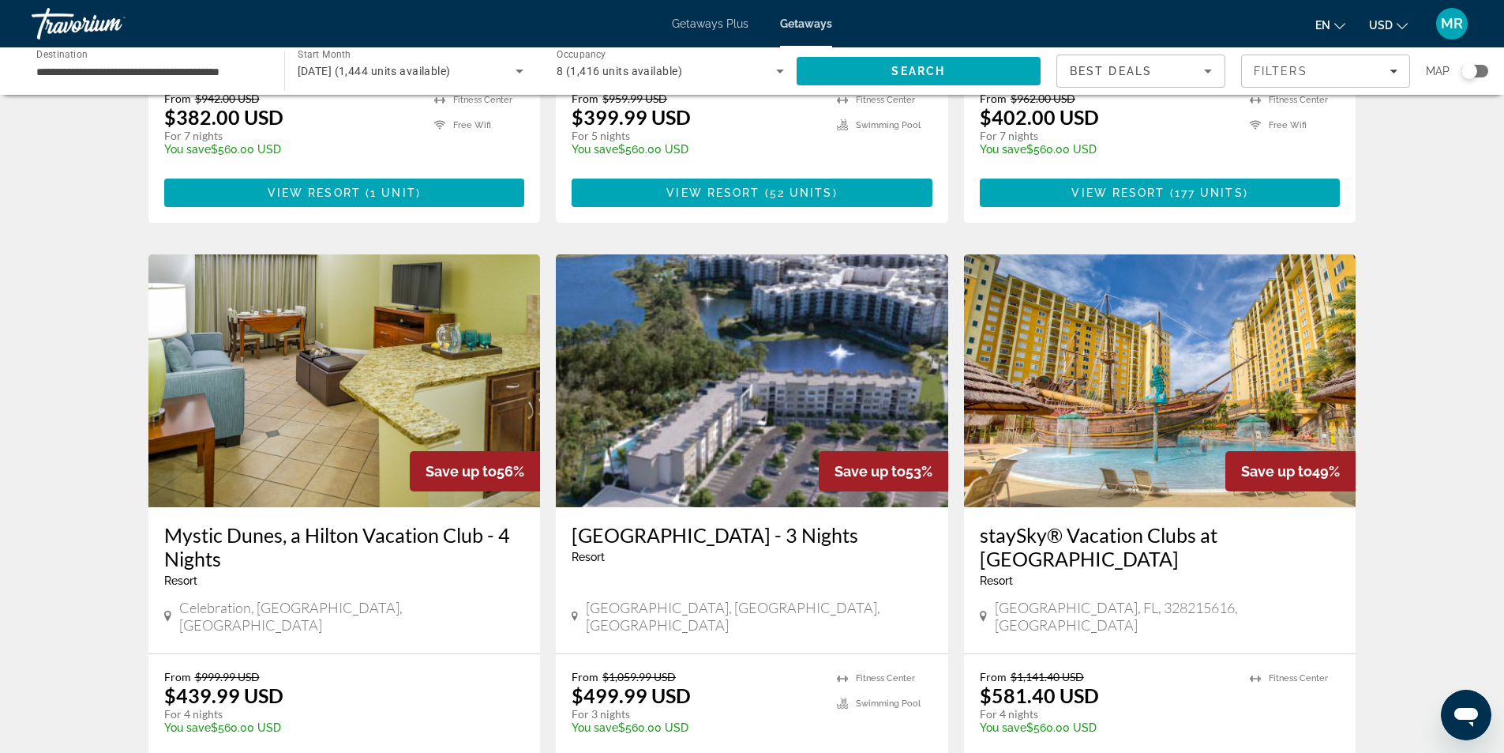
click at [652, 433] on img "Main content" at bounding box center [752, 380] width 392 height 253
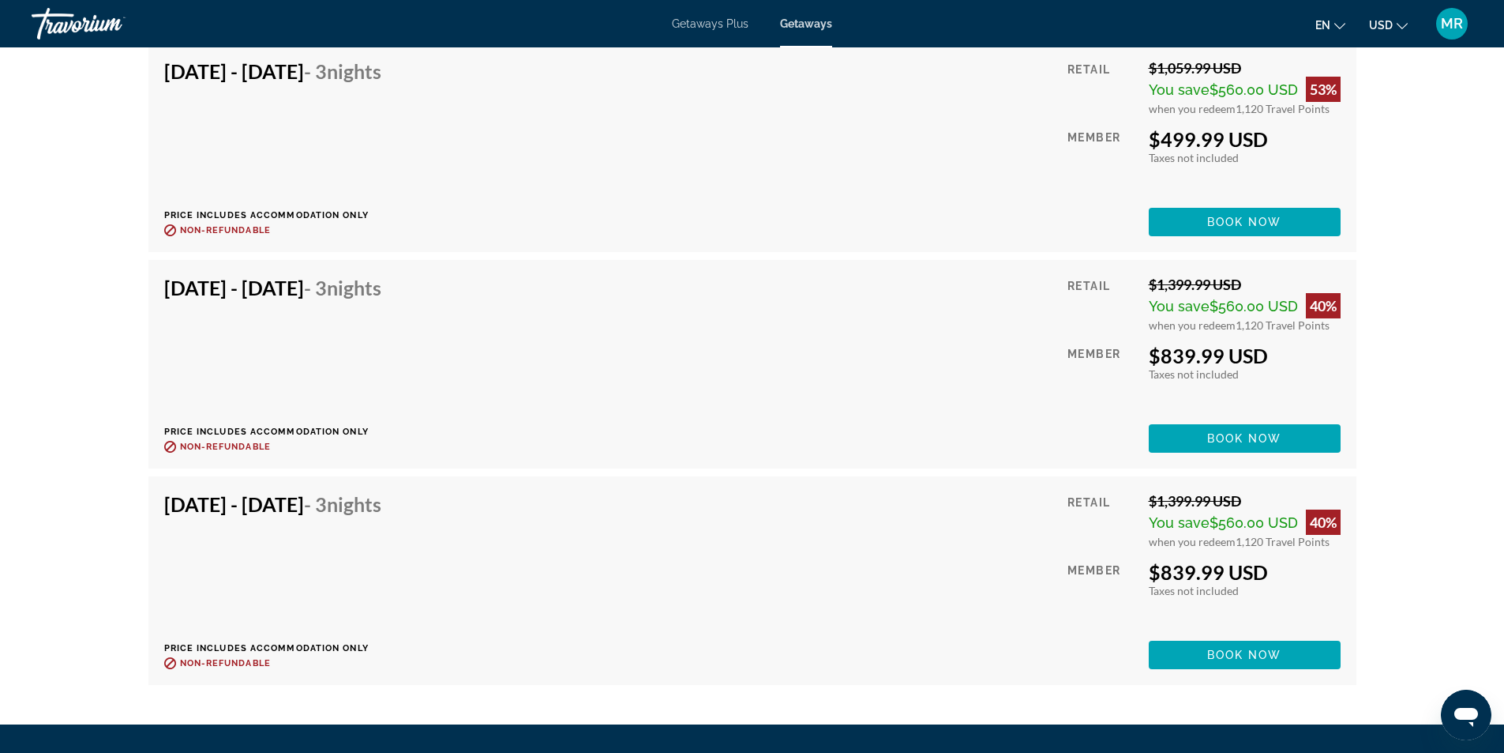
scroll to position [5130, 0]
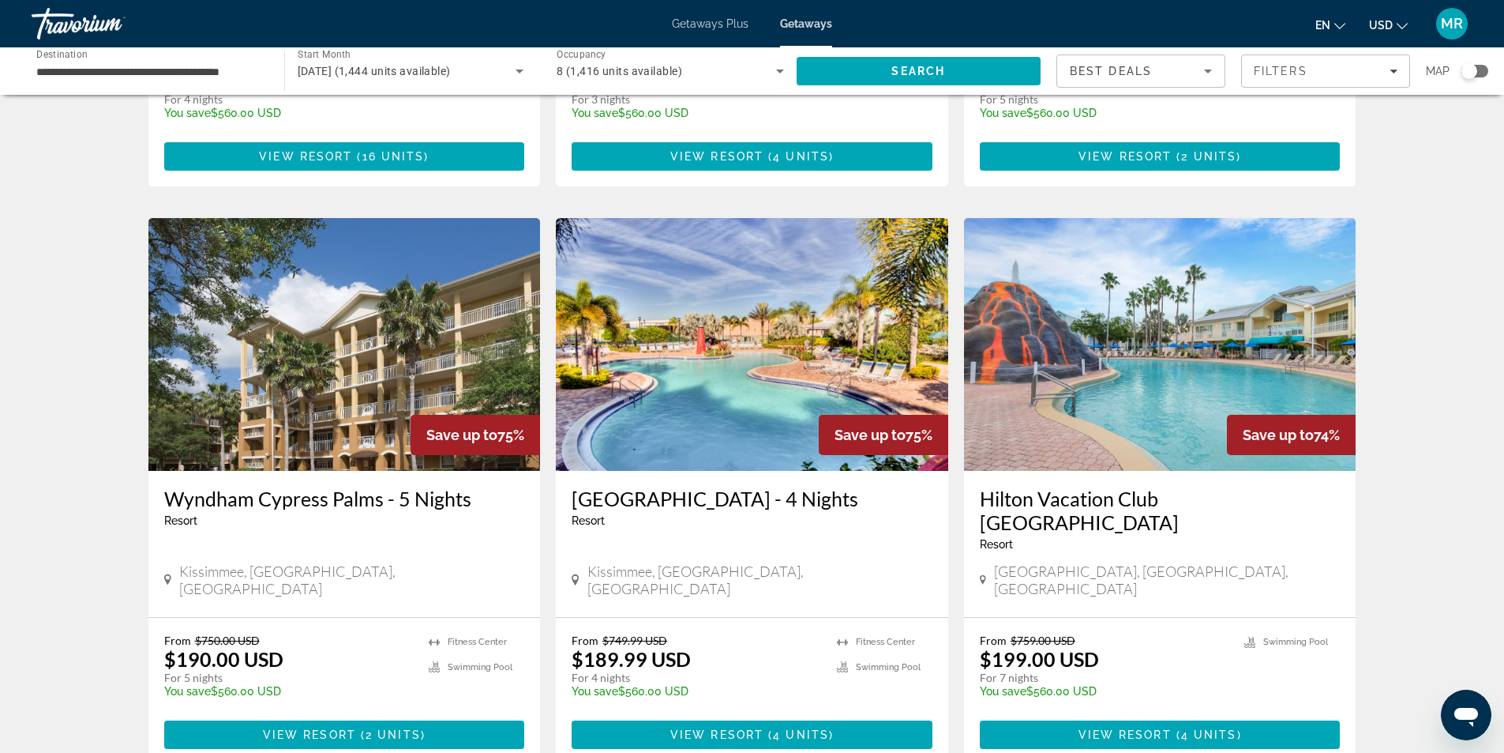
scroll to position [1873, 0]
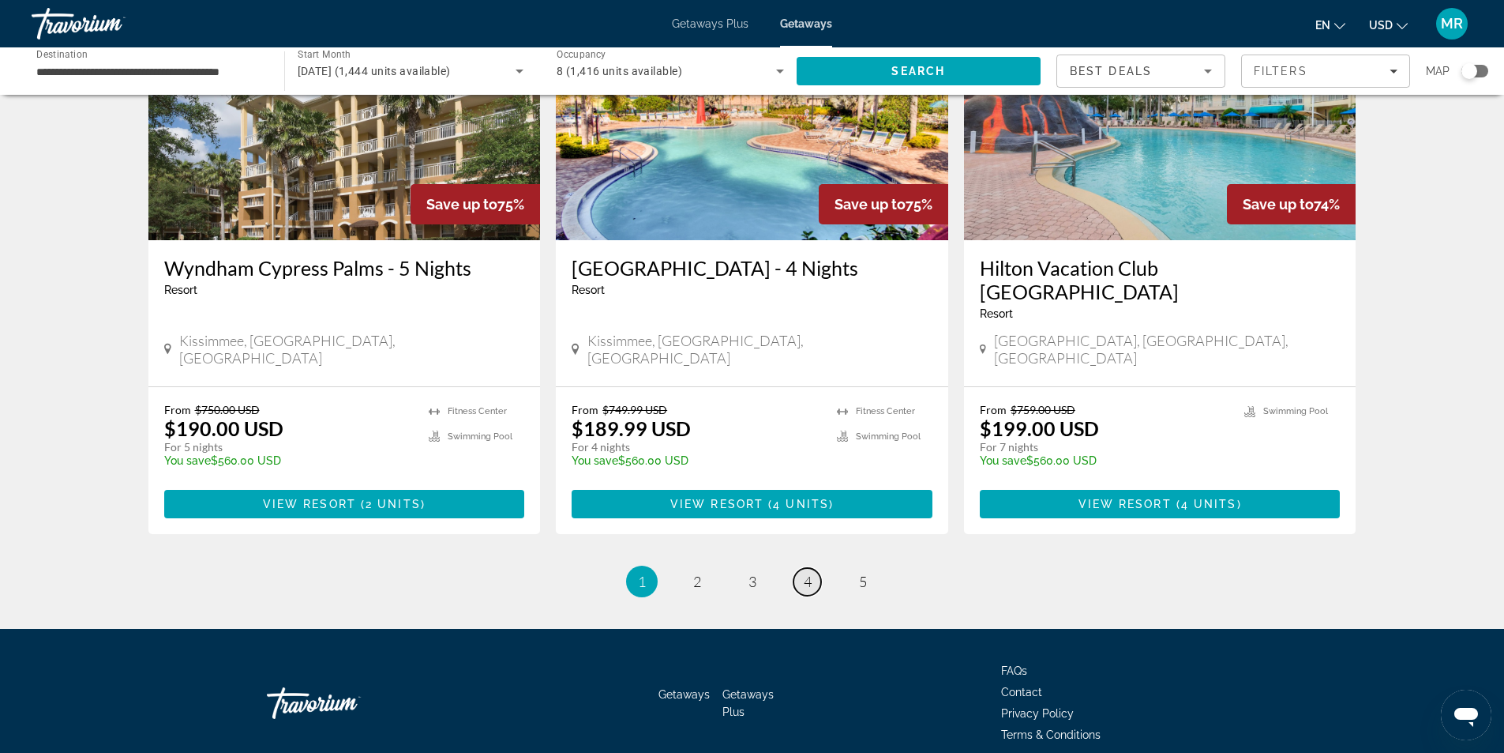
click at [801, 568] on link "page 4" at bounding box center [808, 582] width 28 height 28
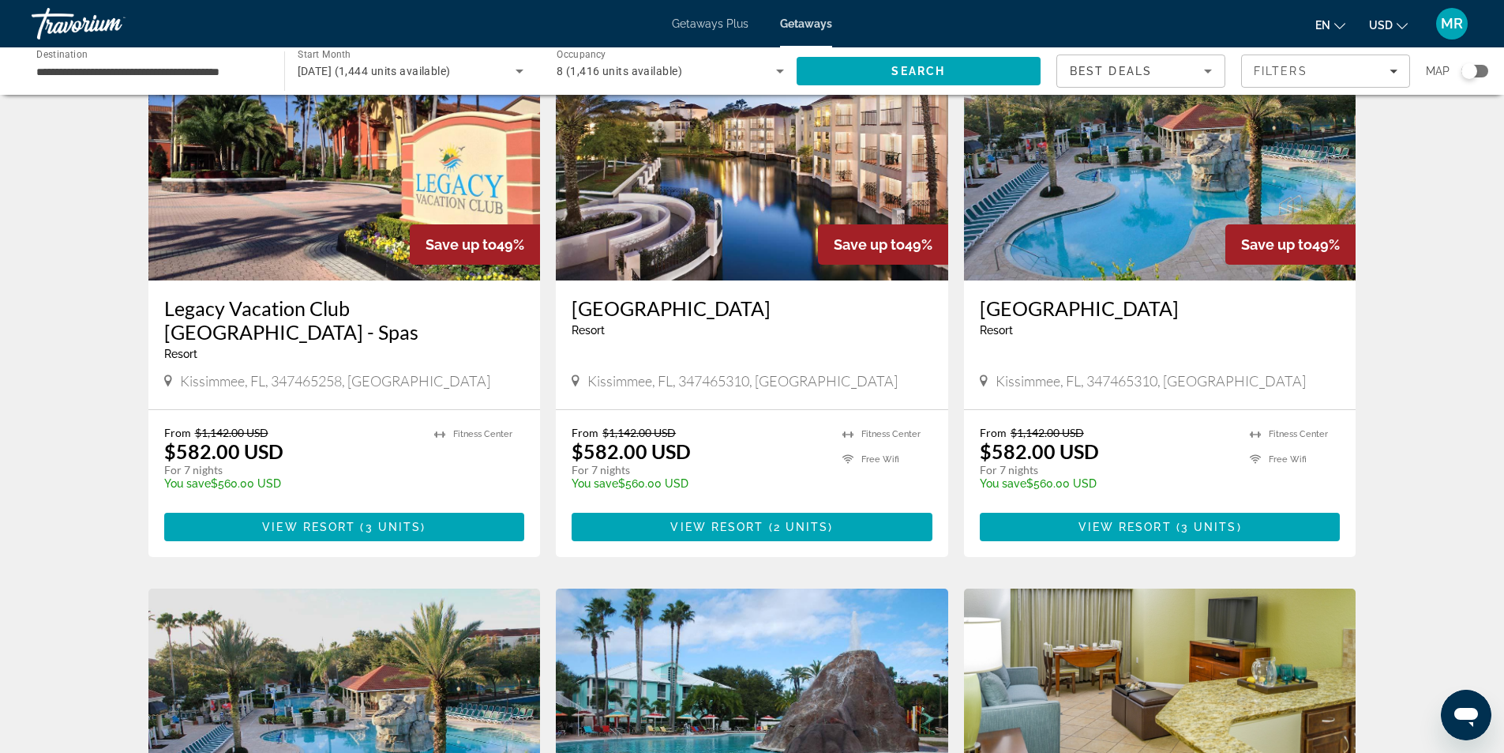
scroll to position [1027, 0]
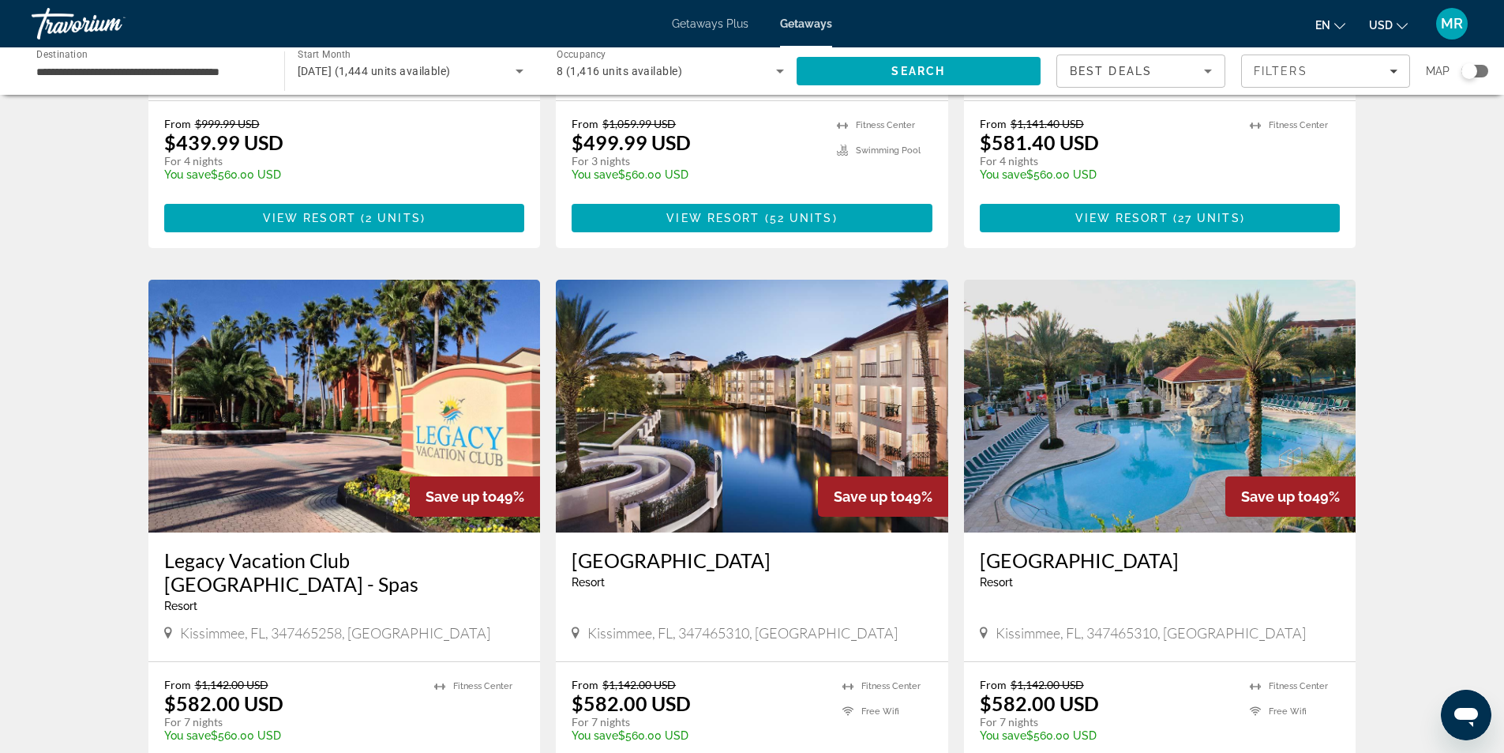
click at [404, 548] on h3 "Legacy Vacation Club [GEOGRAPHIC_DATA] - Spas" at bounding box center [344, 571] width 361 height 47
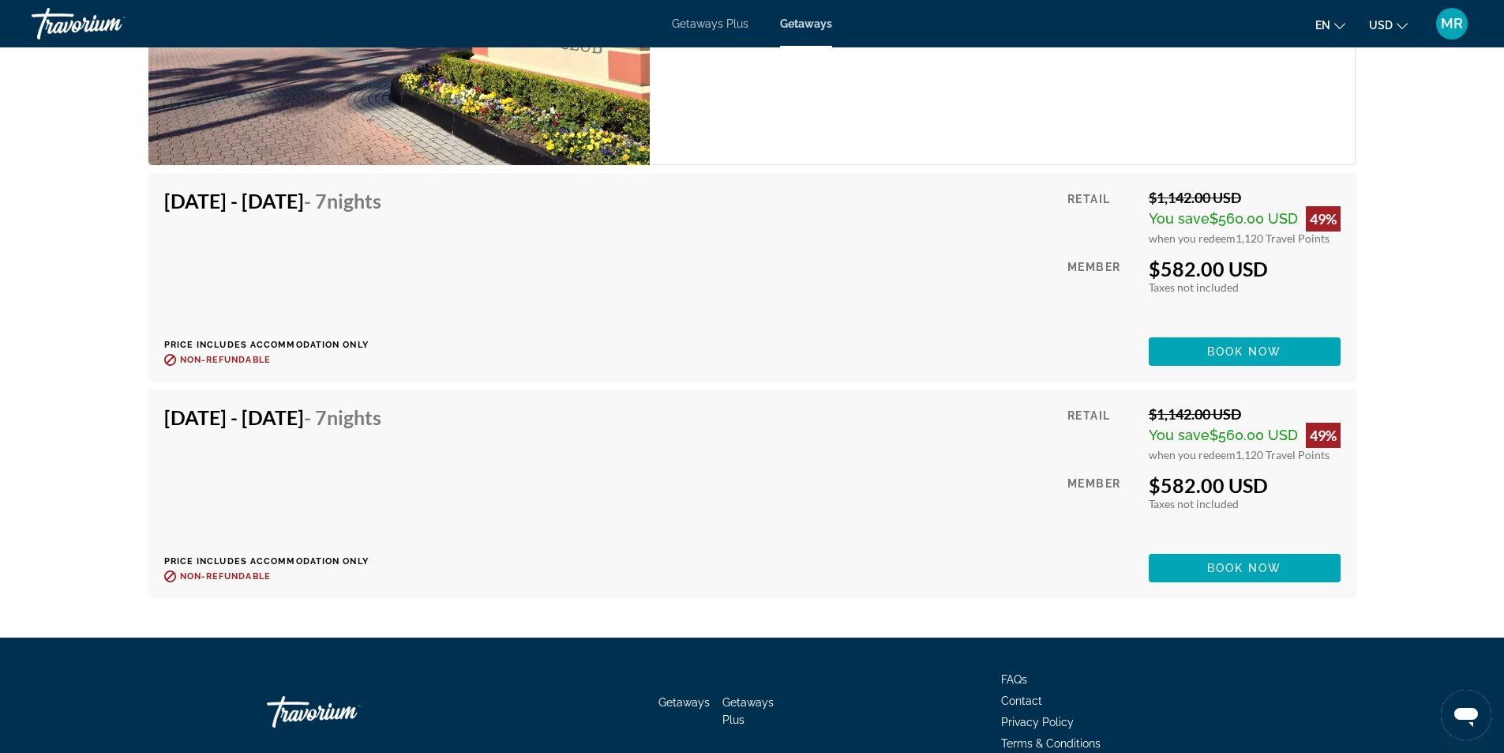
scroll to position [2784, 0]
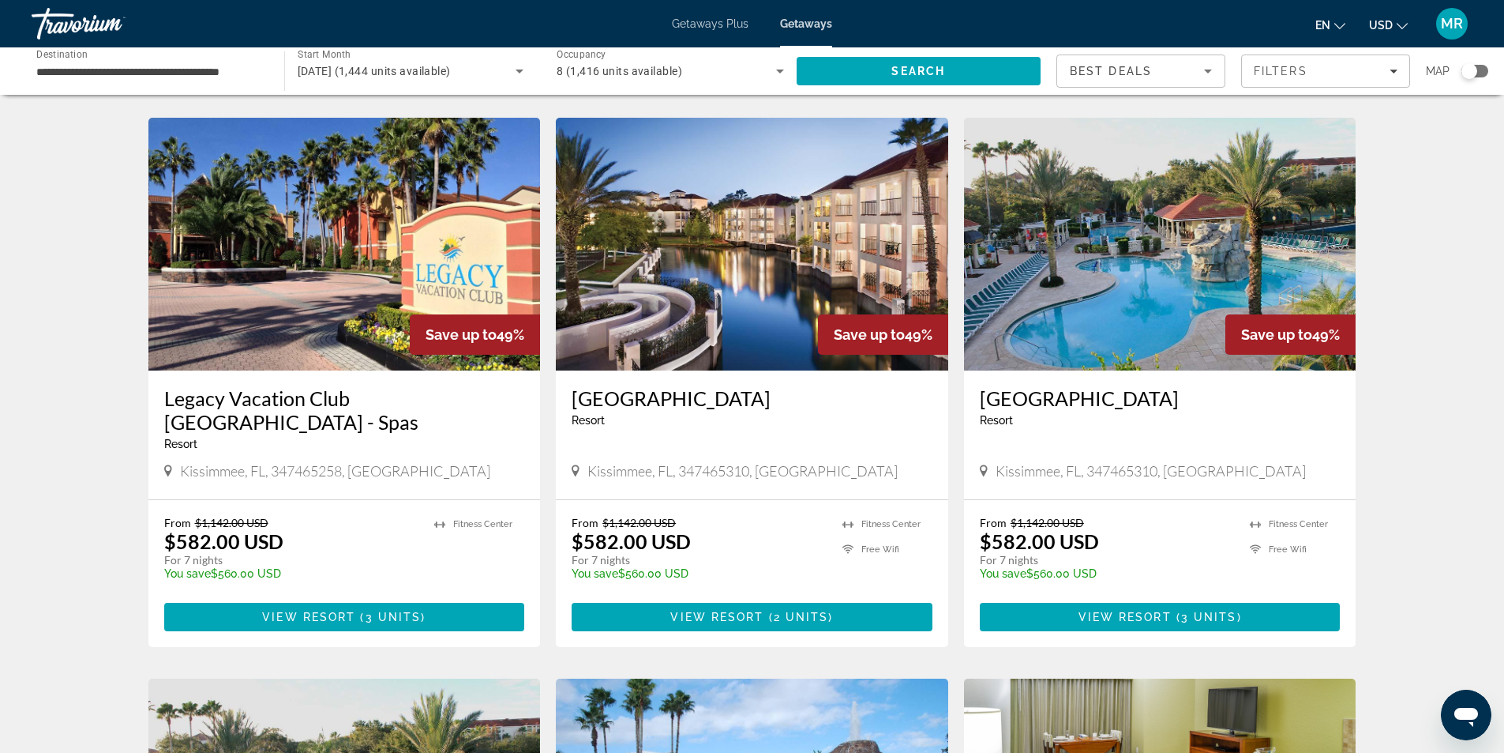
scroll to position [1162, 0]
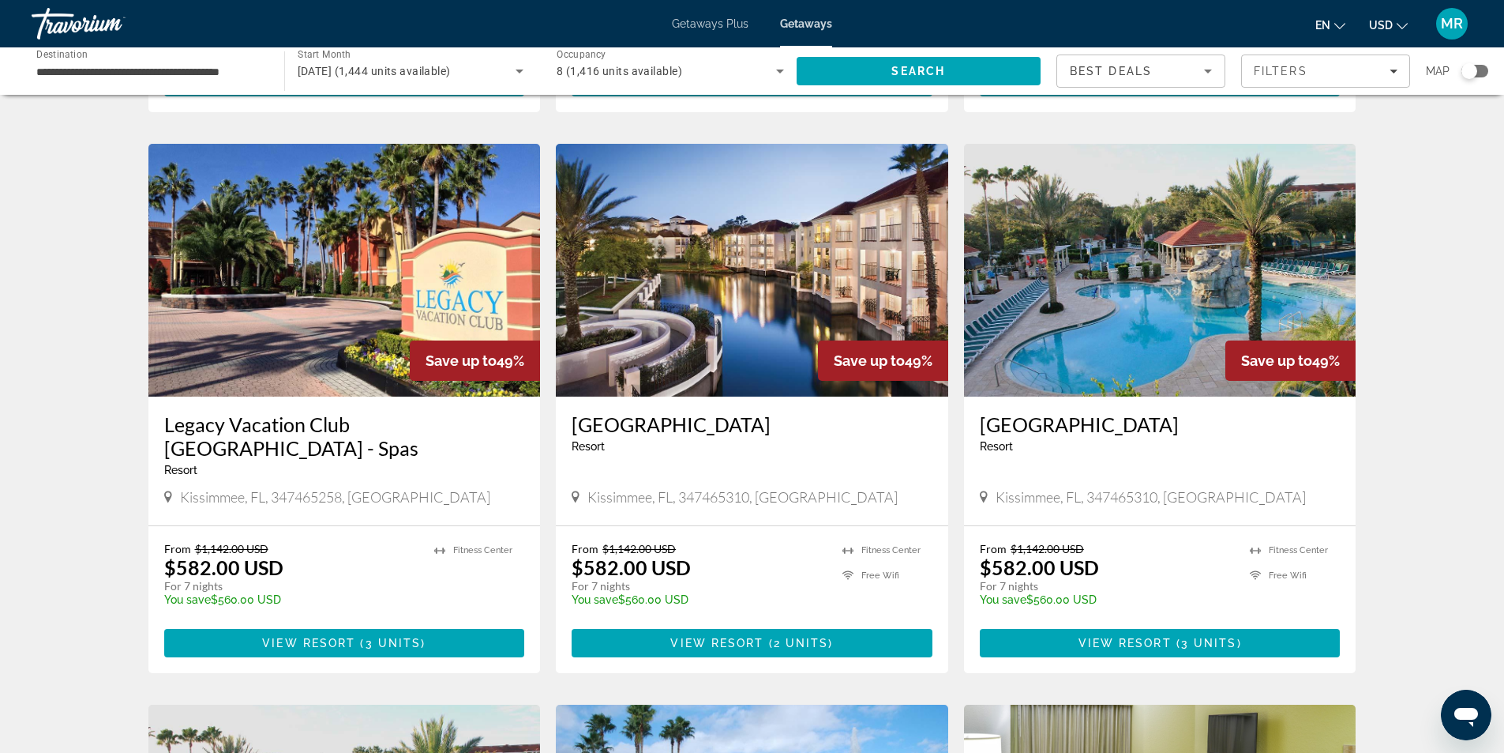
click at [755, 347] on img "Main content" at bounding box center [752, 270] width 392 height 253
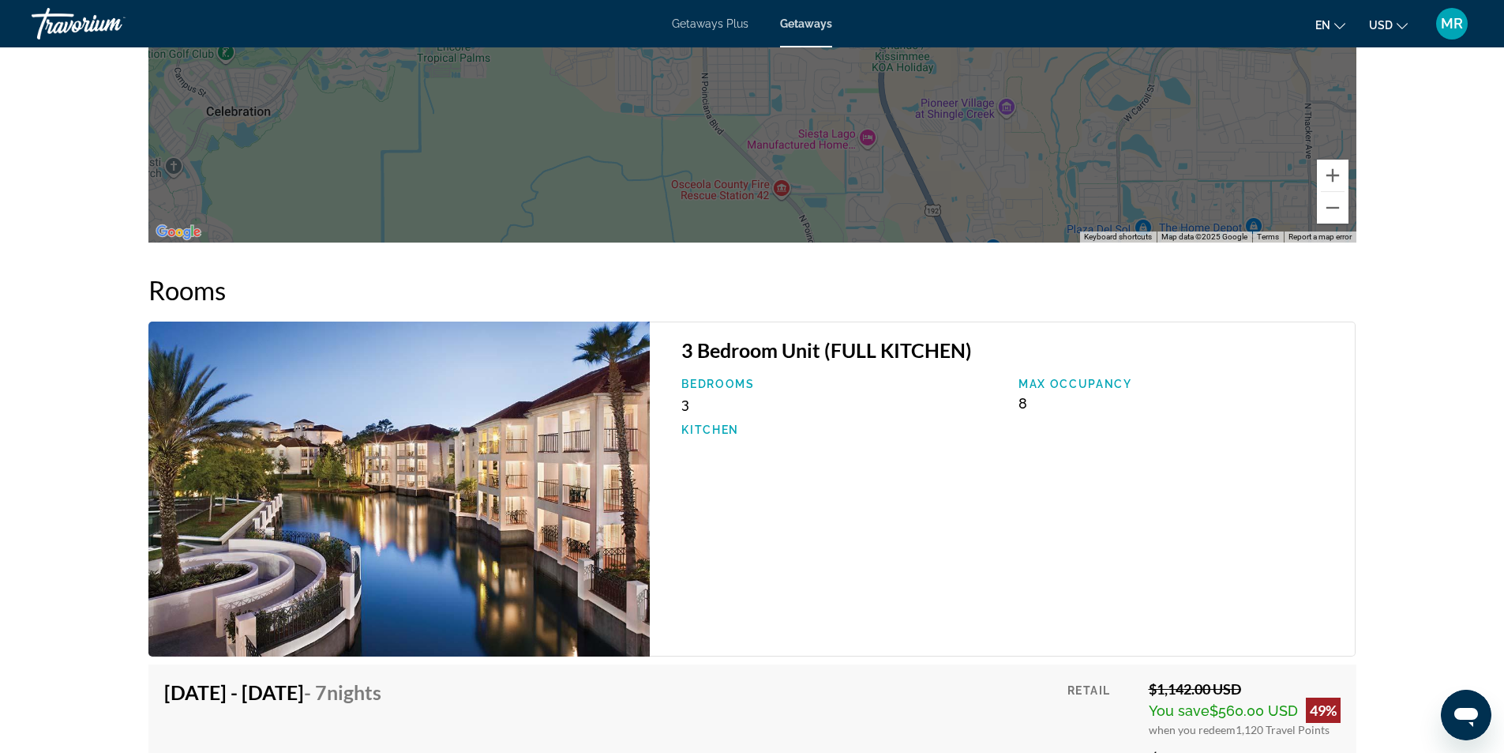
scroll to position [2736, 0]
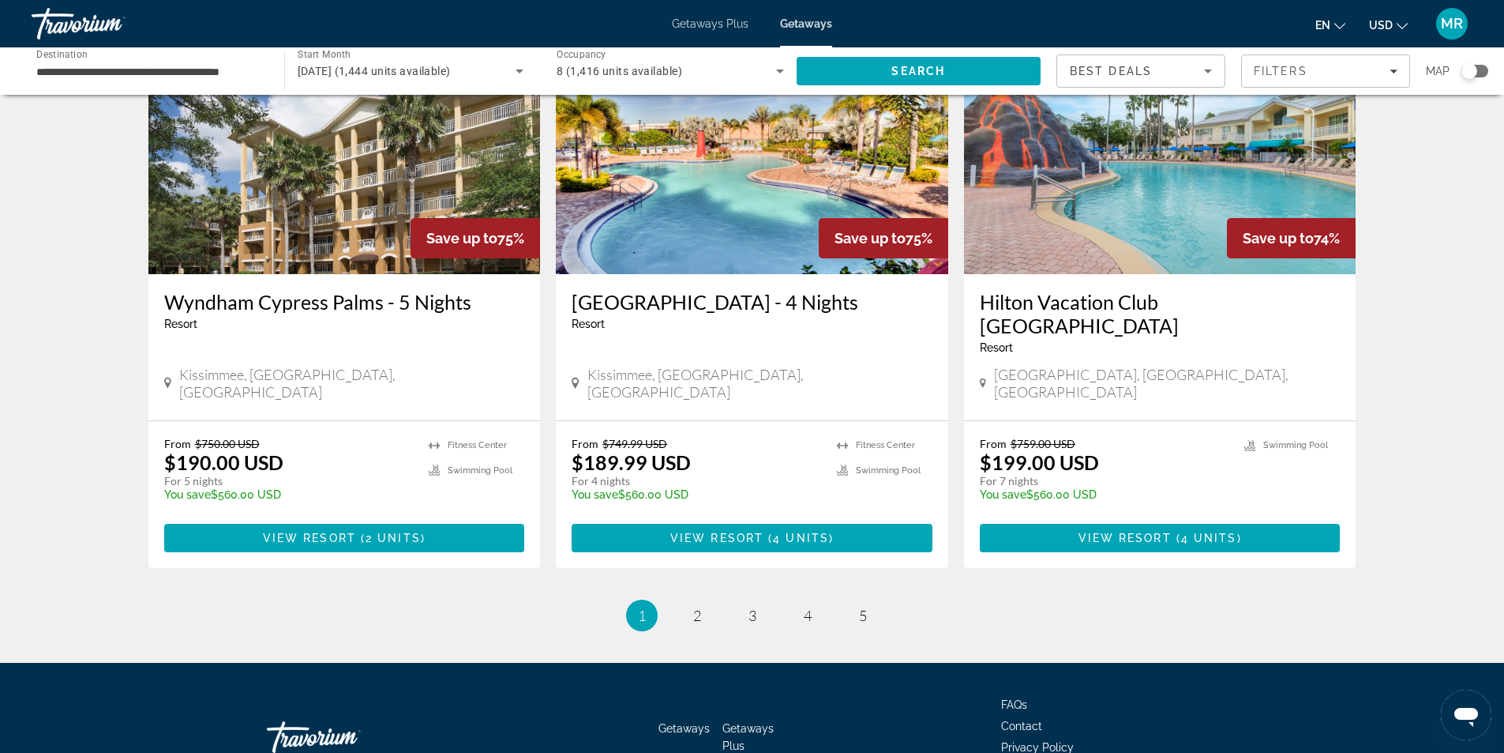
scroll to position [1873, 0]
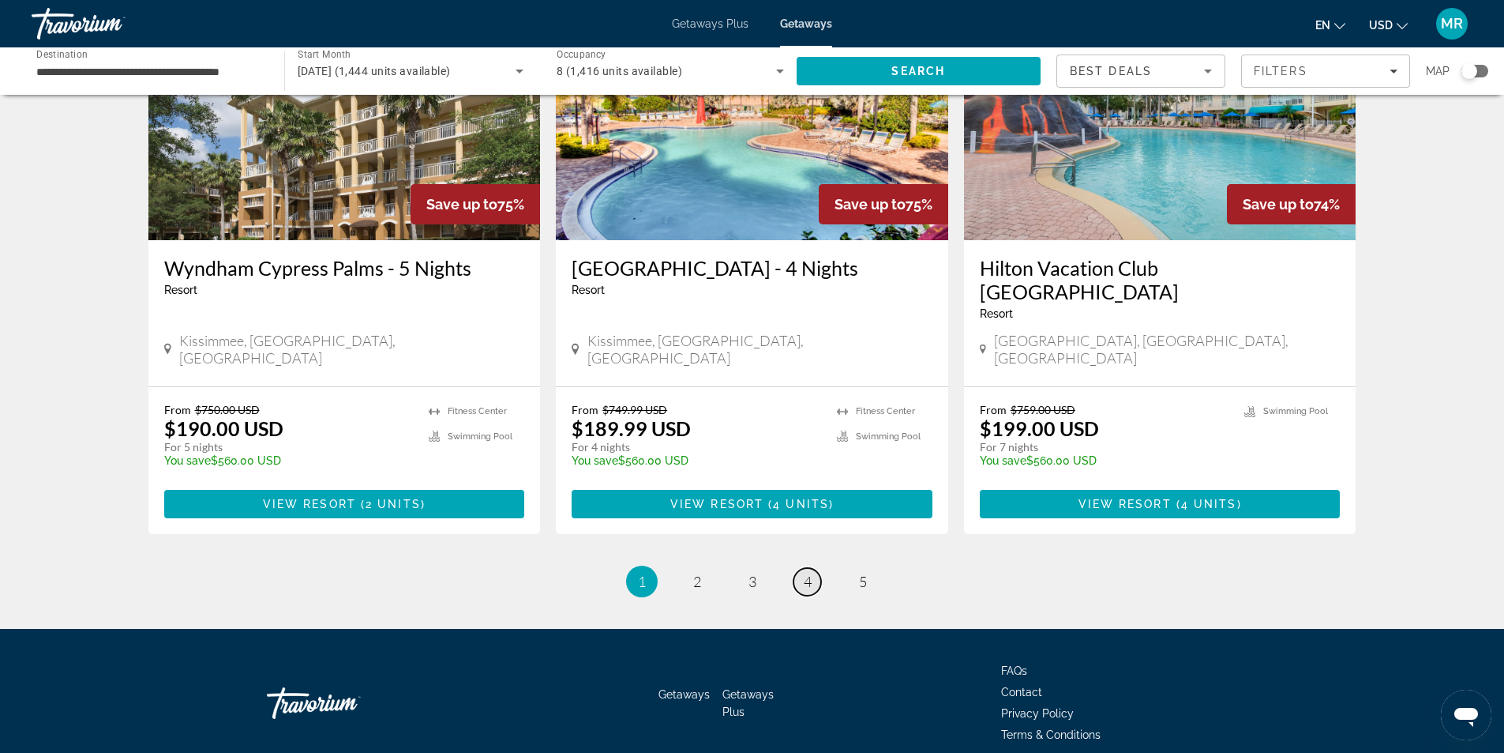
click at [798, 568] on link "page 4" at bounding box center [808, 582] width 28 height 28
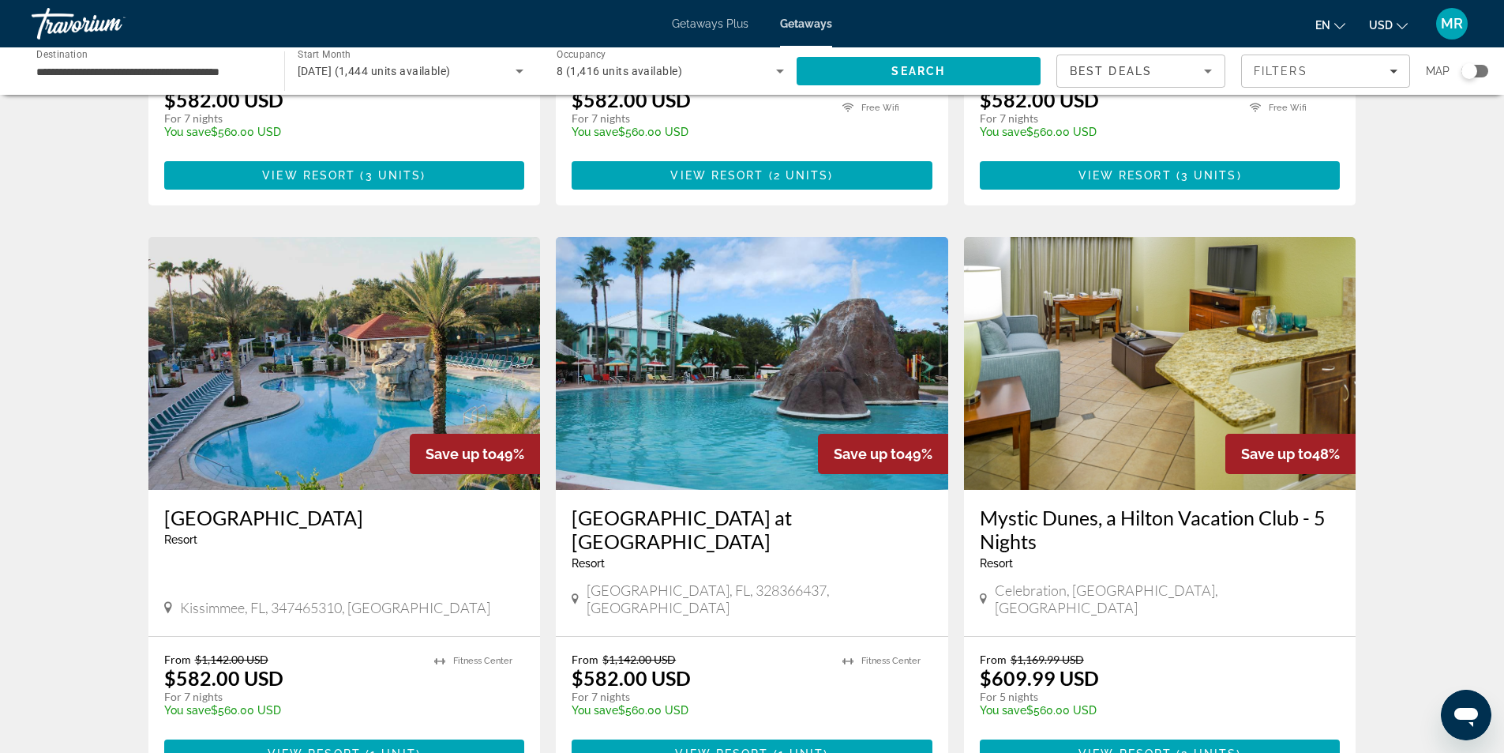
scroll to position [1658, 0]
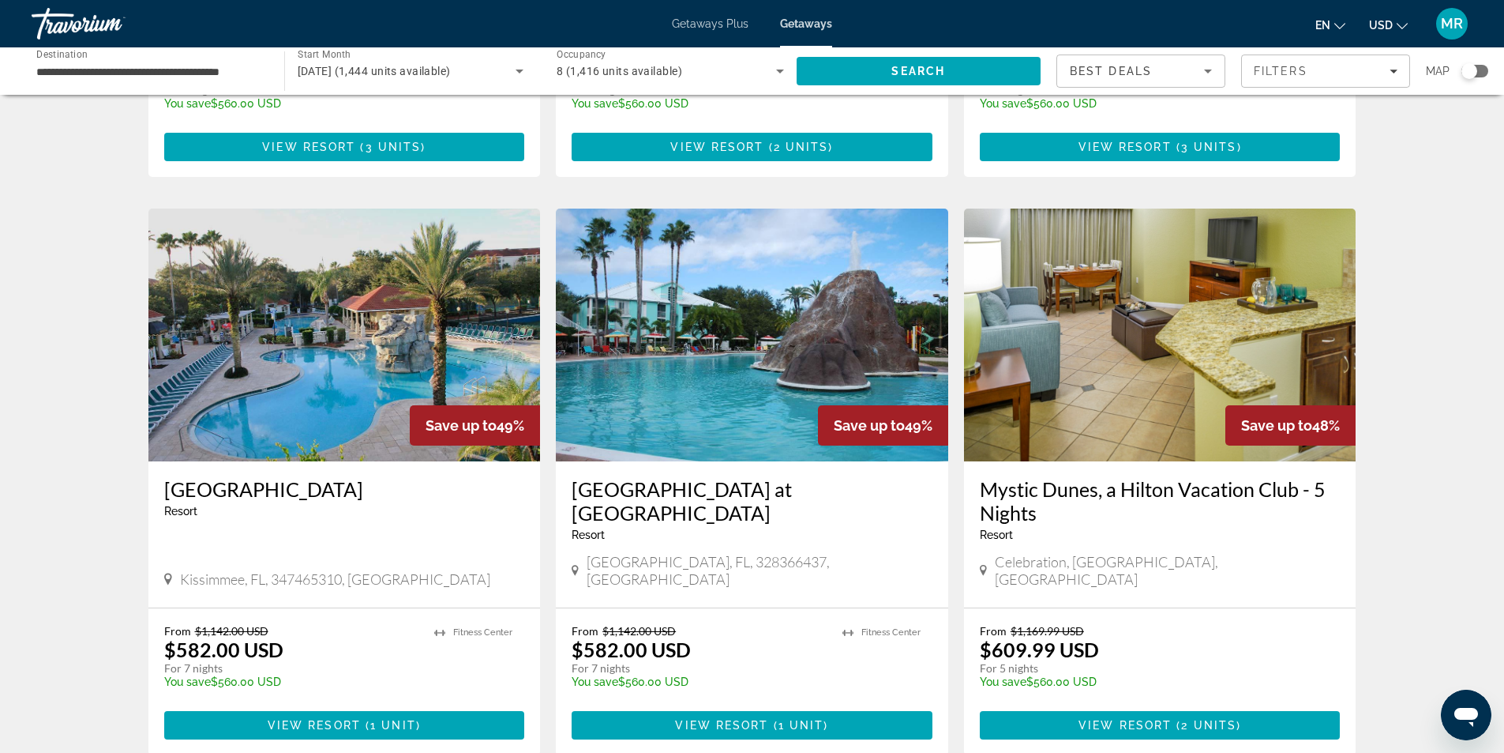
click at [293, 246] on img "Main content" at bounding box center [344, 334] width 392 height 253
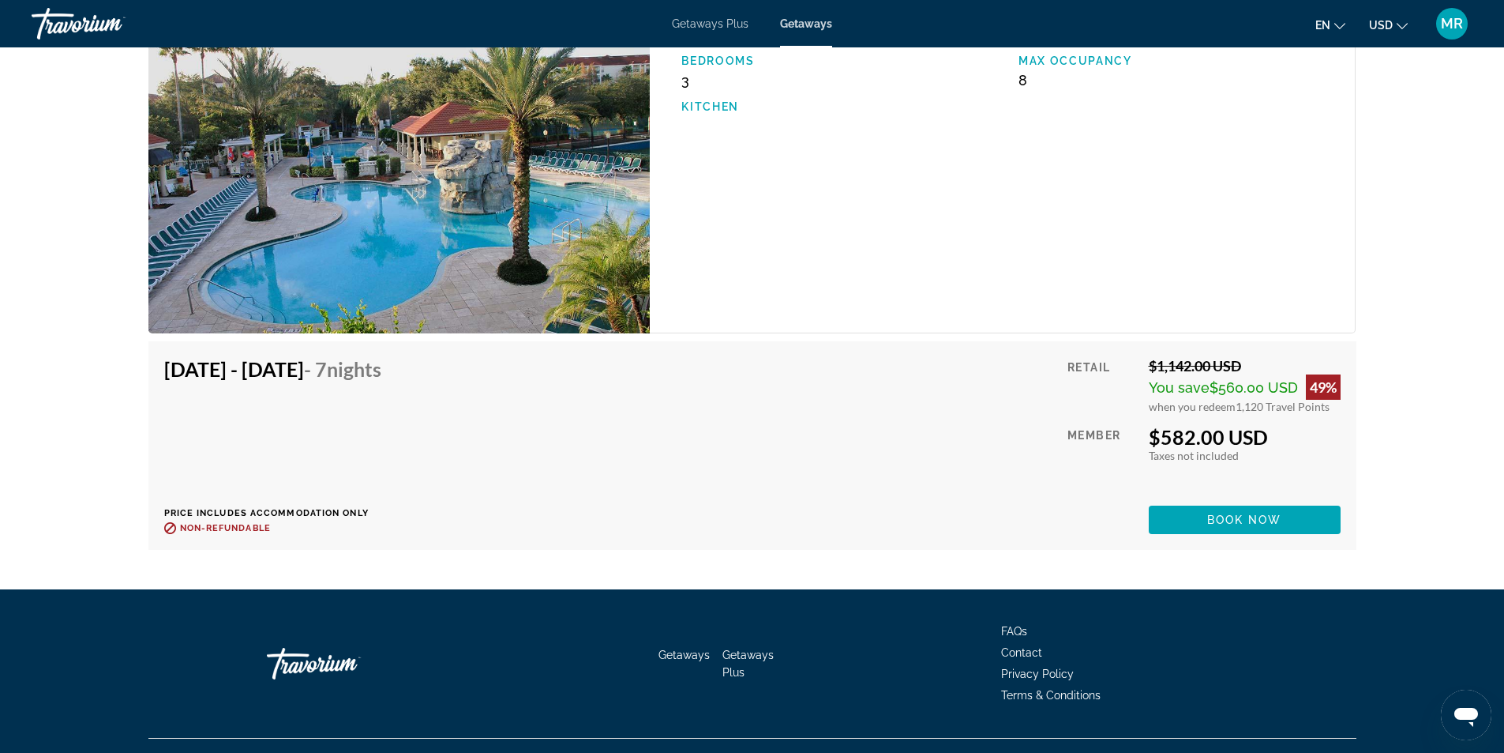
scroll to position [2736, 0]
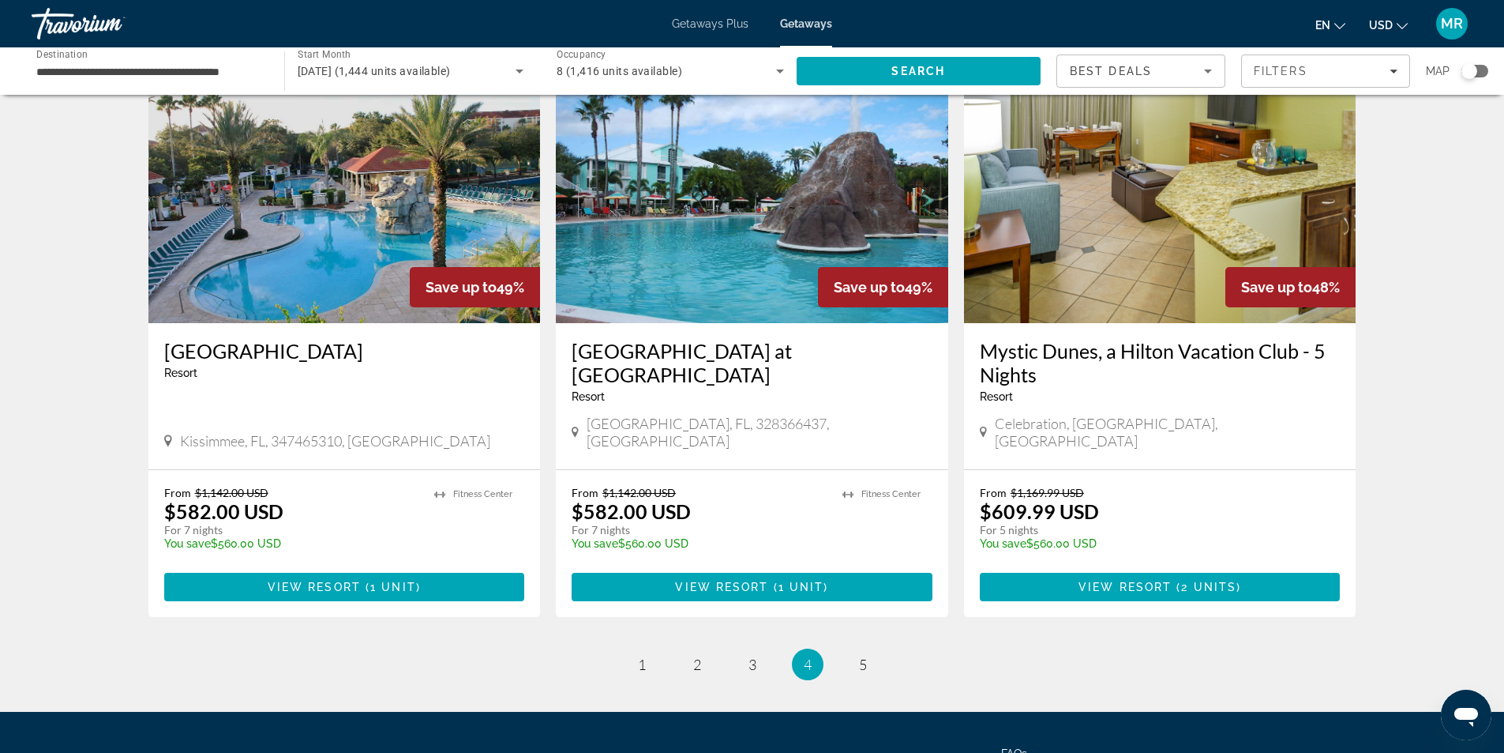
scroll to position [1873, 0]
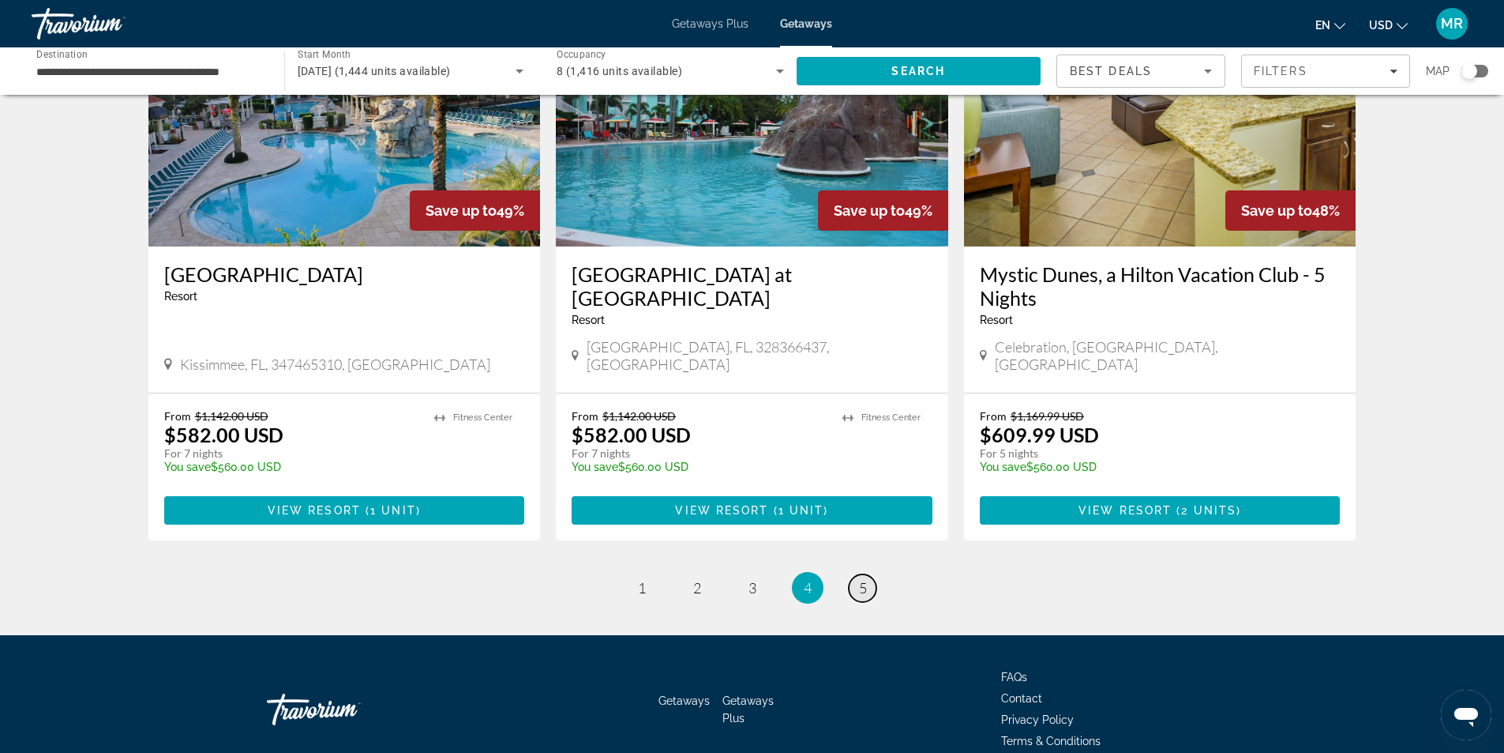
click at [861, 579] on span "5" at bounding box center [863, 587] width 8 height 17
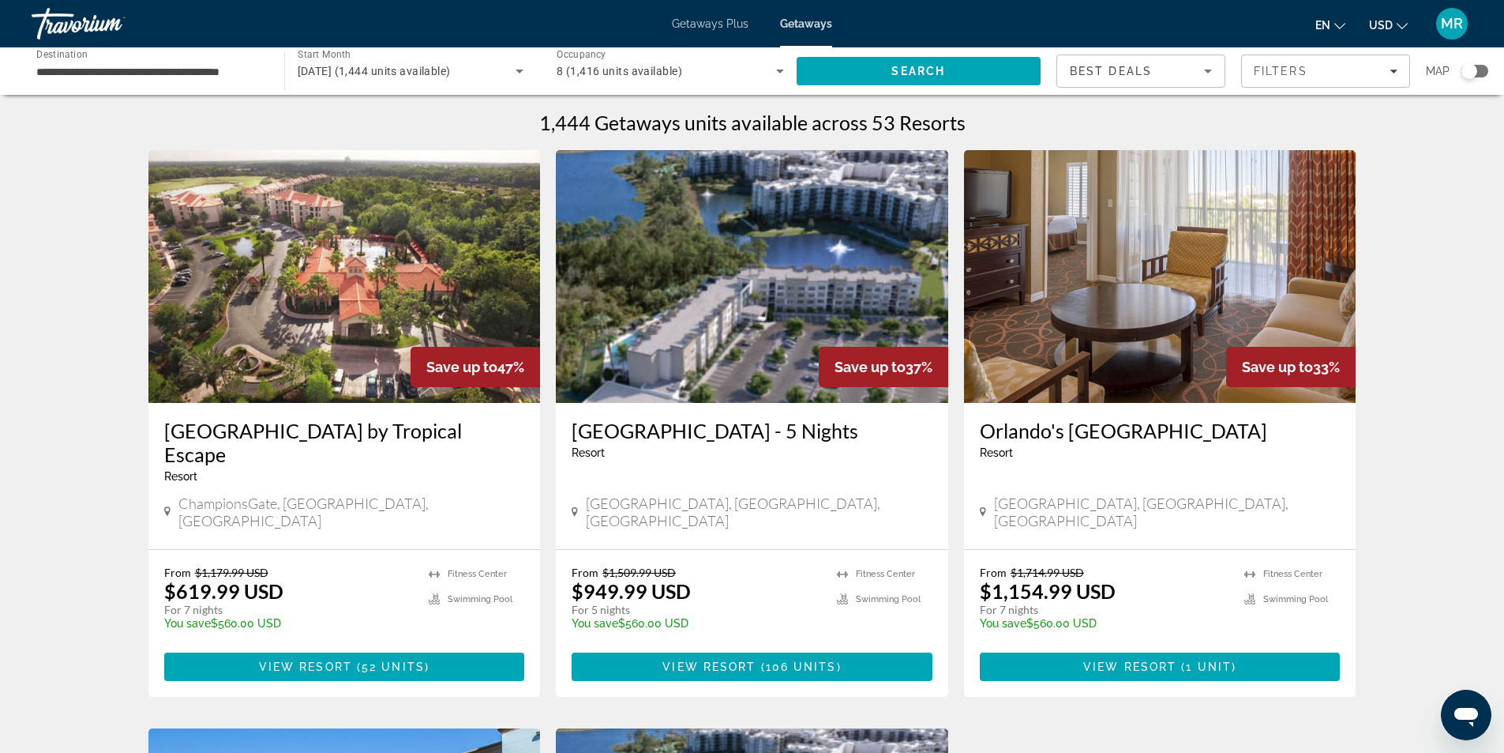
click at [302, 259] on img "Main content" at bounding box center [344, 276] width 392 height 253
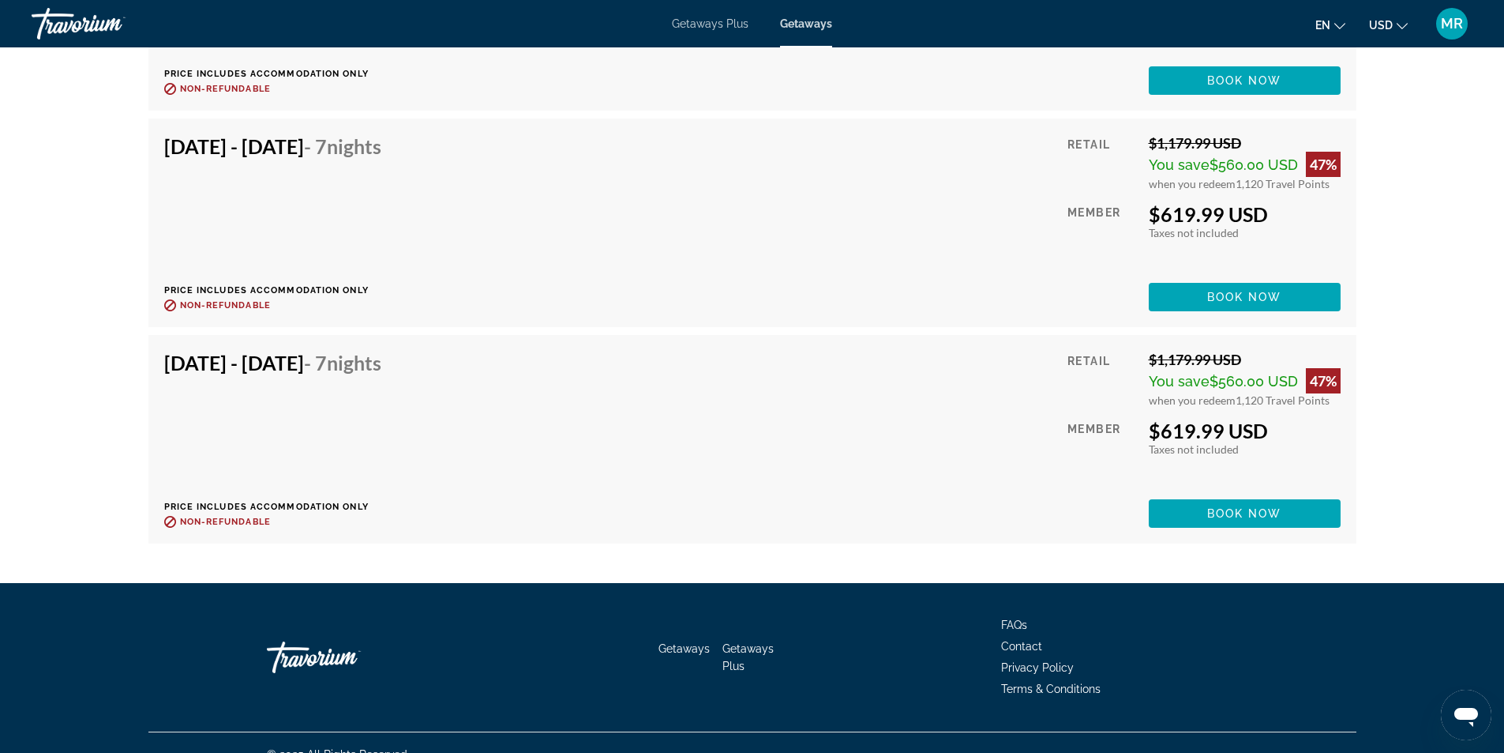
scroll to position [5124, 0]
